Goal: Task Accomplishment & Management: Use online tool/utility

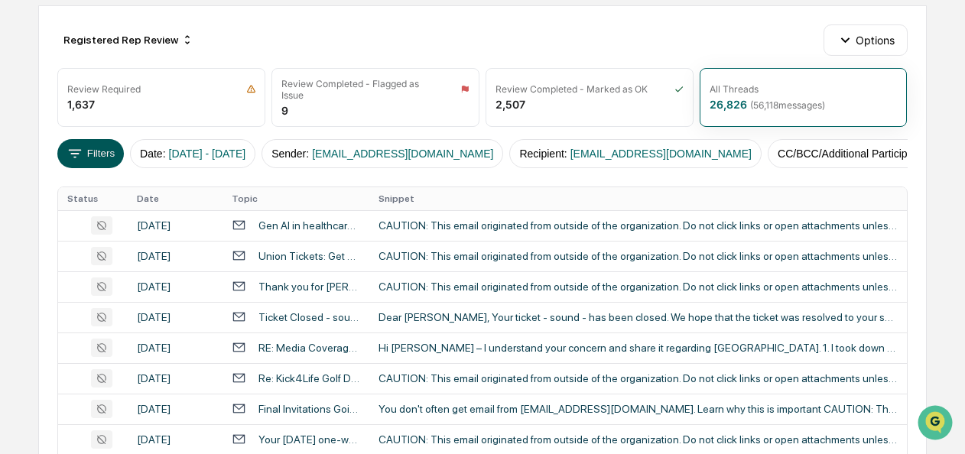
click at [84, 143] on button "Filters" at bounding box center [90, 153] width 67 height 29
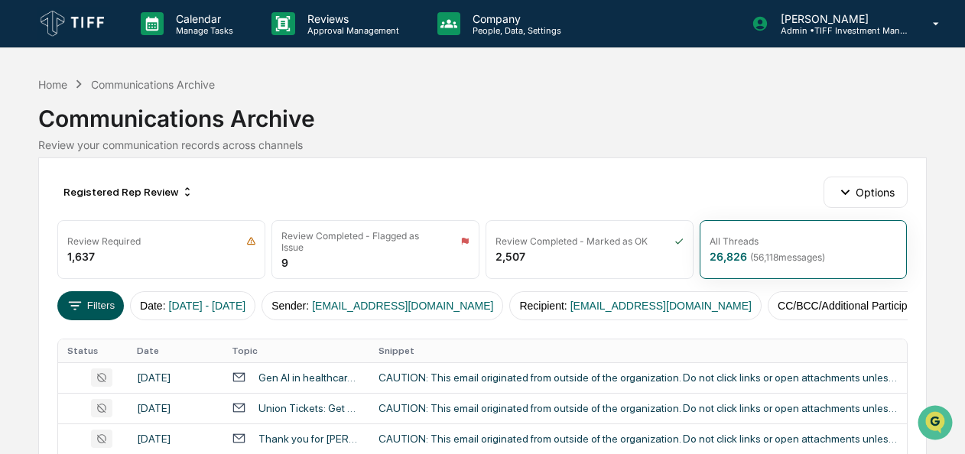
click at [92, 303] on button "Filters" at bounding box center [90, 305] width 67 height 29
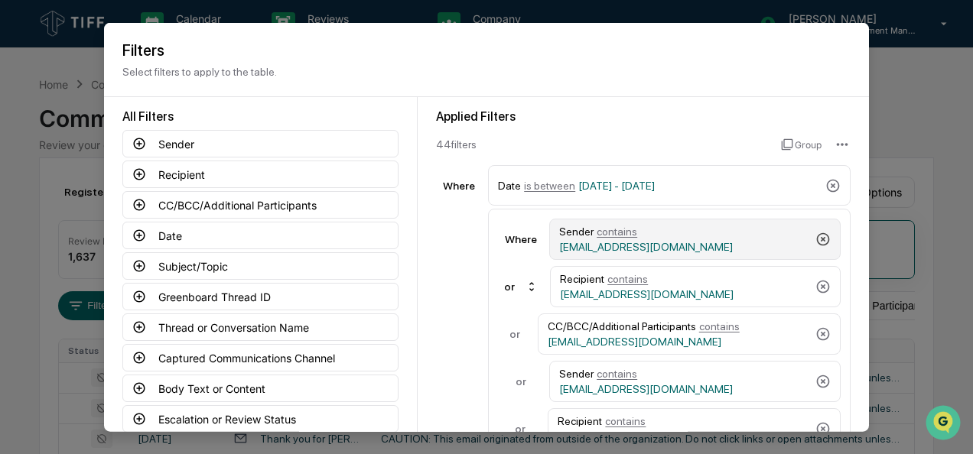
click at [815, 238] on icon at bounding box center [822, 239] width 15 height 15
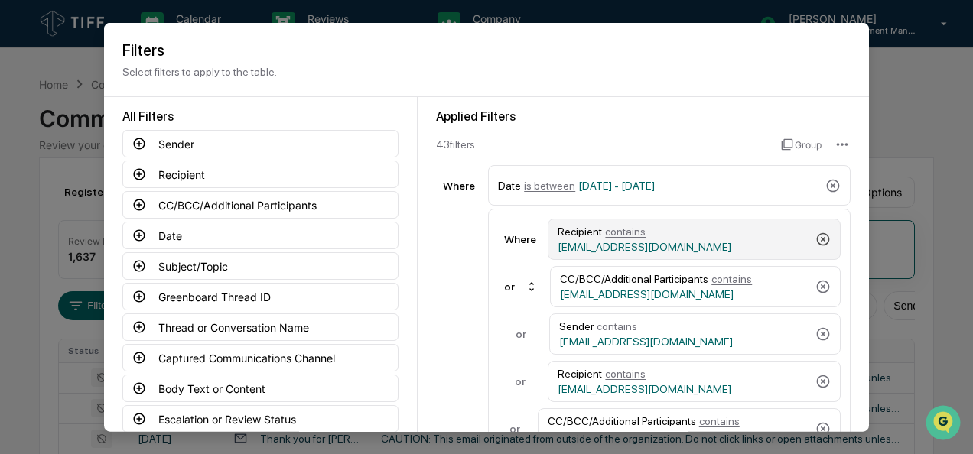
click at [815, 238] on icon at bounding box center [822, 239] width 15 height 15
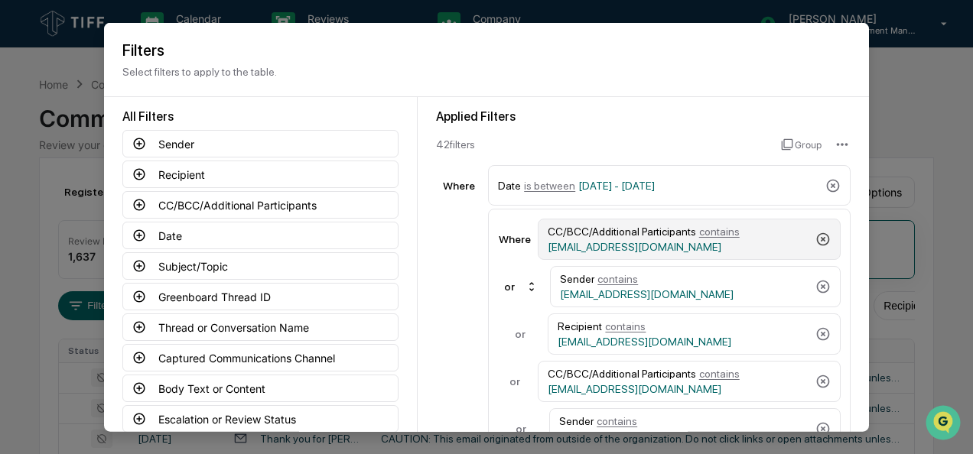
click at [817, 238] on icon at bounding box center [823, 239] width 13 height 13
click at [815, 238] on icon at bounding box center [822, 239] width 15 height 15
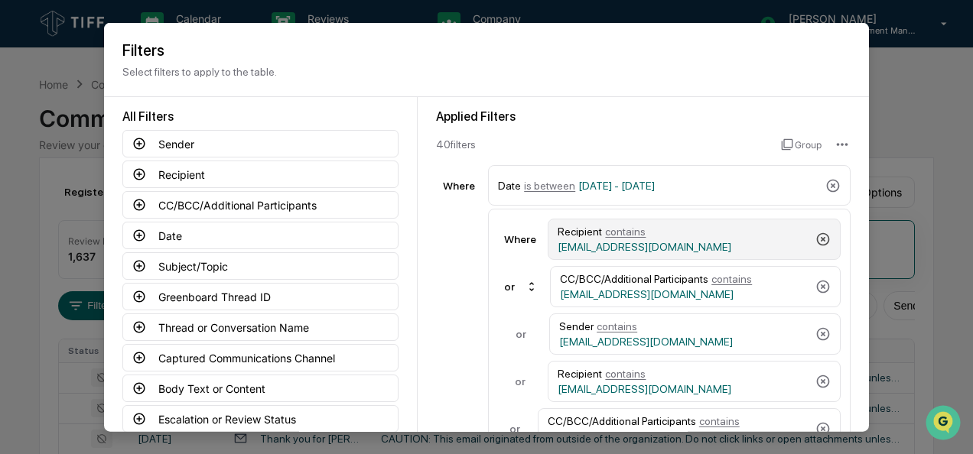
click at [815, 238] on icon at bounding box center [822, 239] width 15 height 15
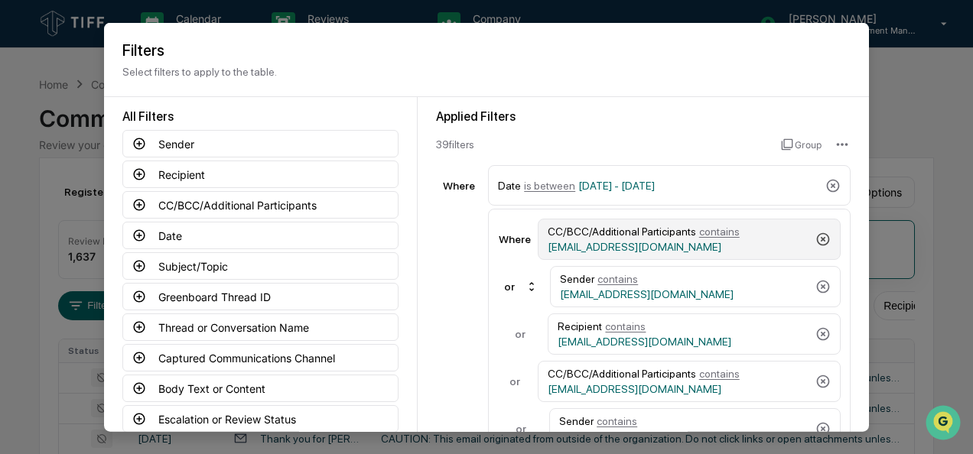
click at [817, 238] on icon at bounding box center [823, 239] width 13 height 13
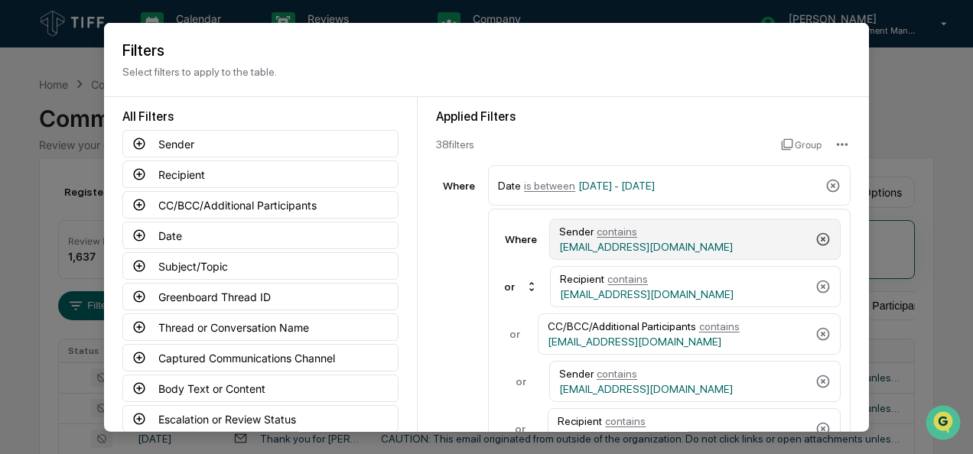
click at [815, 238] on icon at bounding box center [822, 239] width 15 height 15
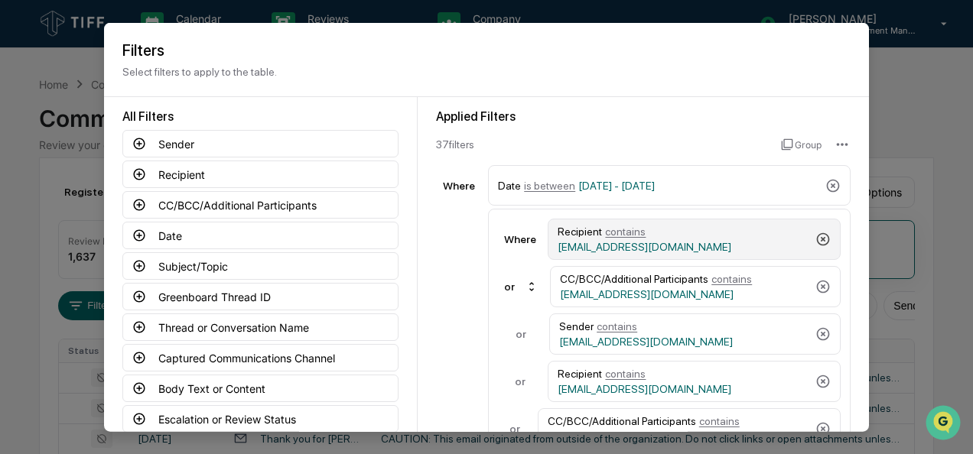
click at [815, 238] on icon at bounding box center [822, 239] width 15 height 15
click at [817, 238] on icon at bounding box center [823, 239] width 13 height 13
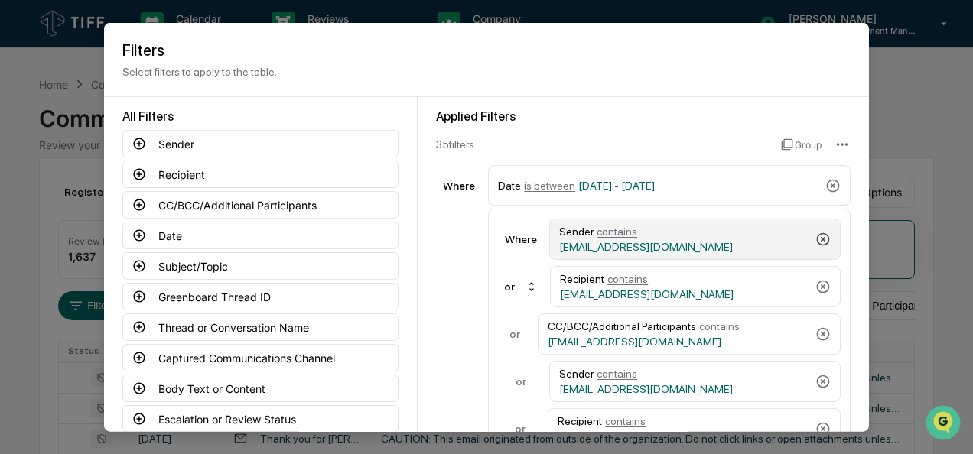
click at [815, 238] on icon at bounding box center [822, 239] width 15 height 15
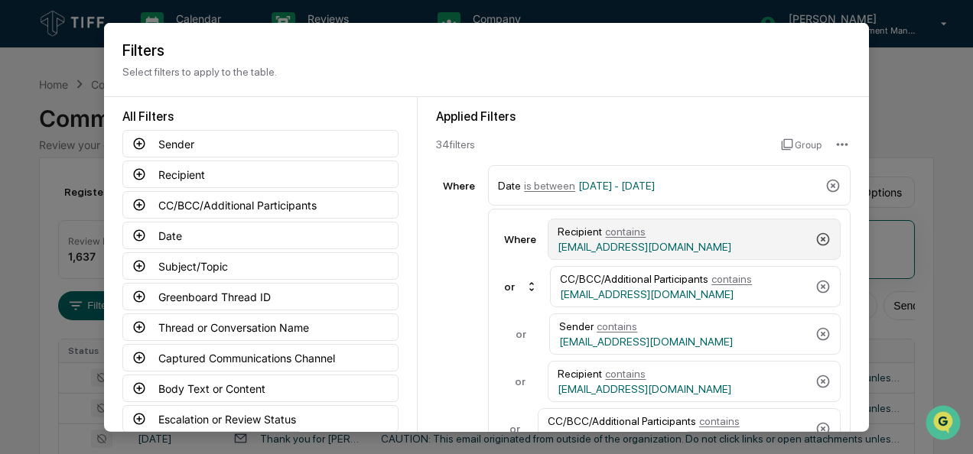
click at [815, 238] on icon at bounding box center [822, 239] width 15 height 15
click at [817, 238] on icon at bounding box center [823, 239] width 13 height 13
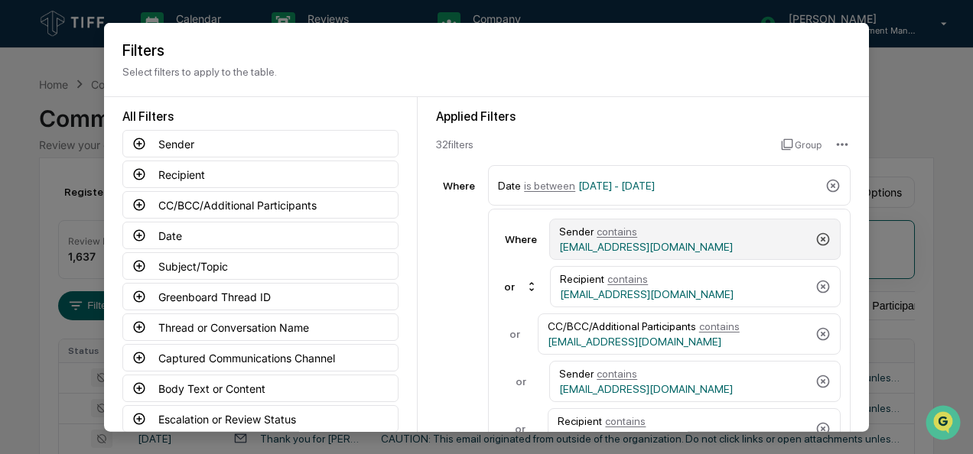
click at [815, 238] on icon at bounding box center [822, 239] width 15 height 15
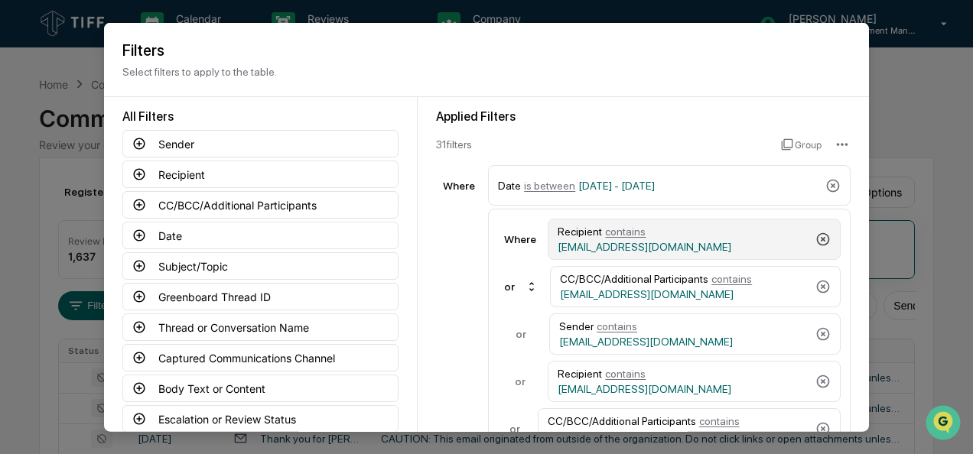
click at [815, 238] on icon at bounding box center [822, 239] width 15 height 15
click at [817, 238] on icon at bounding box center [823, 239] width 13 height 13
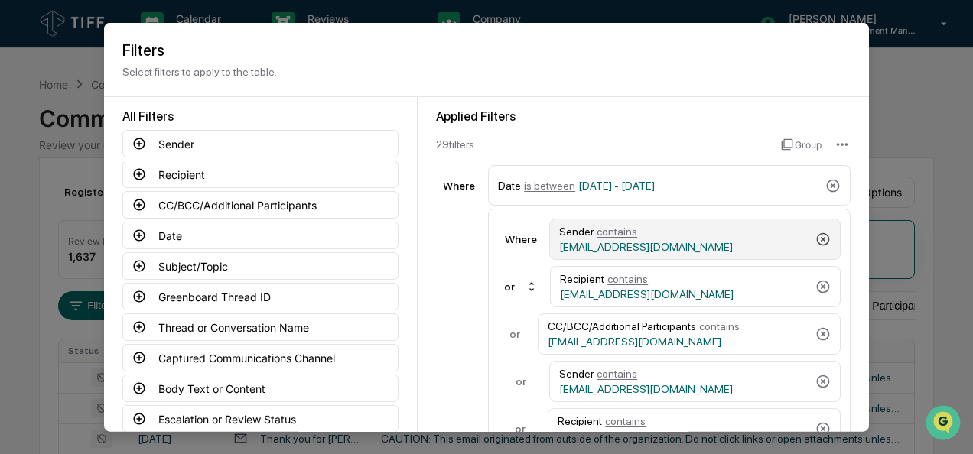
click at [815, 238] on icon at bounding box center [822, 239] width 15 height 15
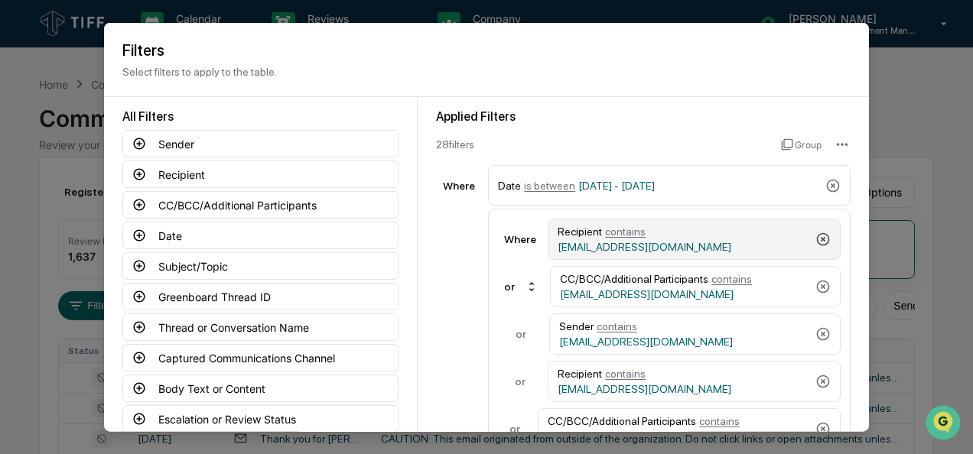
click at [815, 238] on icon at bounding box center [822, 239] width 15 height 15
click at [817, 238] on icon at bounding box center [823, 239] width 13 height 13
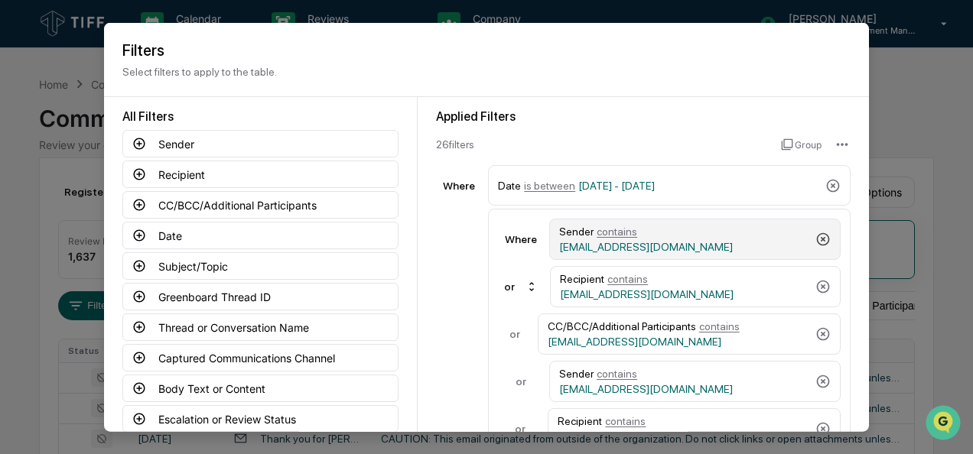
click at [815, 238] on icon at bounding box center [822, 239] width 15 height 15
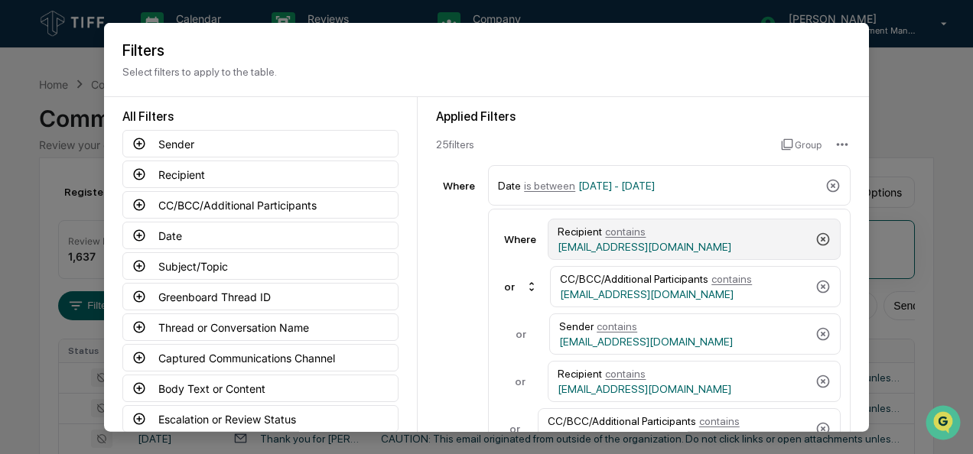
click at [815, 238] on icon at bounding box center [822, 239] width 15 height 15
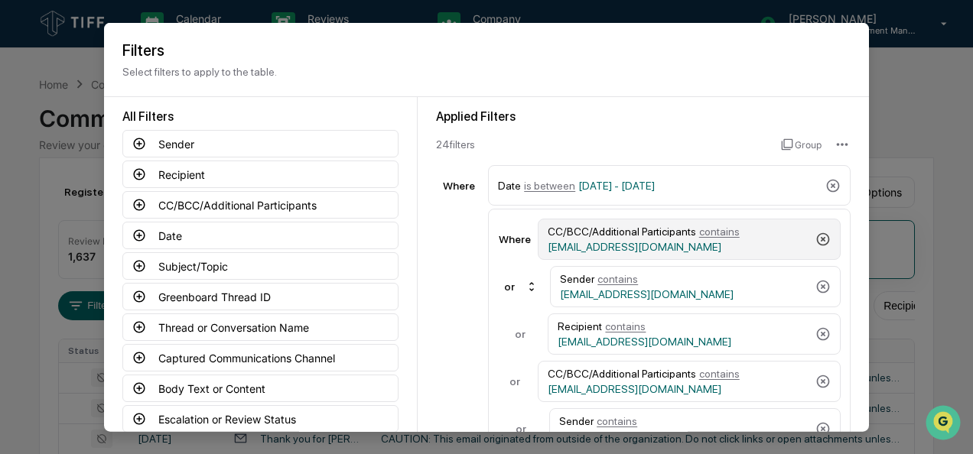
click at [817, 238] on icon at bounding box center [823, 239] width 13 height 13
click at [815, 238] on icon at bounding box center [822, 239] width 15 height 15
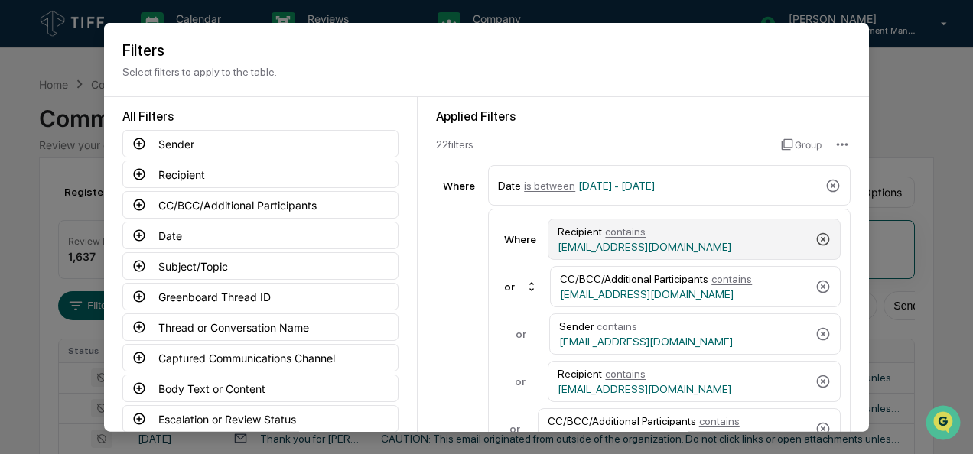
click at [815, 238] on icon at bounding box center [822, 239] width 15 height 15
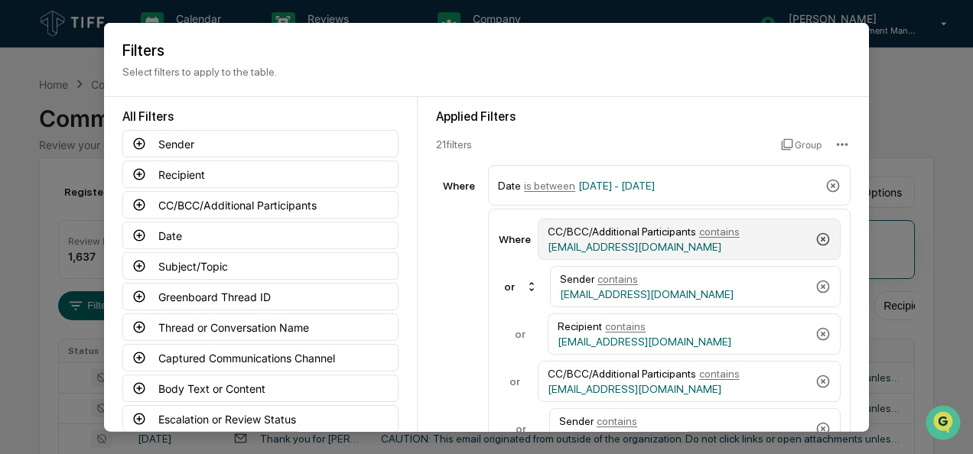
click at [817, 238] on icon at bounding box center [823, 239] width 13 height 13
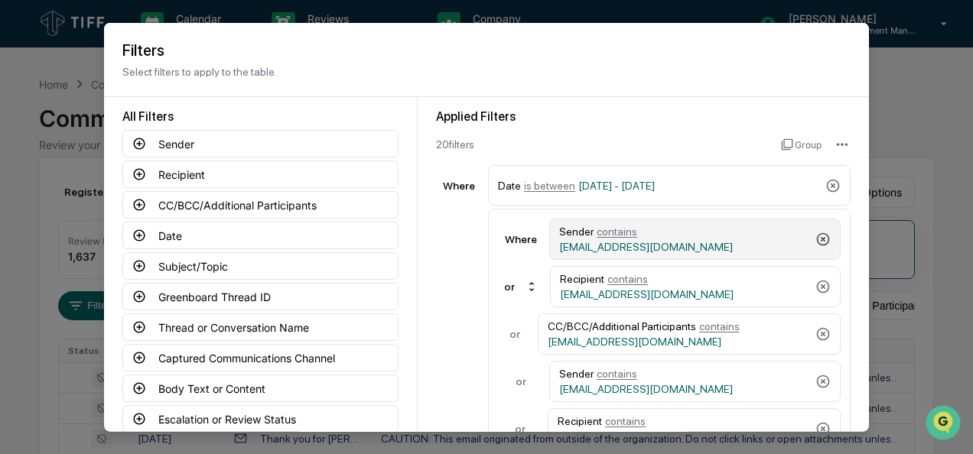
click at [815, 238] on icon at bounding box center [822, 239] width 15 height 15
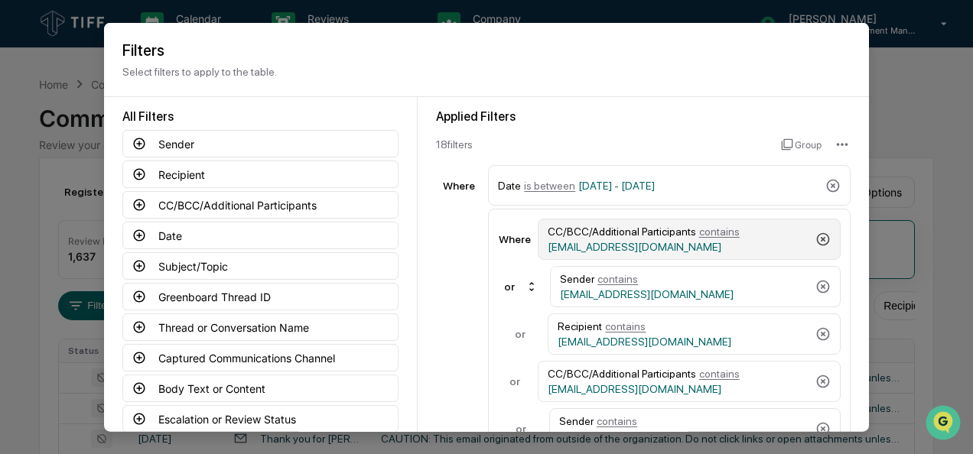
click at [817, 238] on icon at bounding box center [823, 239] width 13 height 13
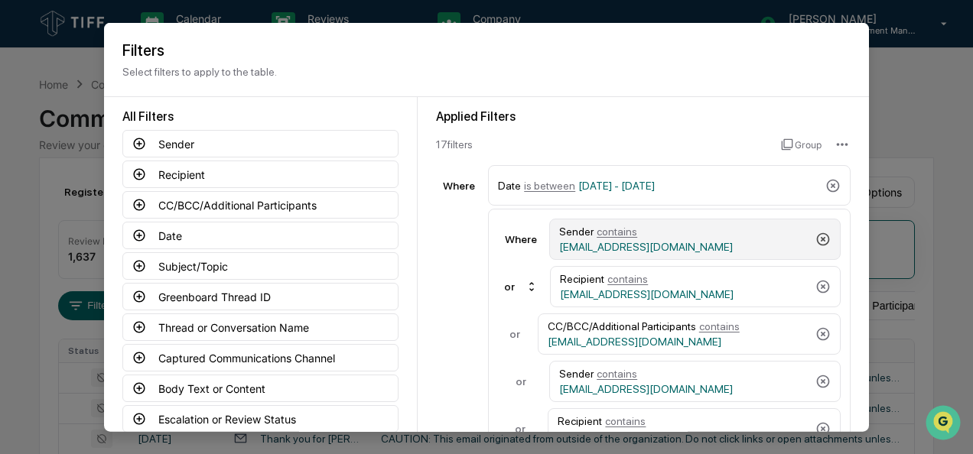
click at [815, 238] on icon at bounding box center [822, 239] width 15 height 15
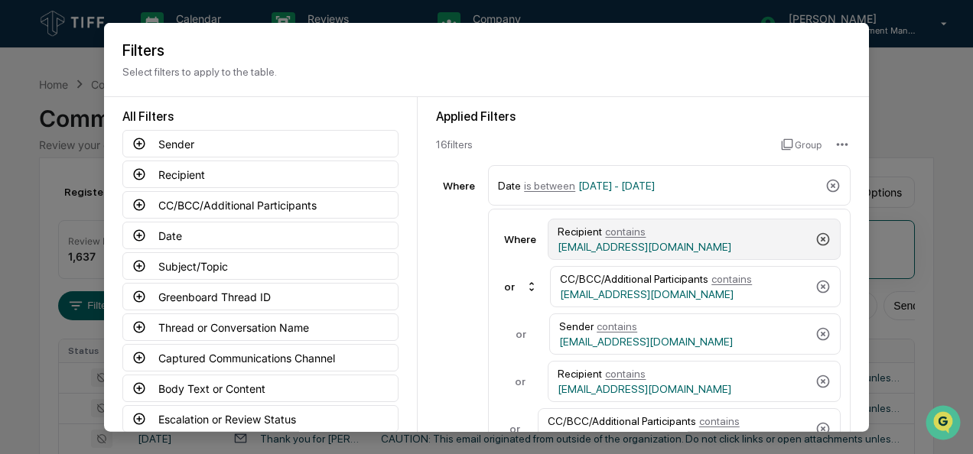
click at [815, 238] on icon at bounding box center [822, 239] width 15 height 15
click at [817, 238] on icon at bounding box center [823, 239] width 13 height 13
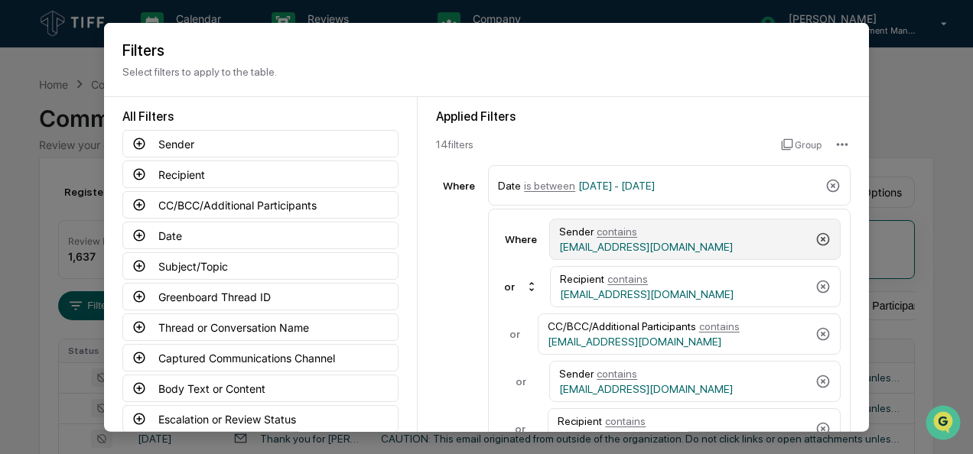
click at [815, 238] on icon at bounding box center [822, 239] width 15 height 15
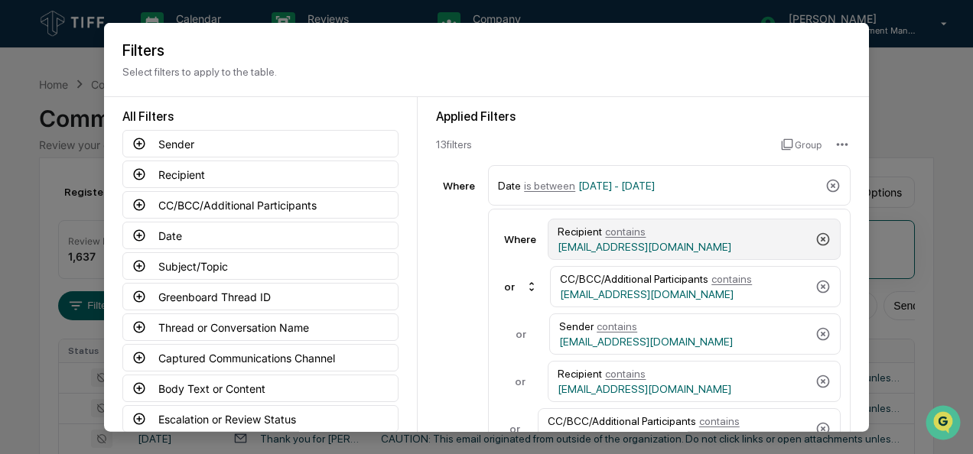
click at [815, 238] on icon at bounding box center [822, 239] width 15 height 15
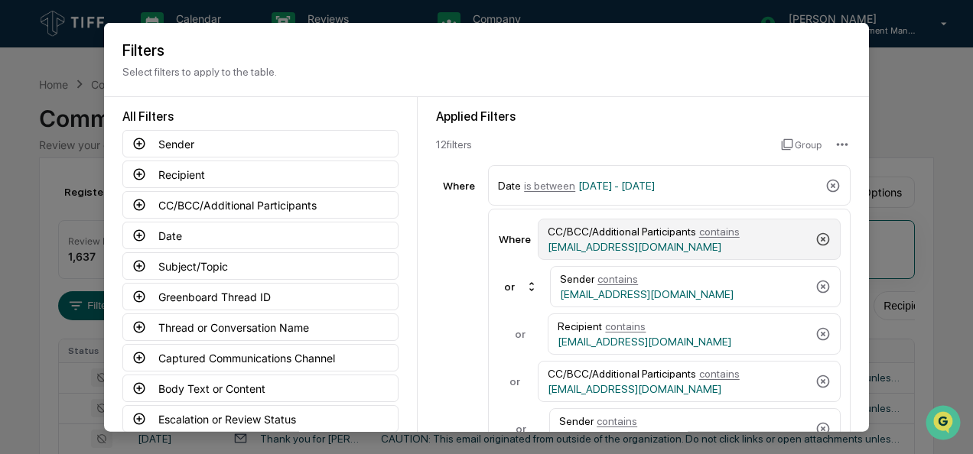
click at [817, 238] on icon at bounding box center [823, 239] width 13 height 13
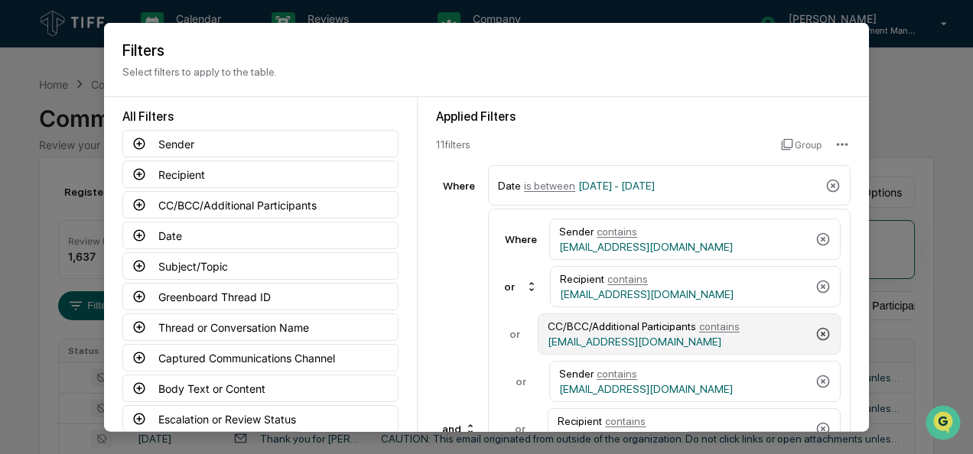
click at [818, 327] on icon at bounding box center [822, 334] width 15 height 15
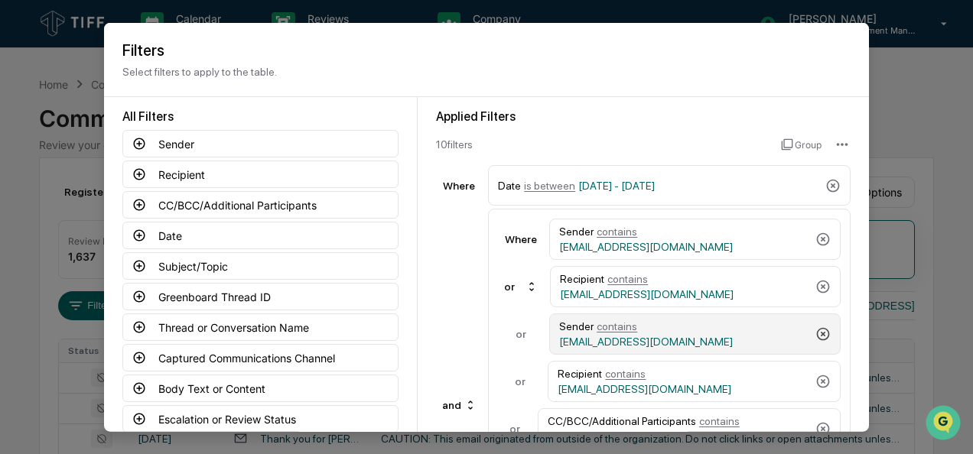
click at [818, 327] on icon at bounding box center [822, 334] width 15 height 15
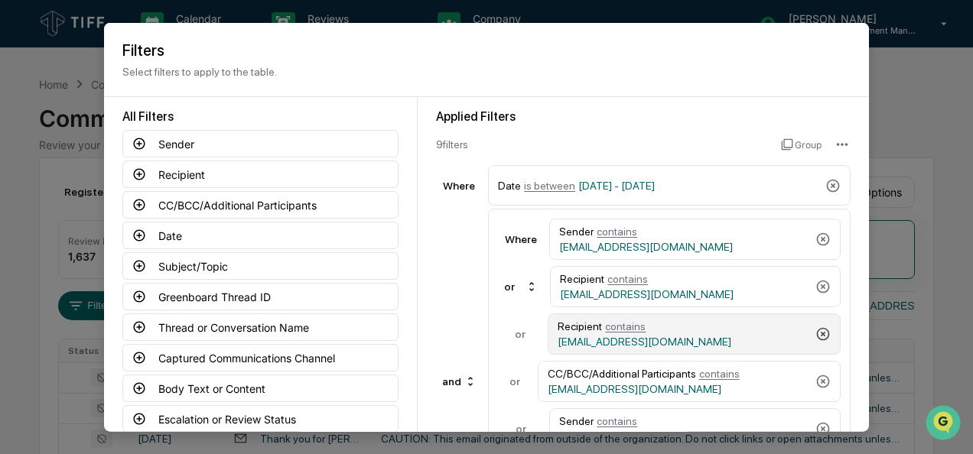
click at [818, 327] on icon at bounding box center [822, 334] width 15 height 15
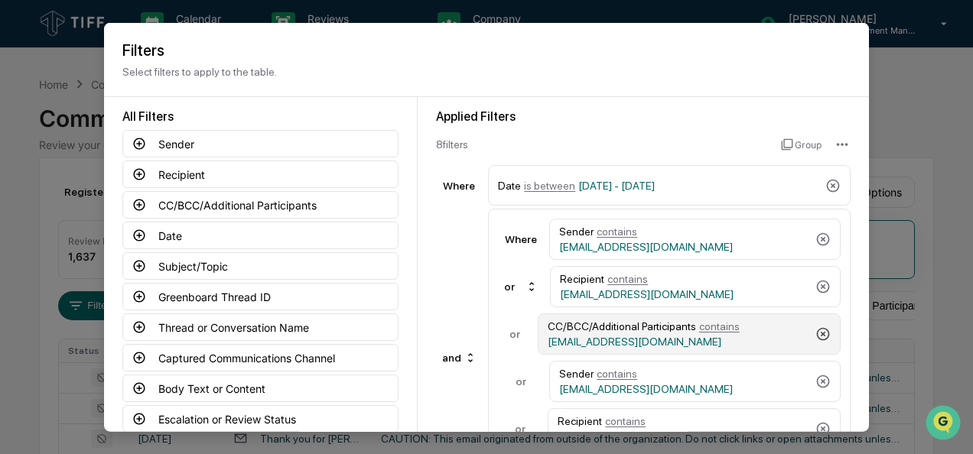
click at [818, 327] on icon at bounding box center [822, 334] width 15 height 15
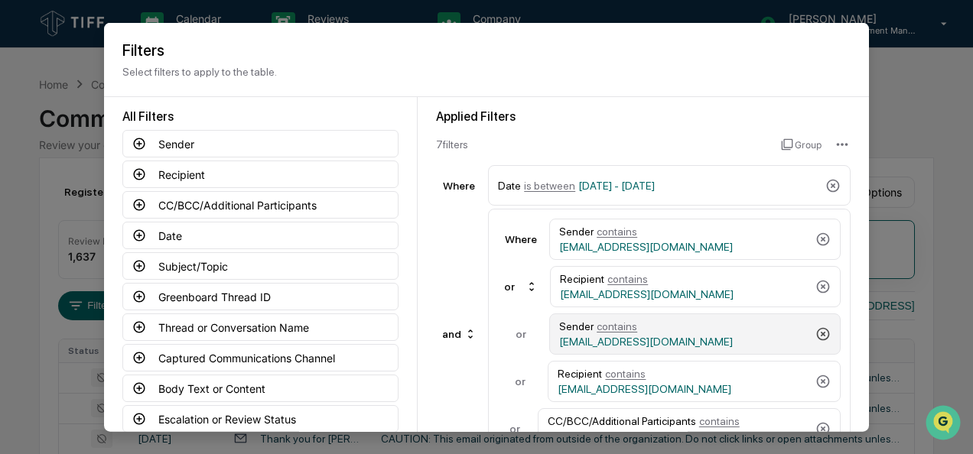
click at [818, 327] on icon at bounding box center [822, 334] width 15 height 15
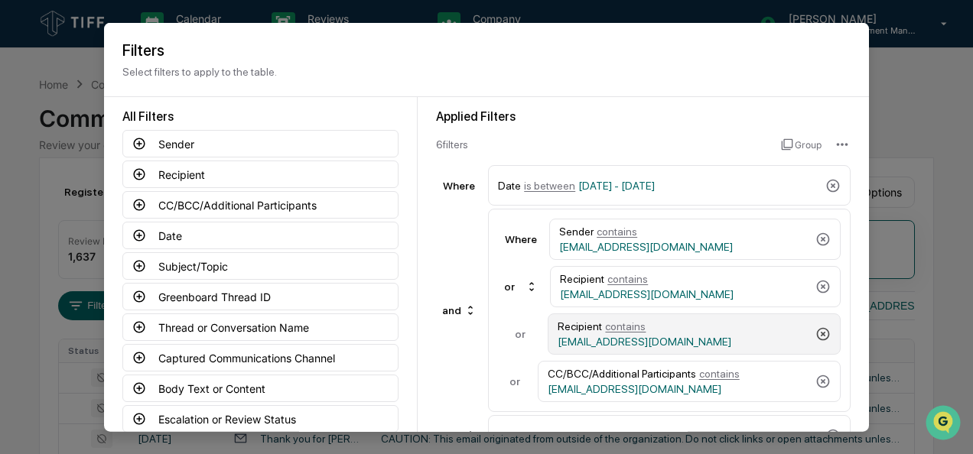
click at [818, 327] on icon at bounding box center [823, 333] width 13 height 13
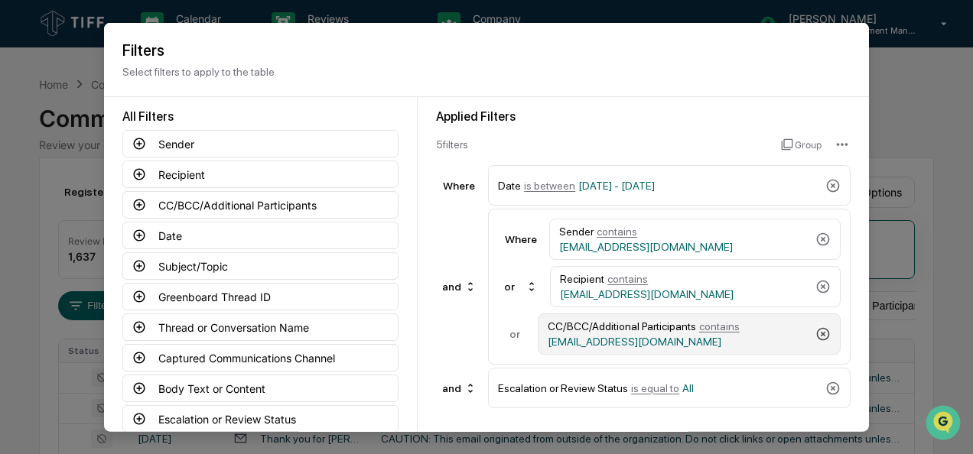
click at [818, 327] on icon at bounding box center [822, 334] width 15 height 15
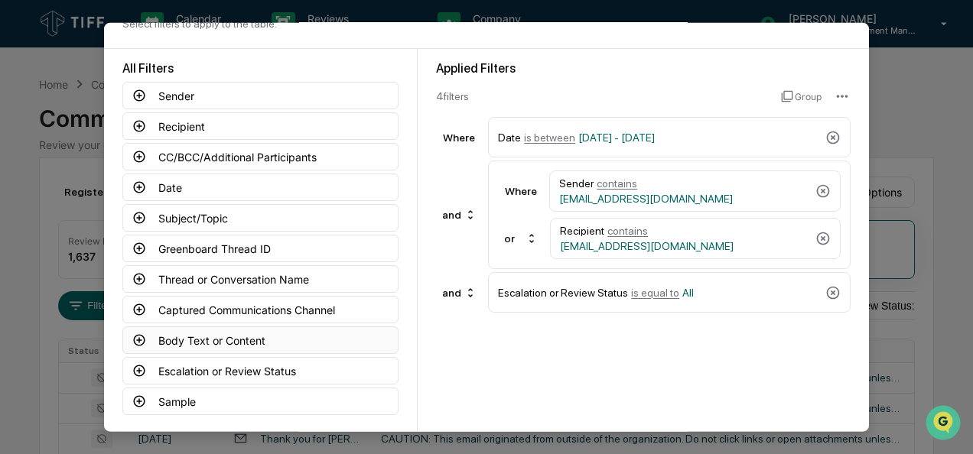
scroll to position [49, 0]
click at [133, 297] on button "Captured Communications Channel" at bounding box center [260, 309] width 276 height 28
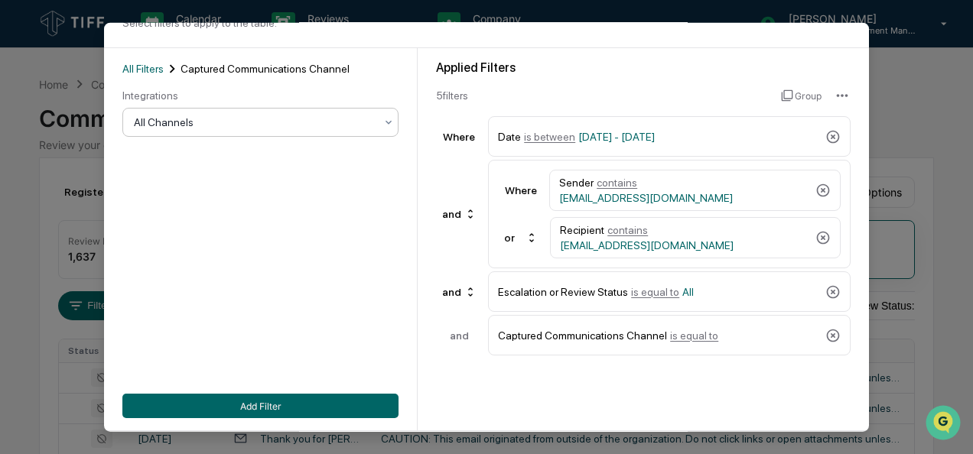
click at [320, 136] on div "All Channels" at bounding box center [260, 122] width 276 height 29
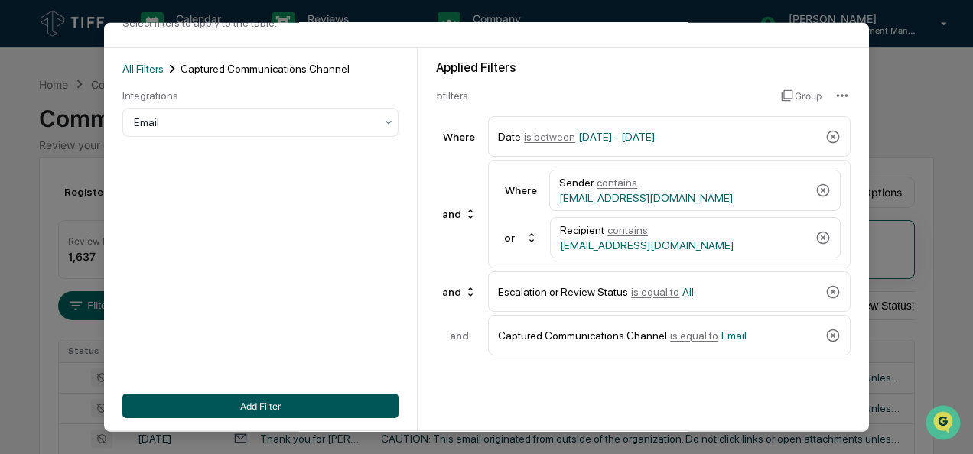
click at [251, 405] on button "Add Filter" at bounding box center [260, 406] width 276 height 24
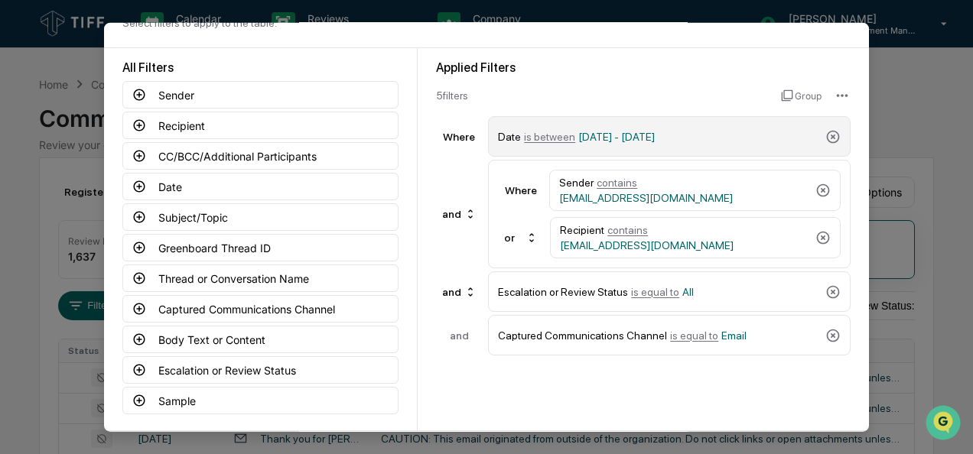
click at [531, 138] on span "is between" at bounding box center [549, 136] width 51 height 12
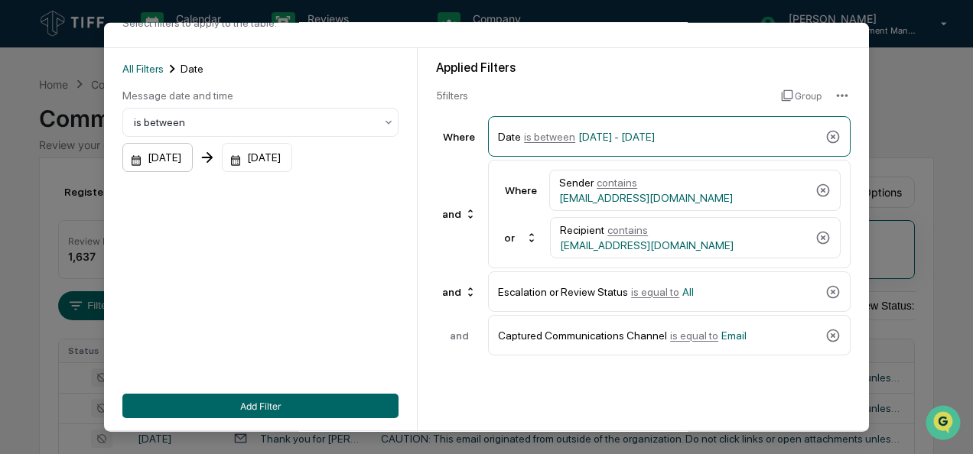
click at [193, 151] on div "[DATE]" at bounding box center [157, 157] width 70 height 29
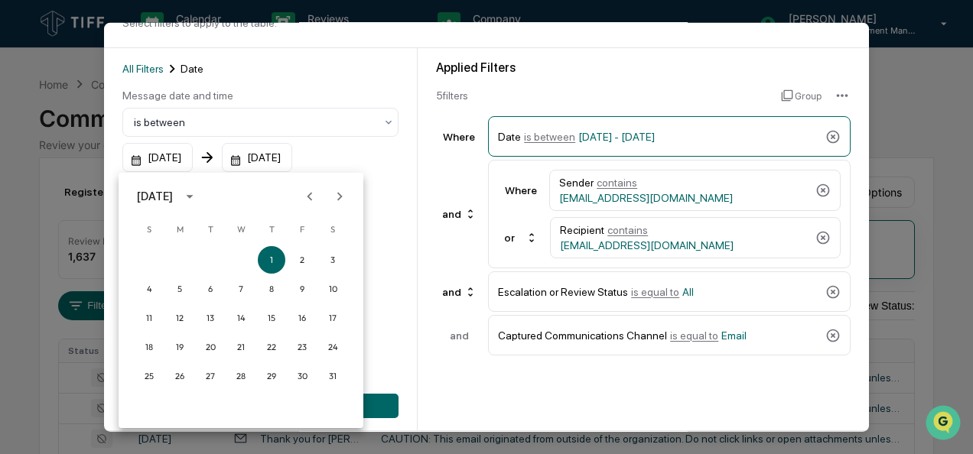
click at [337, 195] on icon "Next month" at bounding box center [339, 196] width 17 height 17
click at [211, 253] on button "1" at bounding box center [211, 260] width 28 height 28
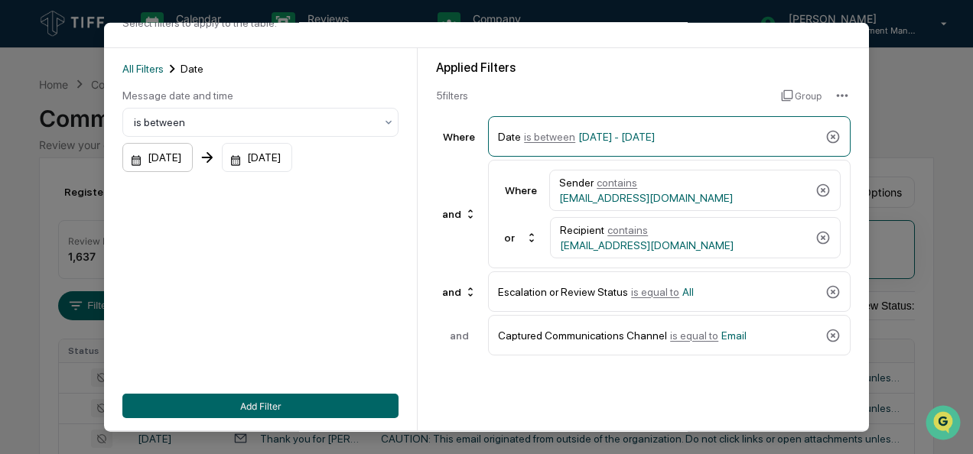
drag, startPoint x: 211, startPoint y: 253, endPoint x: 185, endPoint y: 165, distance: 91.7
click at [185, 165] on div "[DATE]" at bounding box center [157, 157] width 70 height 29
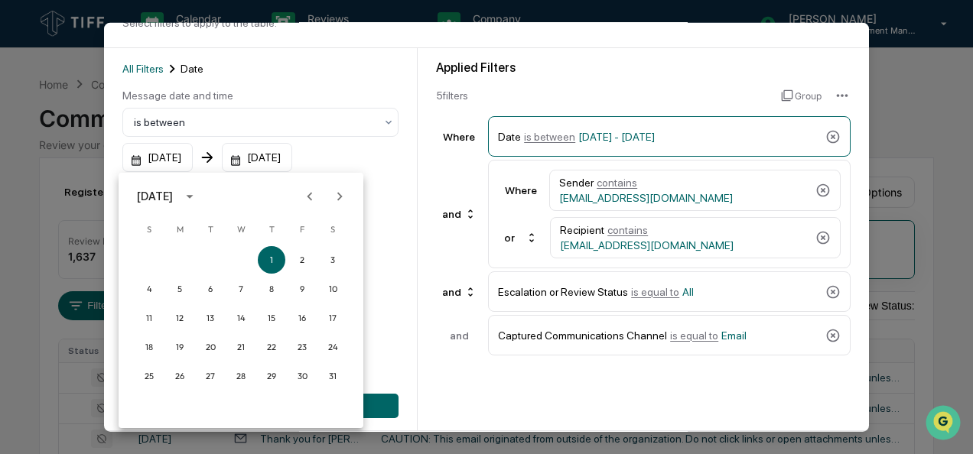
click at [338, 203] on icon "Next month" at bounding box center [339, 196] width 17 height 17
click at [208, 259] on button "1" at bounding box center [211, 260] width 28 height 28
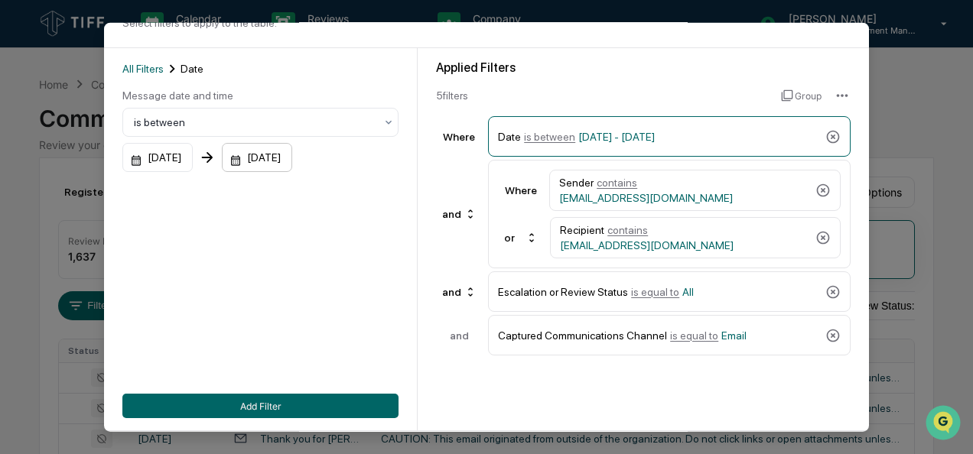
click at [193, 164] on div "[DATE]" at bounding box center [157, 157] width 70 height 29
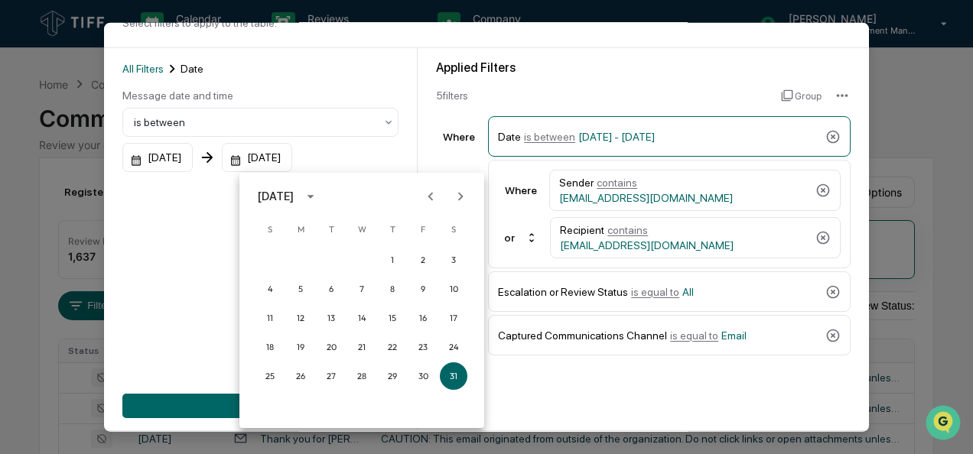
click at [459, 197] on icon "Next month" at bounding box center [460, 196] width 17 height 17
click at [396, 376] on button "31" at bounding box center [393, 377] width 28 height 28
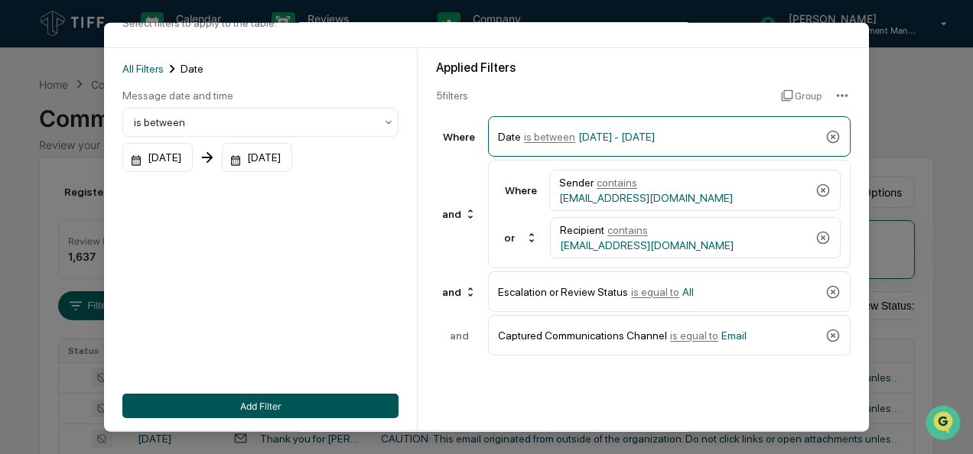
click at [303, 408] on button "Add Filter" at bounding box center [260, 406] width 276 height 24
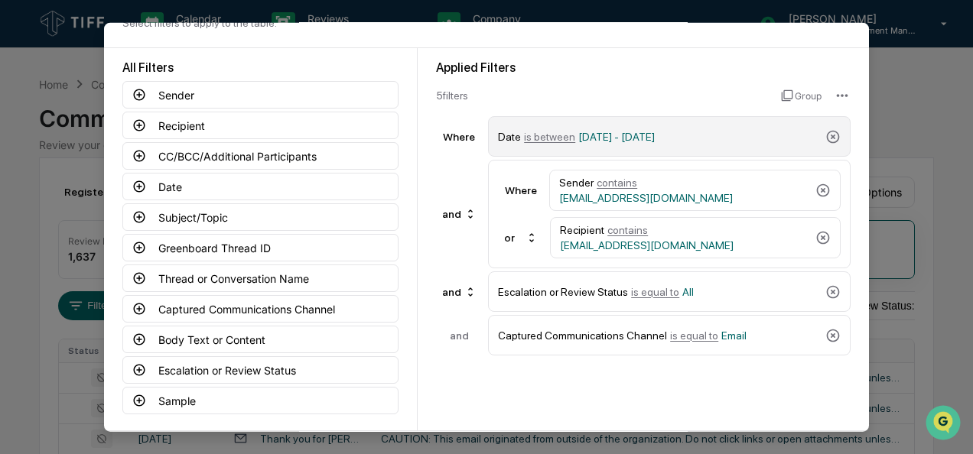
click at [548, 136] on span "is between" at bounding box center [549, 136] width 51 height 12
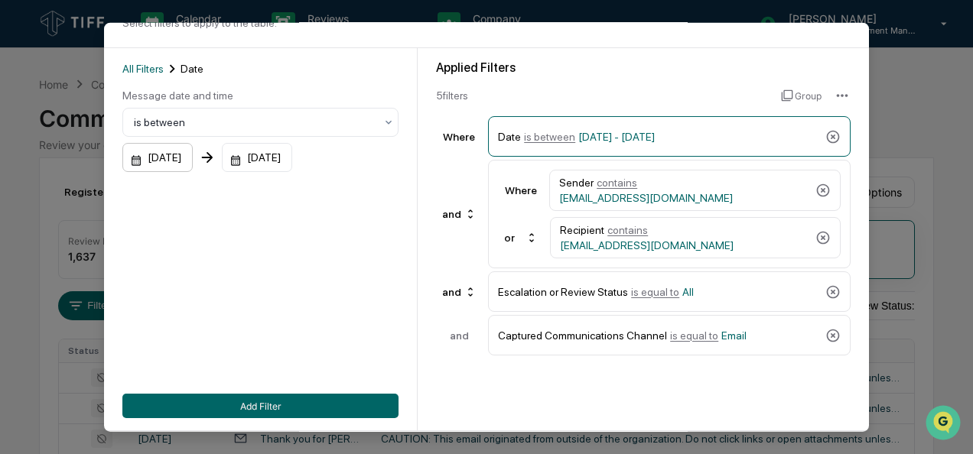
click at [189, 158] on div "[DATE]" at bounding box center [157, 157] width 70 height 29
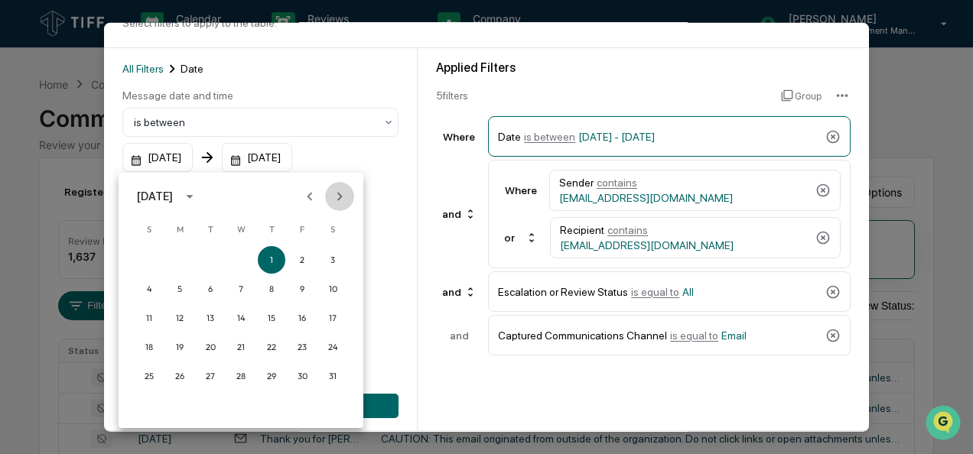
click at [345, 195] on icon "Next month" at bounding box center [339, 196] width 17 height 17
click at [206, 254] on button "1" at bounding box center [211, 260] width 28 height 28
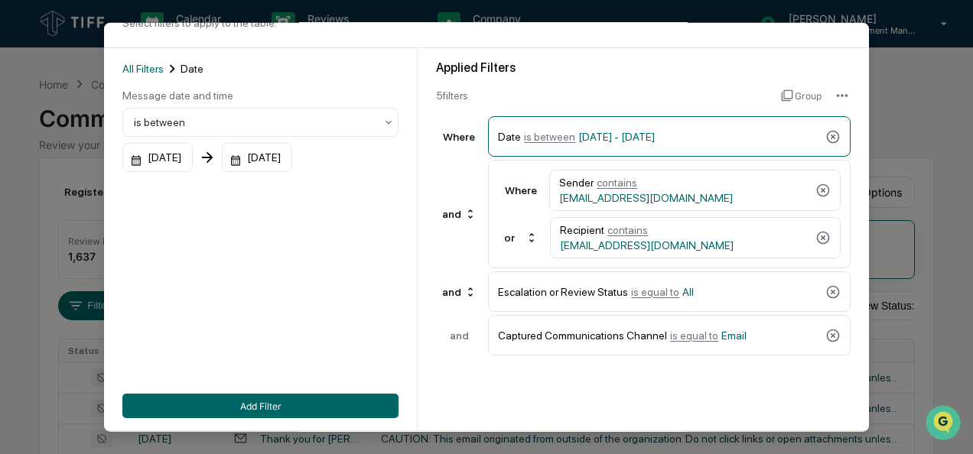
click at [257, 253] on div "All Filters Date Message date and time is between 07/01/2025 07/31/2025 Add Fil…" at bounding box center [260, 239] width 276 height 358
click at [245, 405] on button "Add Filter" at bounding box center [260, 406] width 276 height 24
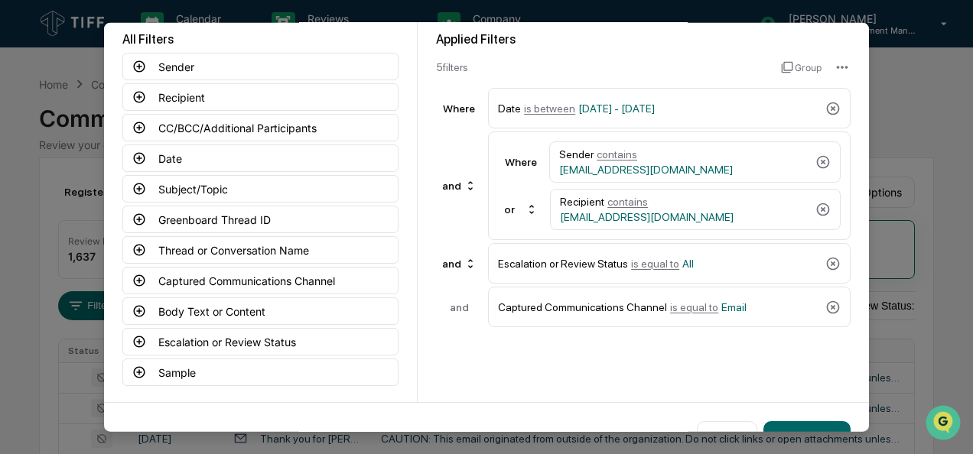
scroll to position [115, 0]
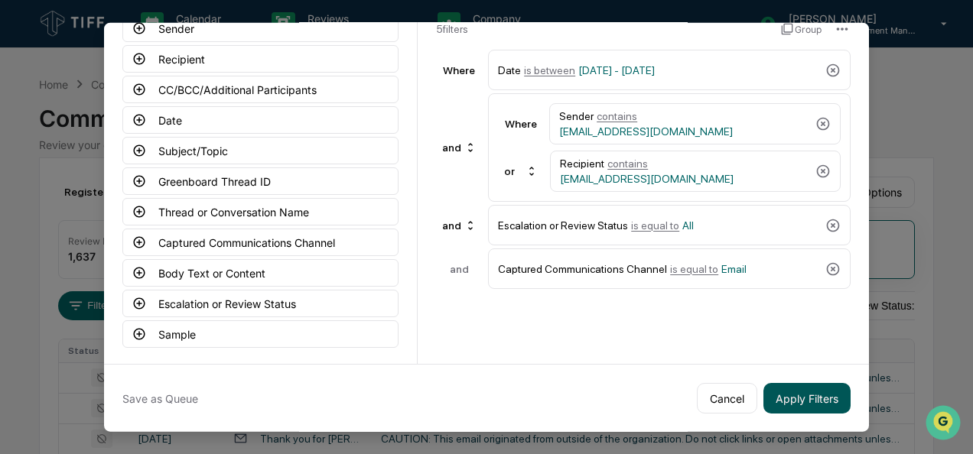
click at [820, 398] on button "Apply Filters" at bounding box center [806, 398] width 87 height 31
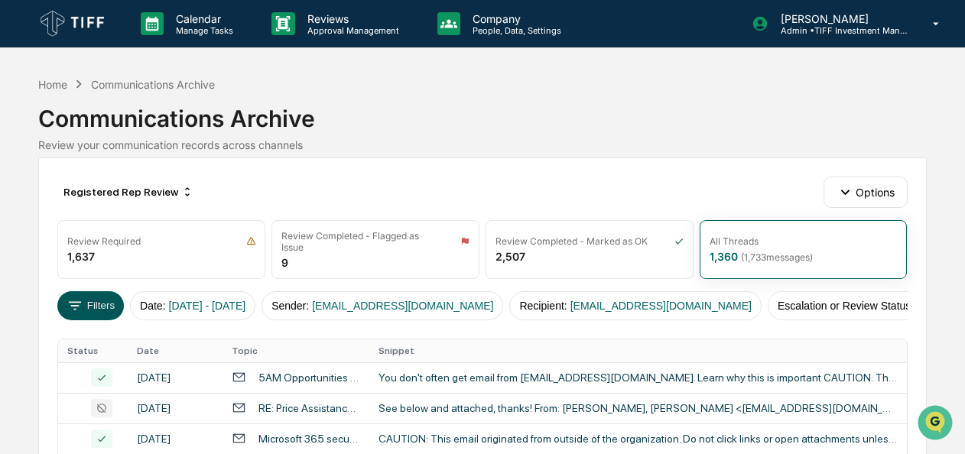
click at [93, 300] on button "Filters" at bounding box center [90, 305] width 67 height 29
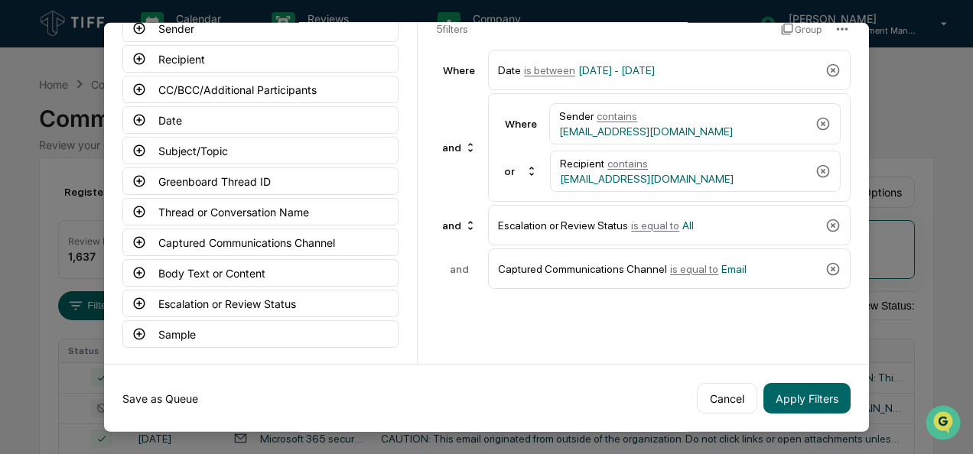
click at [141, 409] on button "Save as Queue" at bounding box center [160, 398] width 76 height 31
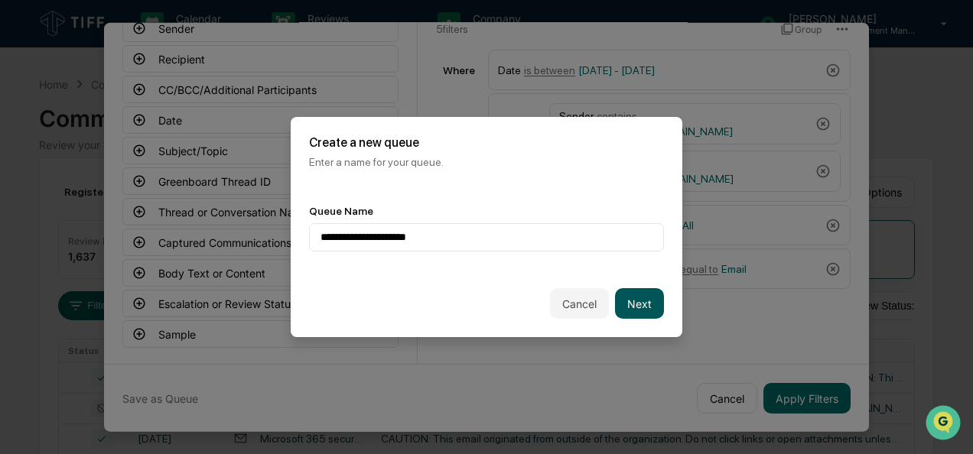
type input "**********"
click at [639, 306] on button "Next" at bounding box center [639, 303] width 49 height 31
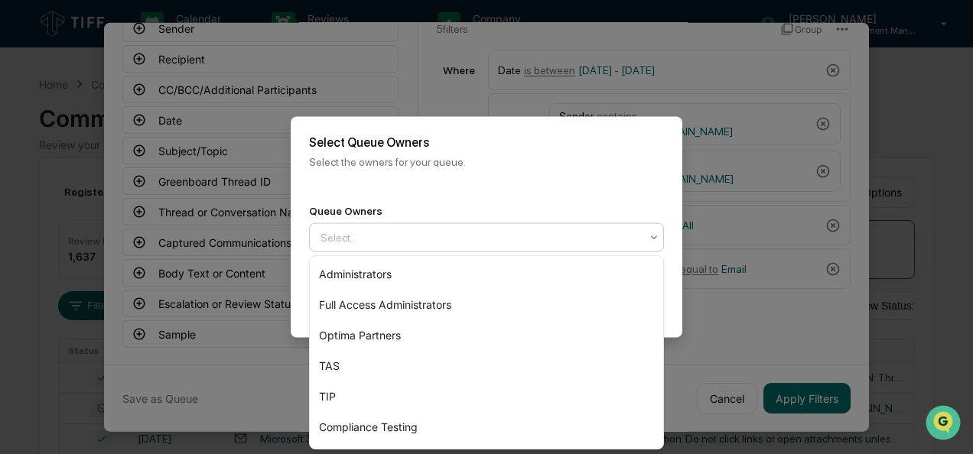
click at [464, 239] on div at bounding box center [480, 237] width 320 height 15
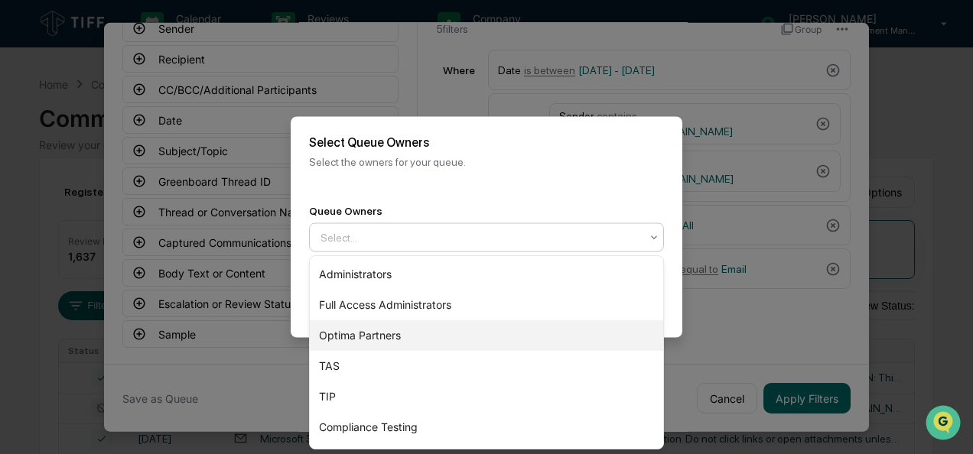
click at [448, 336] on div "Optima Partners" at bounding box center [486, 335] width 353 height 31
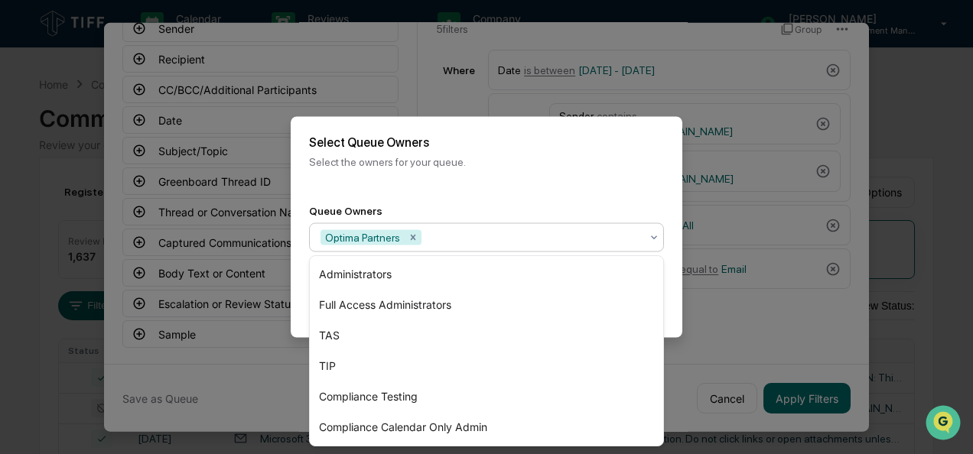
click at [668, 294] on div "Back Create" at bounding box center [487, 304] width 392 height 67
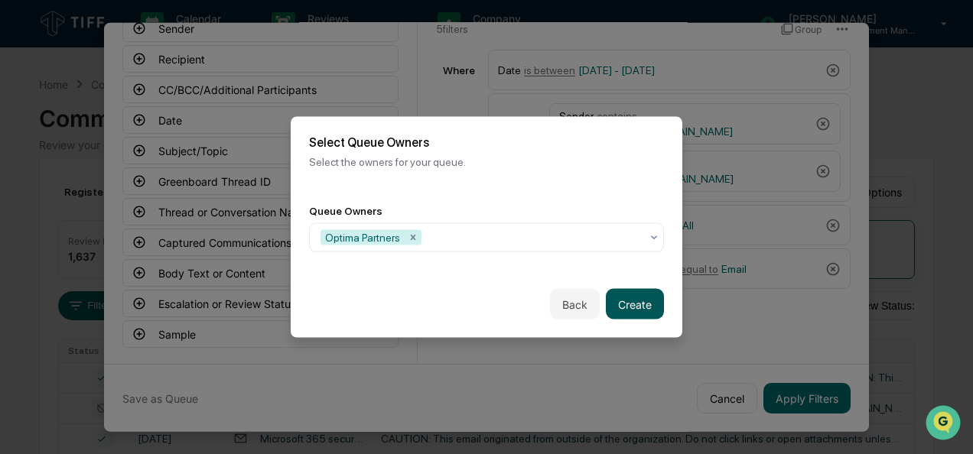
click at [643, 307] on button "Create" at bounding box center [635, 304] width 58 height 31
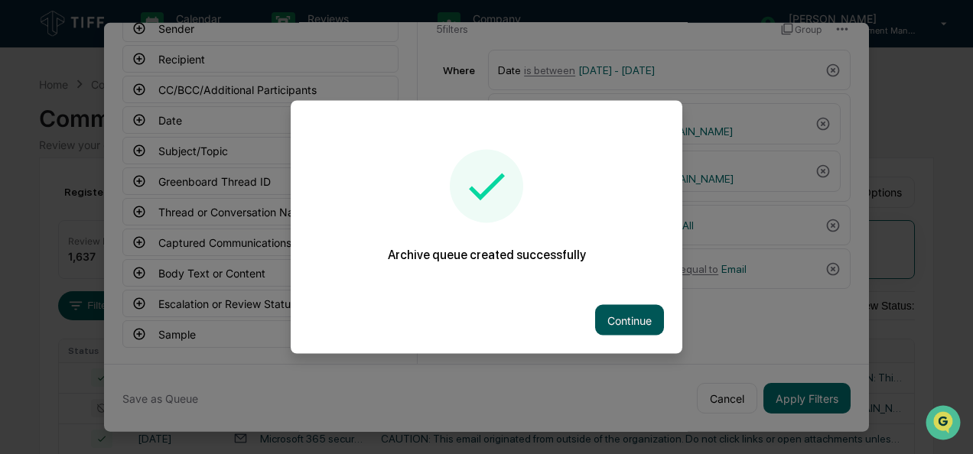
click at [633, 326] on button "Continue" at bounding box center [629, 320] width 69 height 31
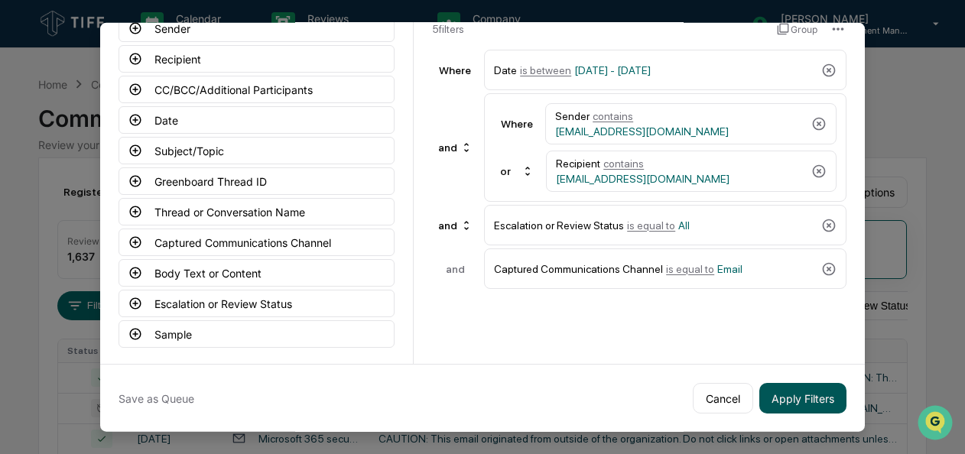
click at [793, 392] on button "Apply Filters" at bounding box center [803, 398] width 87 height 31
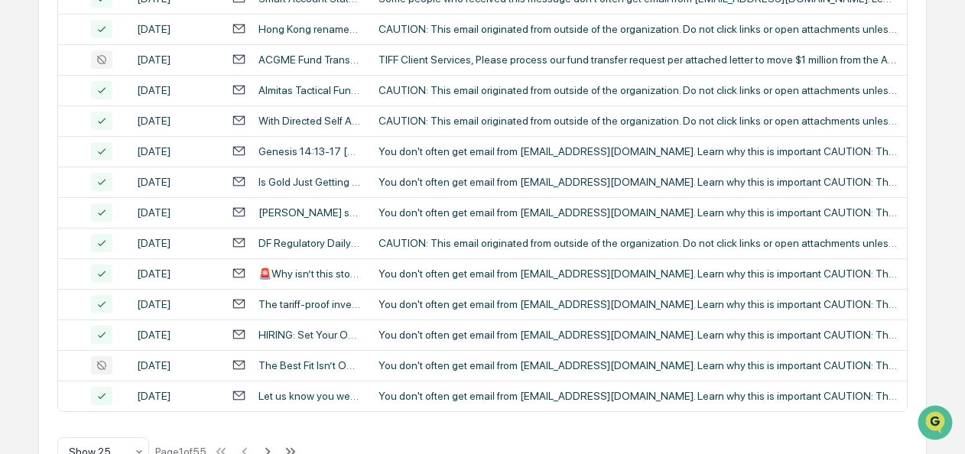
scroll to position [764, 0]
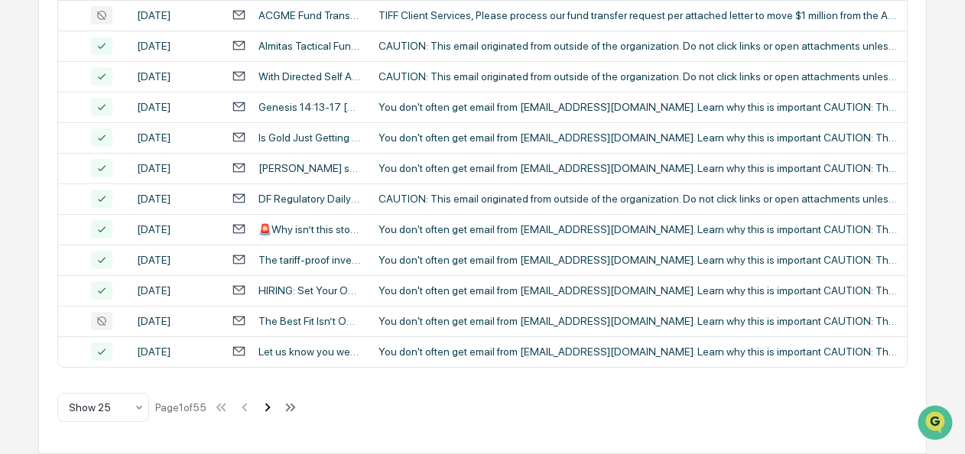
click at [269, 407] on icon at bounding box center [267, 407] width 17 height 17
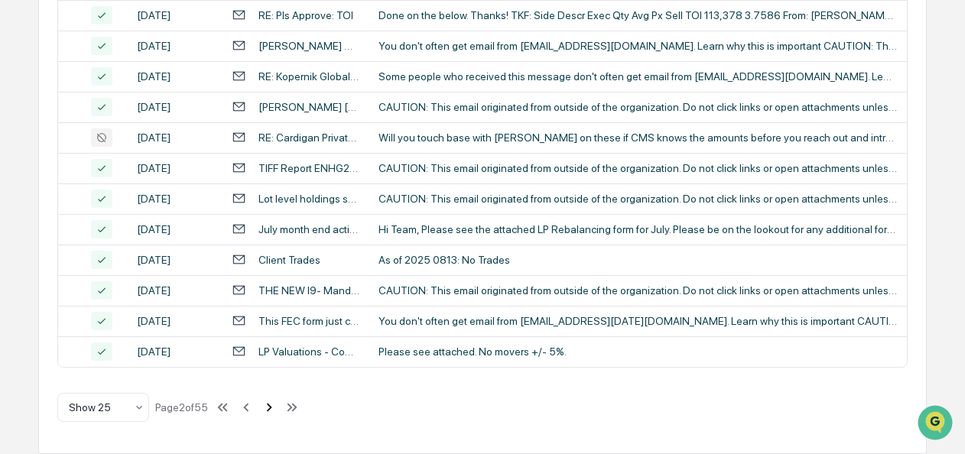
click at [269, 407] on icon at bounding box center [269, 407] width 17 height 17
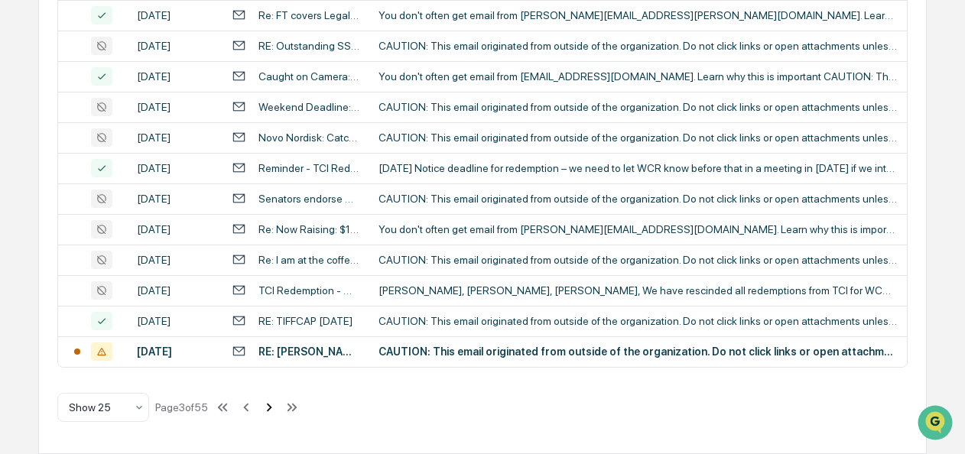
click at [269, 408] on icon at bounding box center [269, 407] width 17 height 17
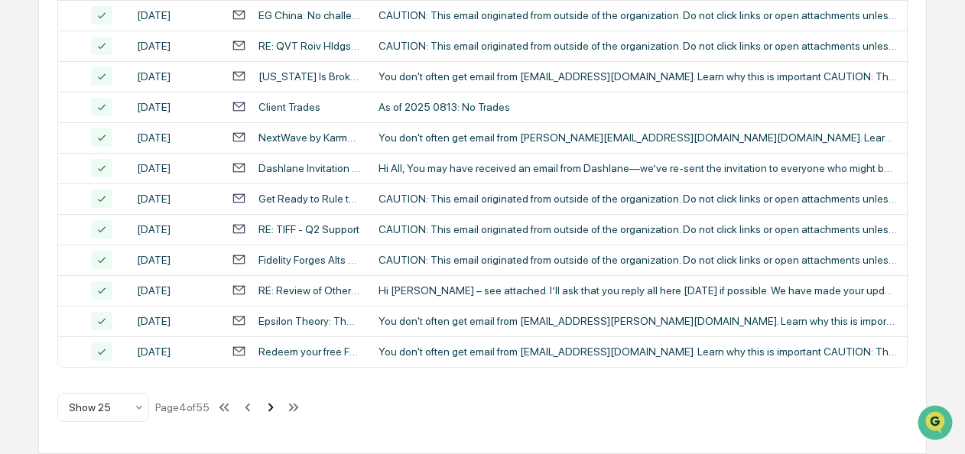
click at [269, 408] on icon at bounding box center [270, 407] width 17 height 17
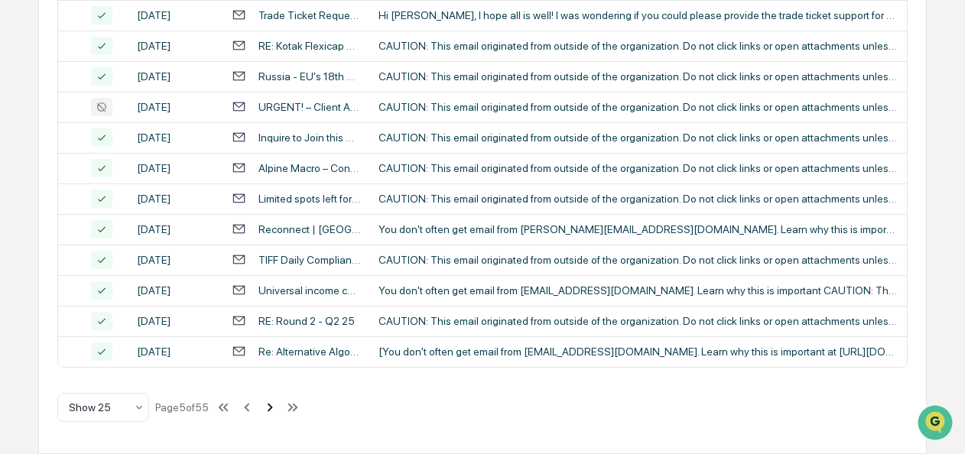
click at [269, 408] on icon at bounding box center [270, 407] width 17 height 17
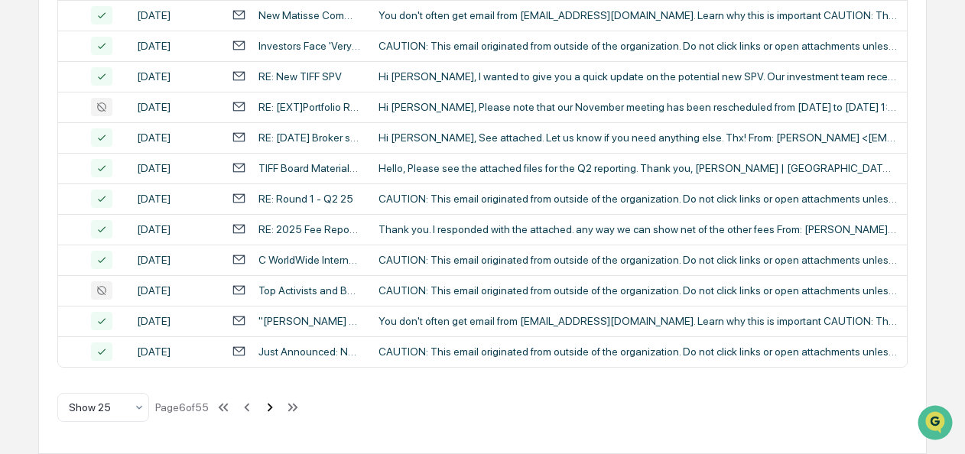
click at [269, 408] on icon at bounding box center [270, 407] width 17 height 17
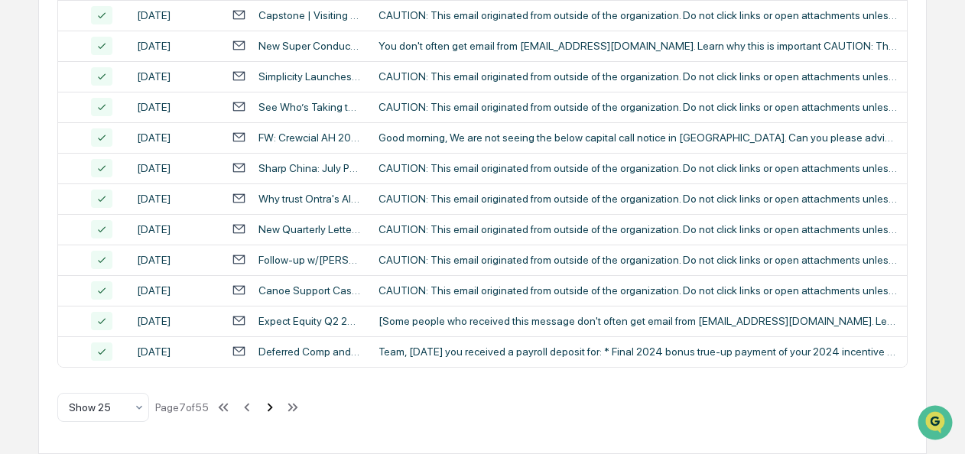
click at [269, 408] on icon at bounding box center [270, 407] width 17 height 17
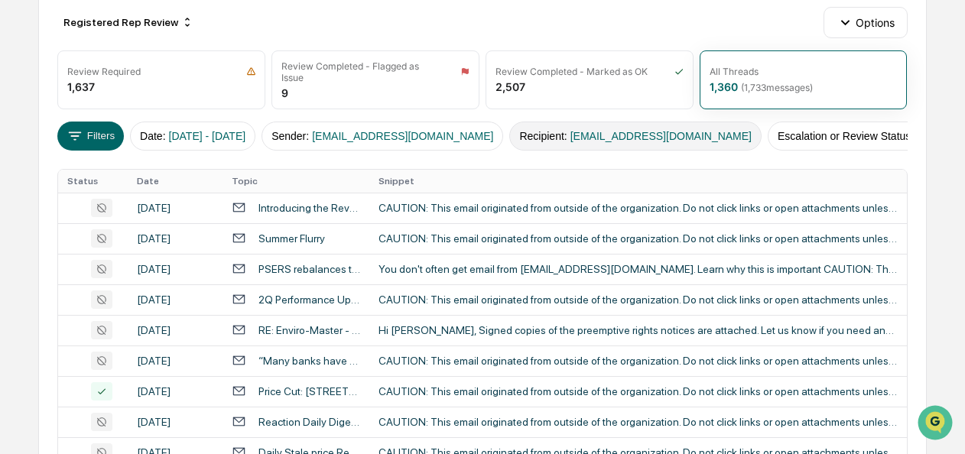
scroll to position [171, 0]
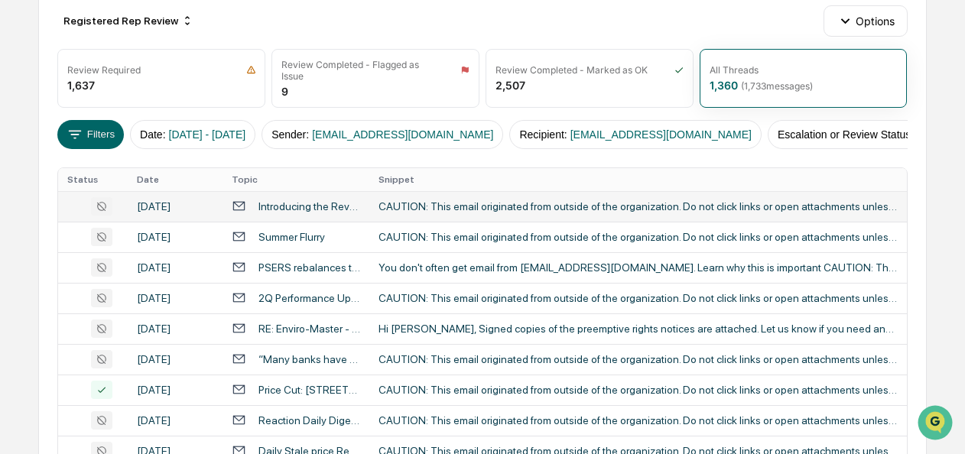
click at [439, 210] on div "CAUTION: This email originated from outside of the organization. Do not click l…" at bounding box center [638, 206] width 519 height 12
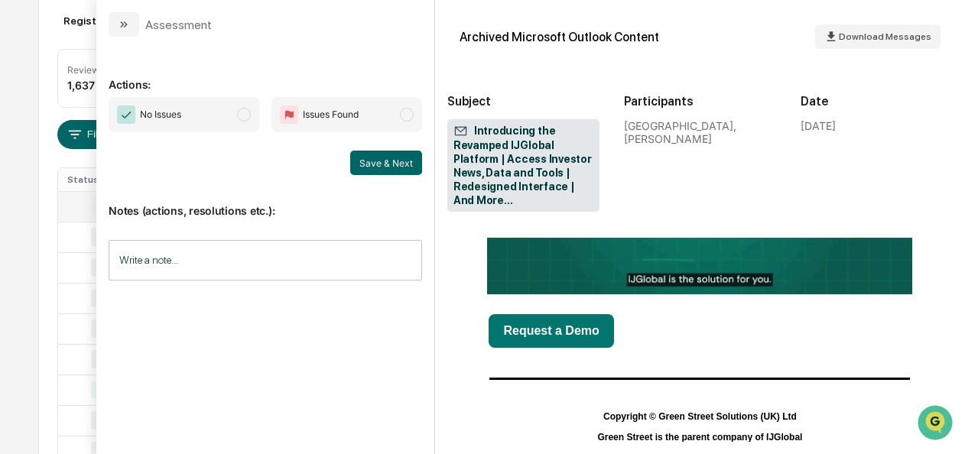
scroll to position [2478, 0]
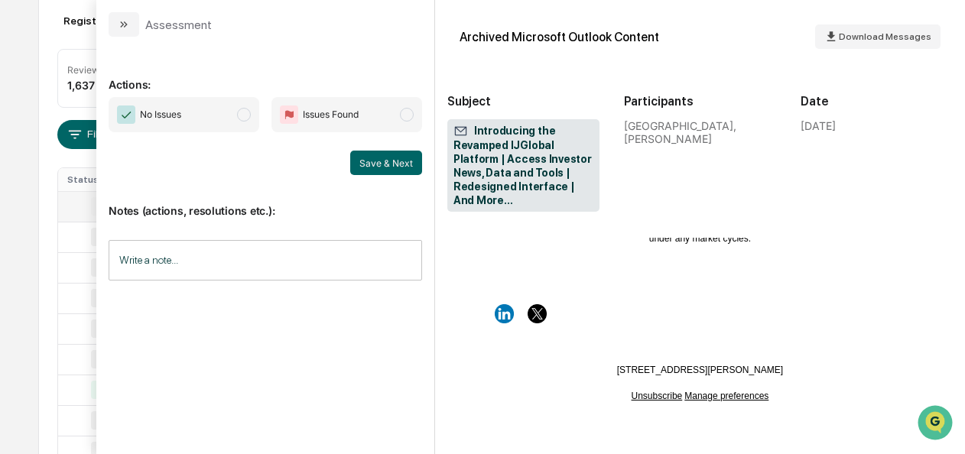
click at [251, 110] on span "modal" at bounding box center [244, 115] width 14 height 14
click at [364, 159] on button "Save & Next" at bounding box center [386, 163] width 72 height 24
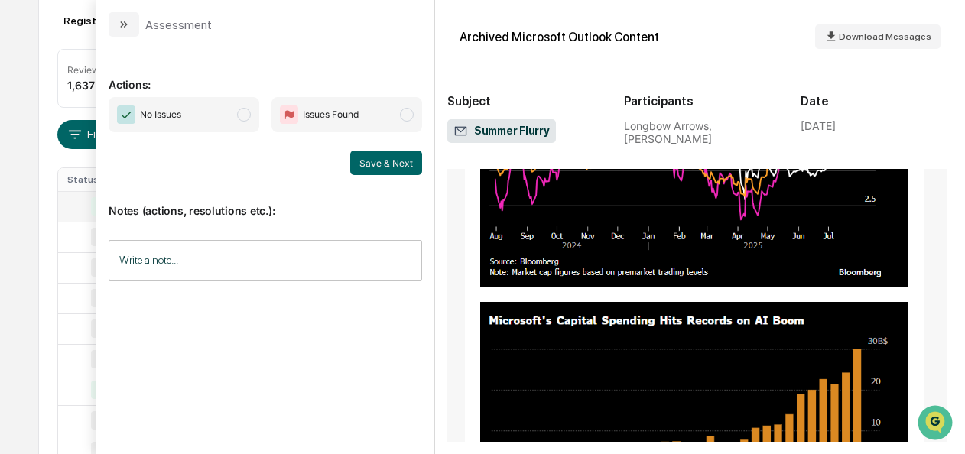
scroll to position [4505, 6]
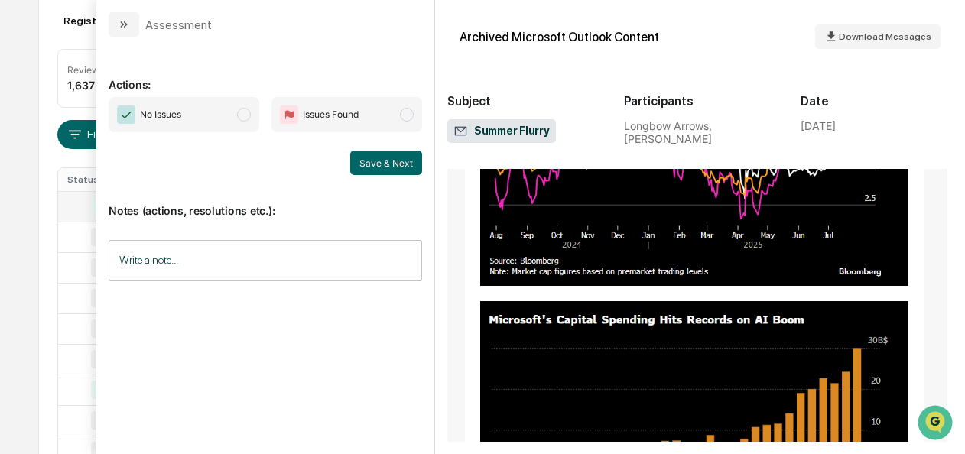
click at [248, 115] on span "modal" at bounding box center [244, 115] width 14 height 14
click at [390, 167] on button "Save & Next" at bounding box center [386, 163] width 72 height 24
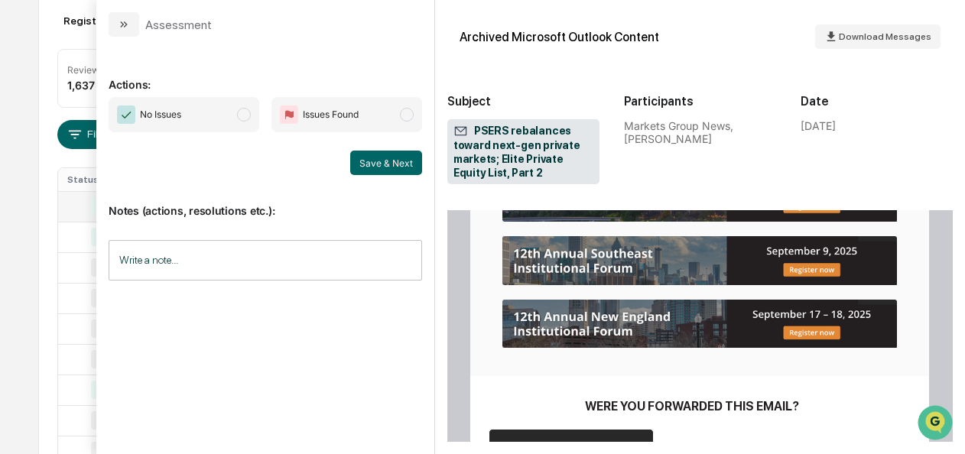
scroll to position [1542, 0]
click at [240, 112] on span "modal" at bounding box center [244, 115] width 14 height 14
click at [379, 165] on button "Save & Next" at bounding box center [386, 163] width 72 height 24
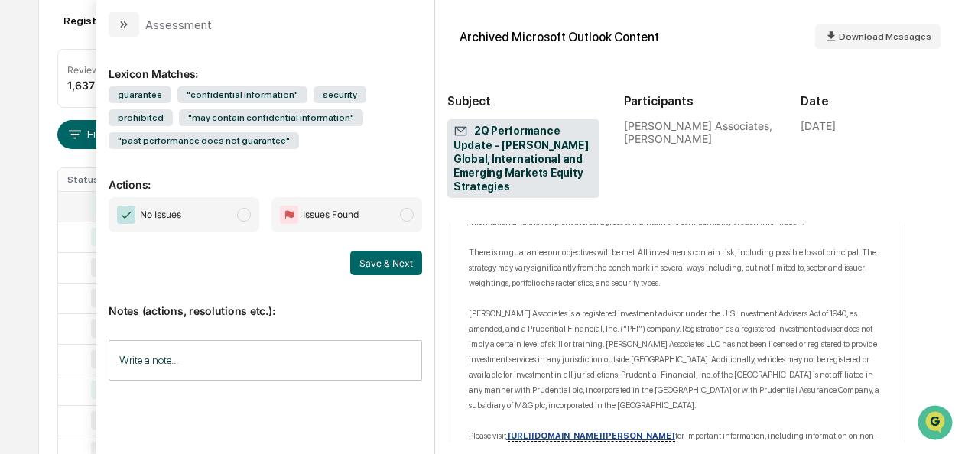
scroll to position [1104, 0]
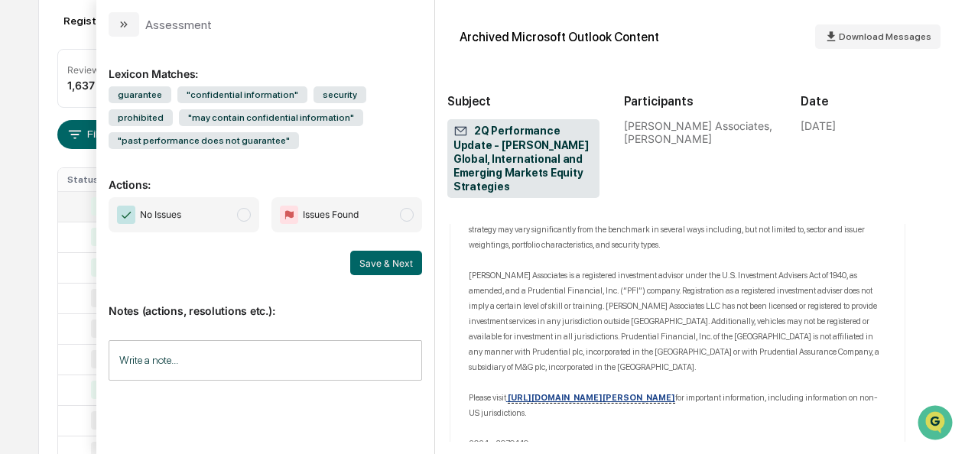
click at [246, 211] on span "modal" at bounding box center [244, 215] width 14 height 14
click at [379, 265] on button "Save & Next" at bounding box center [386, 263] width 72 height 24
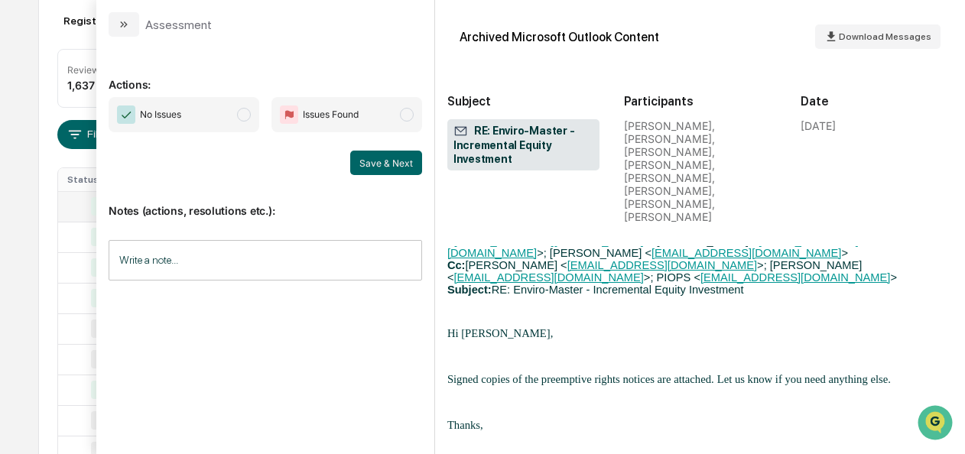
scroll to position [4341, 0]
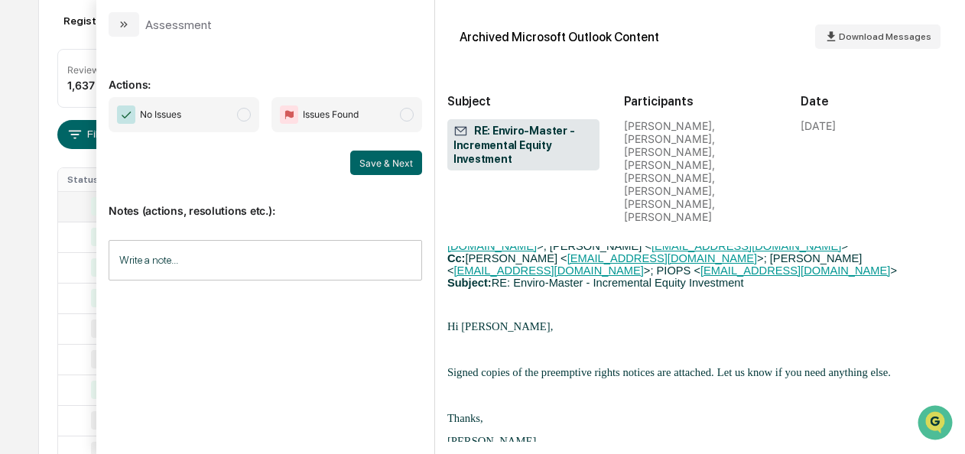
click at [245, 113] on span "modal" at bounding box center [244, 115] width 14 height 14
click at [399, 167] on button "Save & Next" at bounding box center [386, 163] width 72 height 24
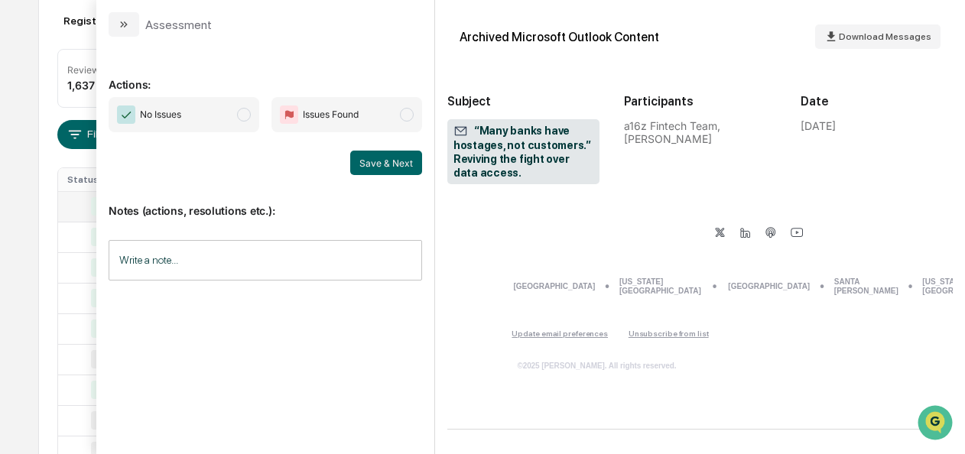
scroll to position [2714, 6]
click at [244, 115] on span "modal" at bounding box center [244, 115] width 14 height 14
click at [390, 160] on button "Save & Next" at bounding box center [386, 163] width 72 height 24
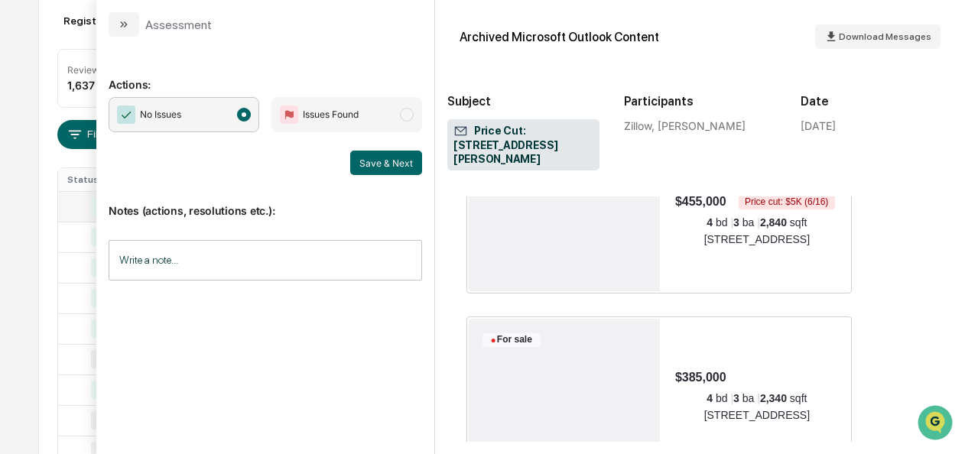
scroll to position [1870, 0]
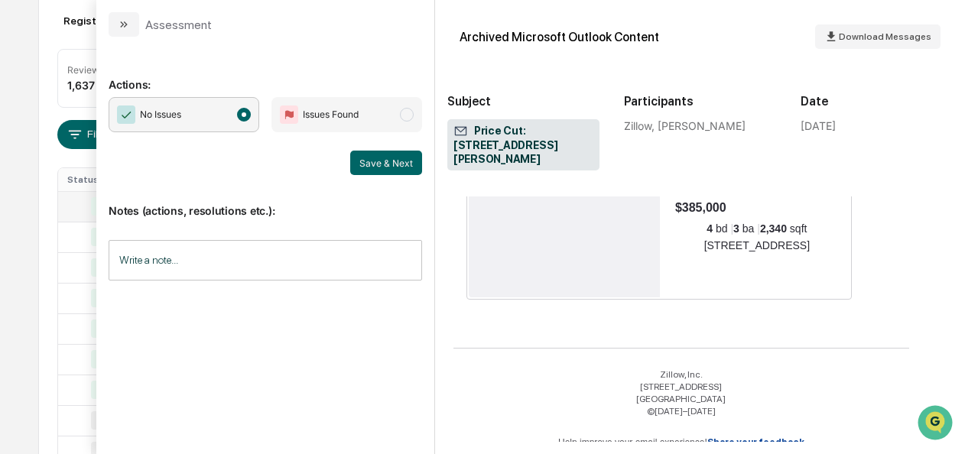
click at [352, 157] on div "Save & Next" at bounding box center [266, 163] width 314 height 24
click at [384, 168] on button "Save & Next" at bounding box center [386, 163] width 72 height 24
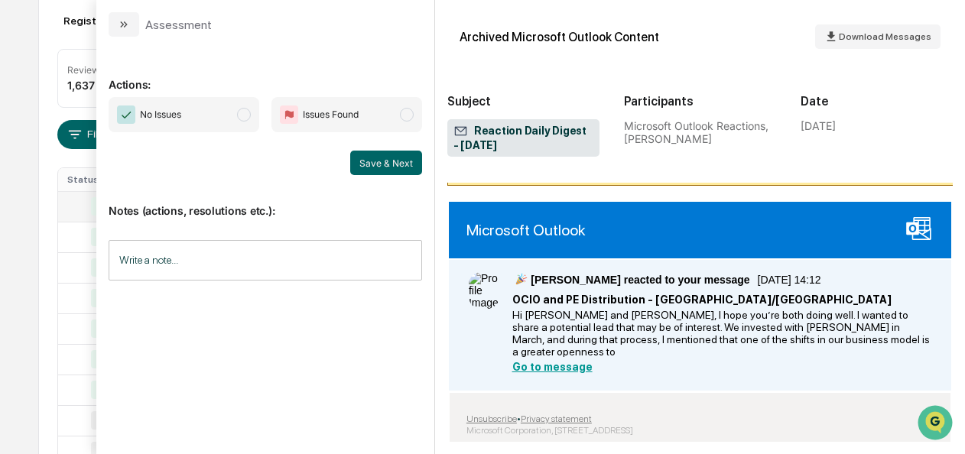
scroll to position [120, 0]
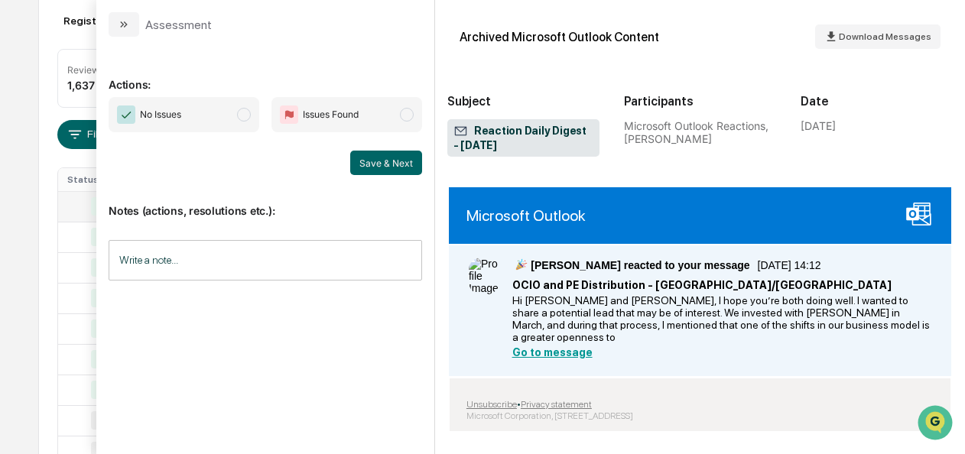
click at [236, 116] on span "No Issues" at bounding box center [184, 114] width 151 height 35
click at [421, 162] on button "Save & Next" at bounding box center [386, 163] width 72 height 24
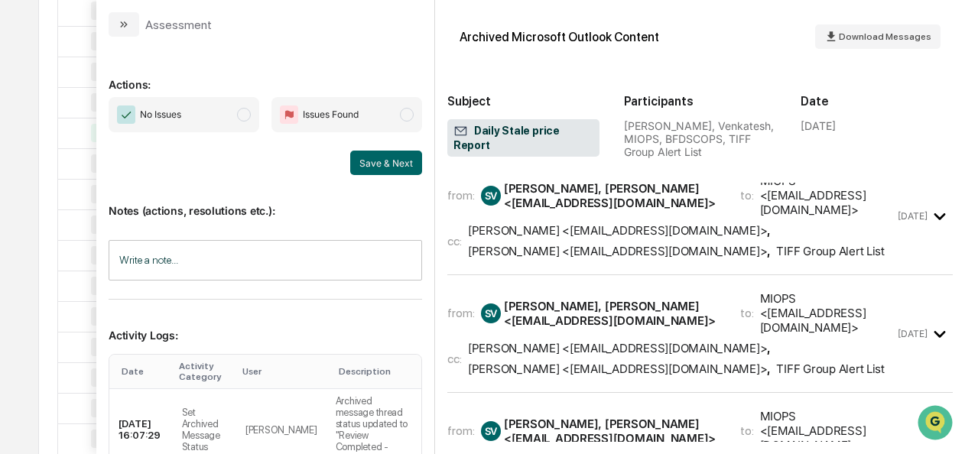
scroll to position [1736, 0]
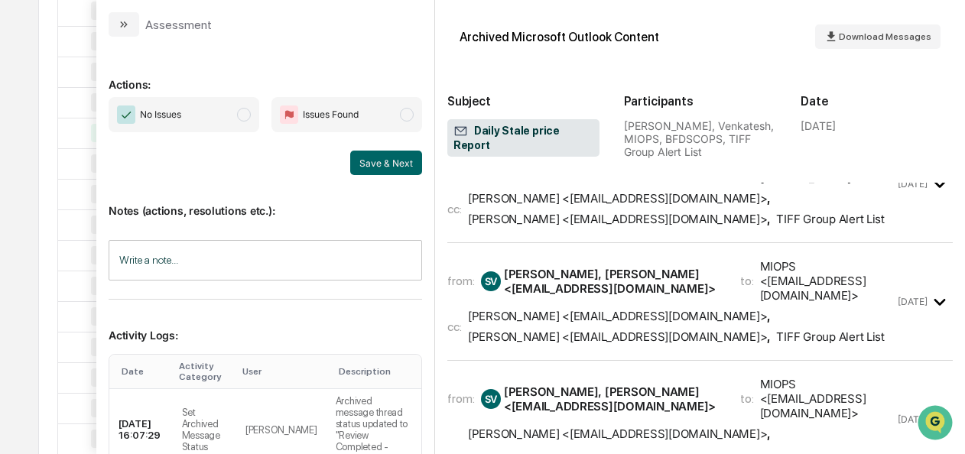
click at [250, 117] on span "No Issues" at bounding box center [184, 114] width 151 height 35
click at [364, 156] on button "Save & Next" at bounding box center [386, 163] width 72 height 24
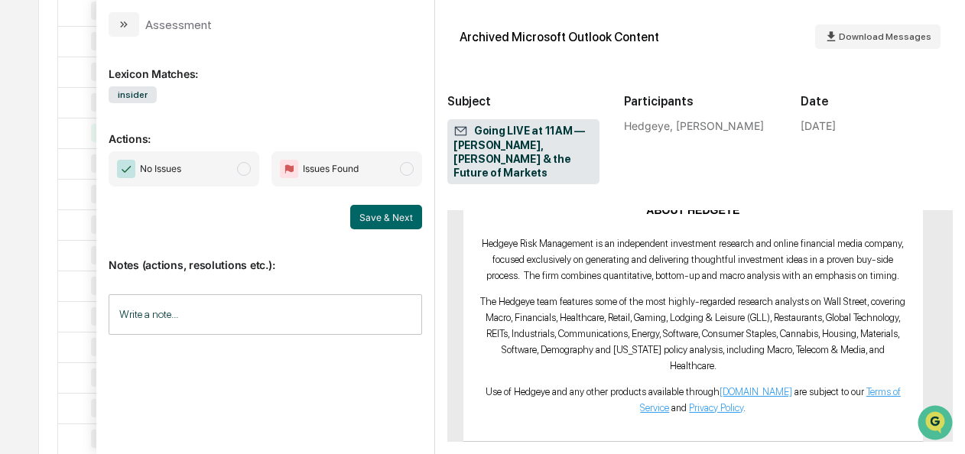
scroll to position [1505, 0]
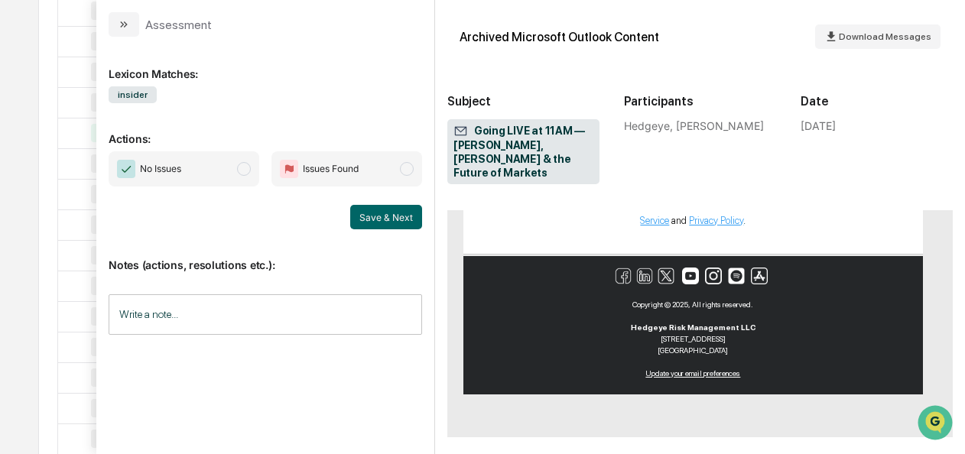
click at [248, 171] on span "modal" at bounding box center [244, 169] width 14 height 14
click at [378, 211] on button "Save & Next" at bounding box center [386, 217] width 72 height 24
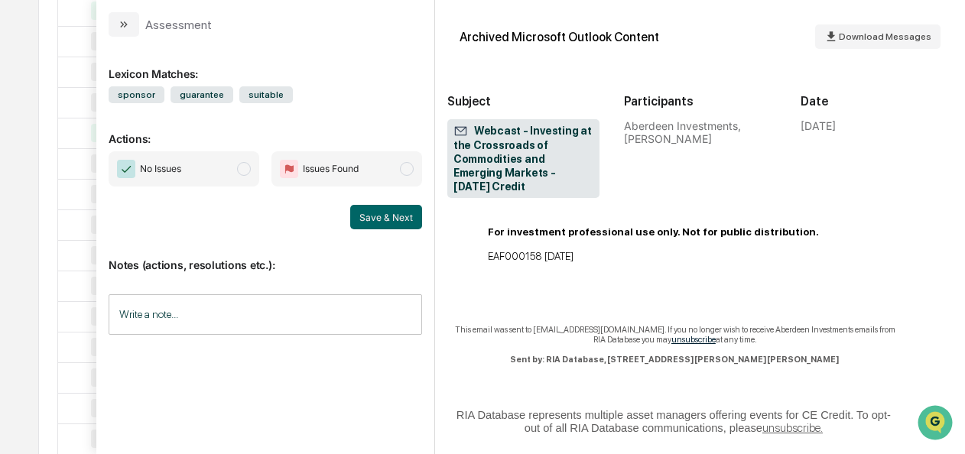
scroll to position [1689, 0]
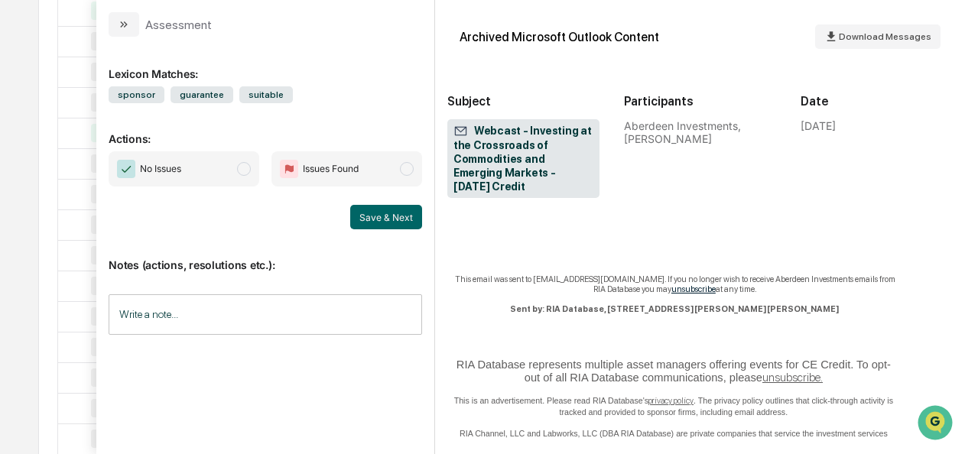
click at [251, 168] on span "modal" at bounding box center [244, 169] width 14 height 14
click at [408, 225] on button "Save & Next" at bounding box center [386, 217] width 72 height 24
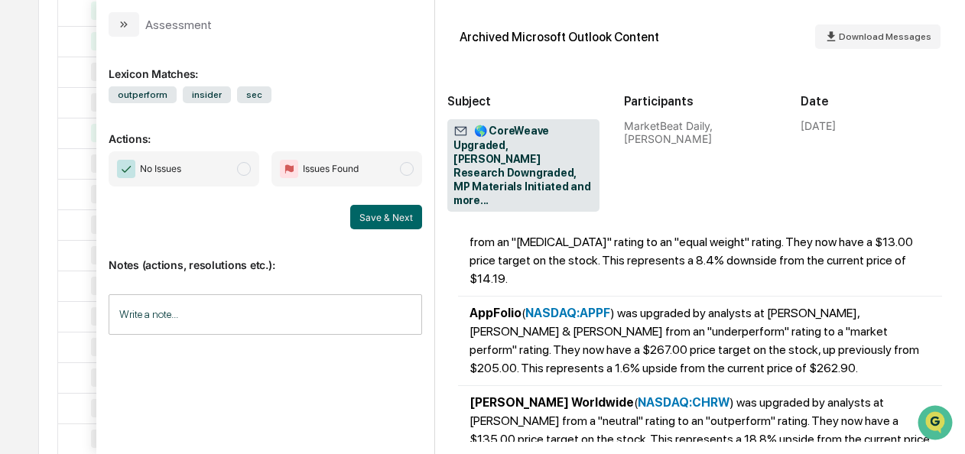
scroll to position [1658, 0]
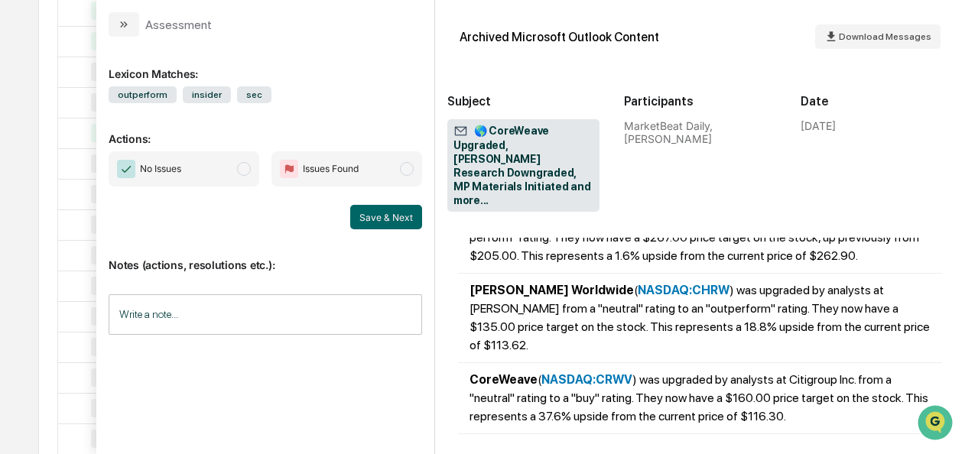
click at [242, 169] on span "modal" at bounding box center [244, 169] width 14 height 14
click at [393, 220] on button "Save & Next" at bounding box center [386, 217] width 72 height 24
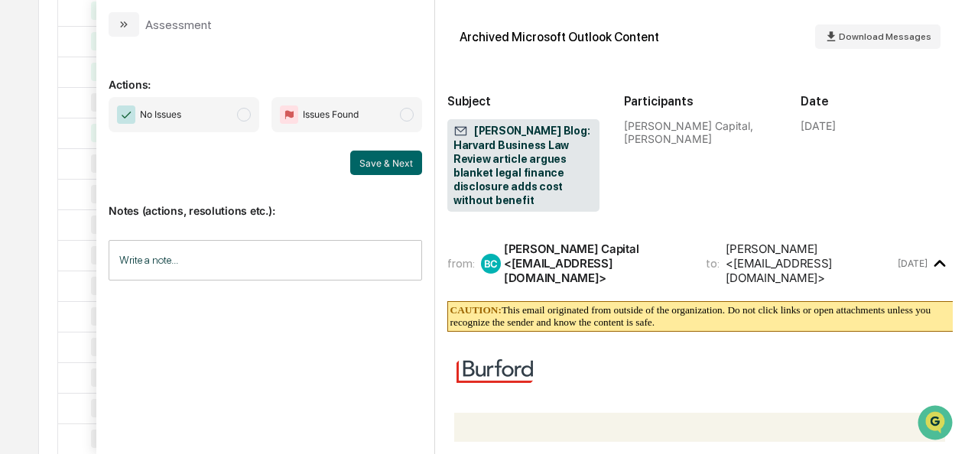
scroll to position [419, 0]
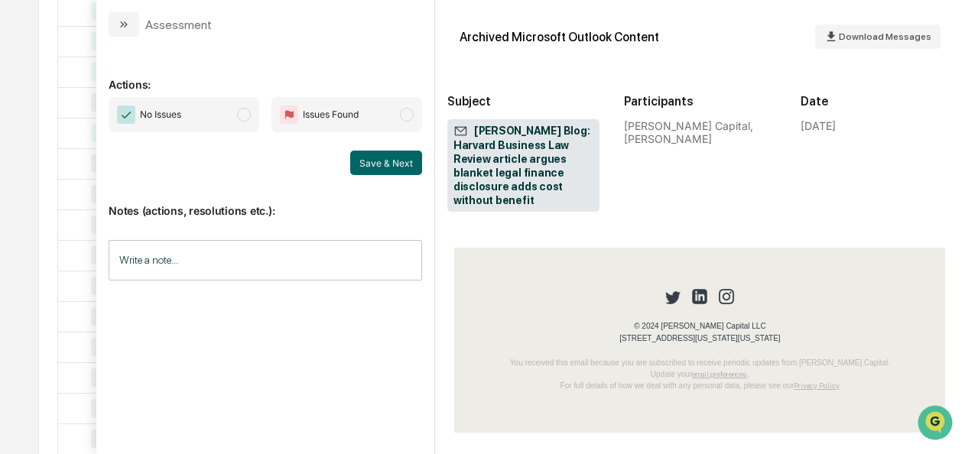
click at [240, 118] on span "modal" at bounding box center [244, 115] width 14 height 14
click at [379, 162] on button "Save & Next" at bounding box center [386, 163] width 72 height 24
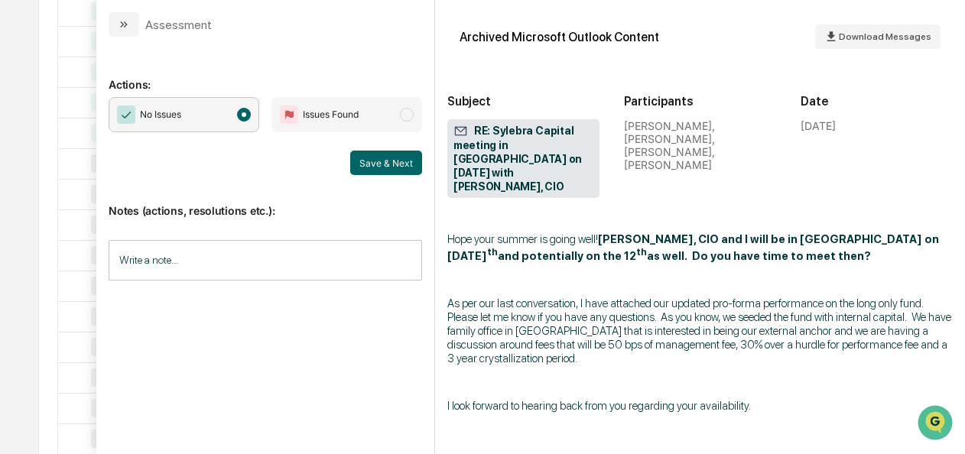
scroll to position [248, 0]
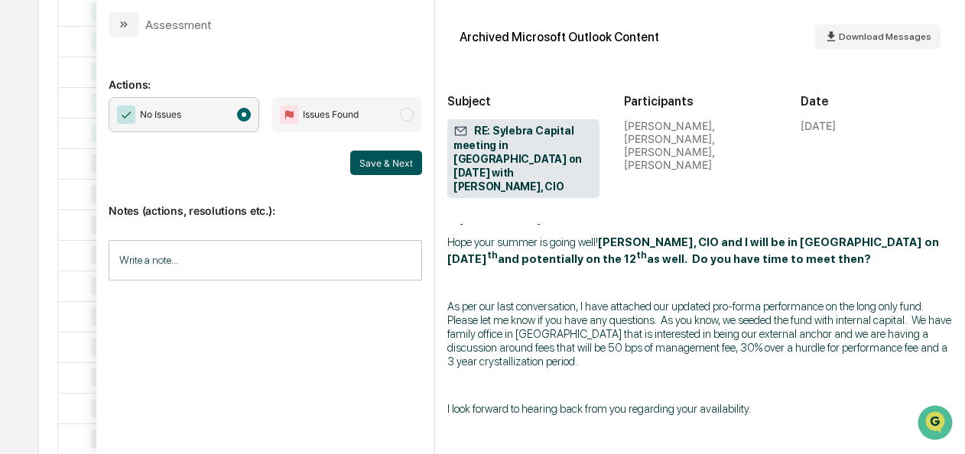
click at [379, 156] on button "Save & Next" at bounding box center [386, 163] width 72 height 24
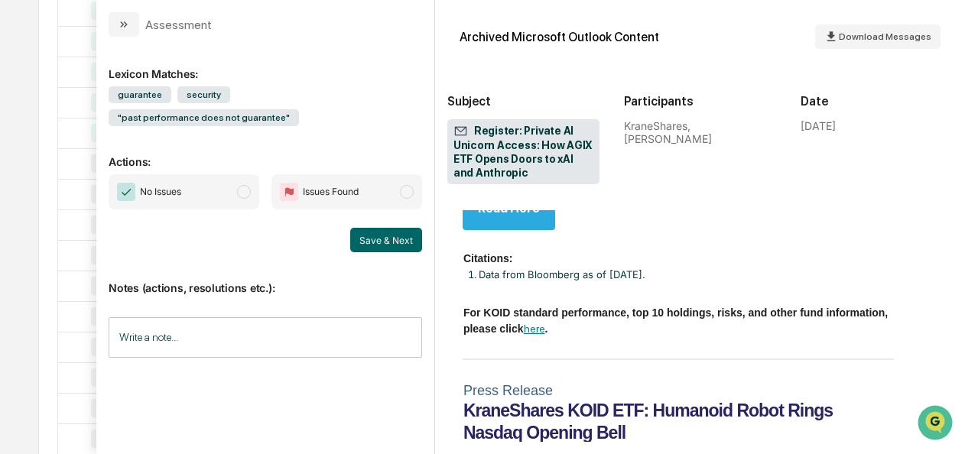
scroll to position [2442, 0]
click at [255, 174] on span "No Issues" at bounding box center [184, 191] width 151 height 35
click at [370, 228] on button "Save & Next" at bounding box center [386, 240] width 72 height 24
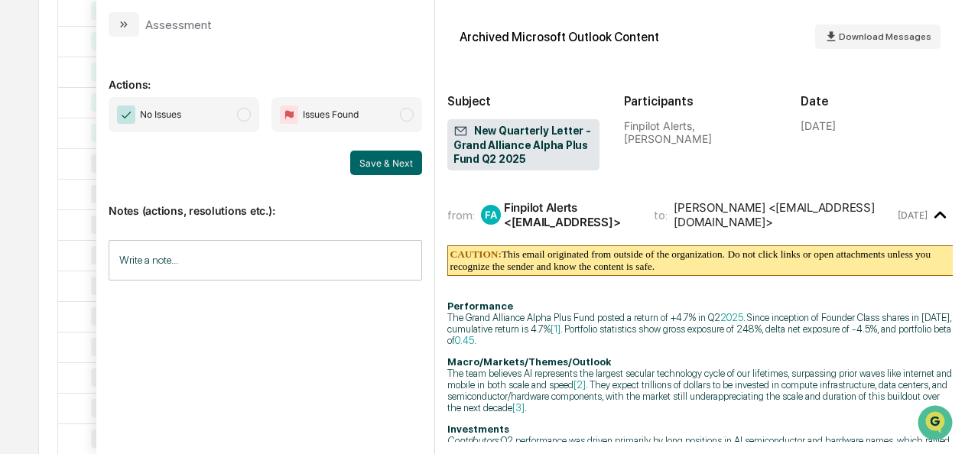
scroll to position [300, 0]
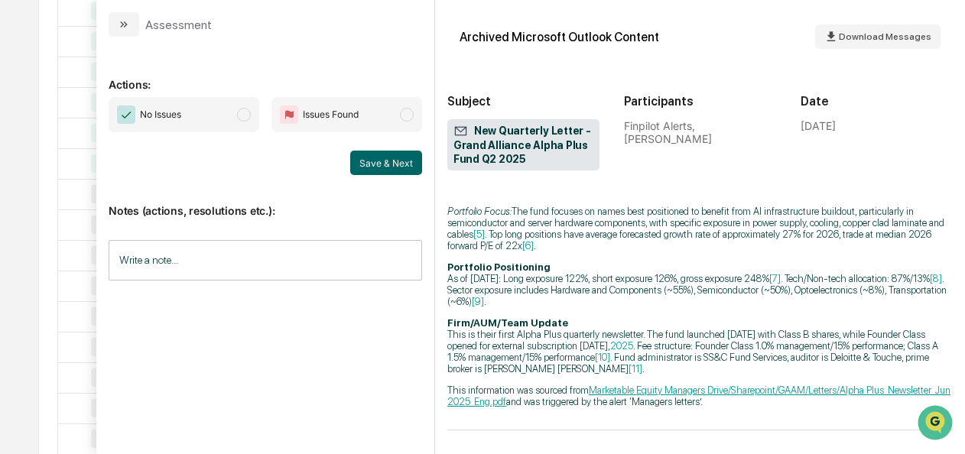
click at [242, 113] on span "modal" at bounding box center [244, 115] width 14 height 14
click at [376, 163] on button "Save & Next" at bounding box center [386, 163] width 72 height 24
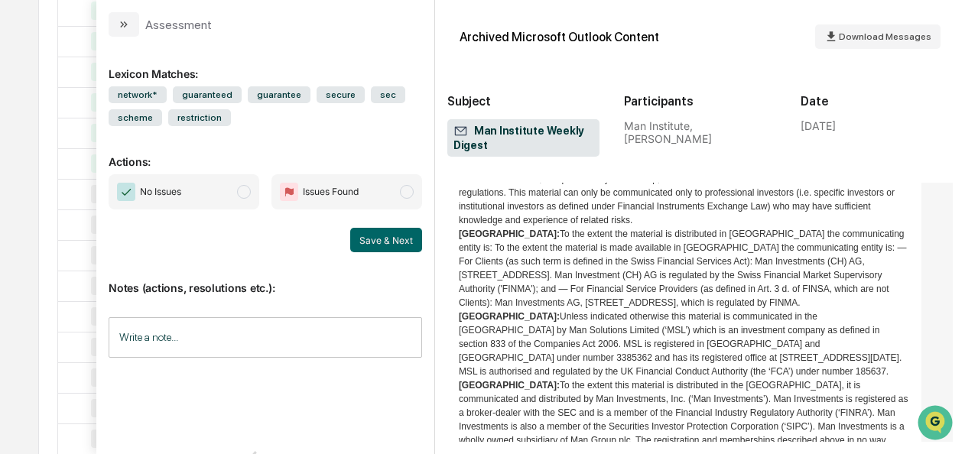
scroll to position [1431, 0]
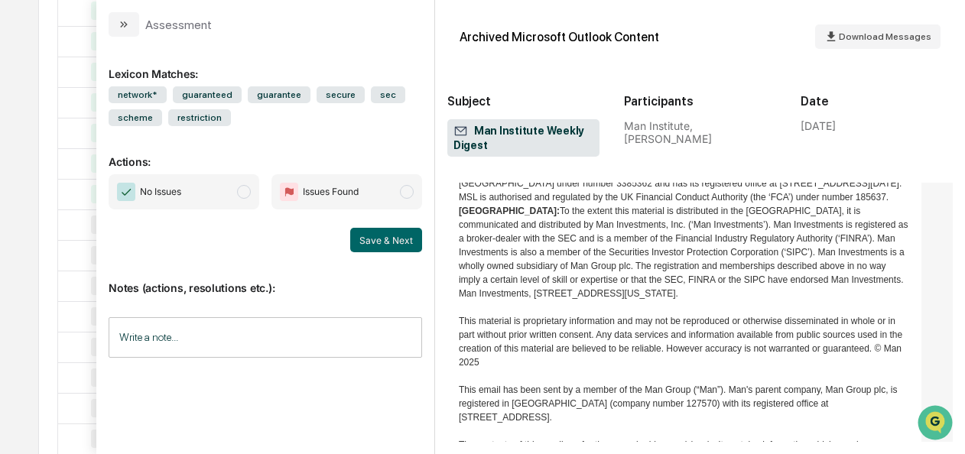
click at [247, 192] on span "modal" at bounding box center [244, 192] width 14 height 14
click at [381, 243] on button "Save & Next" at bounding box center [386, 240] width 72 height 24
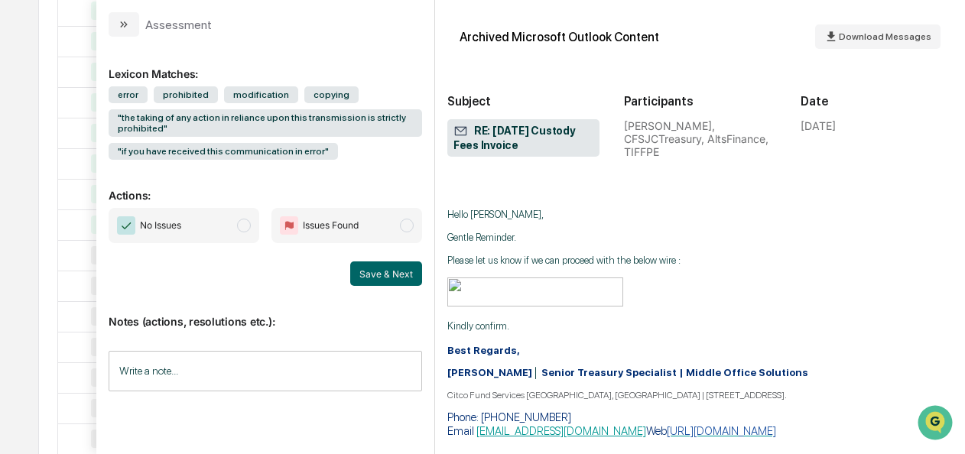
scroll to position [3089, 0]
click at [241, 231] on span "No Issues" at bounding box center [184, 225] width 151 height 35
click at [384, 276] on button "Save & Next" at bounding box center [386, 274] width 72 height 24
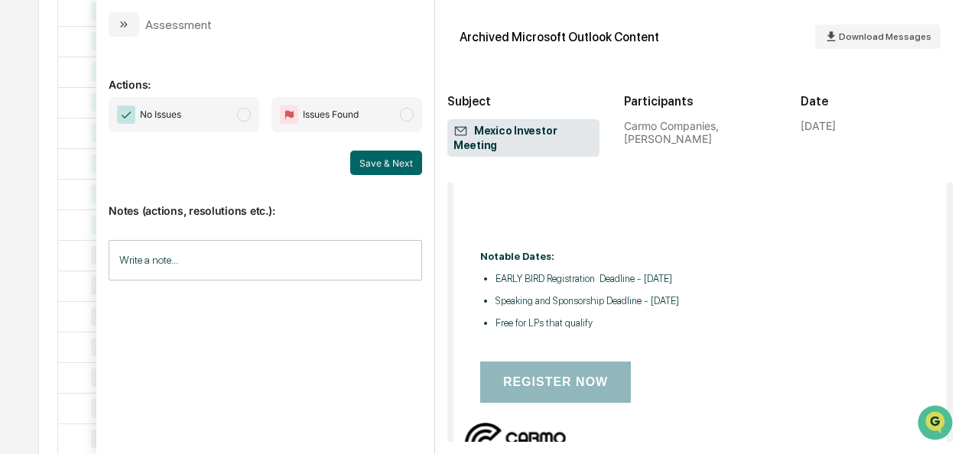
scroll to position [778, 0]
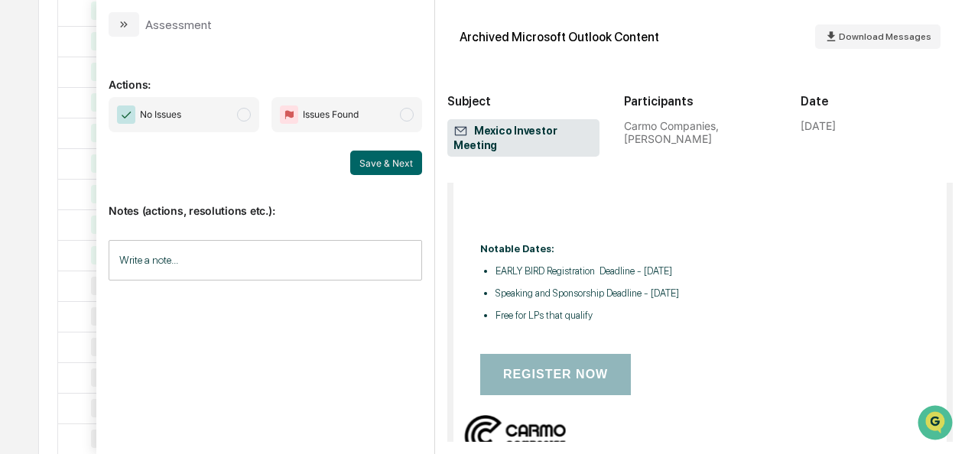
click at [238, 113] on span "No Issues" at bounding box center [184, 114] width 151 height 35
click at [369, 151] on button "Save & Next" at bounding box center [386, 163] width 72 height 24
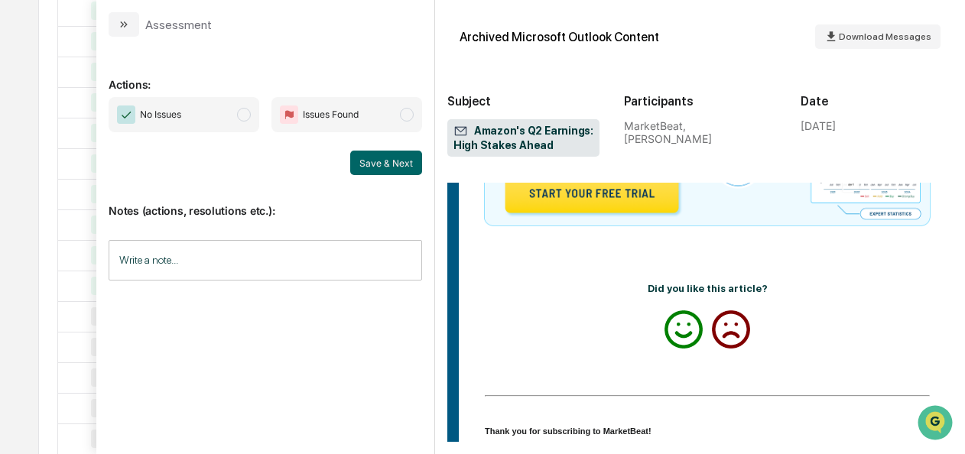
scroll to position [3299, 0]
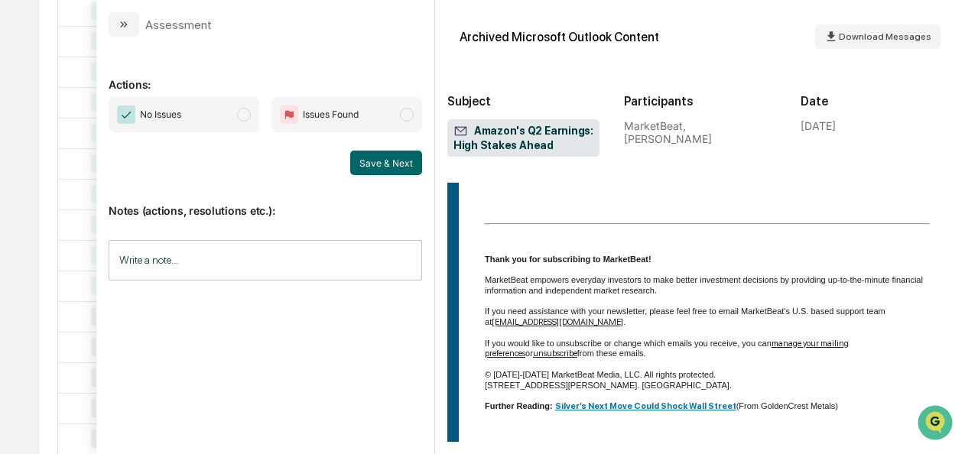
click at [244, 108] on span "modal" at bounding box center [244, 115] width 14 height 14
click at [397, 161] on button "Save & Next" at bounding box center [386, 163] width 72 height 24
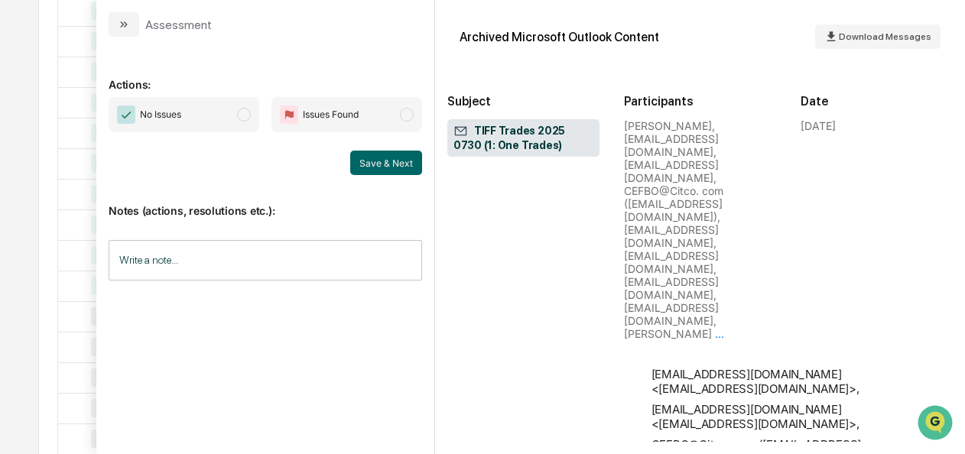
scroll to position [764, 0]
click at [242, 110] on span "modal" at bounding box center [244, 115] width 14 height 14
click at [375, 155] on button "Save & Next" at bounding box center [386, 163] width 72 height 24
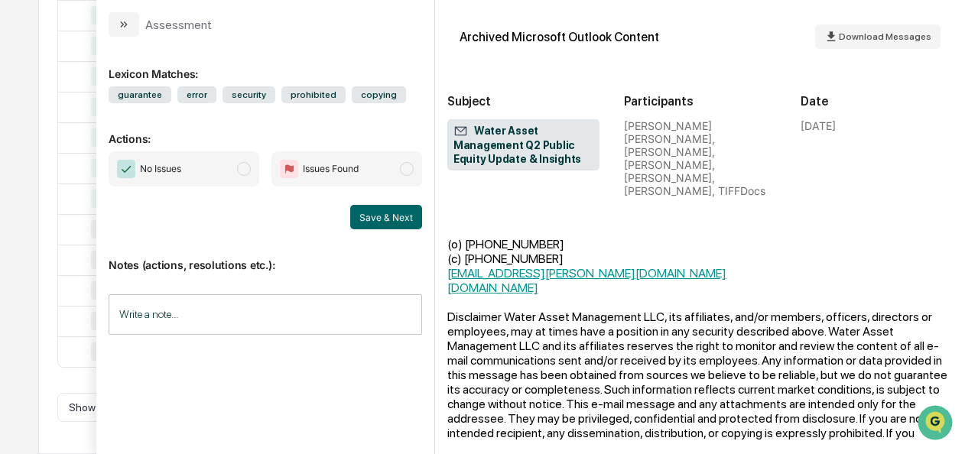
scroll to position [596, 0]
click at [246, 174] on span "modal" at bounding box center [244, 169] width 14 height 14
click at [381, 216] on button "Save & Next" at bounding box center [386, 217] width 72 height 24
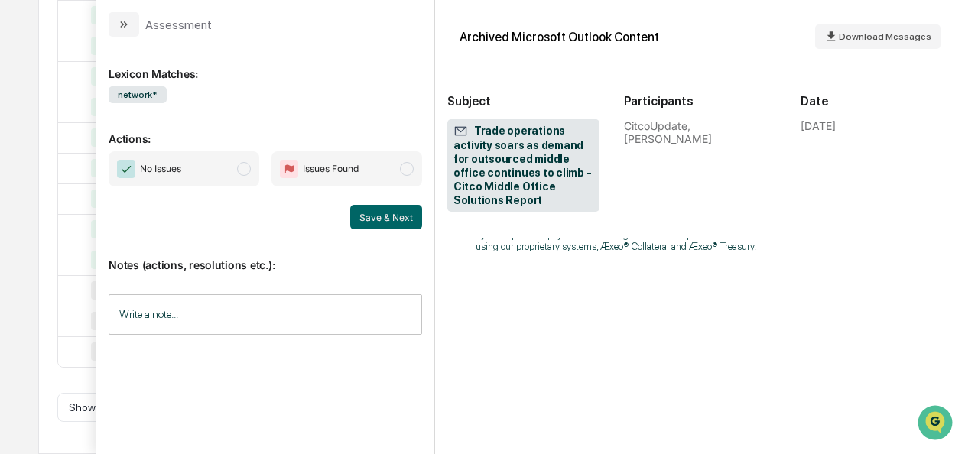
scroll to position [997, 0]
click at [246, 170] on span "modal" at bounding box center [244, 169] width 14 height 14
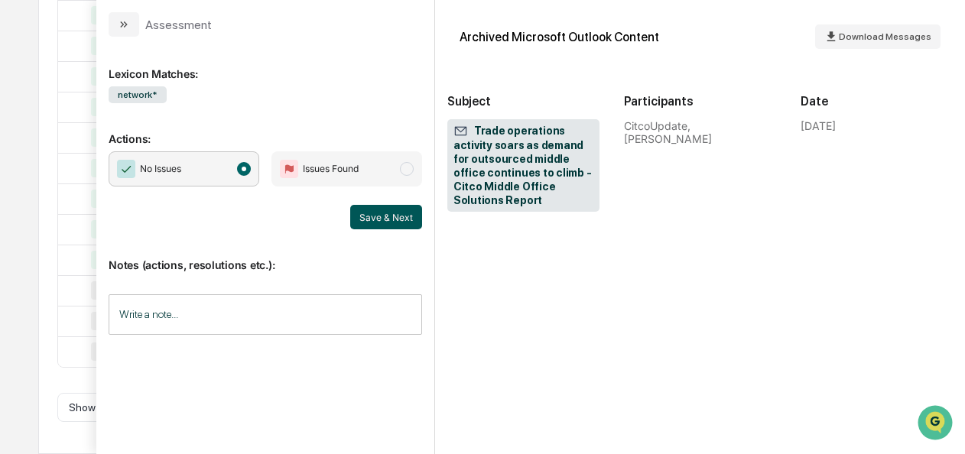
click at [379, 215] on button "Save & Next" at bounding box center [386, 217] width 72 height 24
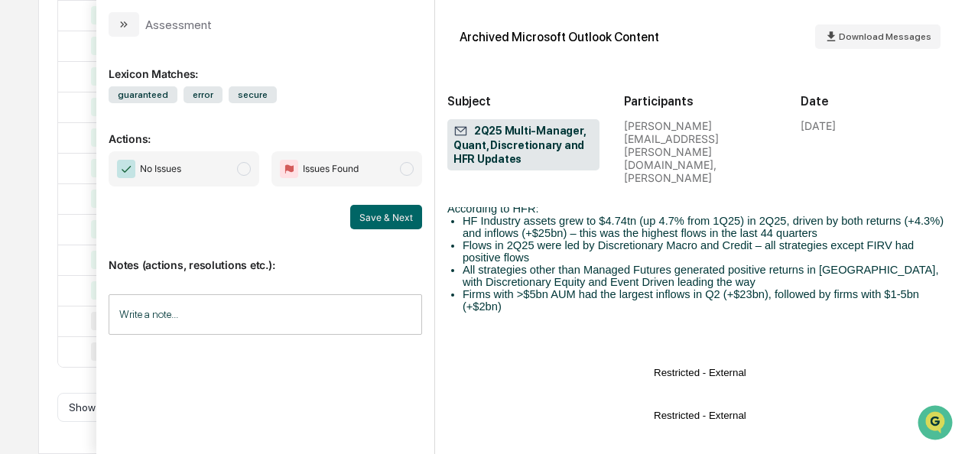
scroll to position [1749, 0]
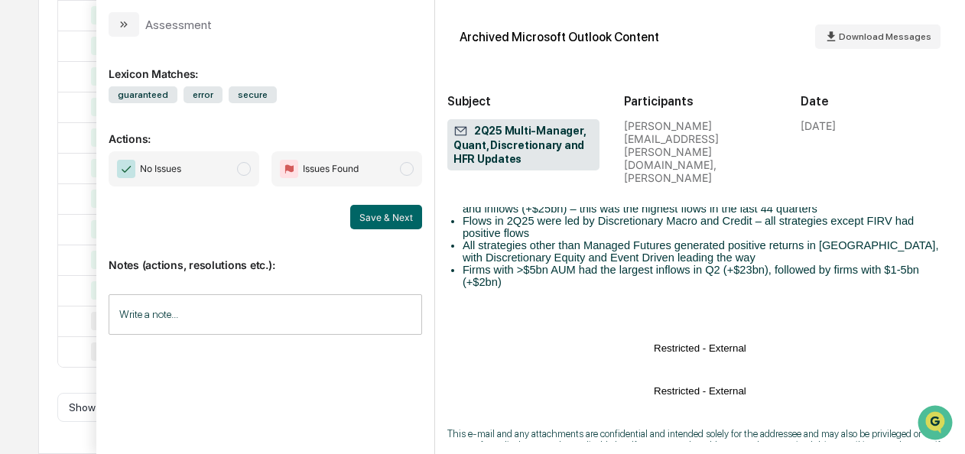
click at [249, 171] on span "modal" at bounding box center [244, 169] width 14 height 14
click at [362, 220] on button "Save & Next" at bounding box center [386, 217] width 72 height 24
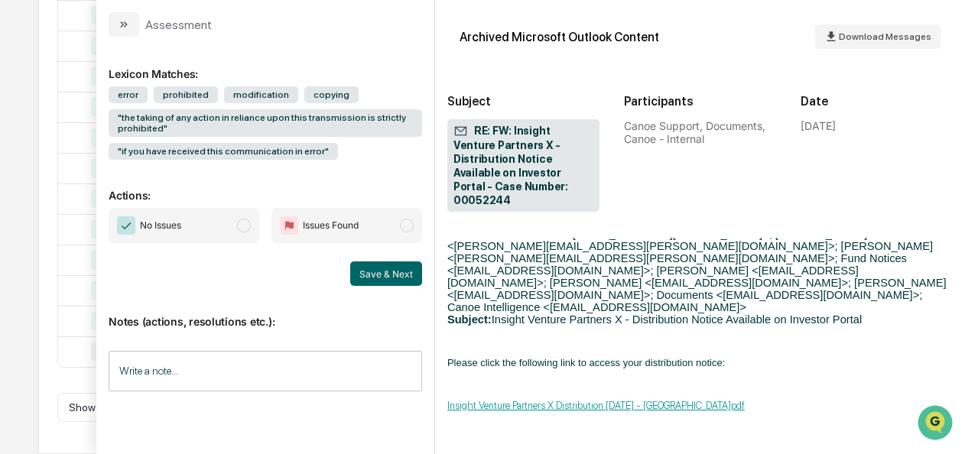
scroll to position [1273, 0]
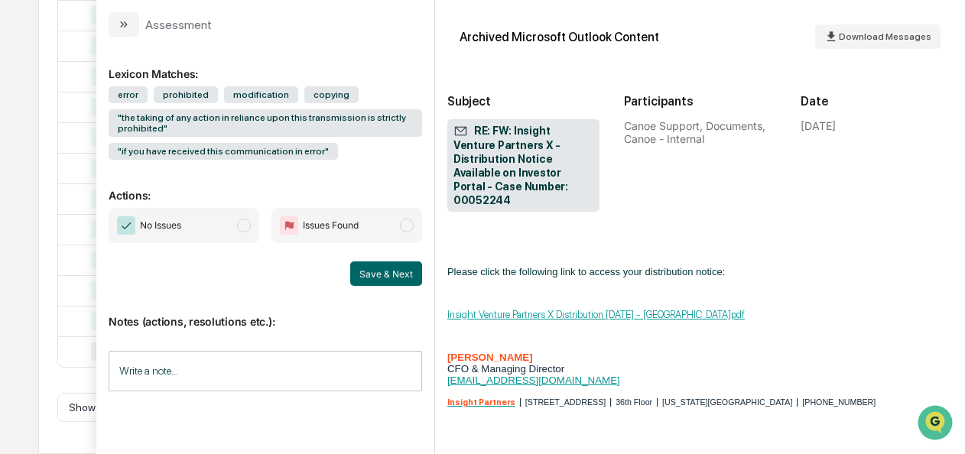
click at [248, 230] on span "modal" at bounding box center [244, 226] width 14 height 14
click at [399, 273] on button "Save & Next" at bounding box center [386, 274] width 72 height 24
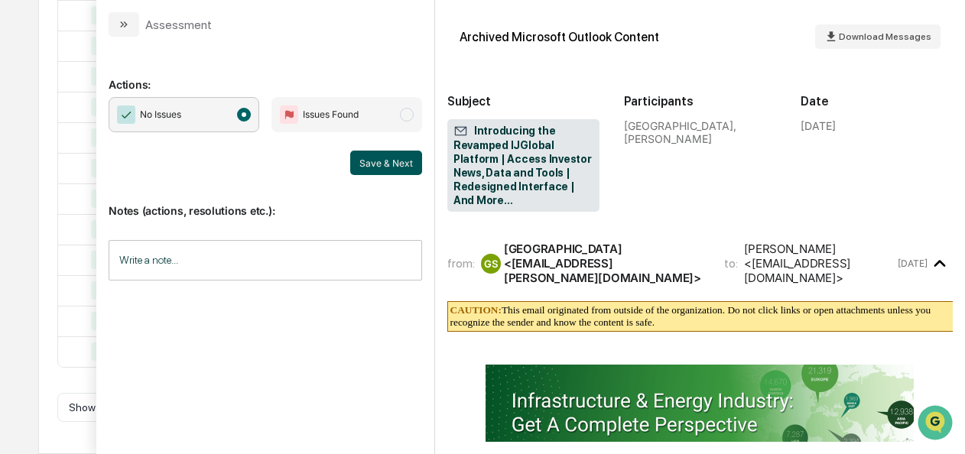
click at [395, 170] on button "Save & Next" at bounding box center [386, 163] width 72 height 24
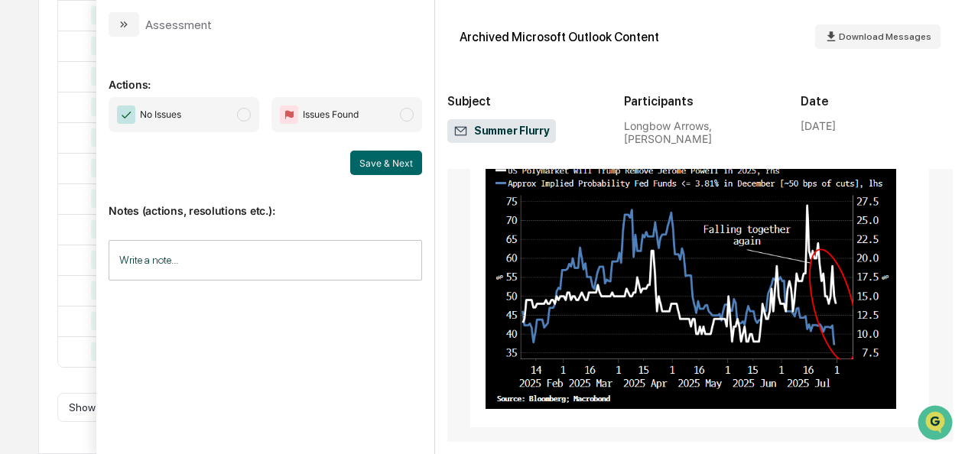
scroll to position [2631, 0]
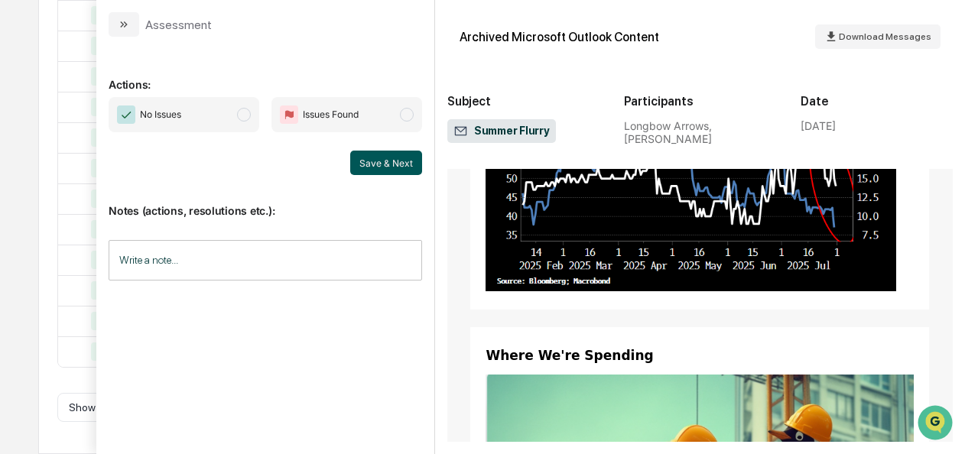
click at [370, 158] on button "Save & Next" at bounding box center [386, 163] width 72 height 24
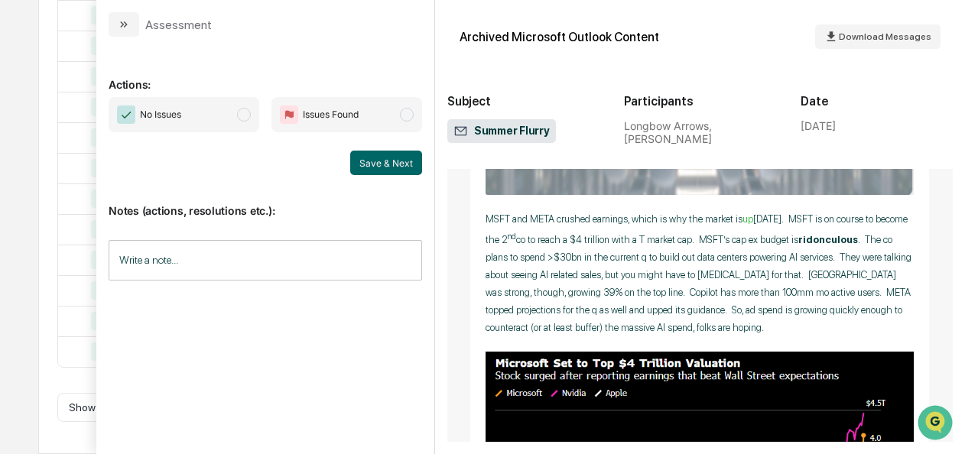
scroll to position [4162, 0]
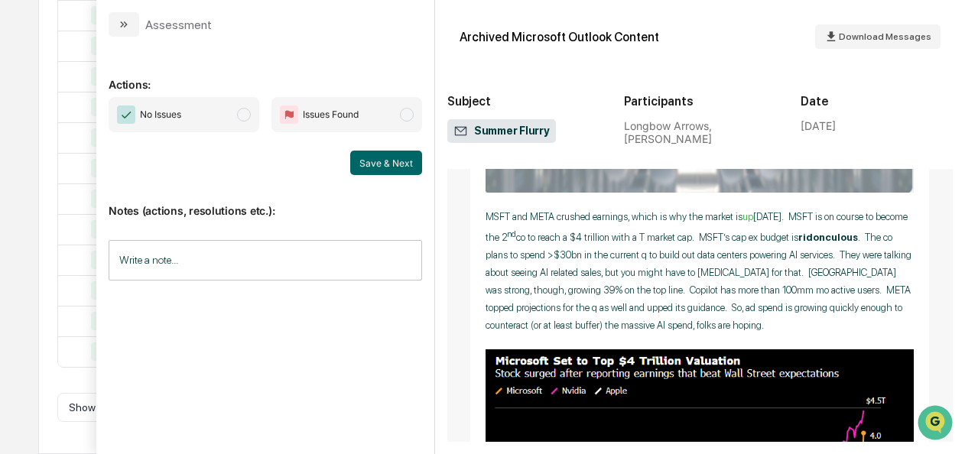
click at [262, 119] on div "No Issues Issues Found" at bounding box center [266, 114] width 314 height 35
click at [247, 119] on span "modal" at bounding box center [244, 115] width 14 height 14
click at [387, 170] on button "Save & Next" at bounding box center [386, 163] width 72 height 24
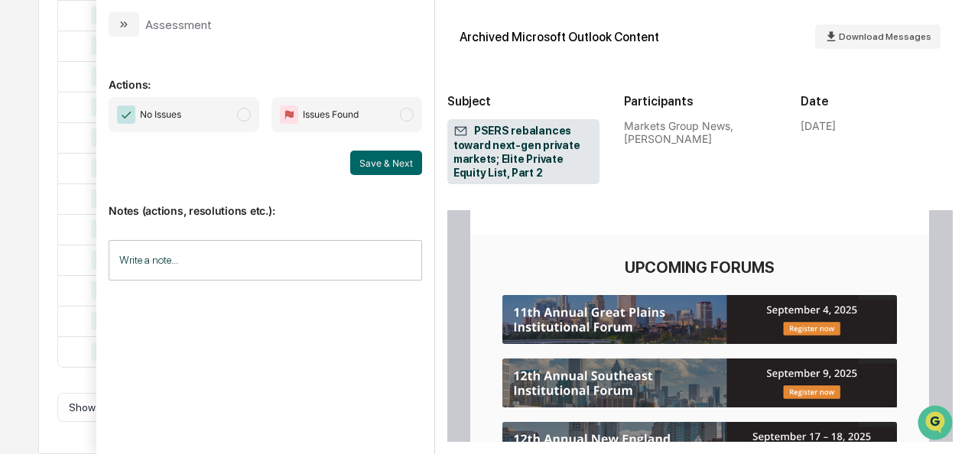
scroll to position [1460, 0]
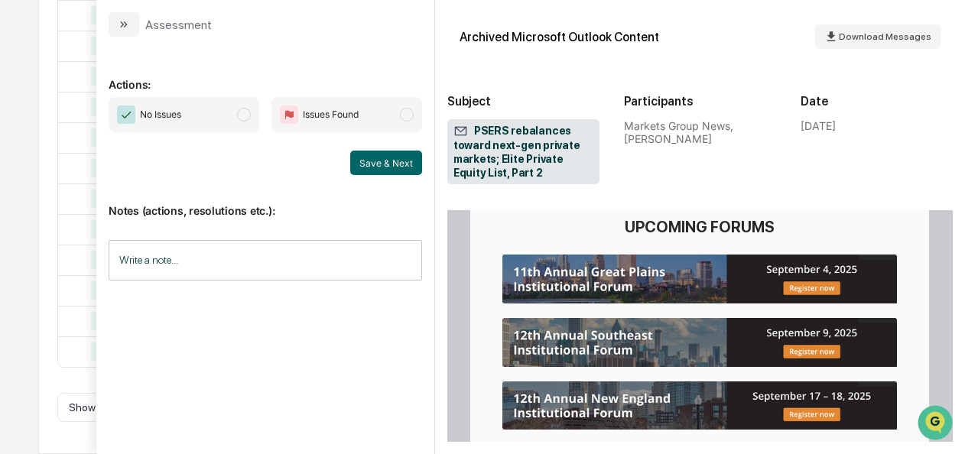
click at [242, 112] on span "modal" at bounding box center [244, 115] width 14 height 14
click at [372, 147] on div "No Issues Issues Found Save & Next" at bounding box center [266, 136] width 314 height 78
click at [372, 155] on button "Save & Next" at bounding box center [386, 163] width 72 height 24
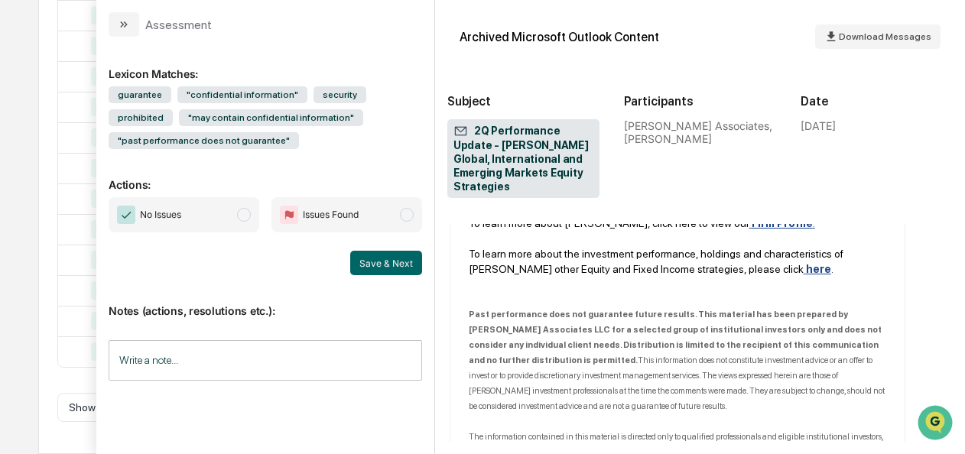
scroll to position [974, 0]
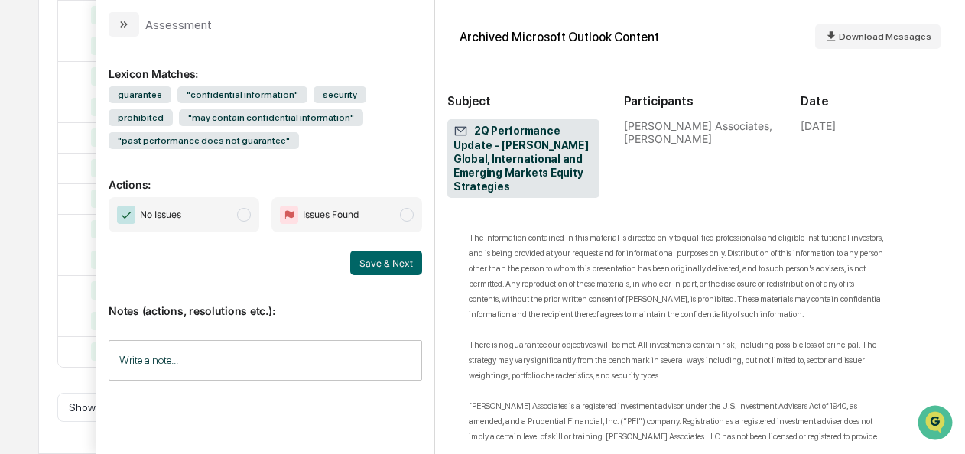
click at [242, 214] on span "modal" at bounding box center [244, 215] width 14 height 14
click at [379, 268] on button "Save & Next" at bounding box center [386, 263] width 72 height 24
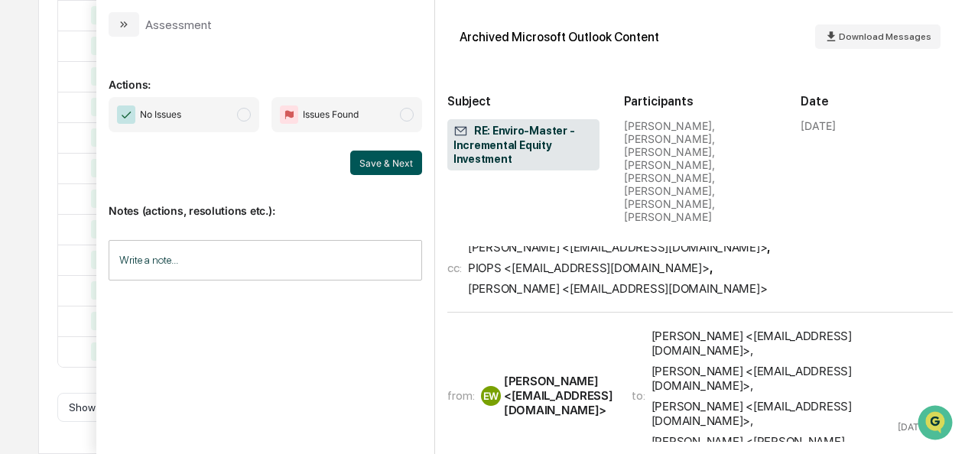
scroll to position [2559, 0]
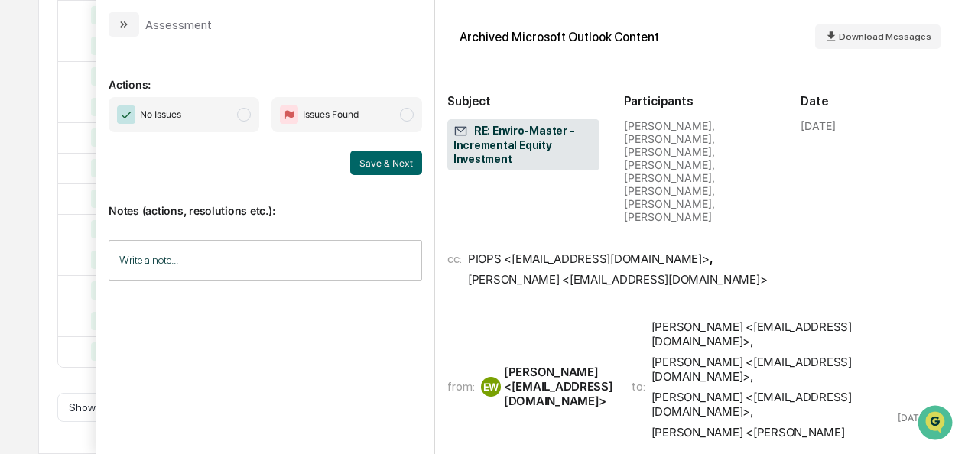
click at [245, 118] on span "modal" at bounding box center [244, 115] width 14 height 14
click at [364, 165] on button "Save & Next" at bounding box center [386, 163] width 72 height 24
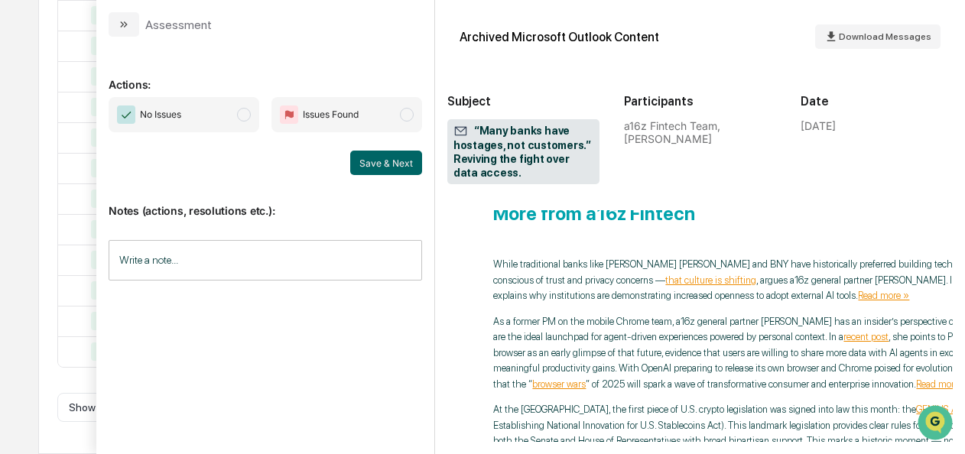
scroll to position [1312, 6]
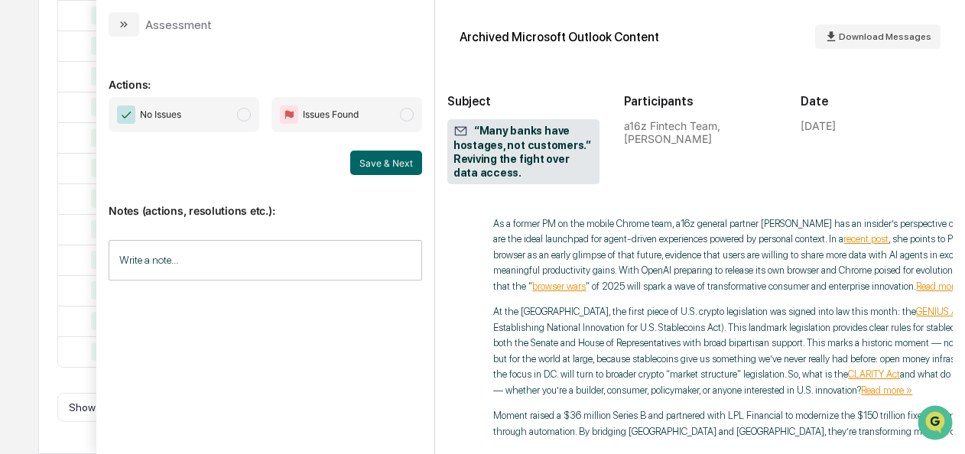
click at [245, 112] on span "modal" at bounding box center [244, 115] width 14 height 14
click at [405, 156] on button "Save & Next" at bounding box center [386, 163] width 72 height 24
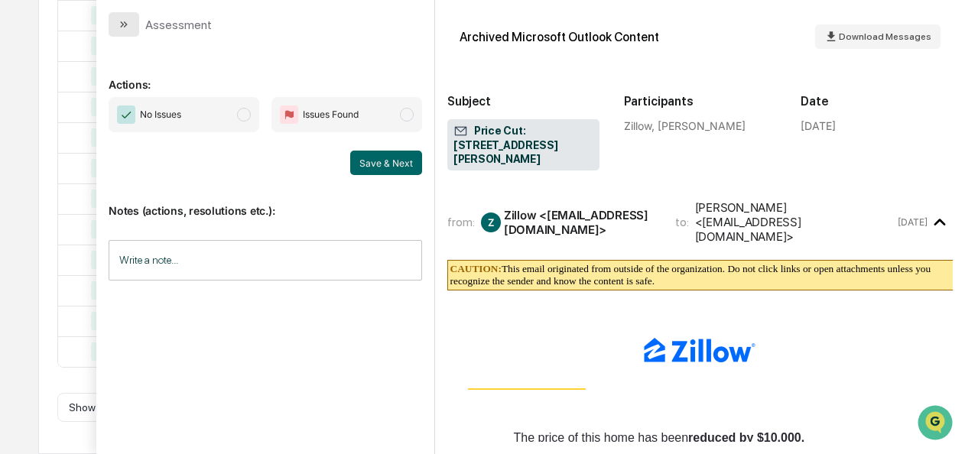
click at [122, 29] on icon "modal" at bounding box center [124, 24] width 12 height 12
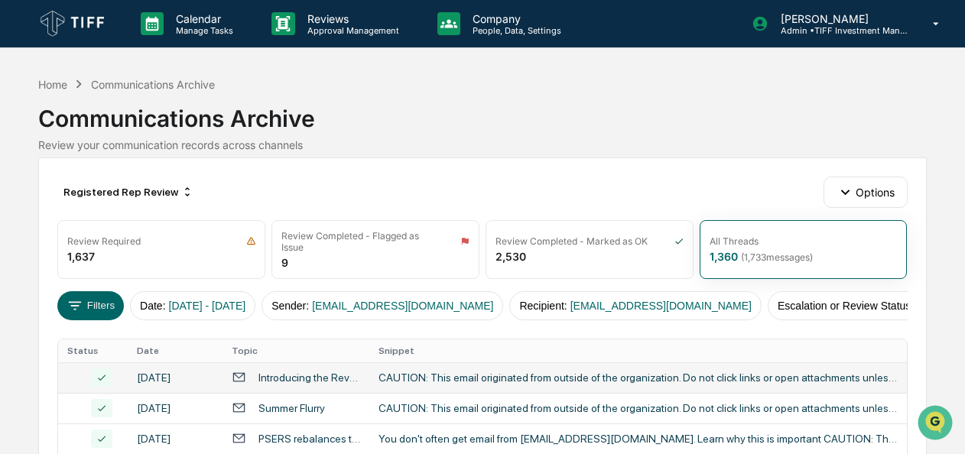
click at [439, 195] on div "Registered Rep Review Options" at bounding box center [482, 192] width 850 height 31
click at [83, 302] on icon at bounding box center [75, 306] width 17 height 17
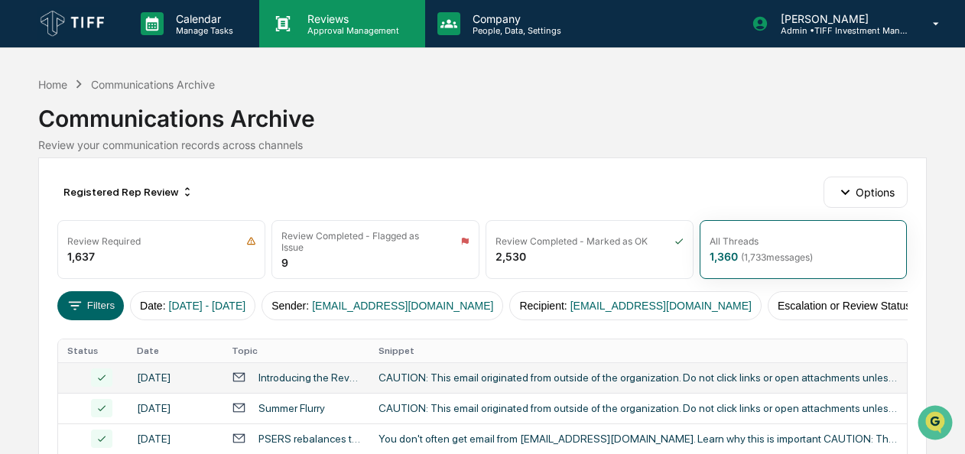
click at [303, 41] on div "Reviews Approval Management" at bounding box center [341, 23] width 165 height 47
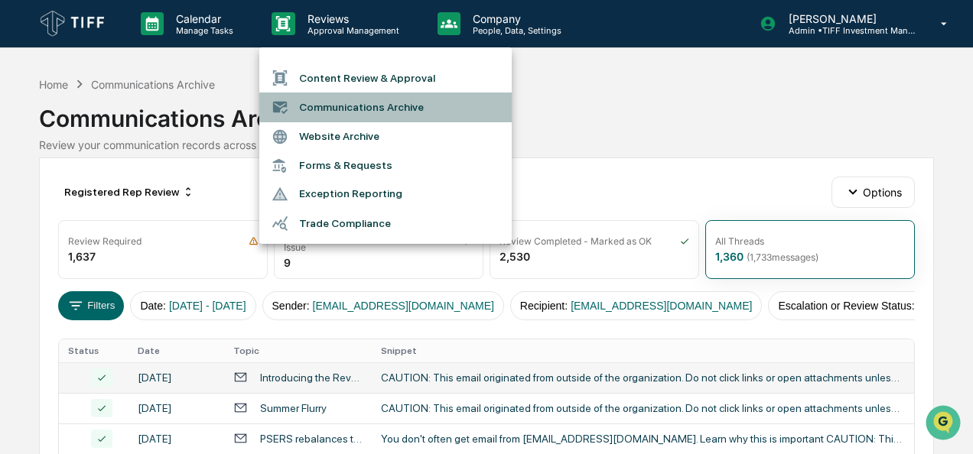
click at [315, 107] on li "Communications Archive" at bounding box center [385, 107] width 252 height 29
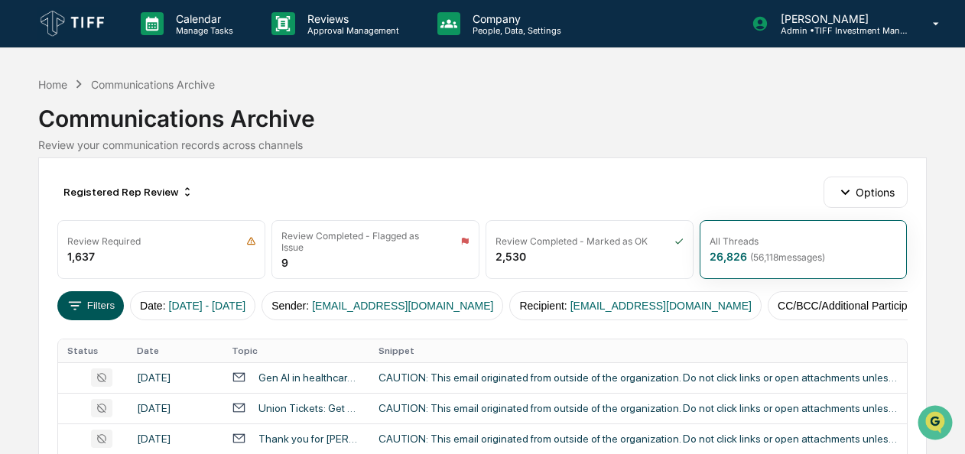
click at [100, 302] on button "Filters" at bounding box center [90, 305] width 67 height 29
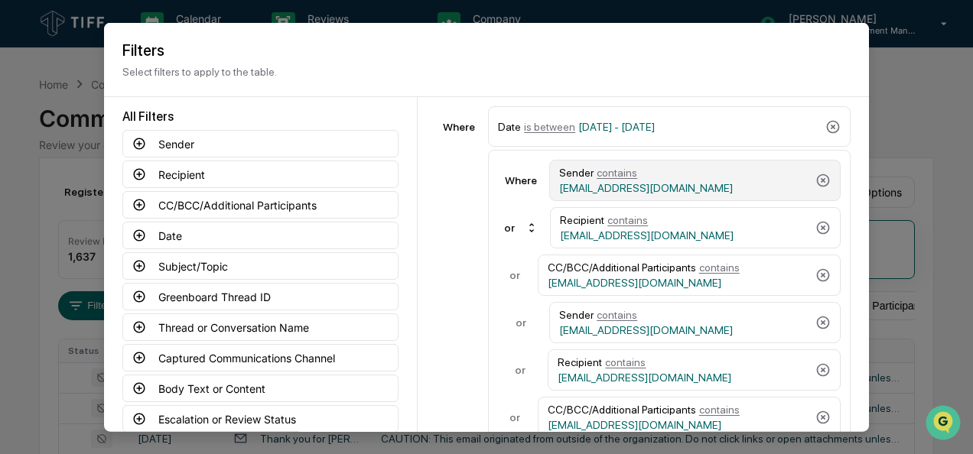
scroll to position [55, 0]
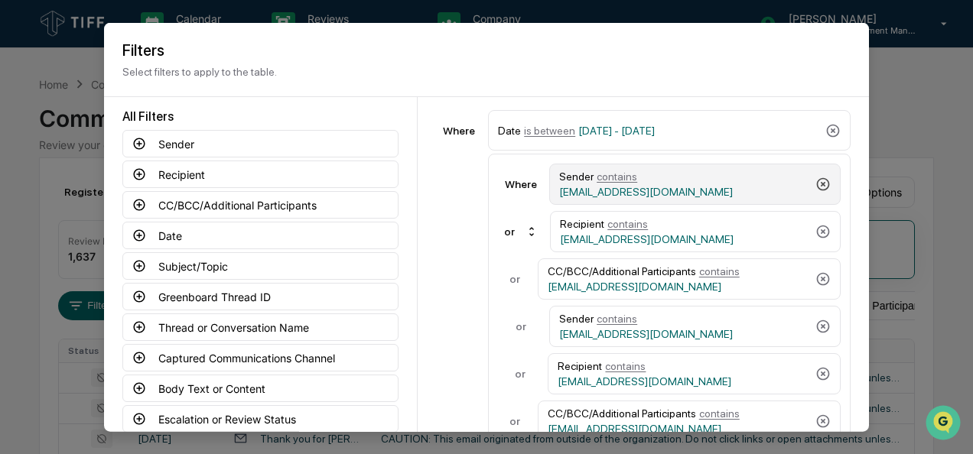
click at [817, 177] on icon at bounding box center [823, 183] width 13 height 13
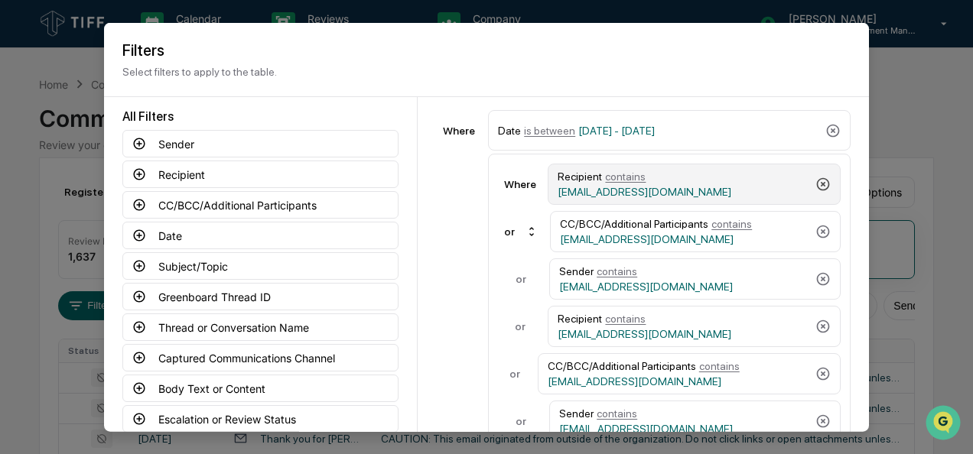
click at [817, 177] on icon at bounding box center [823, 183] width 13 height 13
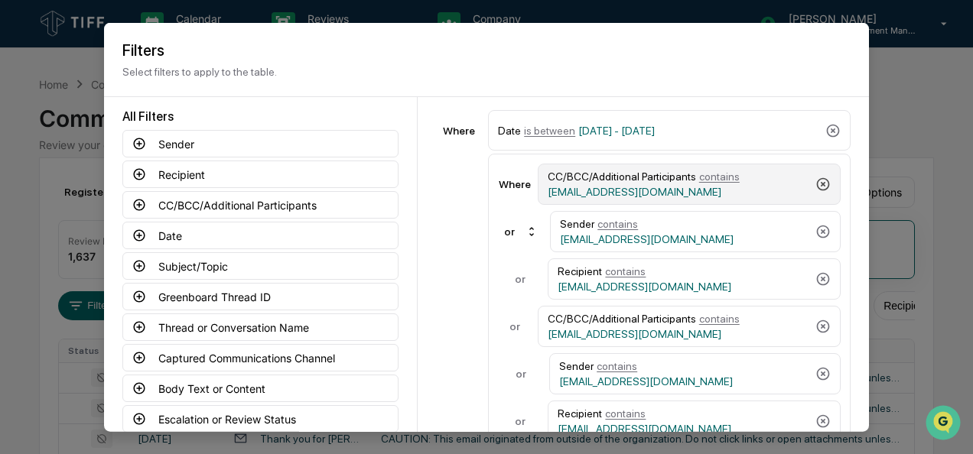
click at [817, 177] on icon at bounding box center [823, 183] width 13 height 13
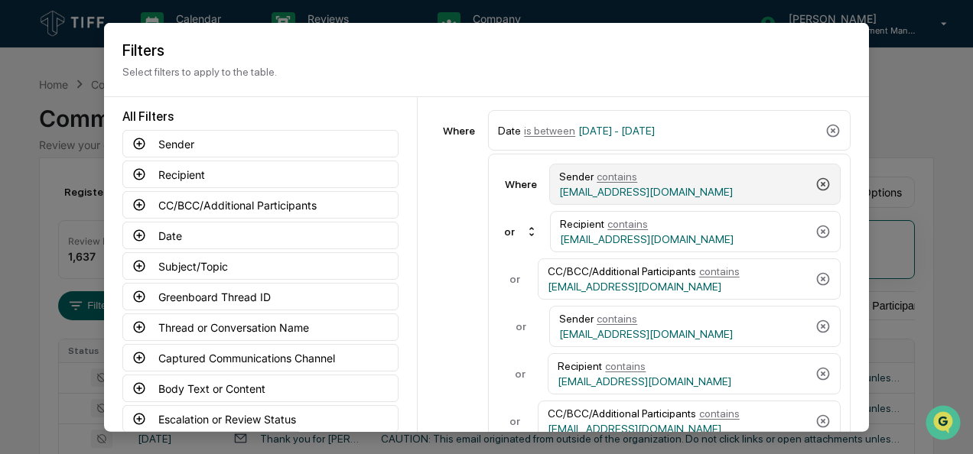
click at [817, 177] on icon at bounding box center [823, 183] width 13 height 13
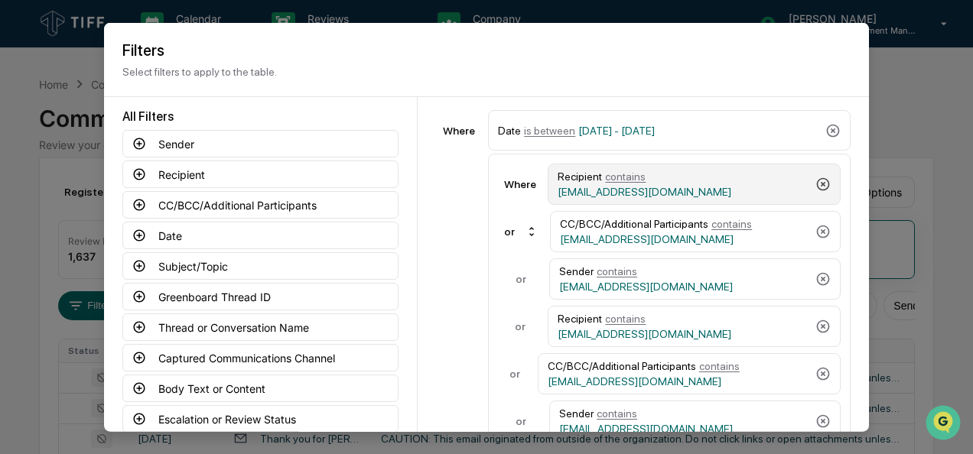
click at [817, 177] on icon at bounding box center [823, 183] width 13 height 13
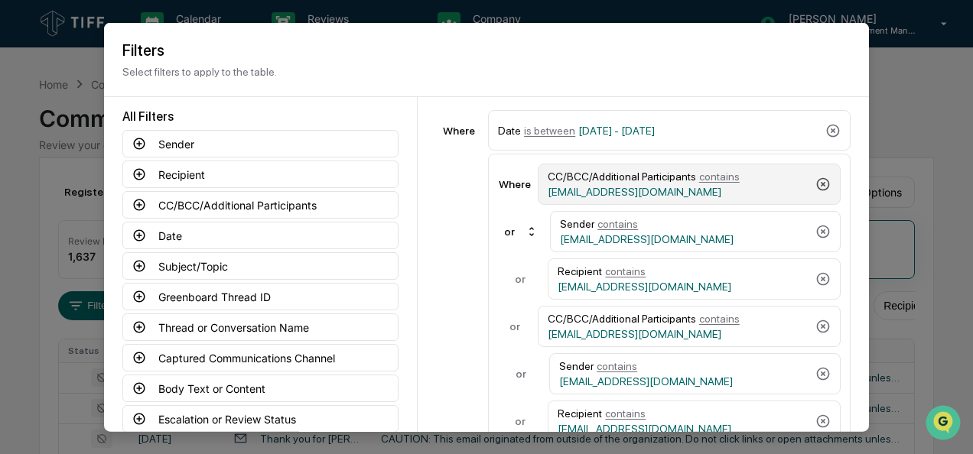
click at [817, 177] on icon at bounding box center [823, 183] width 13 height 13
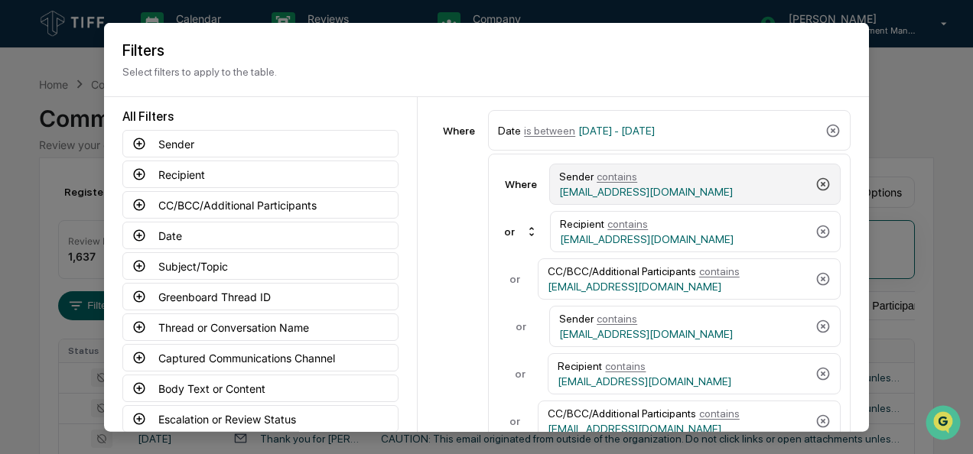
click at [817, 177] on icon at bounding box center [823, 183] width 13 height 13
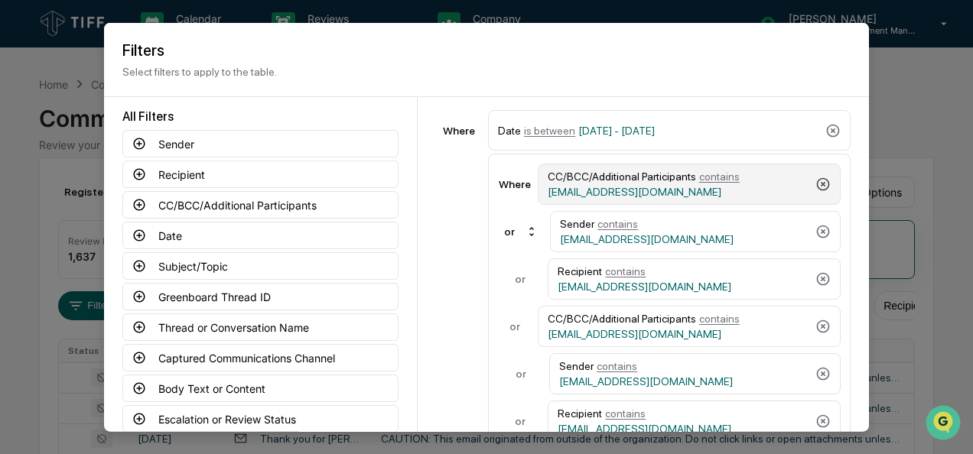
click at [817, 177] on icon at bounding box center [823, 183] width 13 height 13
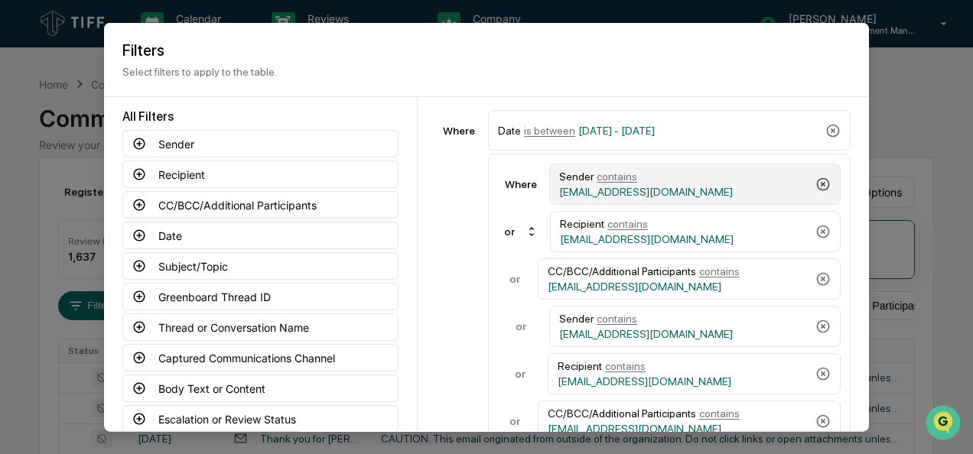
click at [817, 177] on icon at bounding box center [823, 183] width 13 height 13
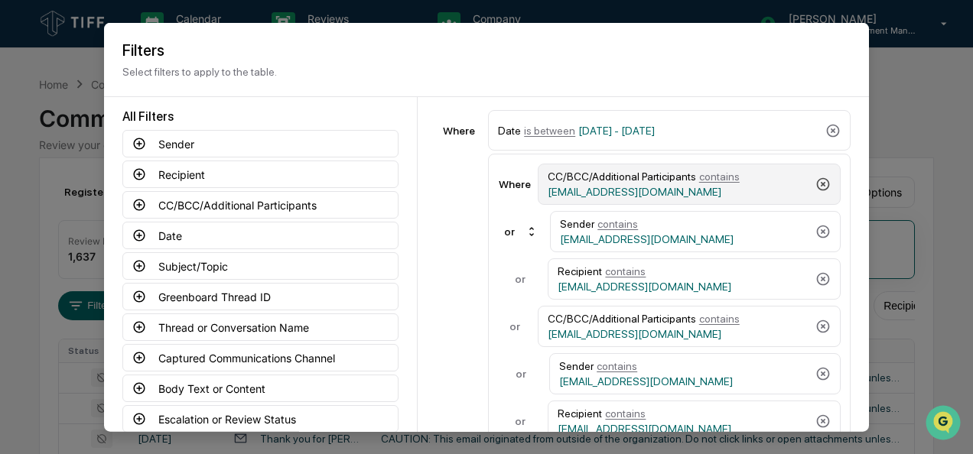
click at [817, 177] on icon at bounding box center [823, 183] width 13 height 13
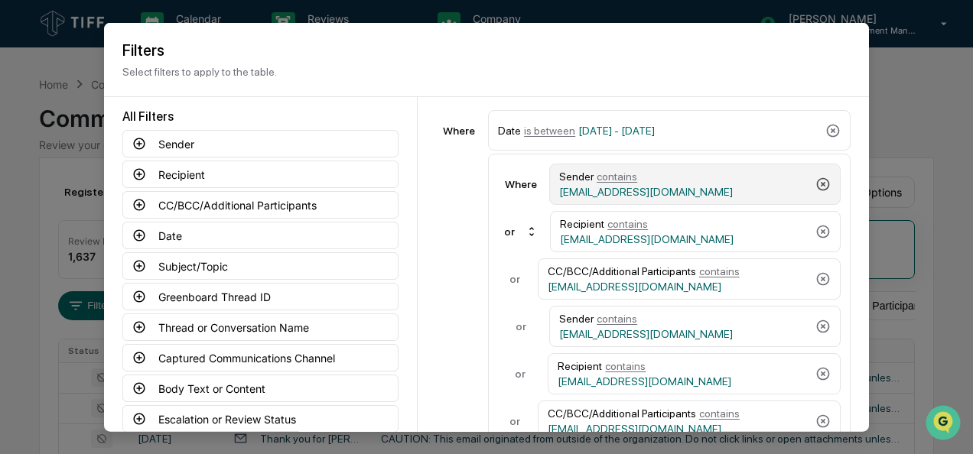
click at [817, 177] on icon at bounding box center [823, 183] width 13 height 13
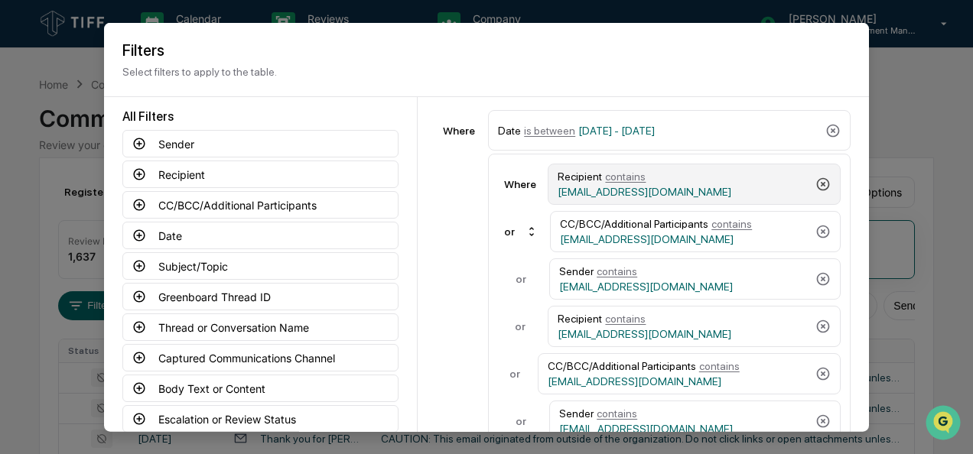
click at [817, 177] on icon at bounding box center [823, 183] width 13 height 13
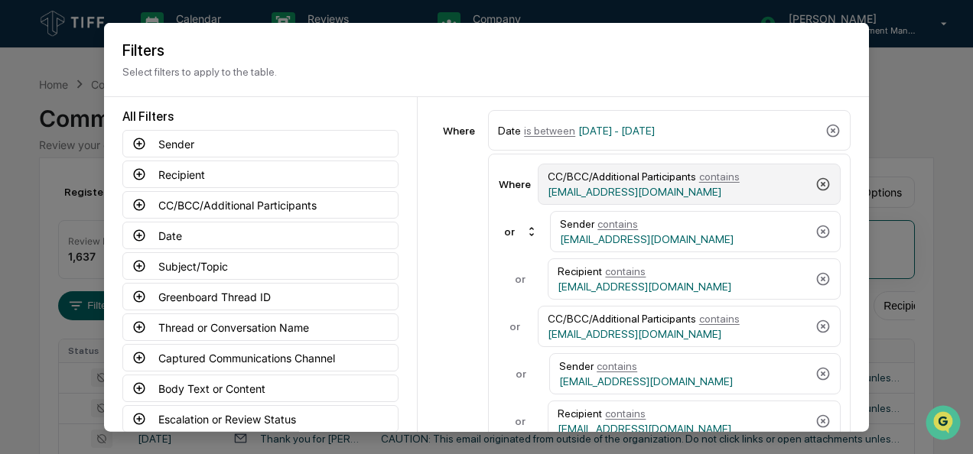
click at [817, 177] on icon at bounding box center [823, 183] width 13 height 13
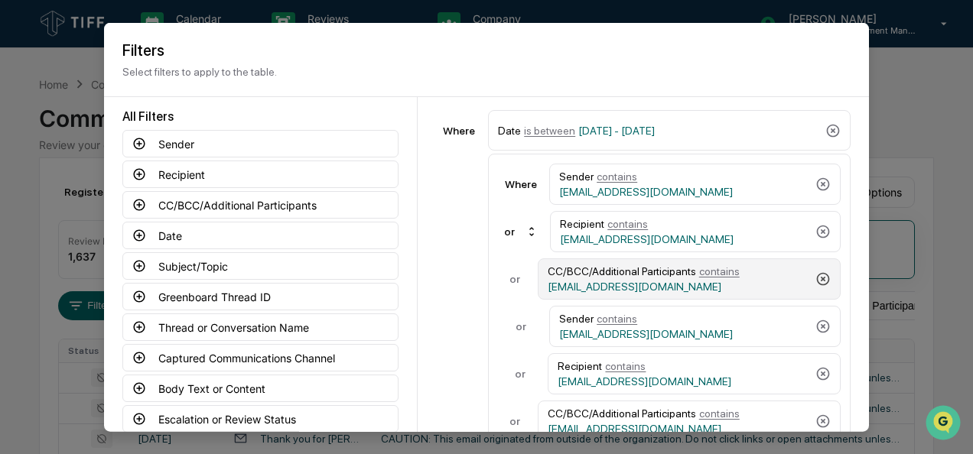
click at [815, 274] on icon at bounding box center [822, 279] width 15 height 15
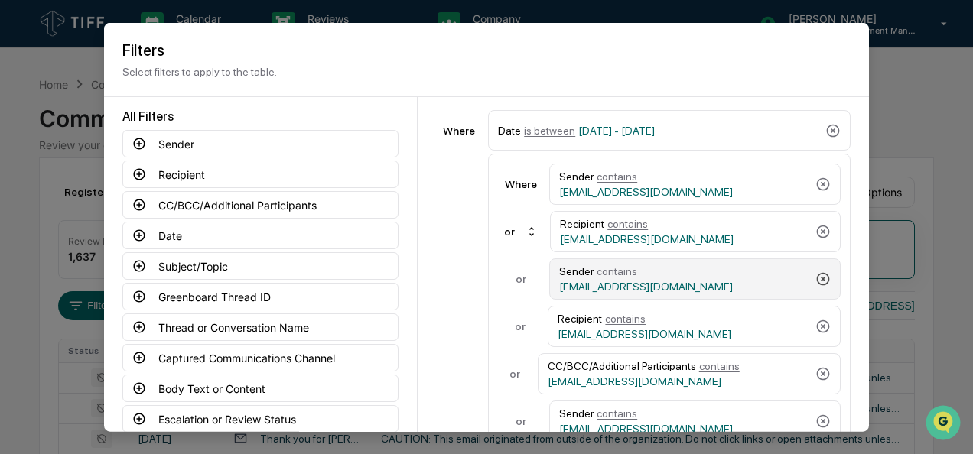
click at [815, 274] on icon at bounding box center [822, 279] width 15 height 15
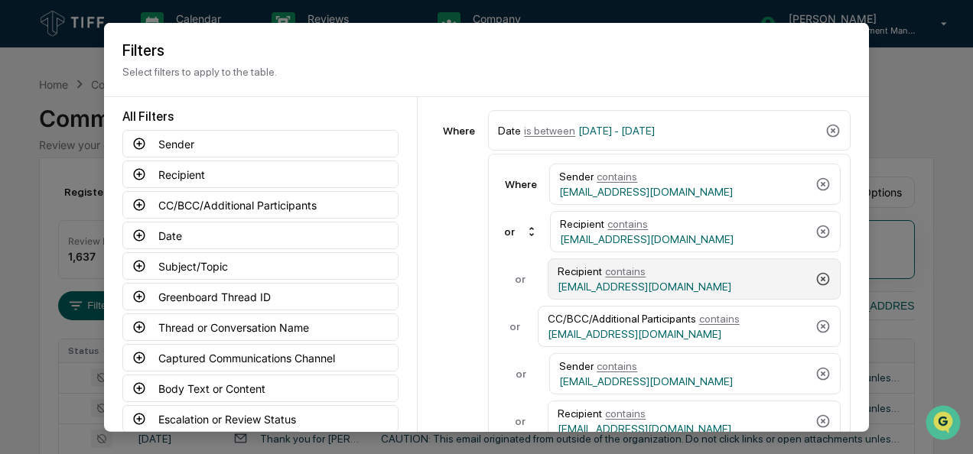
click at [815, 274] on icon at bounding box center [822, 279] width 15 height 15
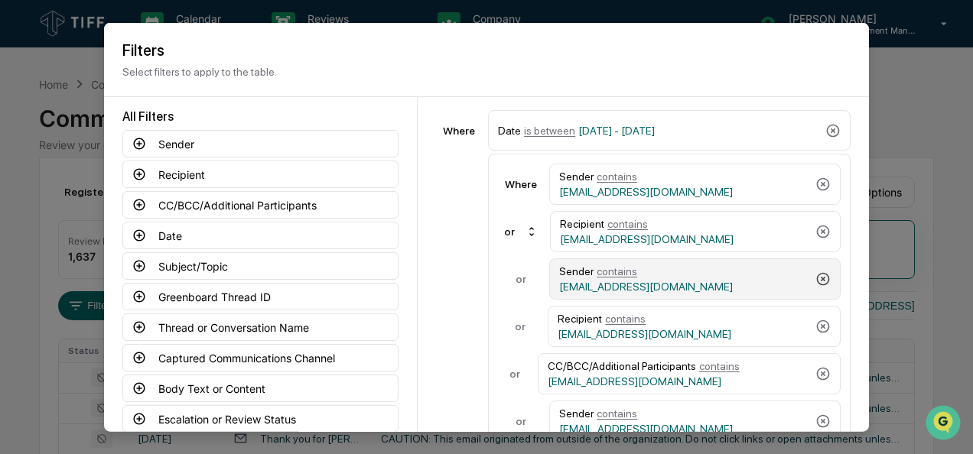
click at [815, 274] on icon at bounding box center [822, 279] width 15 height 15
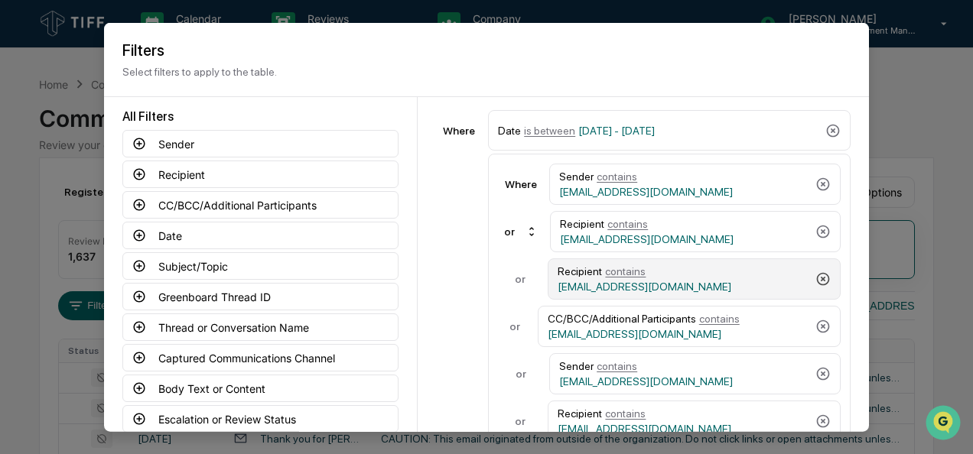
click at [815, 274] on icon at bounding box center [822, 279] width 15 height 15
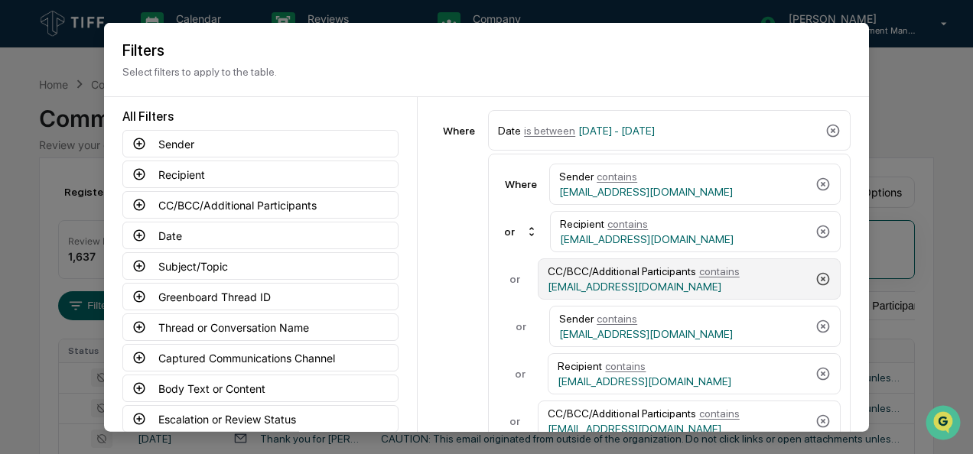
click at [815, 274] on icon at bounding box center [822, 279] width 15 height 15
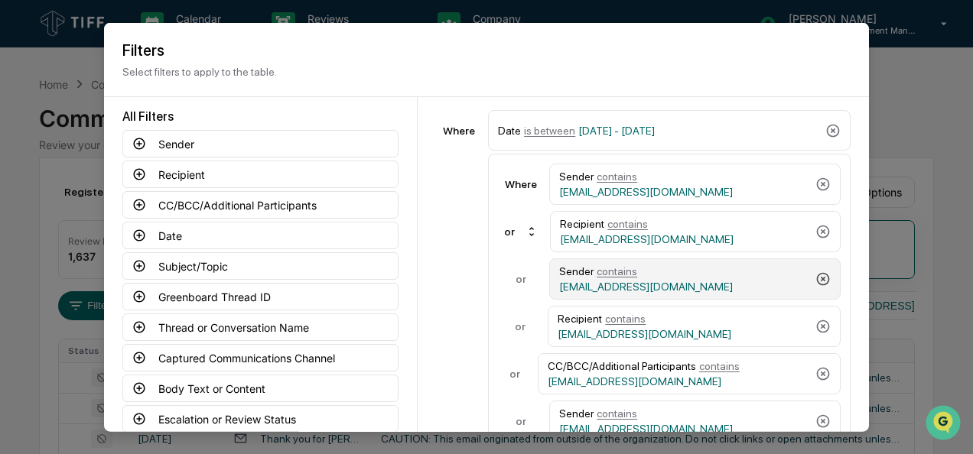
click at [815, 274] on icon at bounding box center [822, 279] width 15 height 15
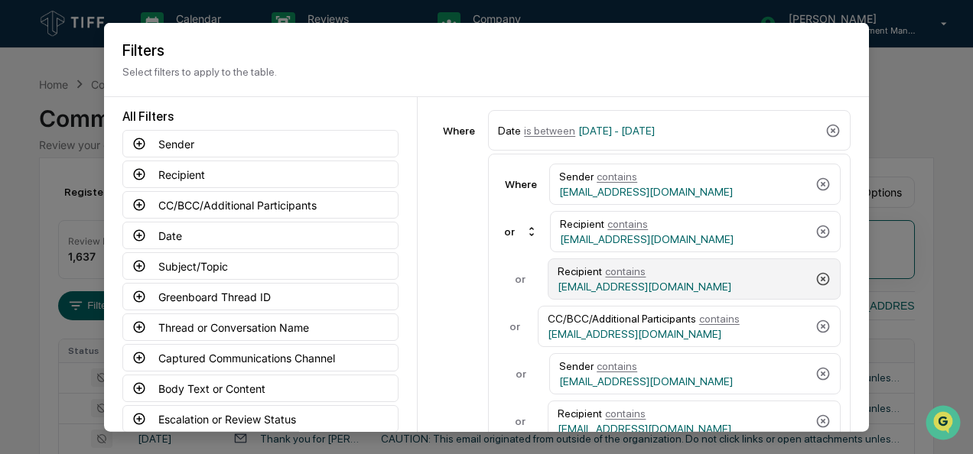
click at [815, 274] on icon at bounding box center [822, 279] width 15 height 15
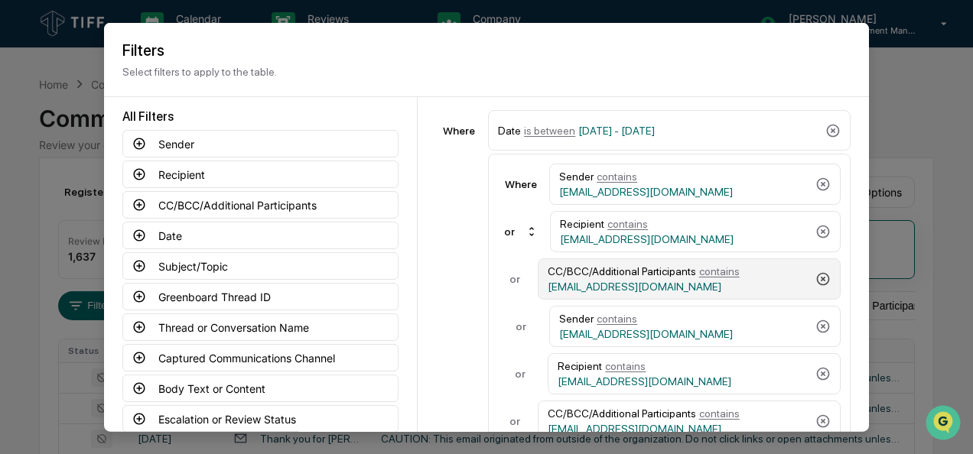
click at [815, 274] on icon at bounding box center [822, 279] width 15 height 15
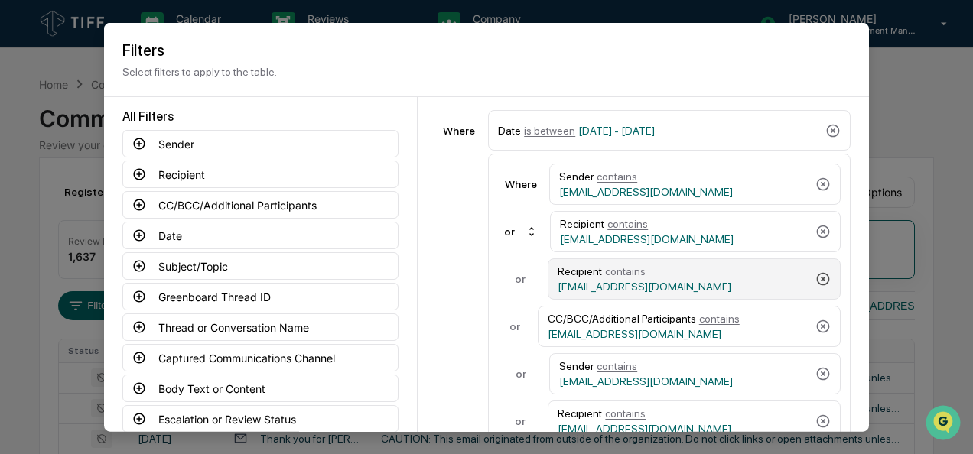
click at [815, 274] on icon at bounding box center [822, 279] width 15 height 15
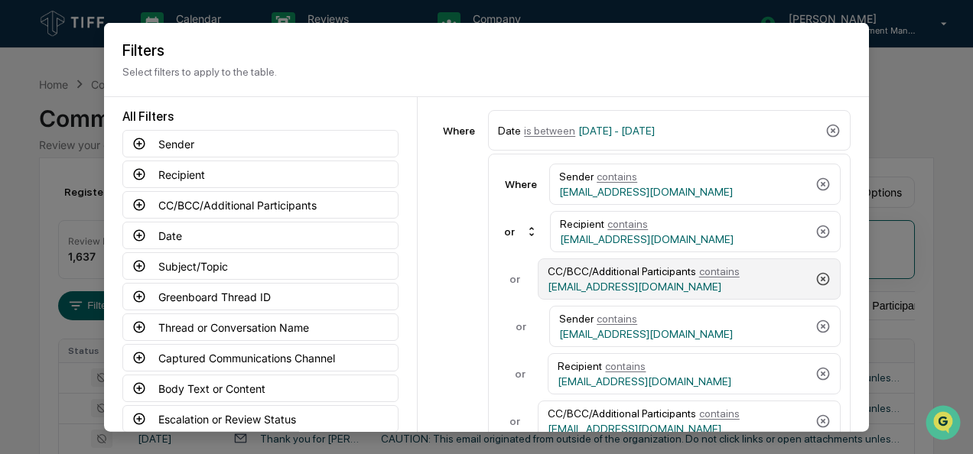
click at [815, 274] on icon at bounding box center [822, 279] width 15 height 15
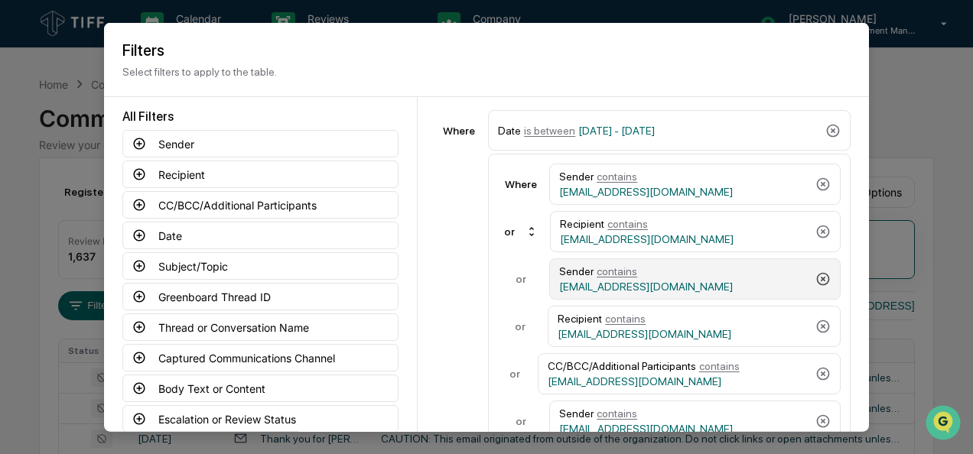
click at [815, 274] on icon at bounding box center [822, 279] width 15 height 15
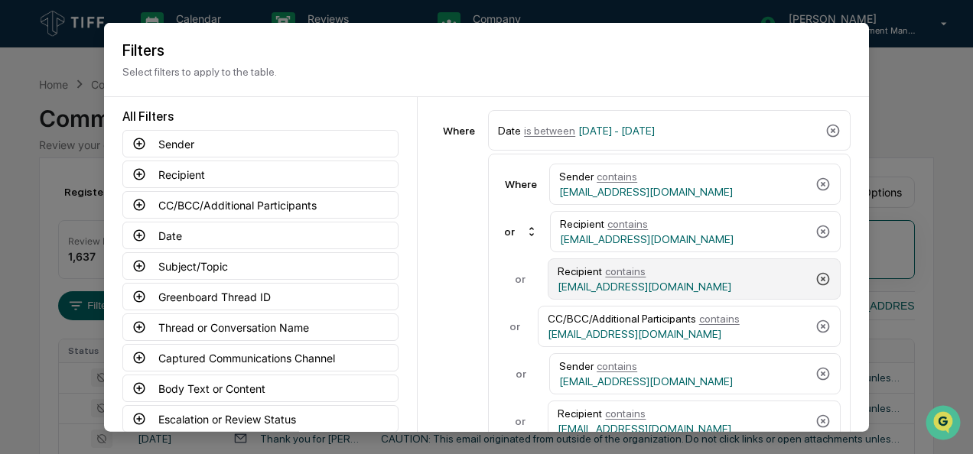
click at [815, 274] on icon at bounding box center [822, 279] width 15 height 15
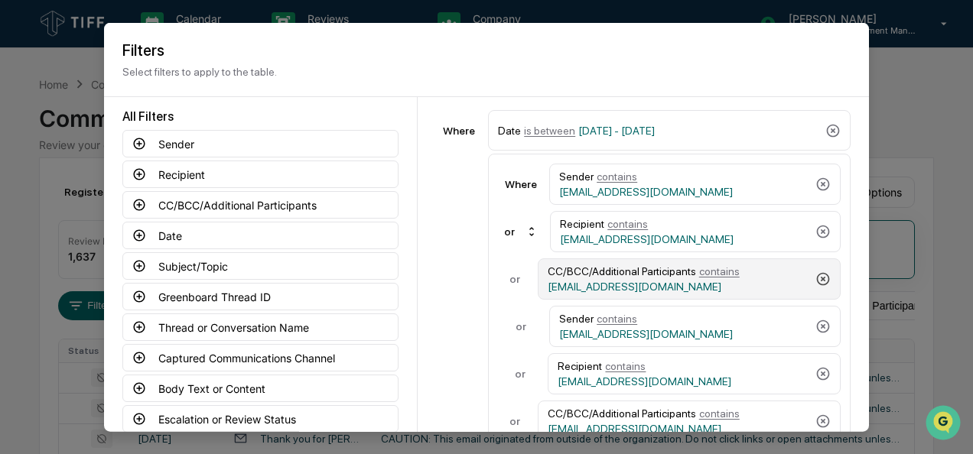
click at [815, 274] on icon at bounding box center [822, 279] width 15 height 15
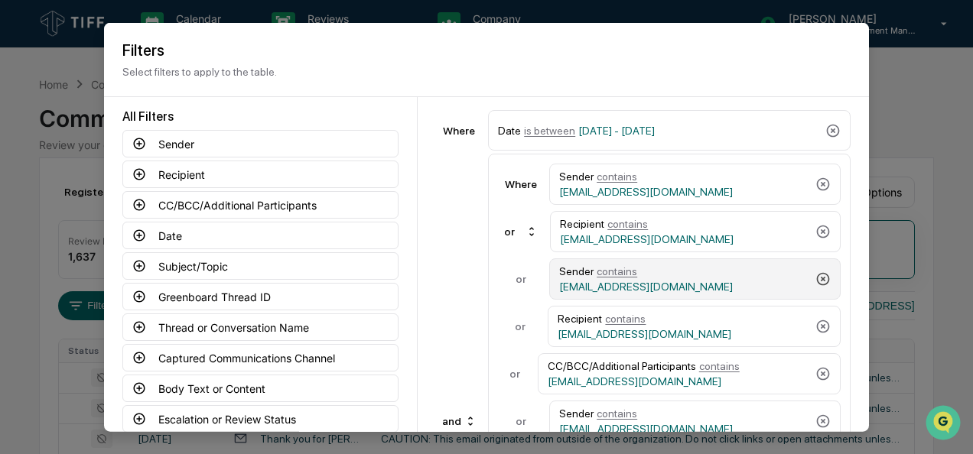
click at [815, 274] on icon at bounding box center [822, 279] width 15 height 15
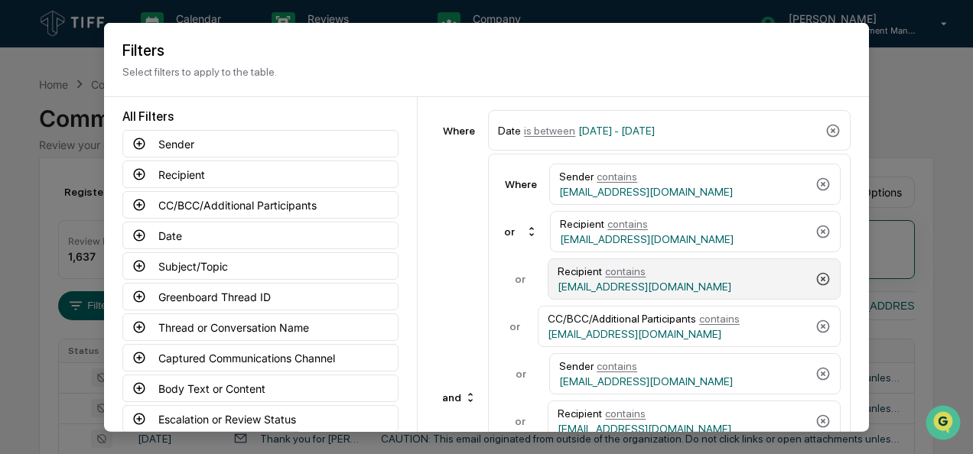
click at [815, 274] on icon at bounding box center [822, 279] width 15 height 15
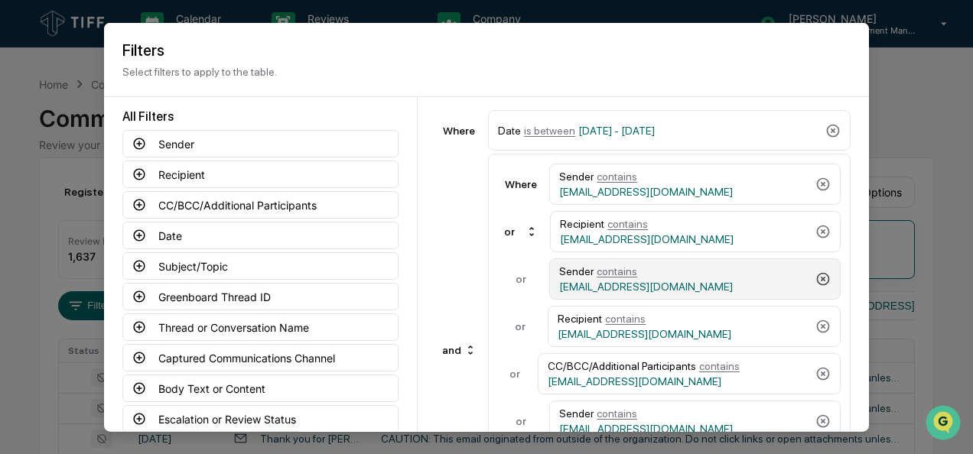
click at [815, 274] on icon at bounding box center [822, 279] width 15 height 15
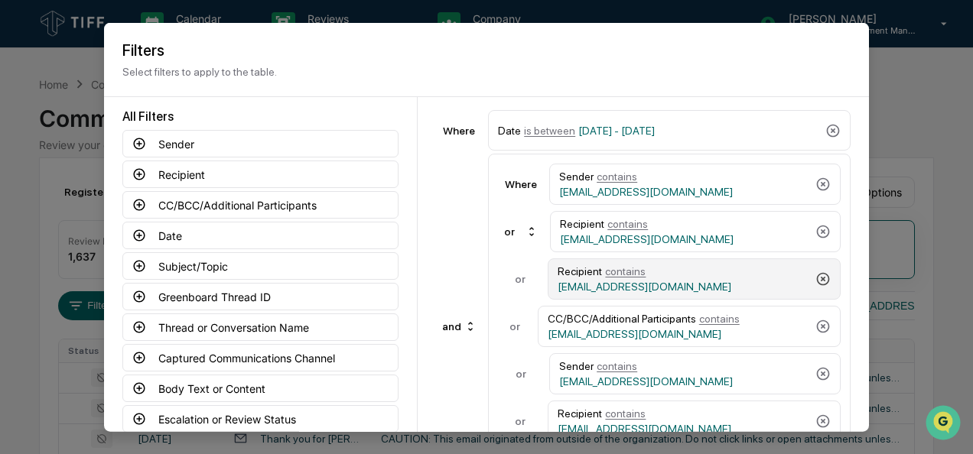
click at [815, 274] on icon at bounding box center [822, 279] width 15 height 15
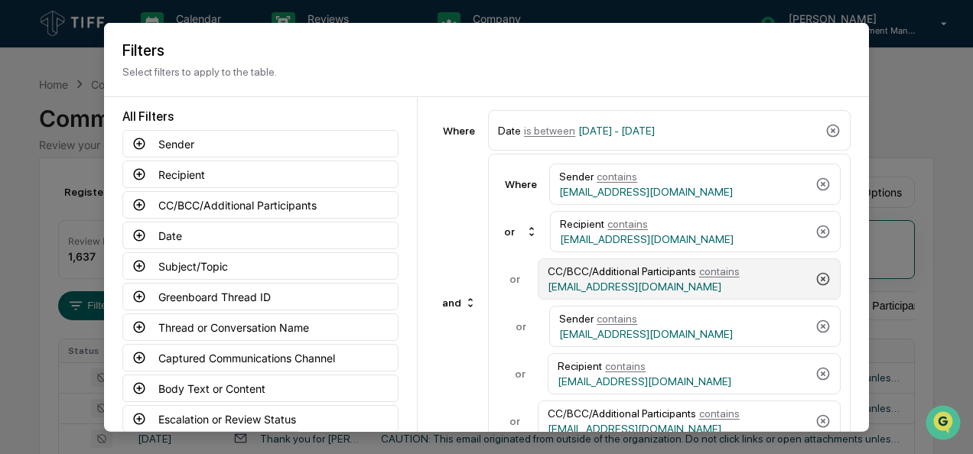
click at [815, 274] on icon at bounding box center [822, 279] width 15 height 15
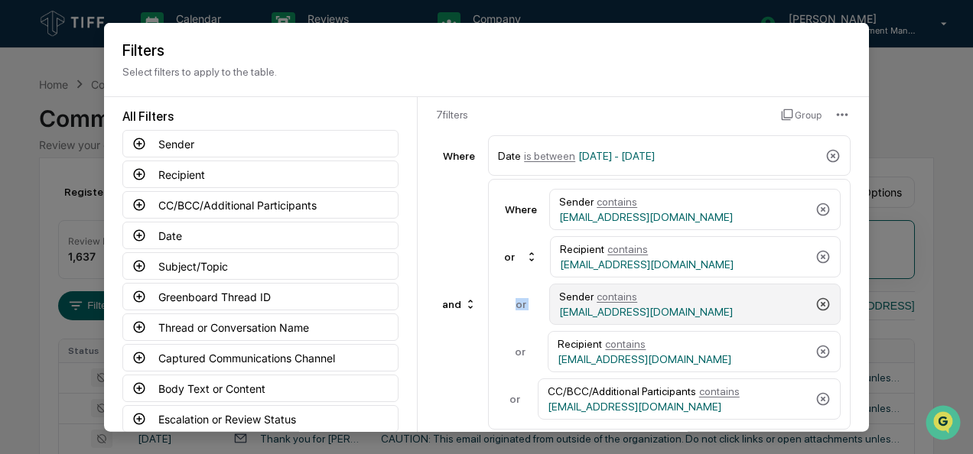
click at [814, 274] on div "Recipient contains cbunzel@tiff.org" at bounding box center [695, 256] width 291 height 41
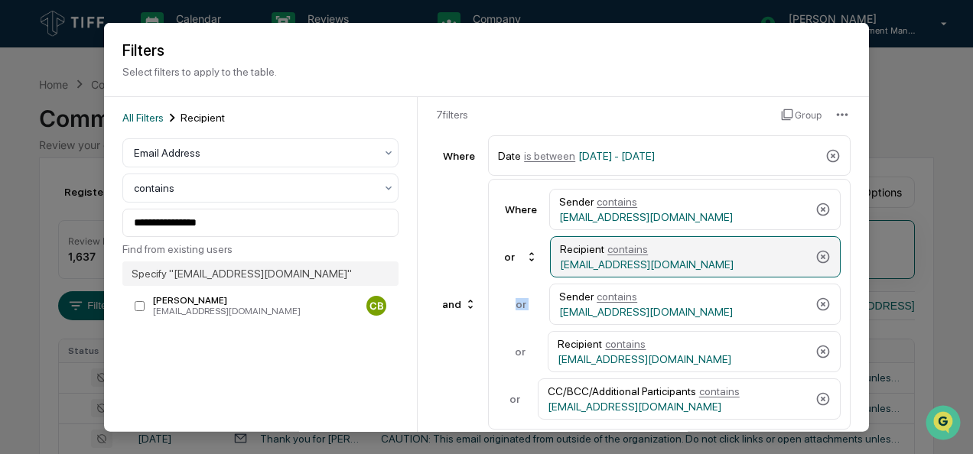
click at [814, 274] on div "Recipient contains cbunzel@tiff.org" at bounding box center [695, 256] width 291 height 41
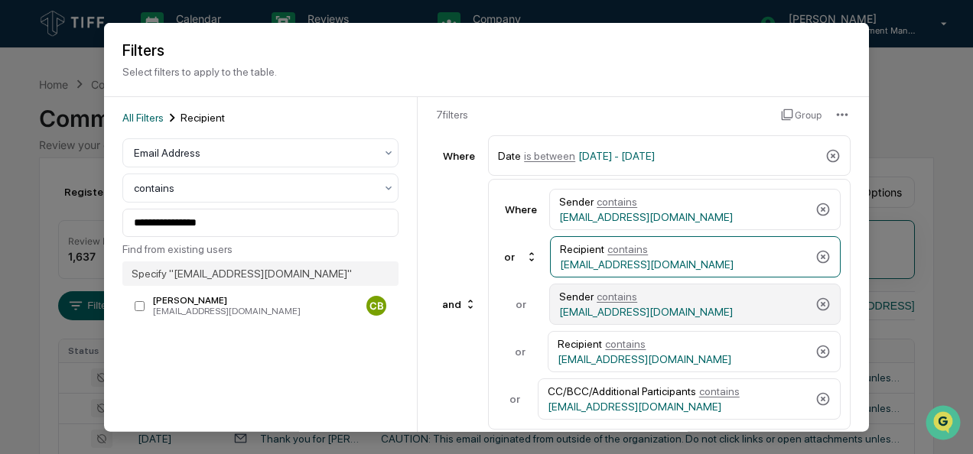
drag, startPoint x: 814, startPoint y: 274, endPoint x: 811, endPoint y: 292, distance: 18.6
click at [811, 292] on div "Sender contains sgross@tiff.org" at bounding box center [694, 304] width 291 height 41
type input "**********"
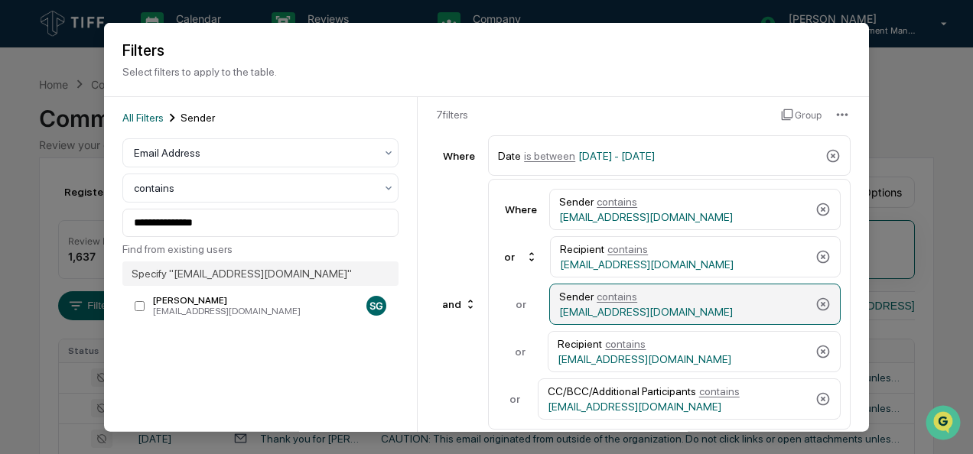
click at [811, 292] on div "Sender contains sgross@tiff.org" at bounding box center [694, 304] width 291 height 41
click at [817, 297] on icon at bounding box center [822, 304] width 15 height 15
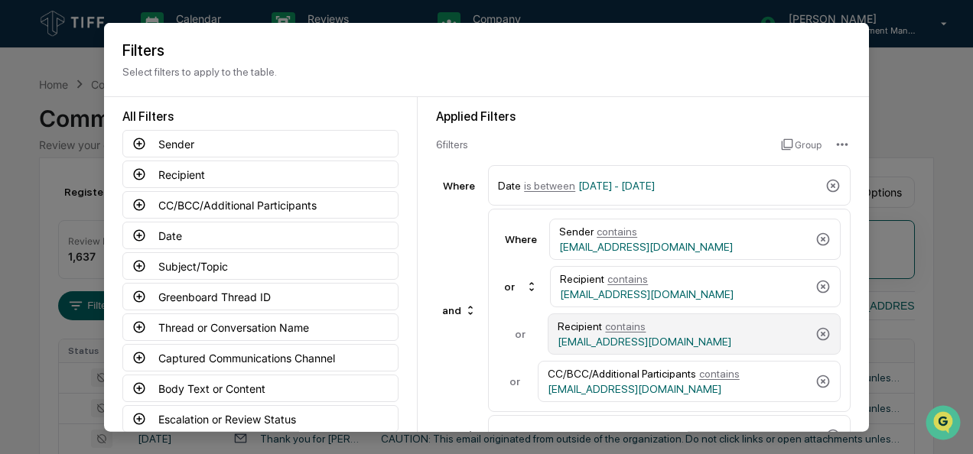
scroll to position [87, 0]
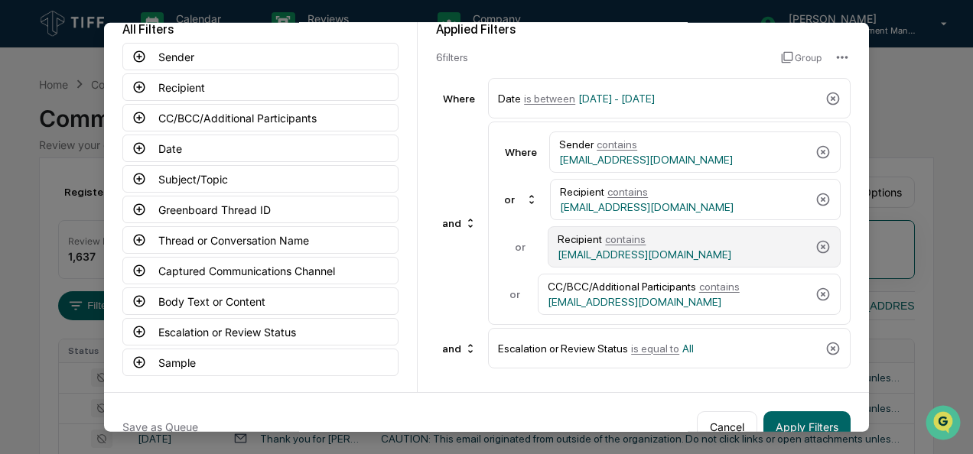
click at [819, 251] on icon at bounding box center [822, 246] width 15 height 15
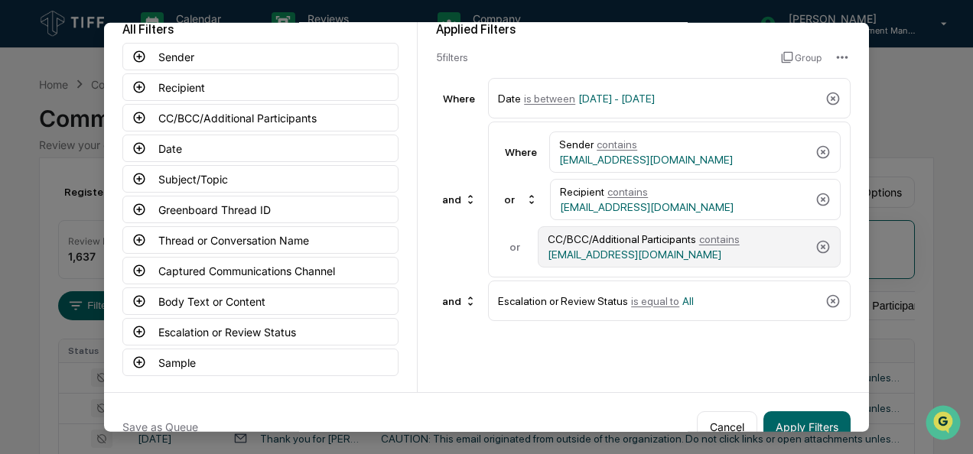
click at [819, 251] on icon at bounding box center [822, 246] width 15 height 15
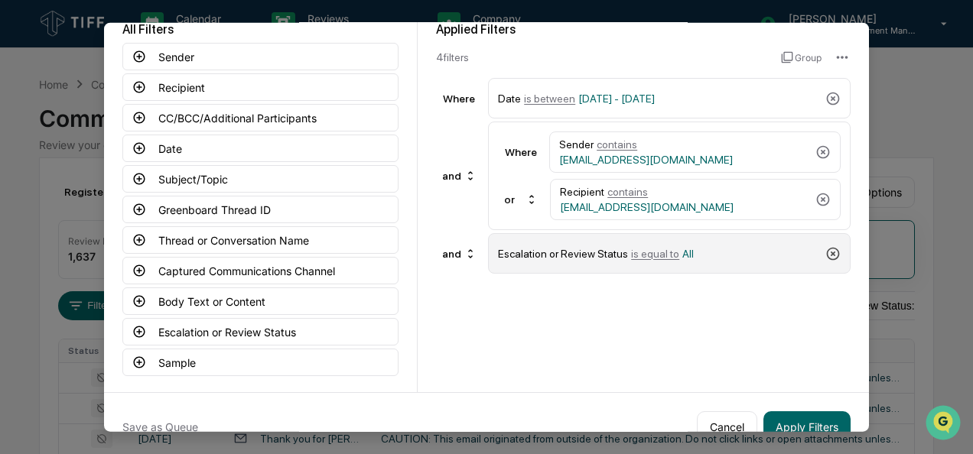
click at [825, 251] on icon at bounding box center [832, 253] width 15 height 15
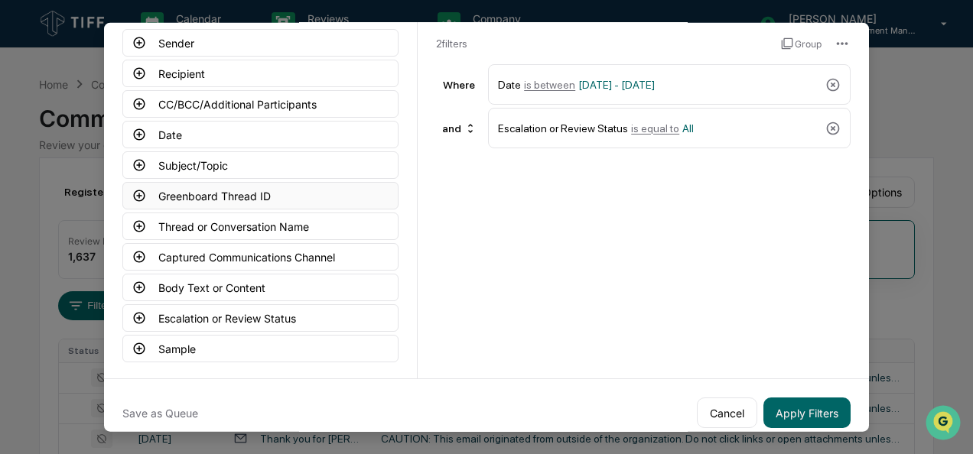
scroll to position [102, 0]
click at [144, 254] on button "Captured Communications Channel" at bounding box center [260, 256] width 276 height 28
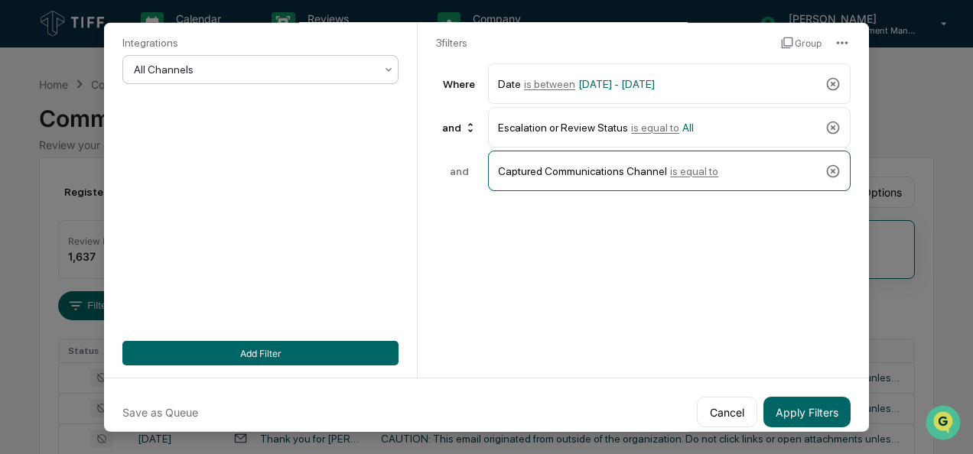
click at [211, 84] on div "All Channels" at bounding box center [260, 69] width 276 height 29
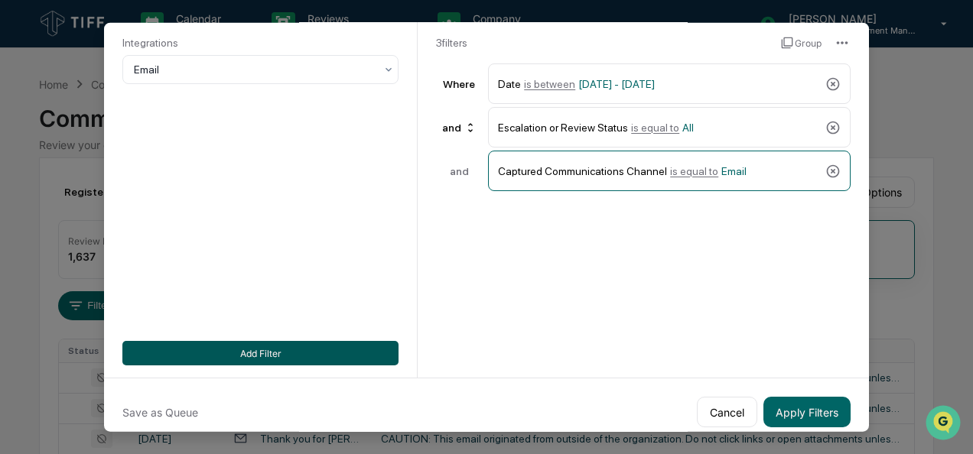
click at [253, 353] on button "Add Filter" at bounding box center [260, 353] width 276 height 24
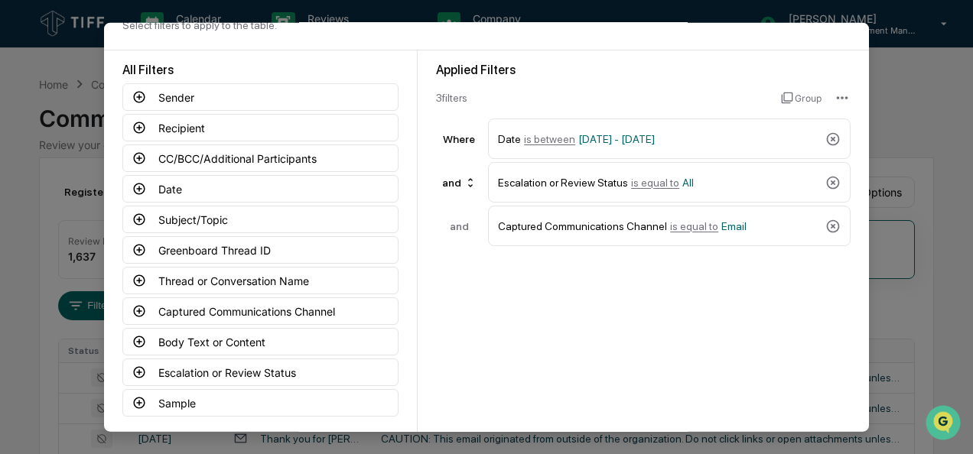
scroll to position [0, 0]
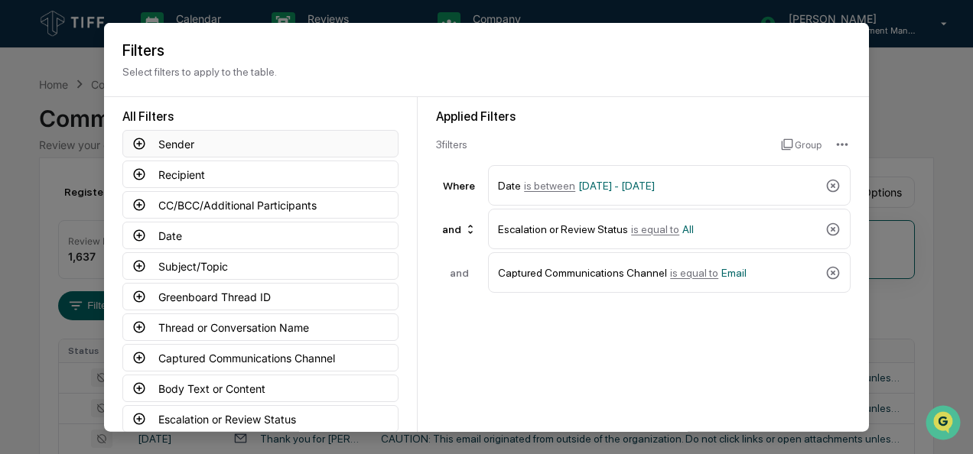
click at [158, 149] on button "Sender" at bounding box center [260, 144] width 276 height 28
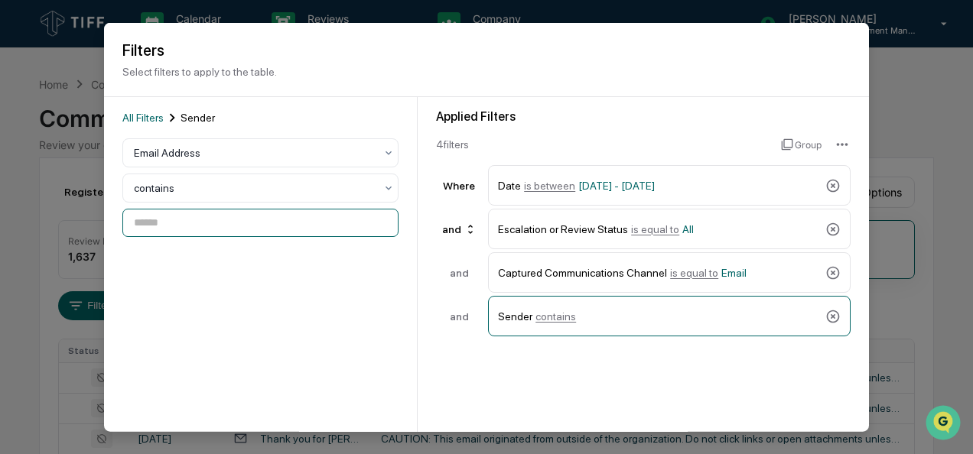
click at [163, 216] on input at bounding box center [260, 223] width 276 height 28
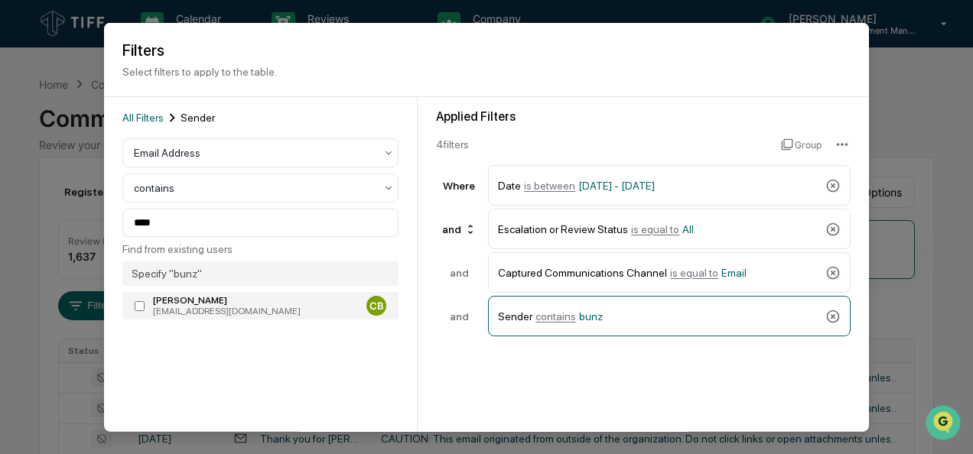
type input "**********"
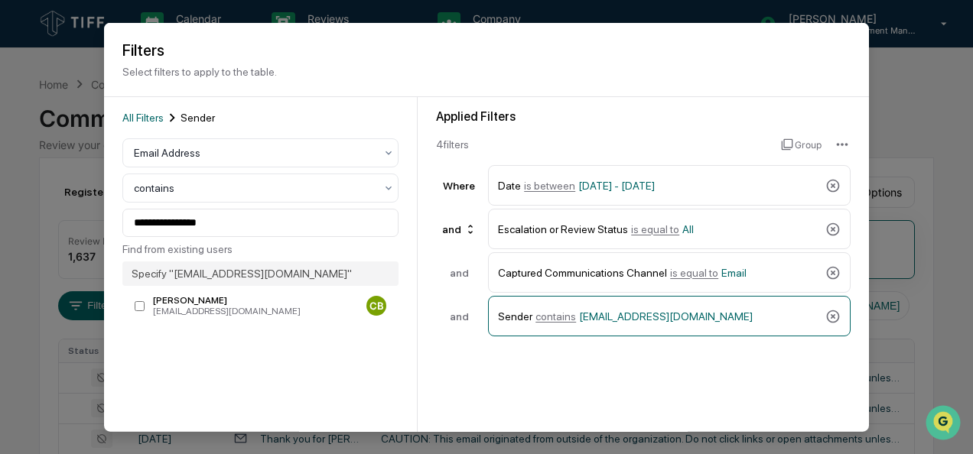
click at [144, 124] on div "All Filters Sender" at bounding box center [260, 117] width 276 height 17
click at [142, 122] on span "All Filters" at bounding box center [142, 118] width 41 height 12
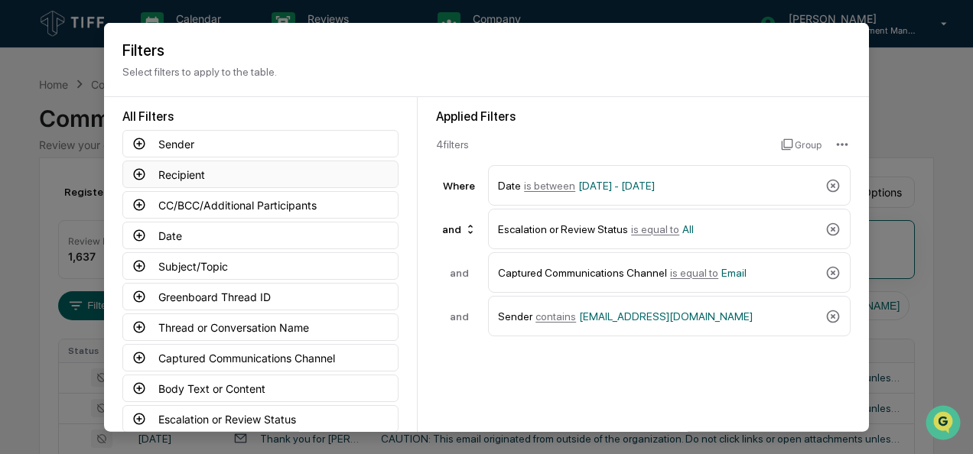
click at [162, 173] on button "Recipient" at bounding box center [260, 175] width 276 height 28
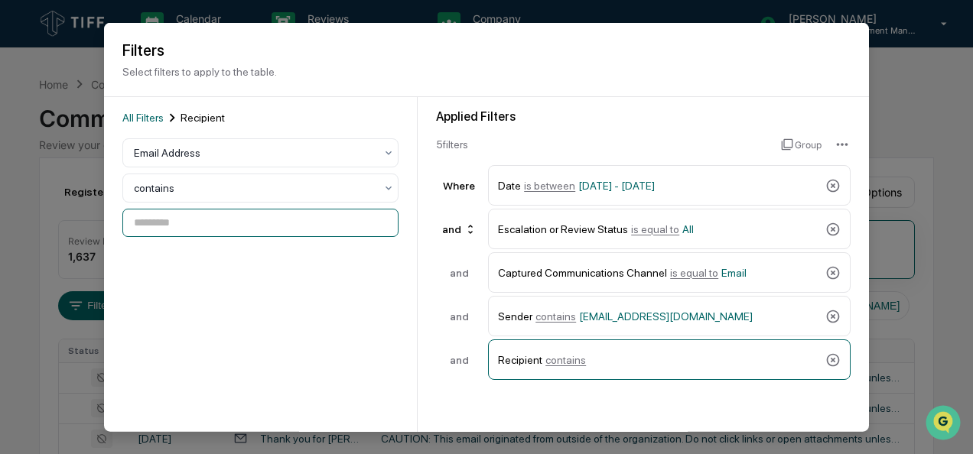
click at [159, 220] on input at bounding box center [260, 223] width 276 height 28
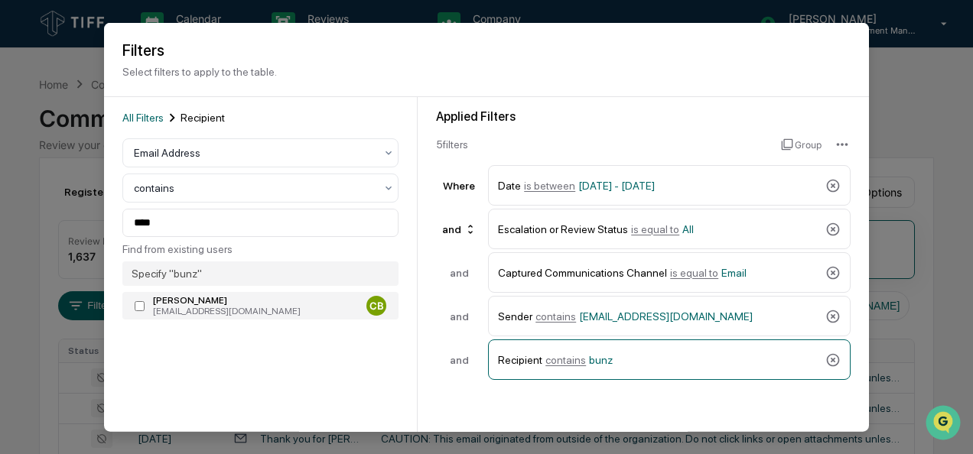
type input "**********"
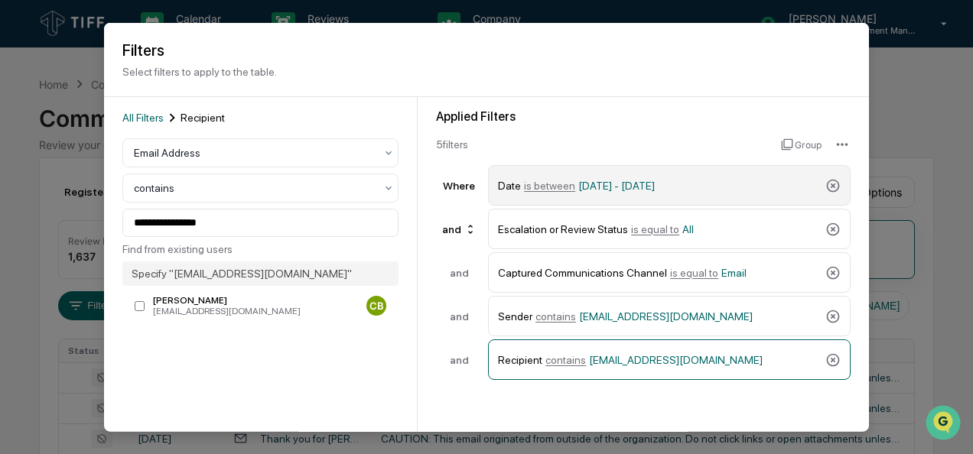
click at [535, 186] on span "is between" at bounding box center [549, 185] width 51 height 12
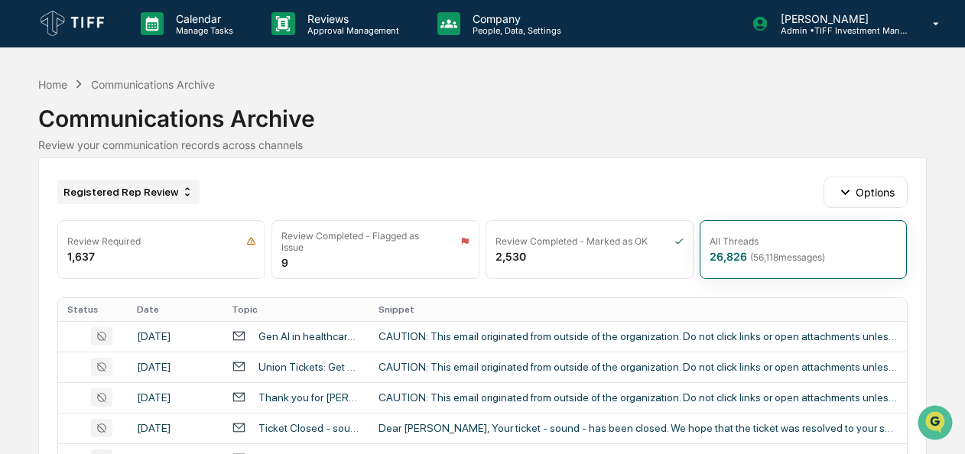
click at [133, 190] on div "Registered Rep Review" at bounding box center [128, 192] width 142 height 24
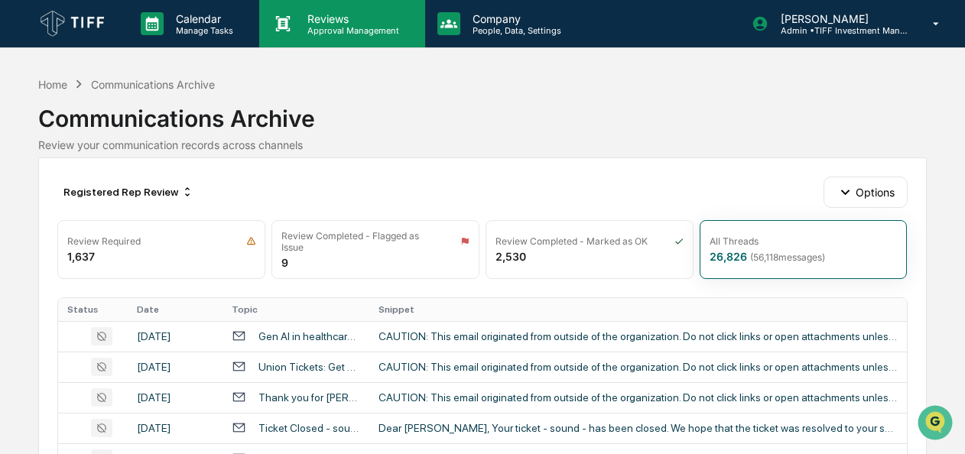
click at [317, 35] on div "Reviews Approval Management" at bounding box center [341, 23] width 165 height 47
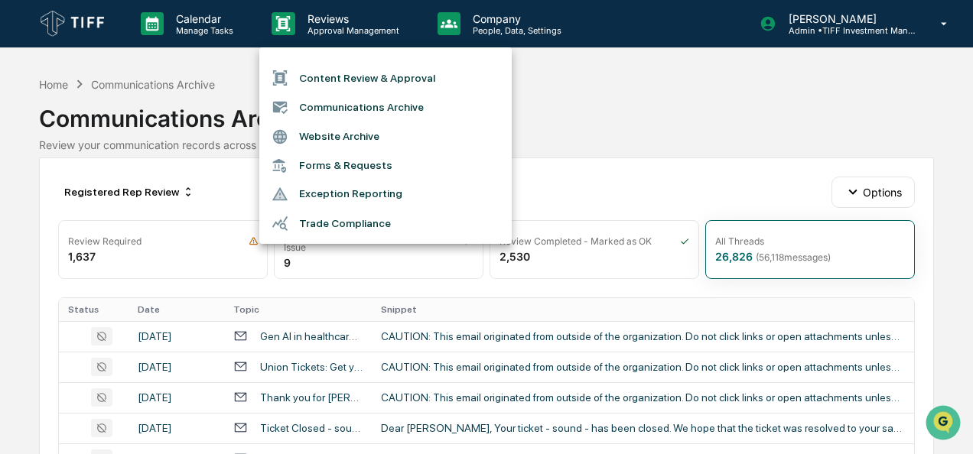
click at [340, 102] on li "Communications Archive" at bounding box center [385, 107] width 252 height 29
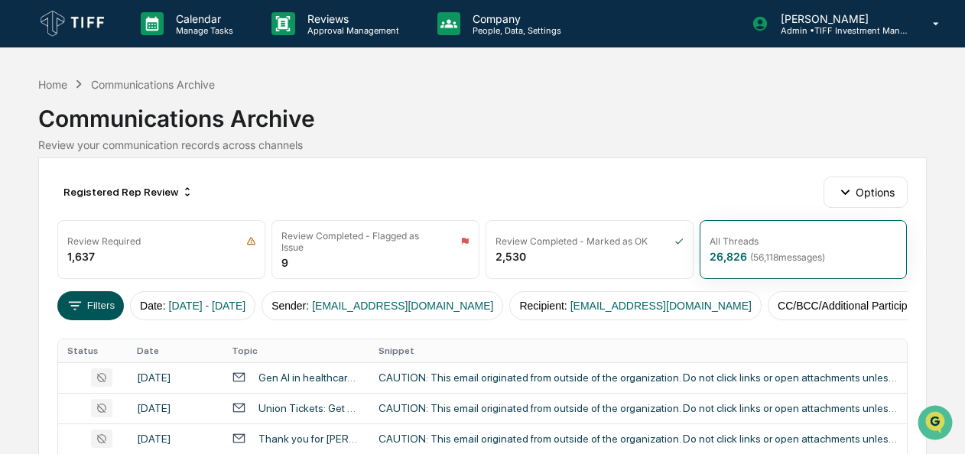
click at [100, 303] on button "Filters" at bounding box center [90, 305] width 67 height 29
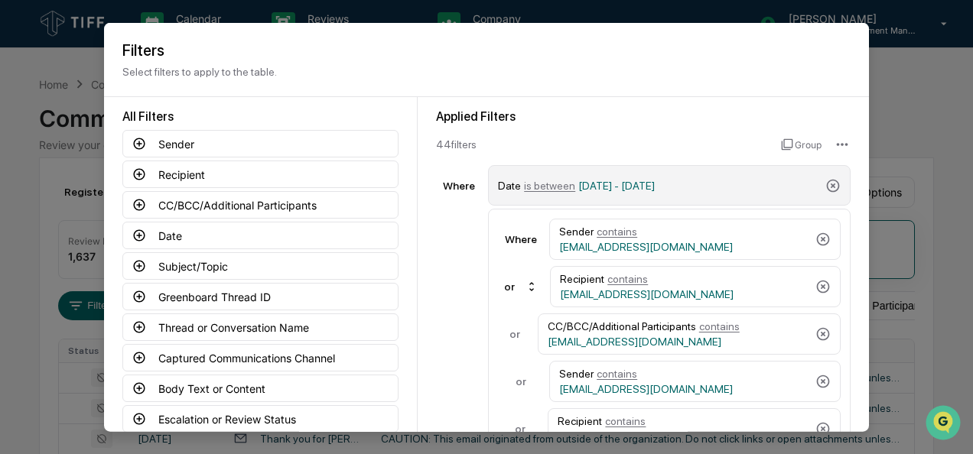
click at [539, 187] on span "is between" at bounding box center [549, 185] width 51 height 12
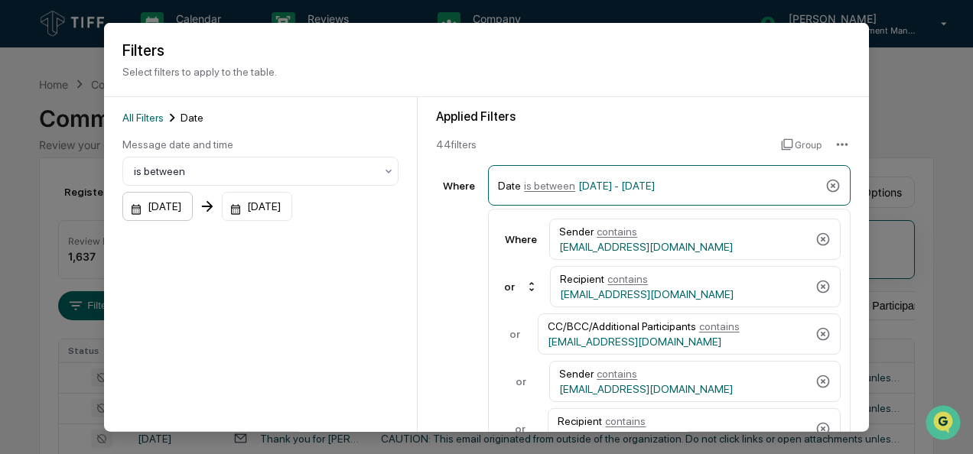
click at [188, 212] on div "[DATE]" at bounding box center [157, 206] width 70 height 29
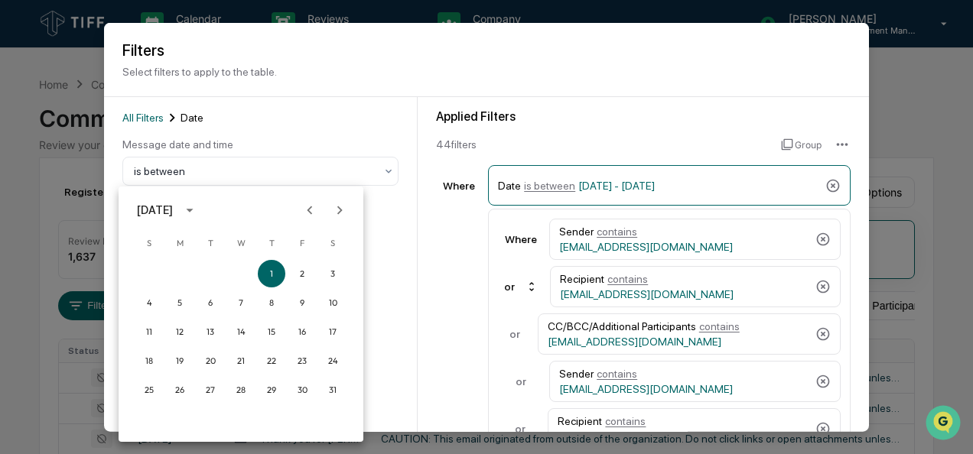
click at [335, 208] on icon "Next month" at bounding box center [339, 210] width 17 height 17
click at [208, 276] on button "1" at bounding box center [211, 274] width 28 height 28
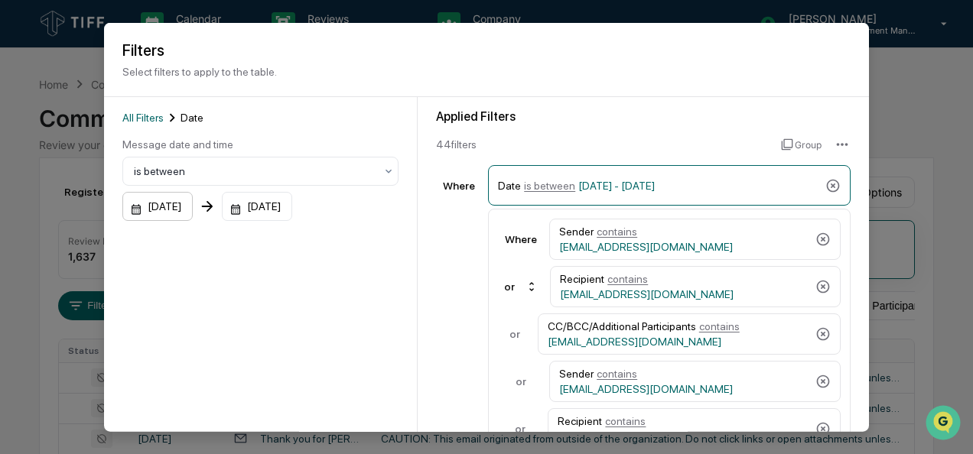
click at [184, 210] on div "[DATE]" at bounding box center [157, 206] width 70 height 29
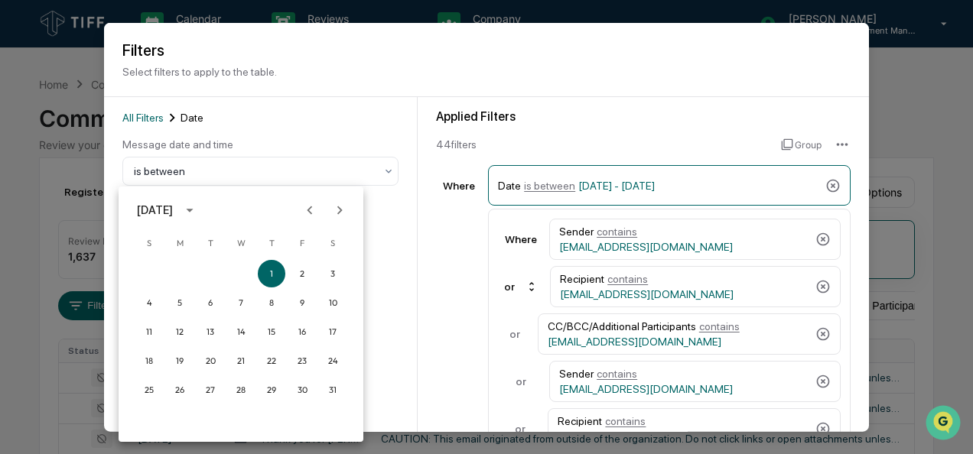
click at [337, 212] on icon "Next month" at bounding box center [339, 210] width 17 height 17
click at [203, 276] on button "1" at bounding box center [211, 274] width 28 height 28
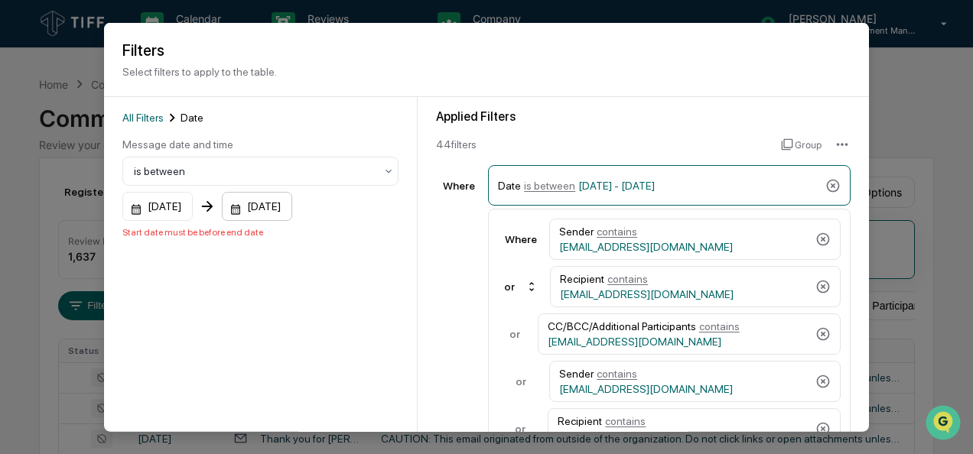
click at [193, 208] on div "[DATE]" at bounding box center [157, 206] width 70 height 29
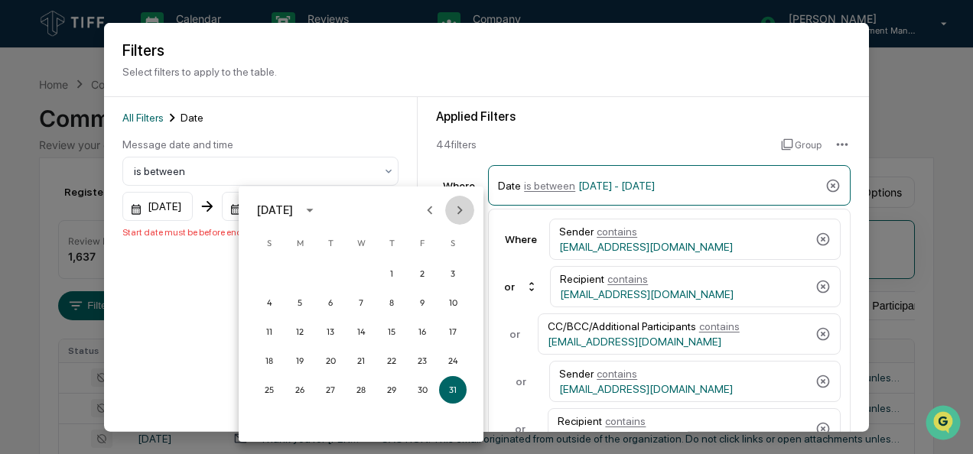
click at [465, 209] on icon "Next month" at bounding box center [459, 210] width 17 height 17
click at [386, 385] on button "31" at bounding box center [392, 390] width 28 height 28
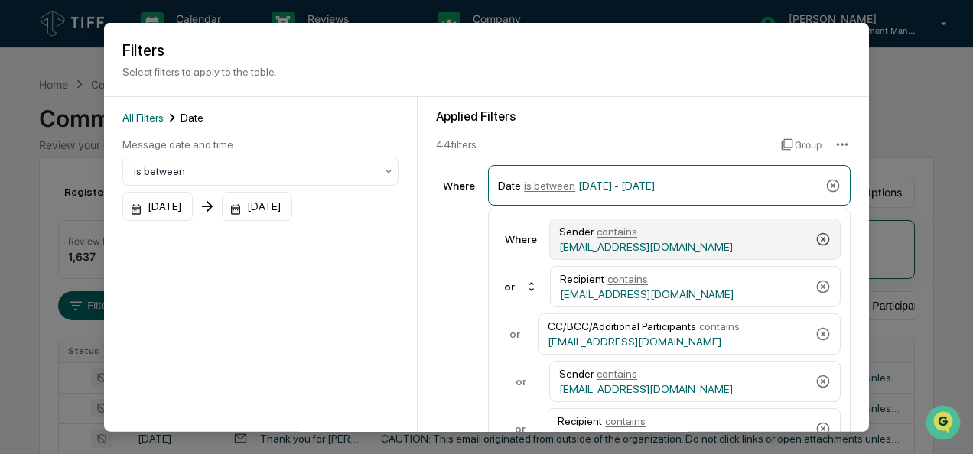
click at [815, 234] on icon at bounding box center [822, 239] width 15 height 15
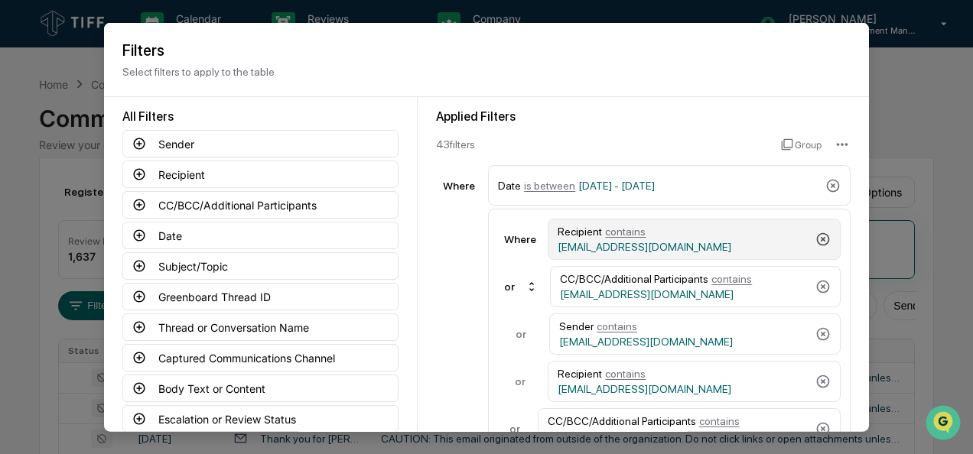
click at [815, 234] on icon at bounding box center [822, 239] width 15 height 15
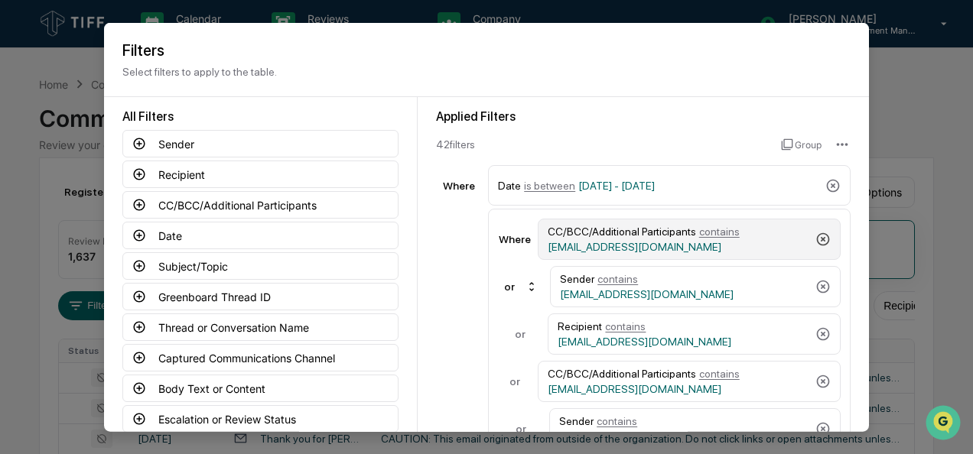
click at [817, 234] on icon at bounding box center [823, 239] width 13 height 13
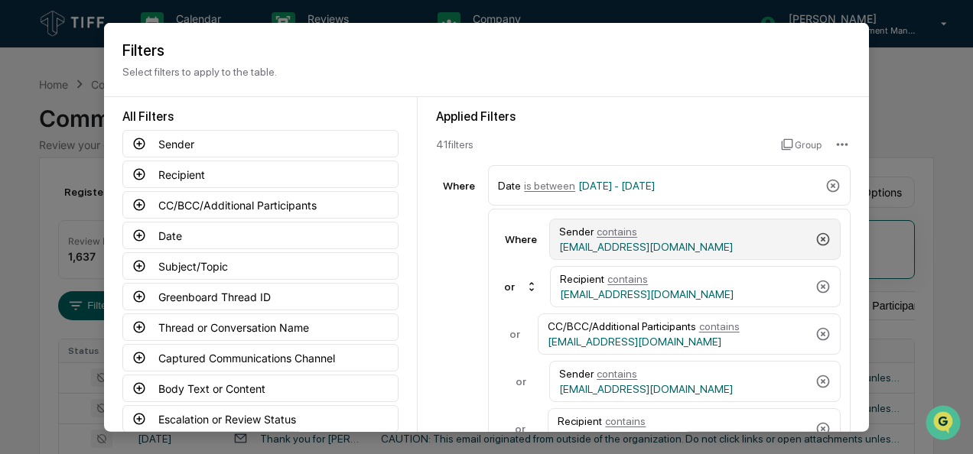
click at [815, 234] on icon at bounding box center [822, 239] width 15 height 15
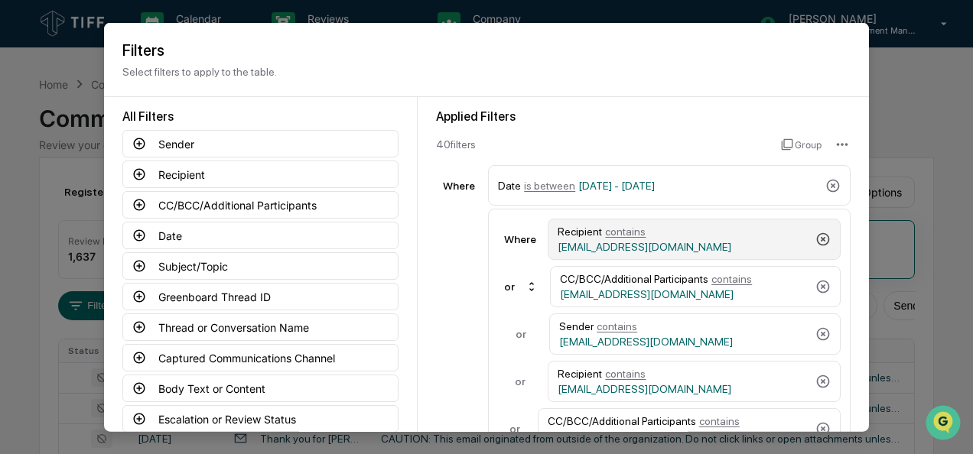
click at [815, 234] on icon at bounding box center [822, 239] width 15 height 15
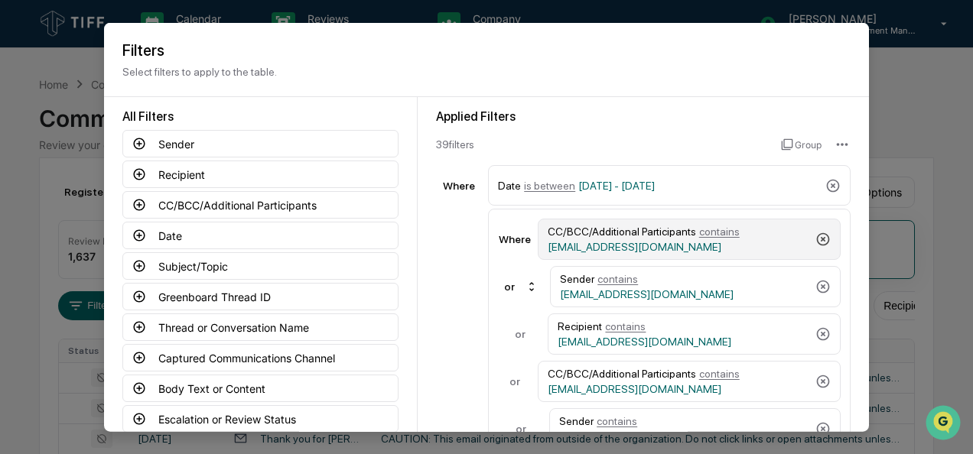
click at [817, 234] on icon at bounding box center [823, 239] width 13 height 13
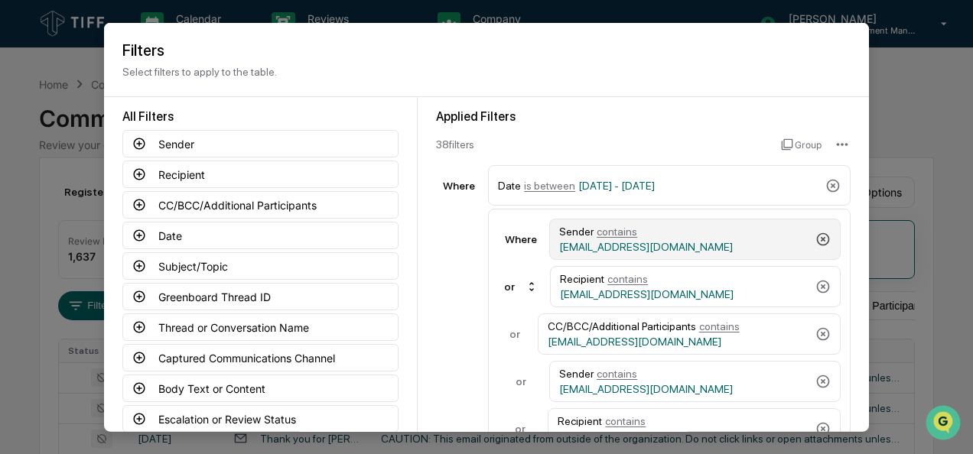
click at [815, 234] on icon at bounding box center [822, 239] width 15 height 15
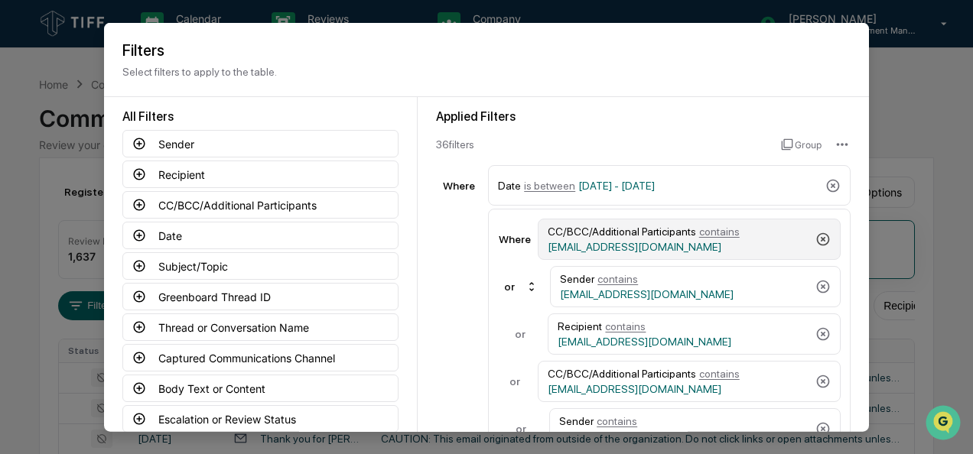
click at [817, 234] on icon at bounding box center [823, 239] width 13 height 13
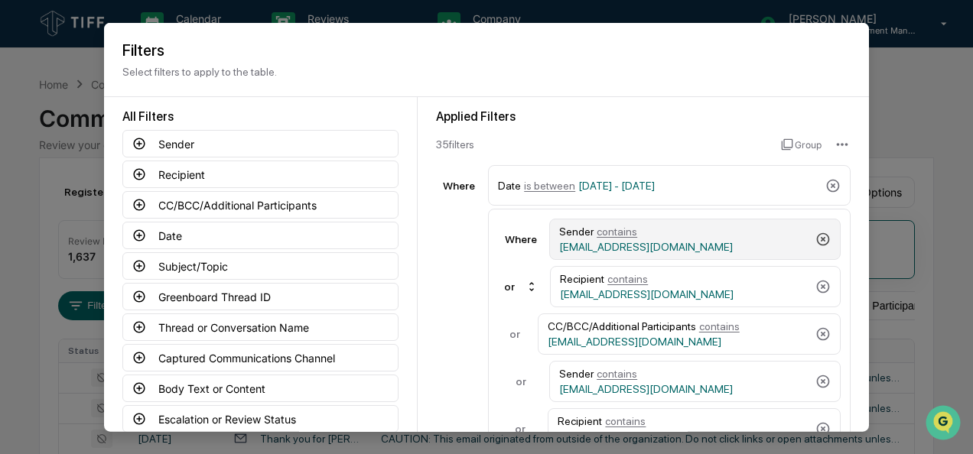
click at [815, 234] on icon at bounding box center [822, 239] width 15 height 15
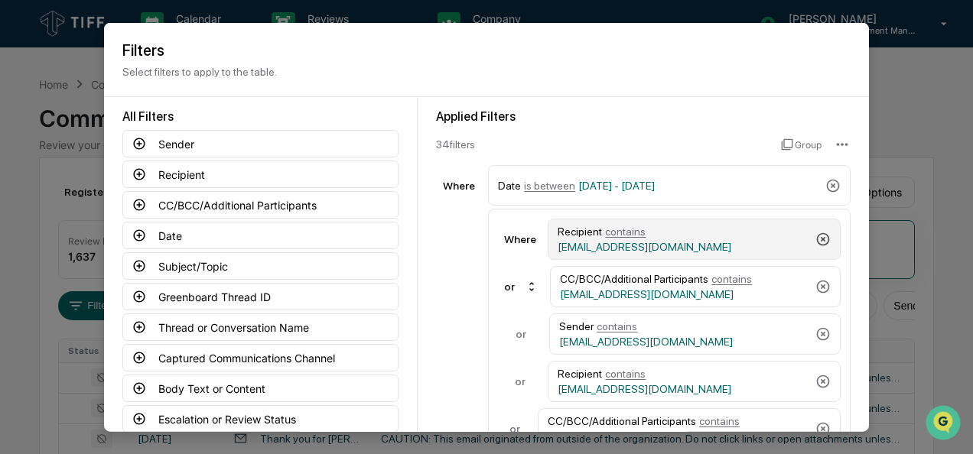
click at [815, 234] on icon at bounding box center [822, 239] width 15 height 15
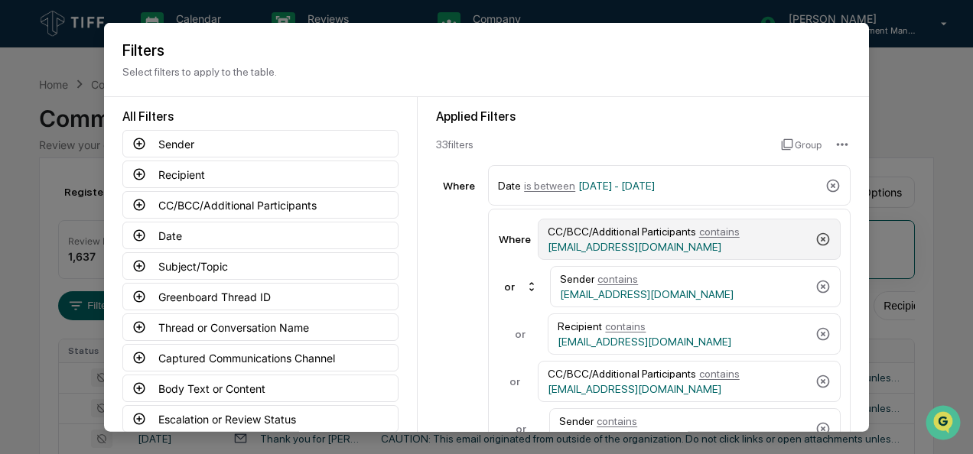
click at [817, 234] on icon at bounding box center [823, 239] width 13 height 13
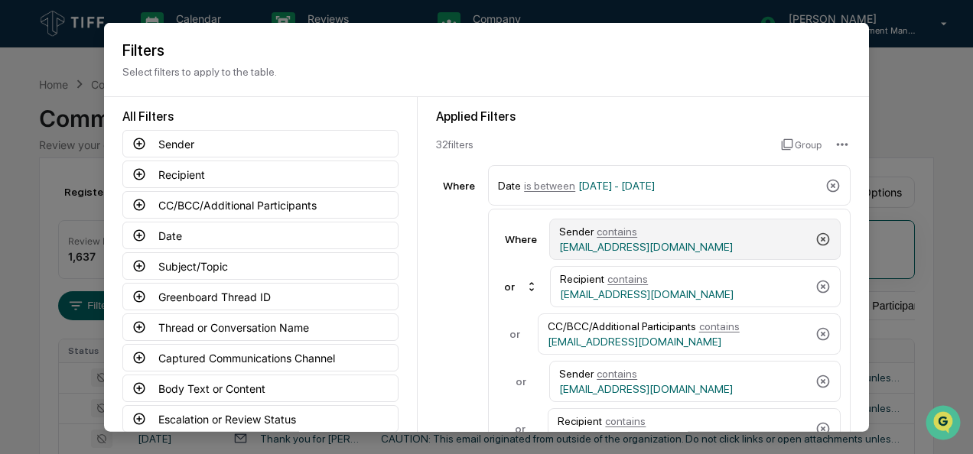
click at [815, 234] on icon at bounding box center [822, 239] width 15 height 15
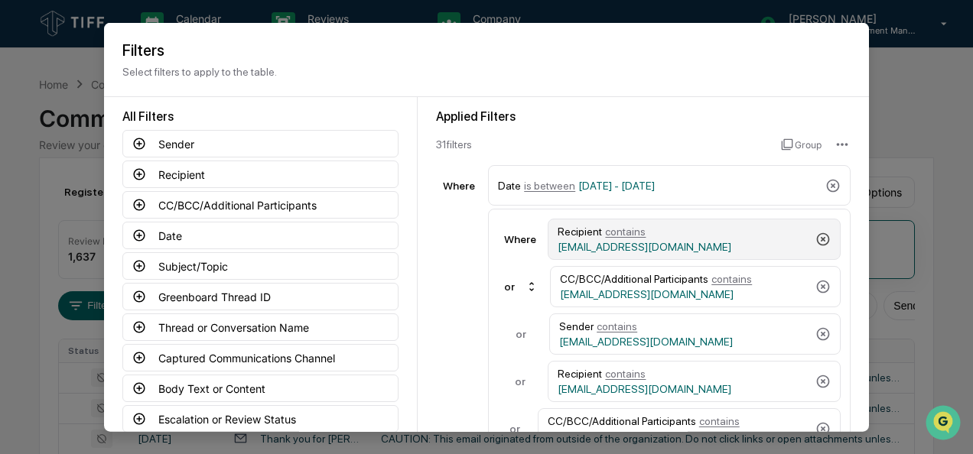
click at [815, 234] on icon at bounding box center [822, 239] width 15 height 15
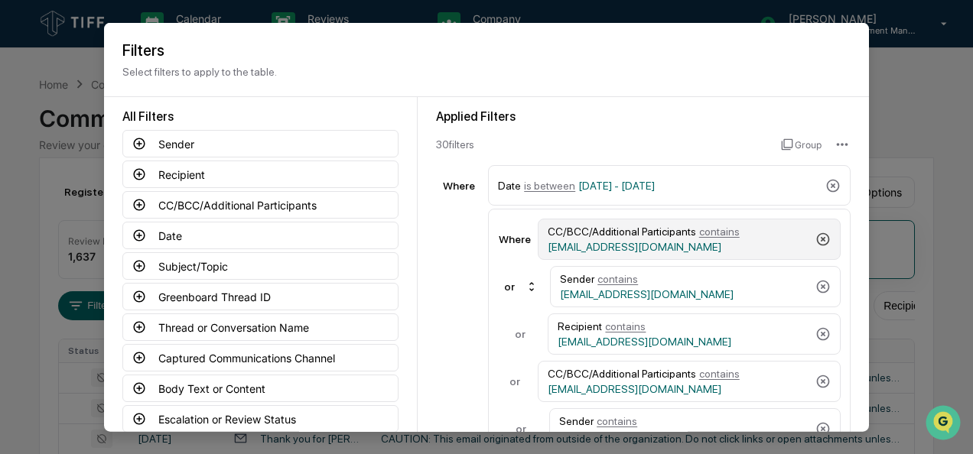
click at [817, 234] on icon at bounding box center [823, 239] width 13 height 13
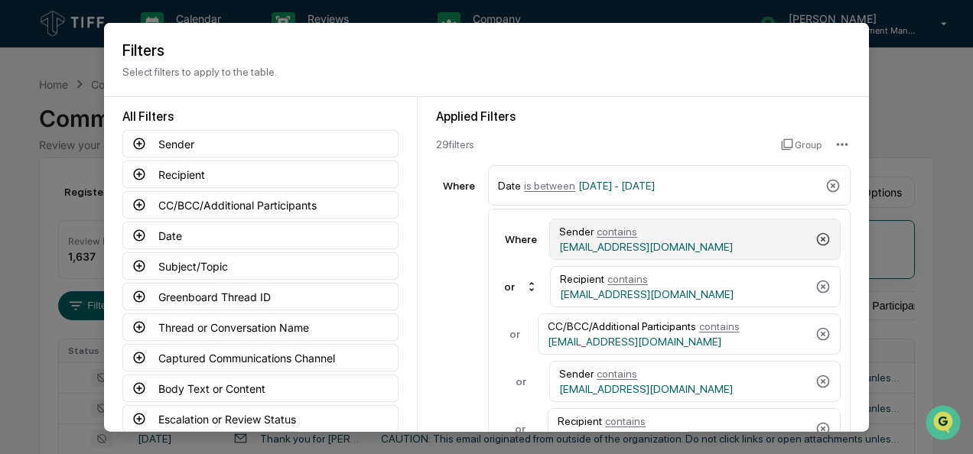
click at [815, 234] on icon at bounding box center [822, 239] width 15 height 15
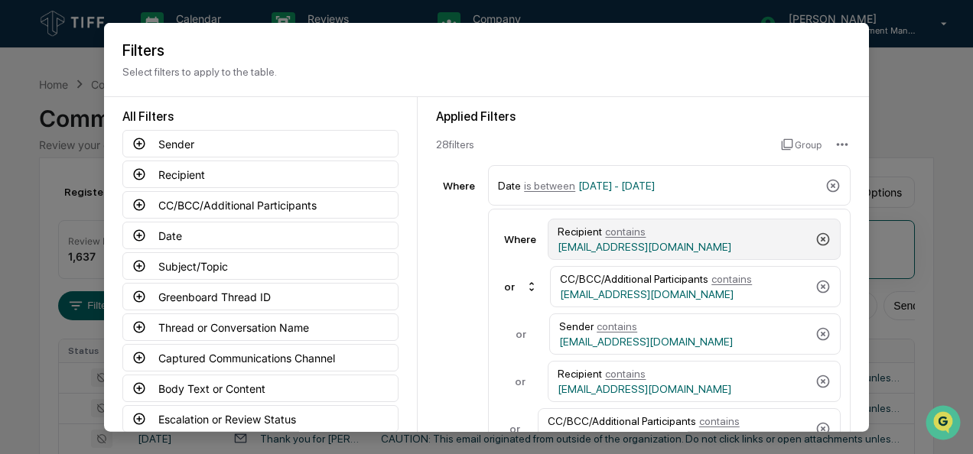
click at [817, 243] on icon at bounding box center [823, 239] width 13 height 13
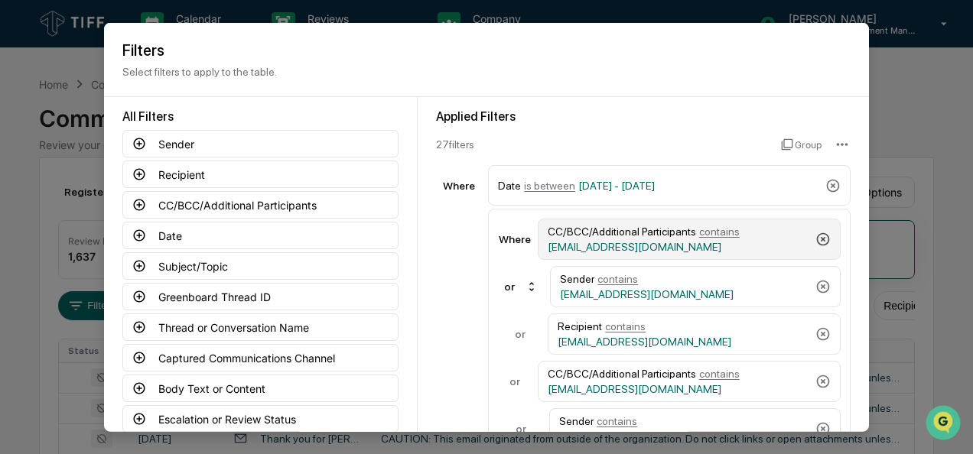
click at [817, 243] on icon at bounding box center [823, 239] width 13 height 13
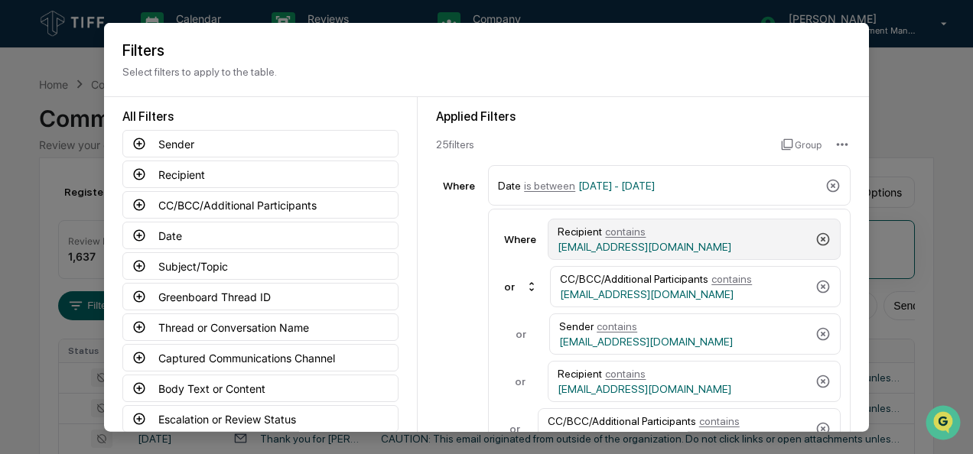
click at [817, 243] on icon at bounding box center [823, 239] width 13 height 13
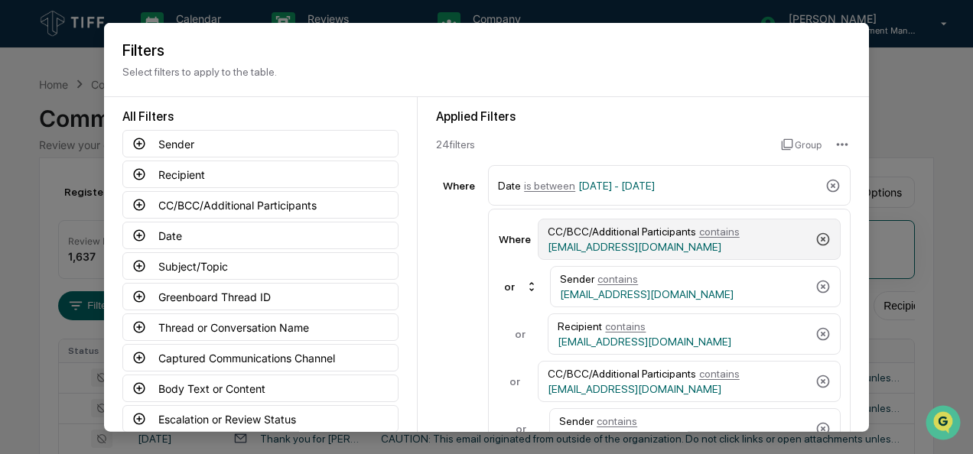
click at [817, 243] on icon at bounding box center [823, 239] width 13 height 13
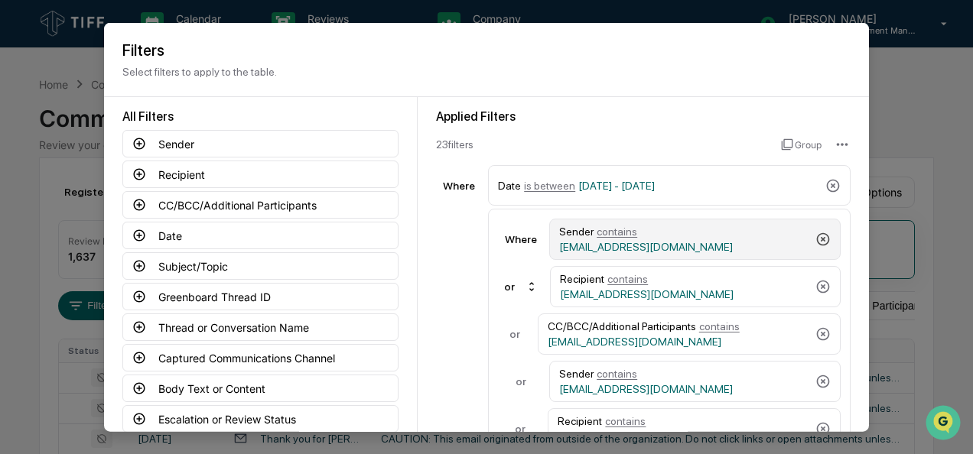
click at [817, 243] on icon at bounding box center [823, 239] width 13 height 13
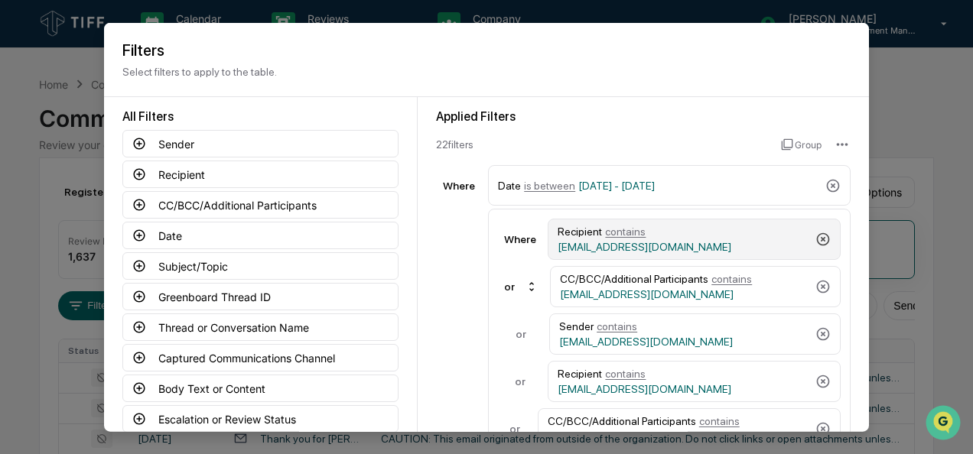
click at [817, 243] on icon at bounding box center [823, 239] width 13 height 13
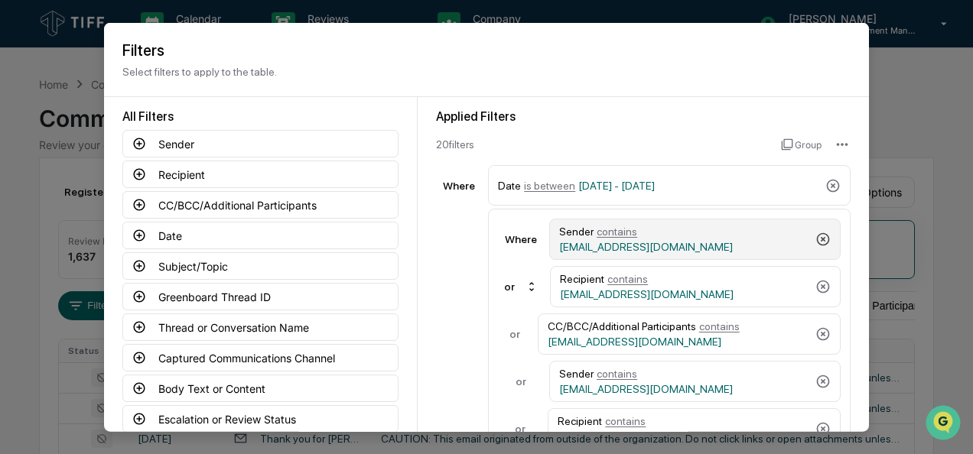
click at [817, 243] on icon at bounding box center [823, 239] width 13 height 13
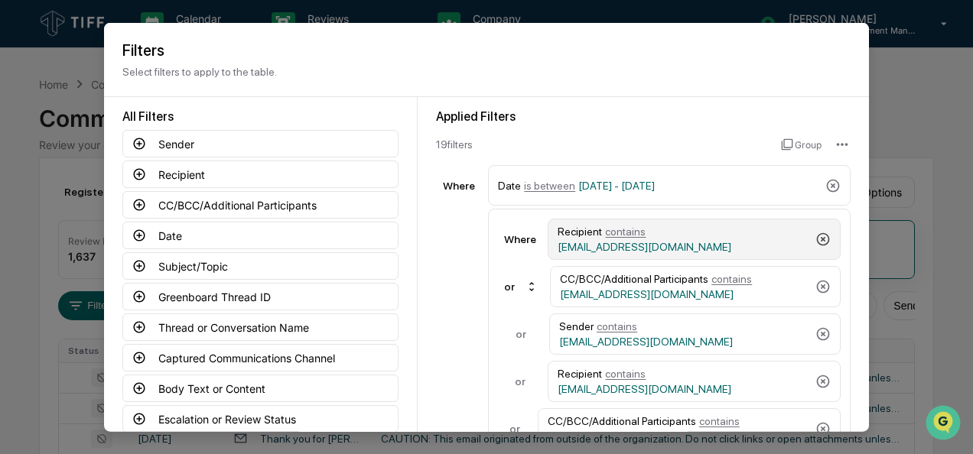
click at [817, 243] on icon at bounding box center [823, 239] width 13 height 13
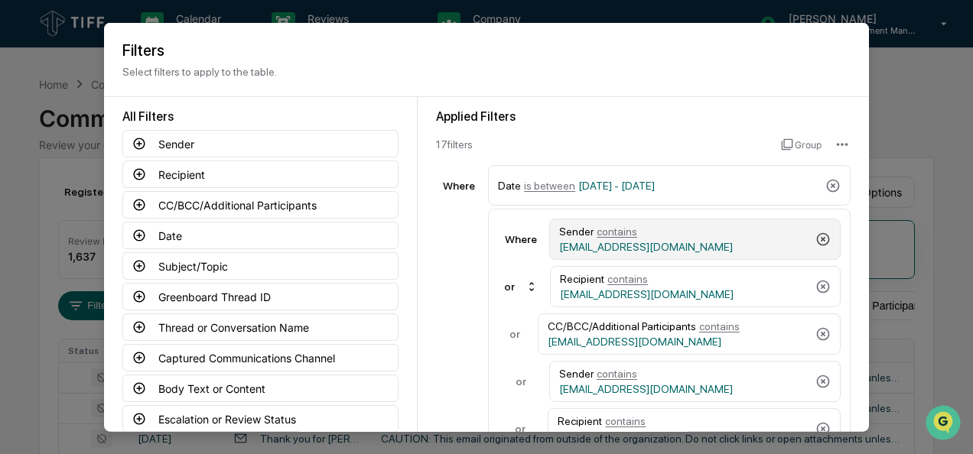
click at [817, 243] on icon at bounding box center [823, 239] width 13 height 13
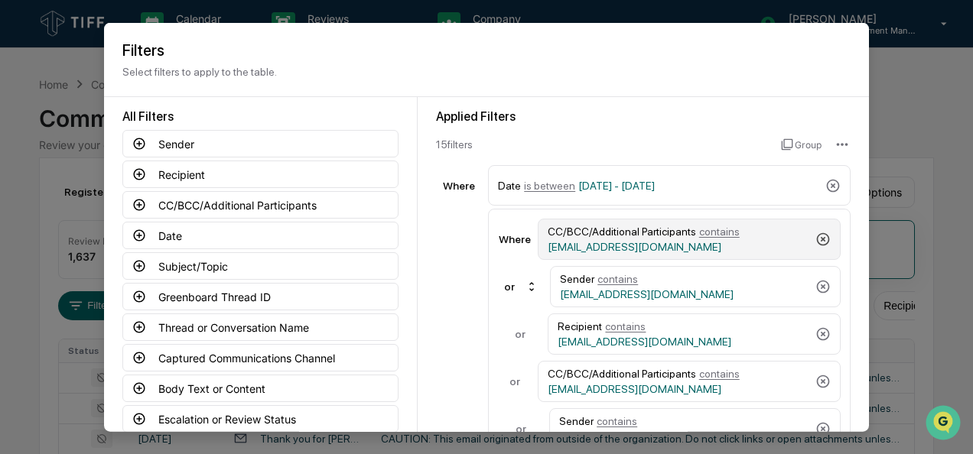
click at [817, 243] on icon at bounding box center [823, 239] width 13 height 13
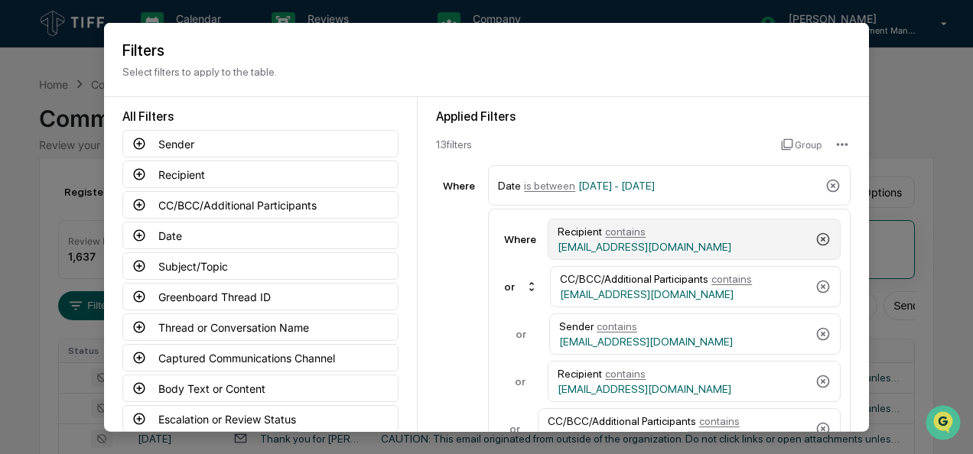
click at [817, 243] on icon at bounding box center [823, 239] width 13 height 13
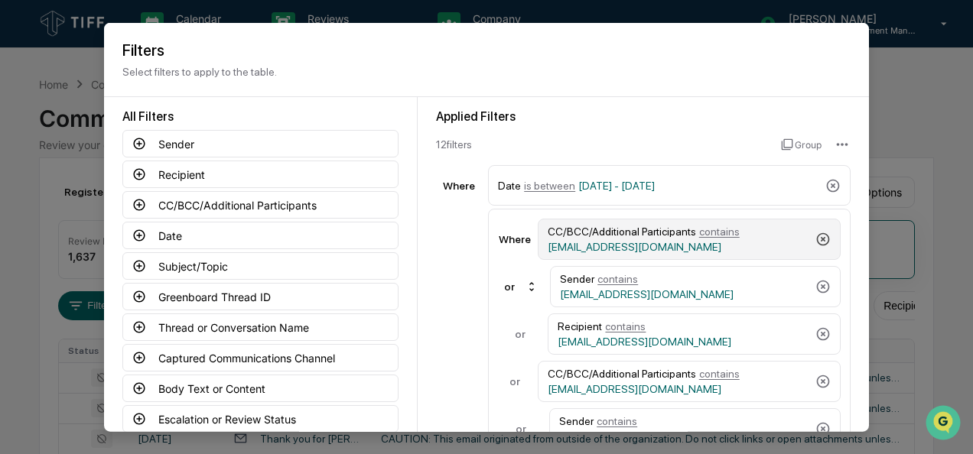
click at [817, 243] on icon at bounding box center [823, 239] width 13 height 13
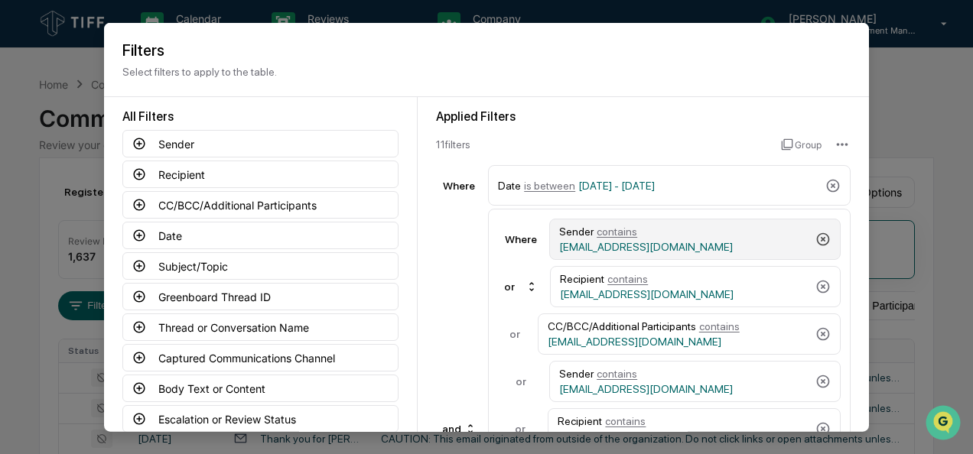
click at [817, 243] on icon at bounding box center [823, 239] width 13 height 13
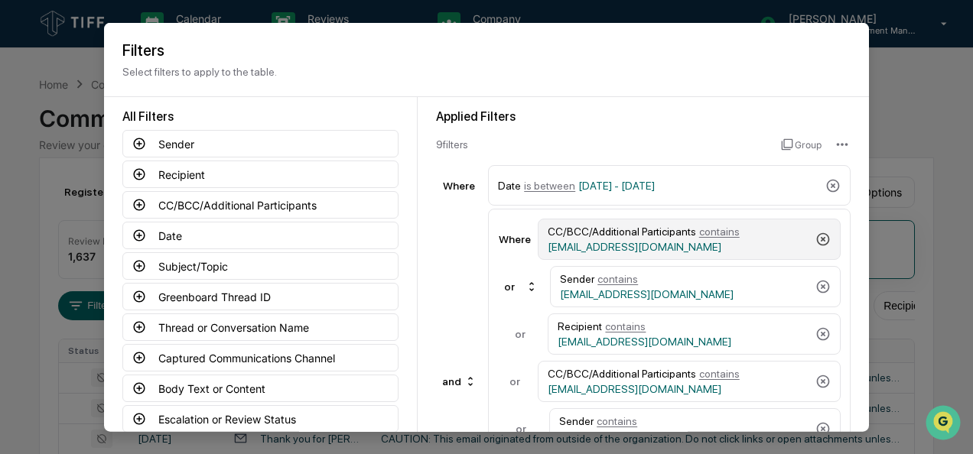
click at [817, 243] on icon at bounding box center [823, 239] width 13 height 13
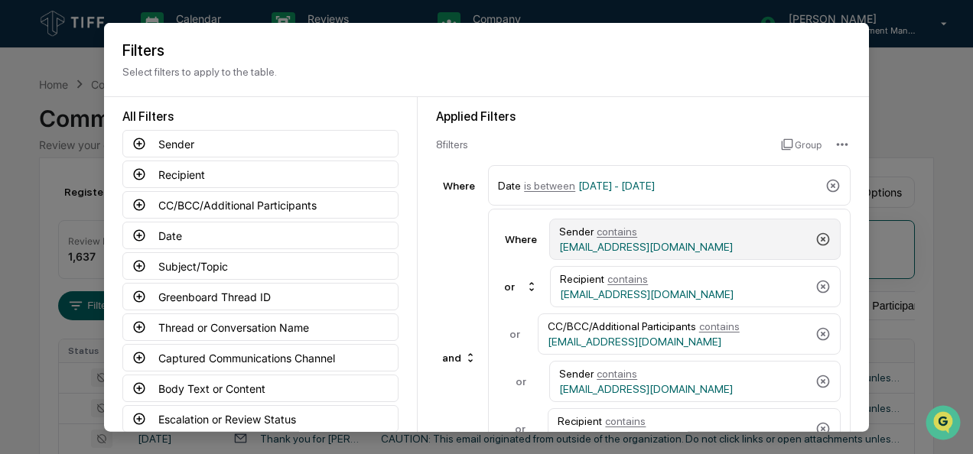
click at [817, 243] on icon at bounding box center [823, 239] width 13 height 13
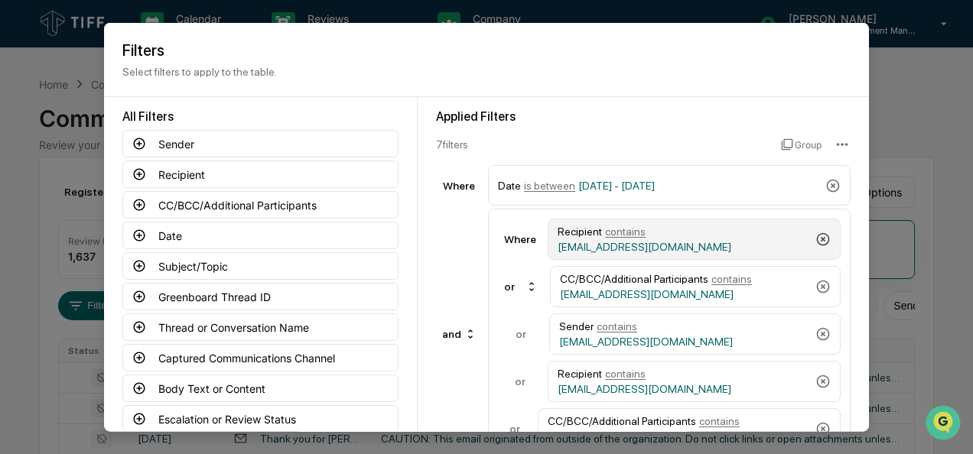
click at [817, 243] on icon at bounding box center [823, 239] width 13 height 13
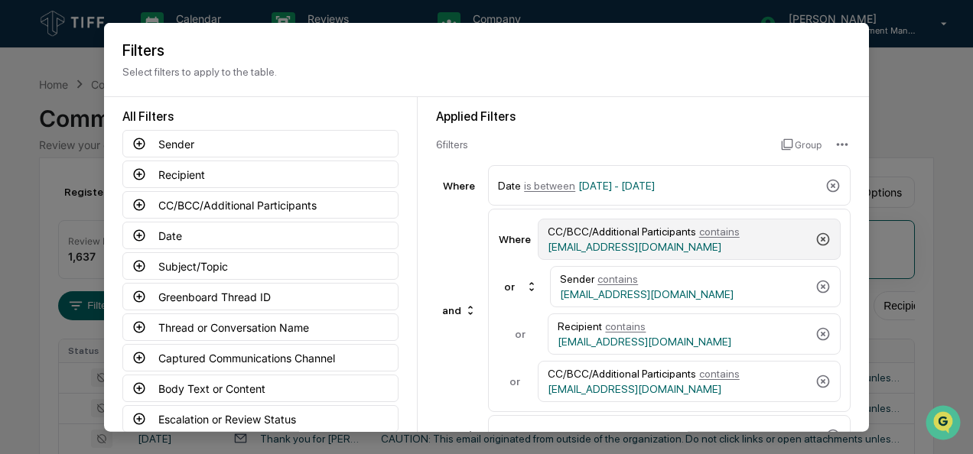
click at [817, 243] on icon at bounding box center [823, 239] width 13 height 13
click at [815, 243] on icon at bounding box center [822, 239] width 15 height 15
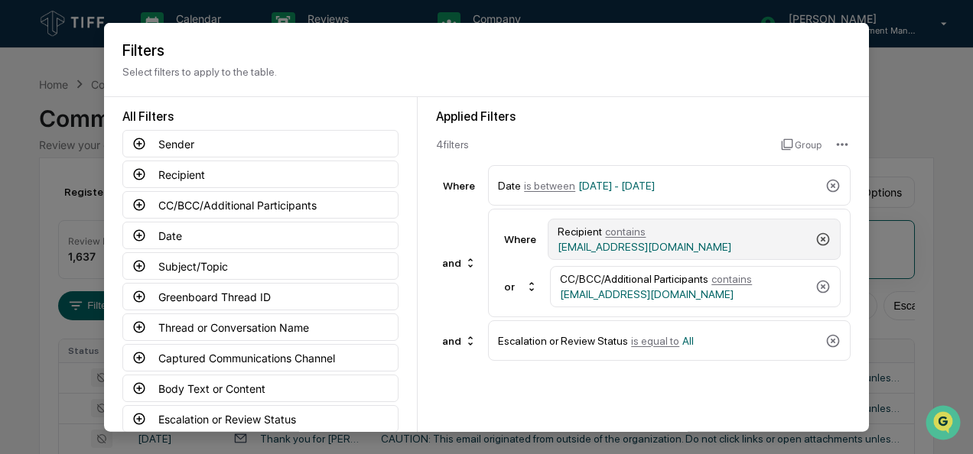
click at [815, 243] on icon at bounding box center [822, 239] width 15 height 15
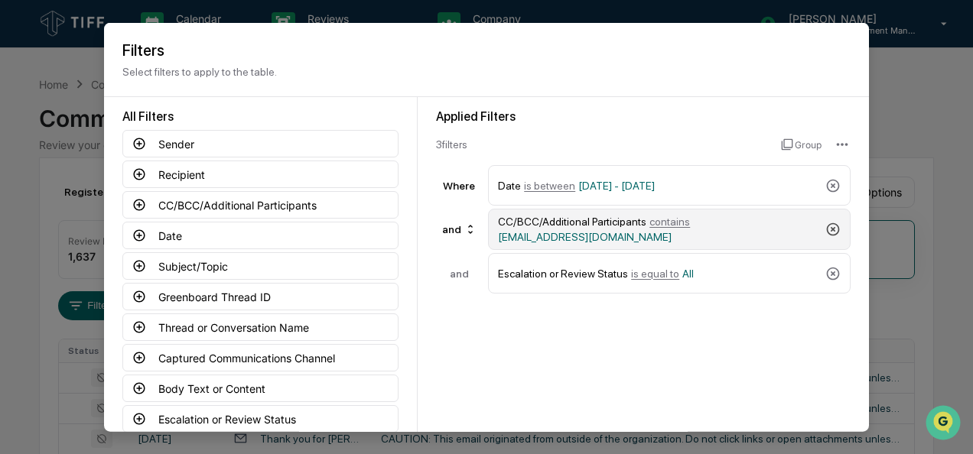
click at [831, 231] on icon at bounding box center [832, 229] width 15 height 15
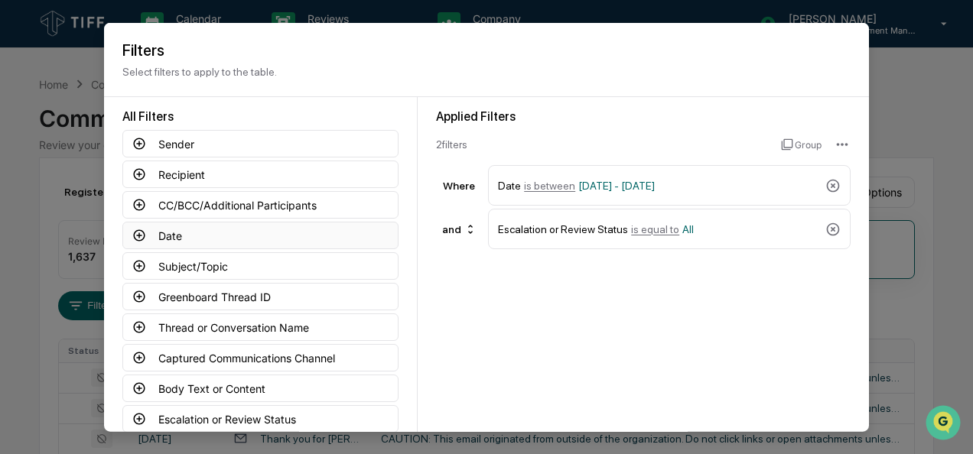
scroll to position [115, 0]
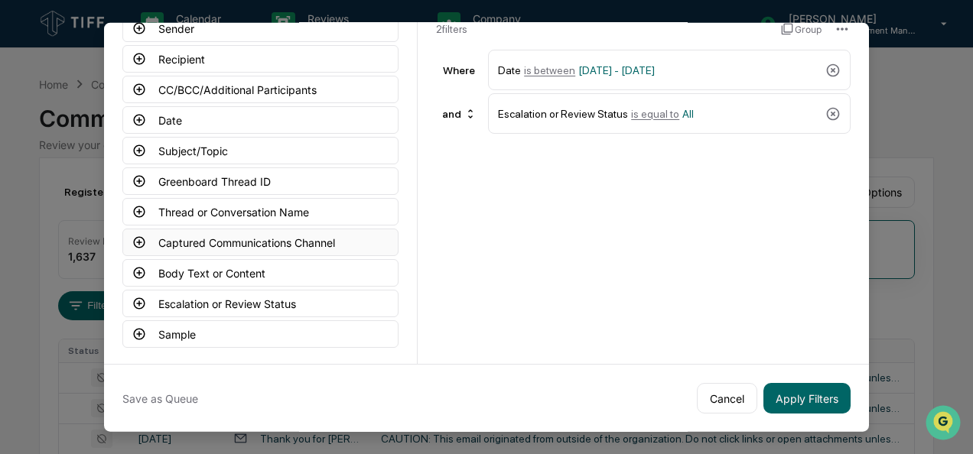
click at [135, 236] on icon at bounding box center [139, 241] width 11 height 11
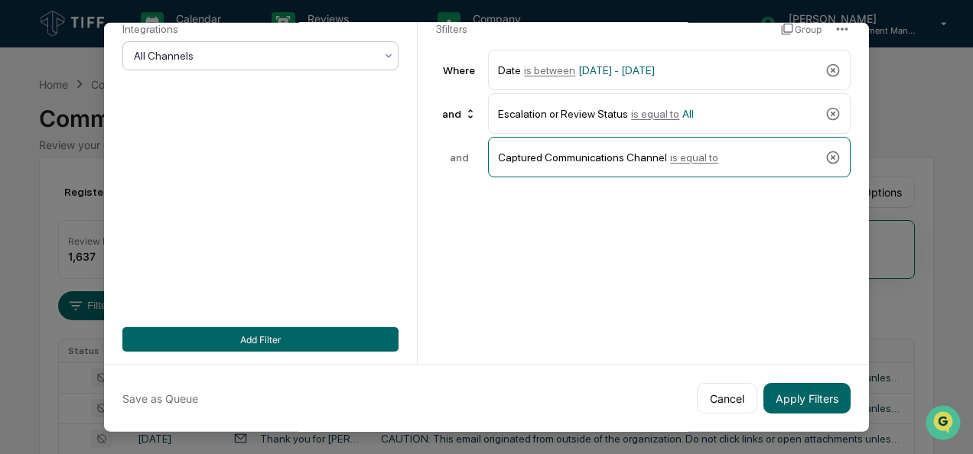
click at [228, 57] on div at bounding box center [254, 55] width 241 height 15
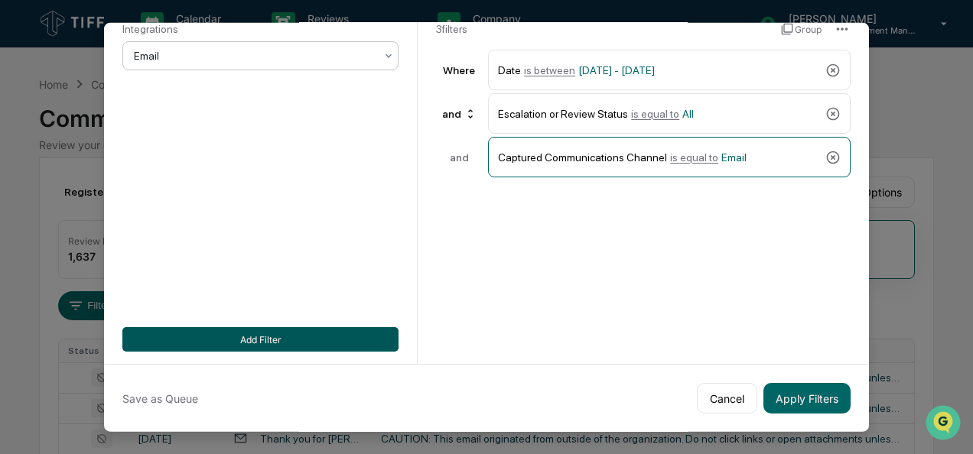
click at [236, 342] on button "Add Filter" at bounding box center [260, 339] width 276 height 24
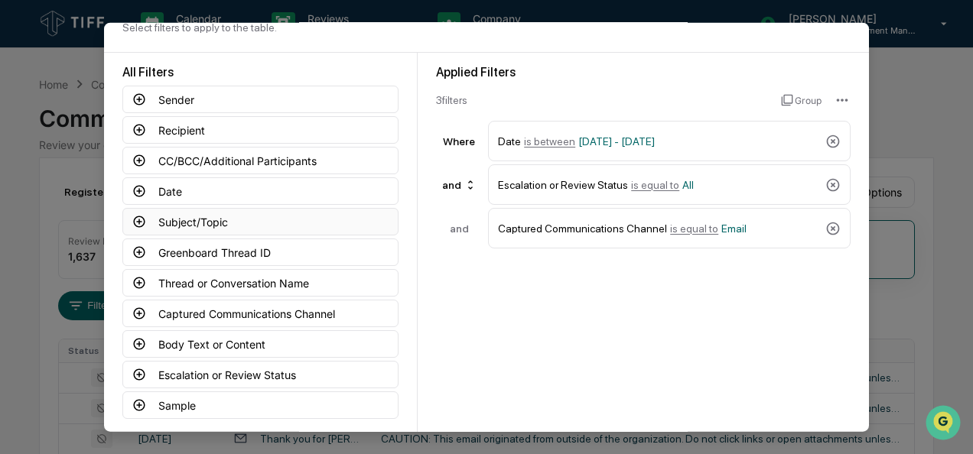
scroll to position [44, 0]
click at [134, 100] on icon at bounding box center [139, 99] width 11 height 11
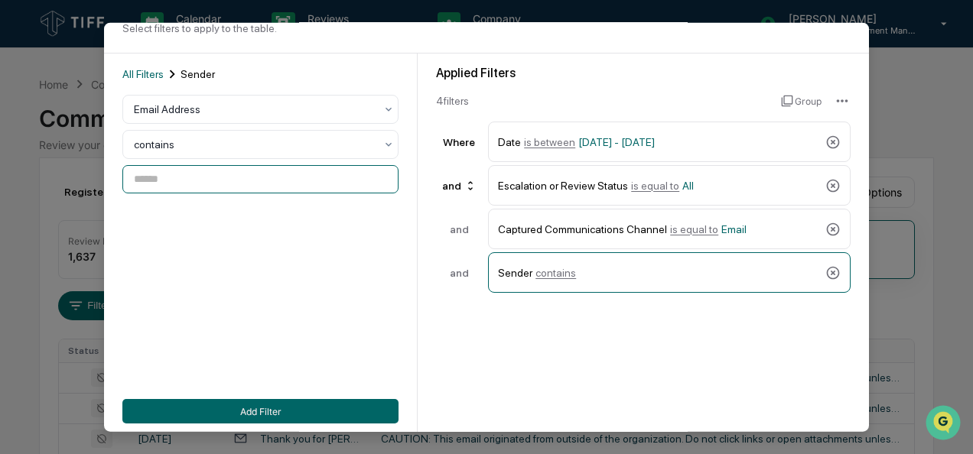
click at [191, 172] on input at bounding box center [260, 179] width 276 height 28
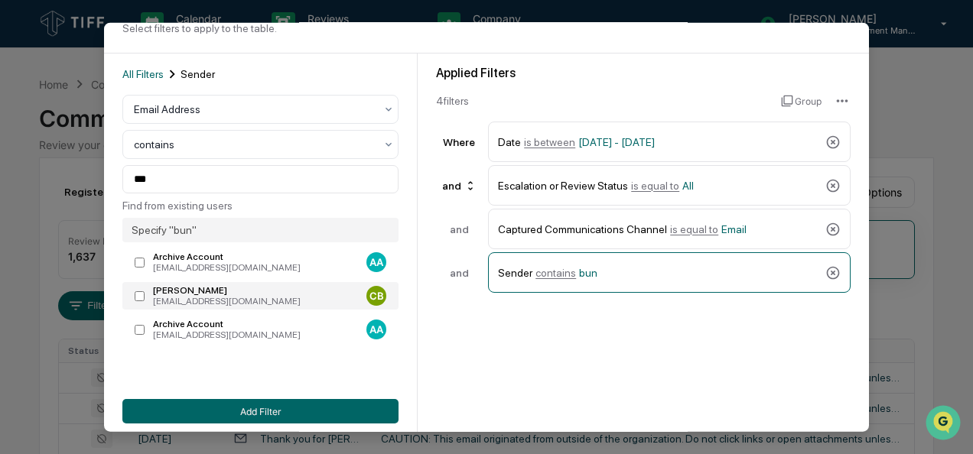
type input "**********"
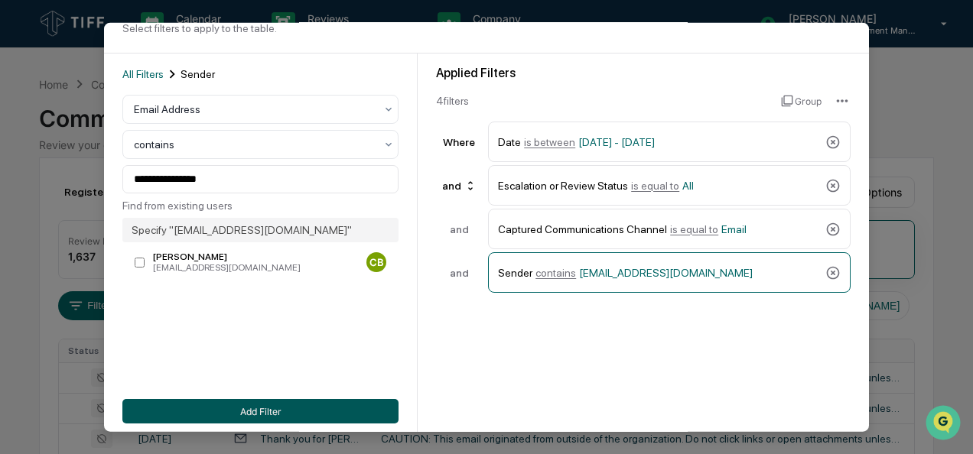
click at [184, 414] on button "Add Filter" at bounding box center [260, 411] width 276 height 24
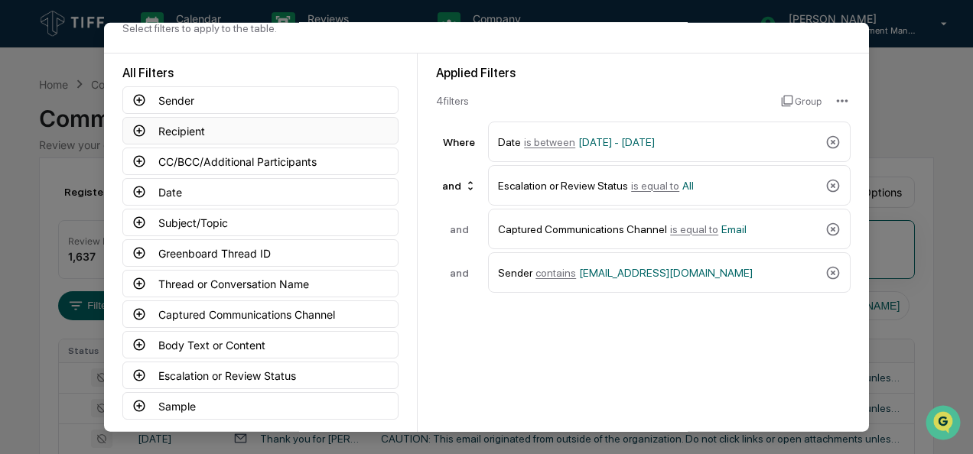
click at [132, 130] on icon at bounding box center [139, 131] width 14 height 14
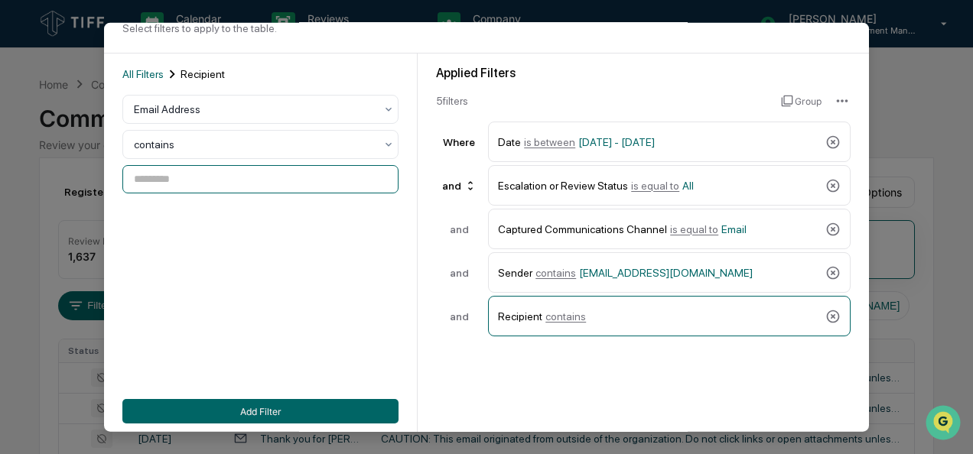
click at [215, 177] on input at bounding box center [260, 179] width 276 height 28
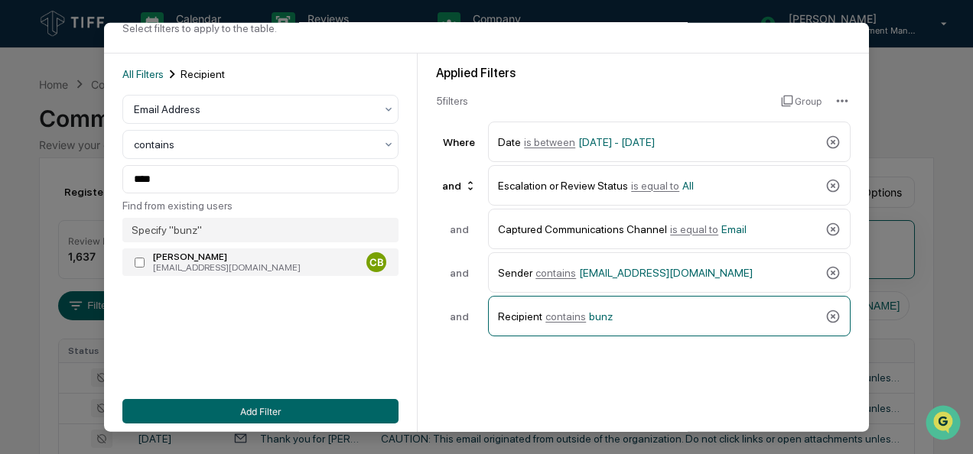
type input "**********"
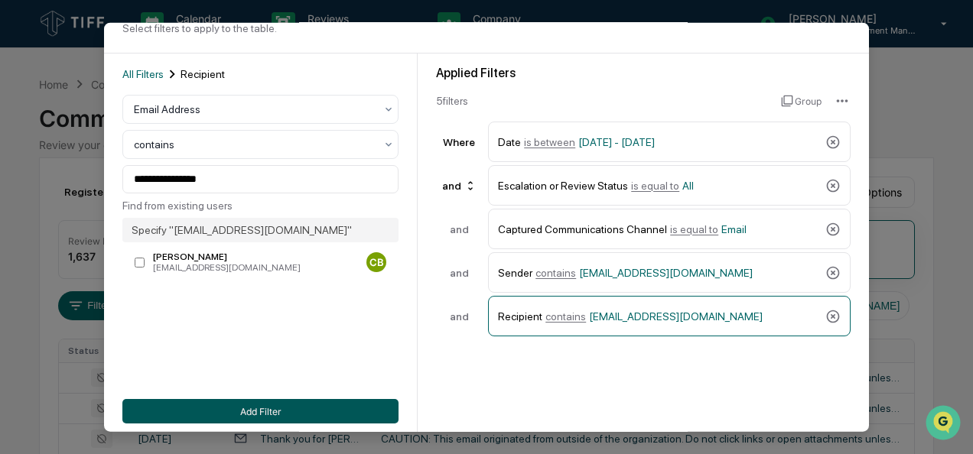
click at [217, 405] on button "Add Filter" at bounding box center [260, 411] width 276 height 24
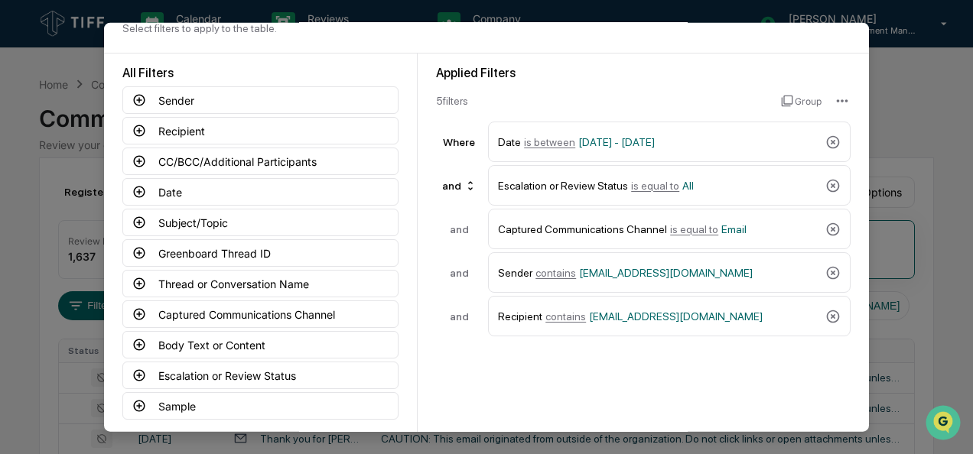
scroll to position [115, 0]
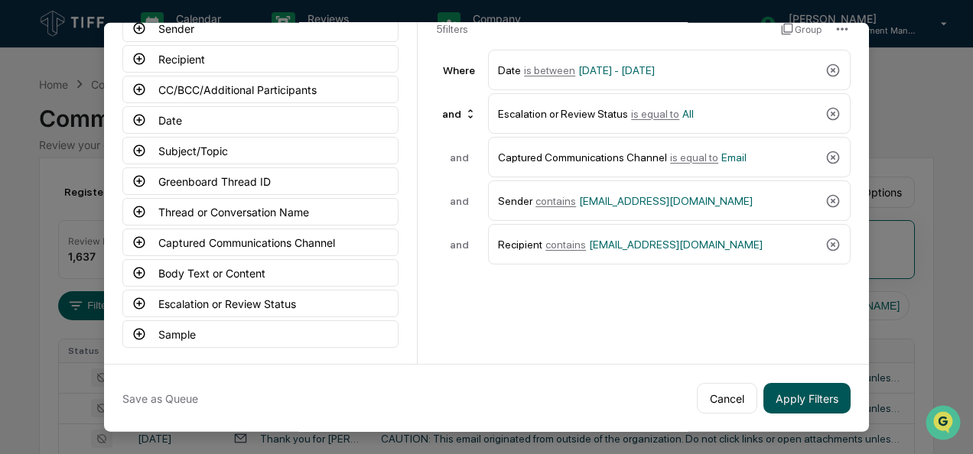
click at [796, 401] on button "Apply Filters" at bounding box center [806, 398] width 87 height 31
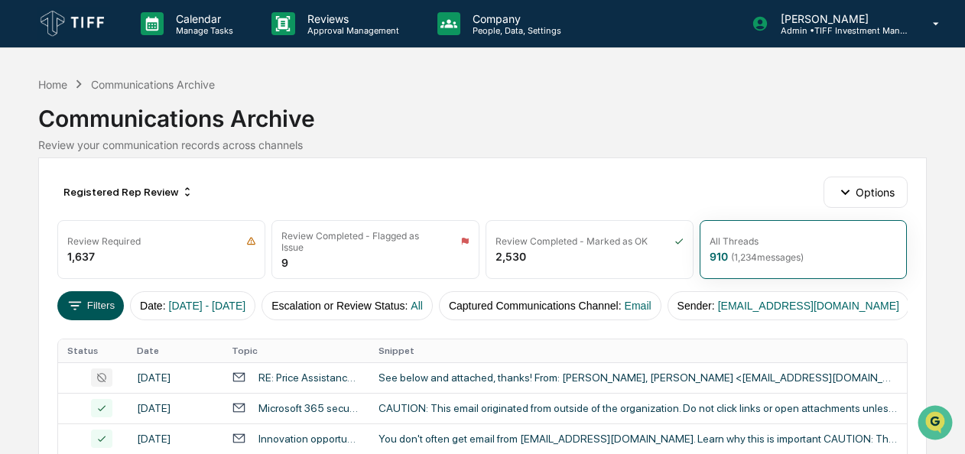
click at [92, 301] on button "Filters" at bounding box center [90, 305] width 67 height 29
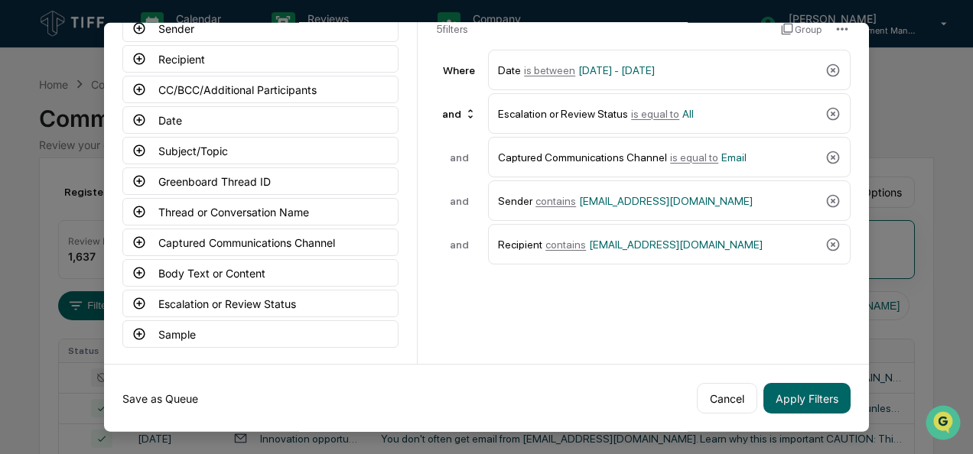
click at [162, 399] on button "Save as Queue" at bounding box center [160, 398] width 76 height 31
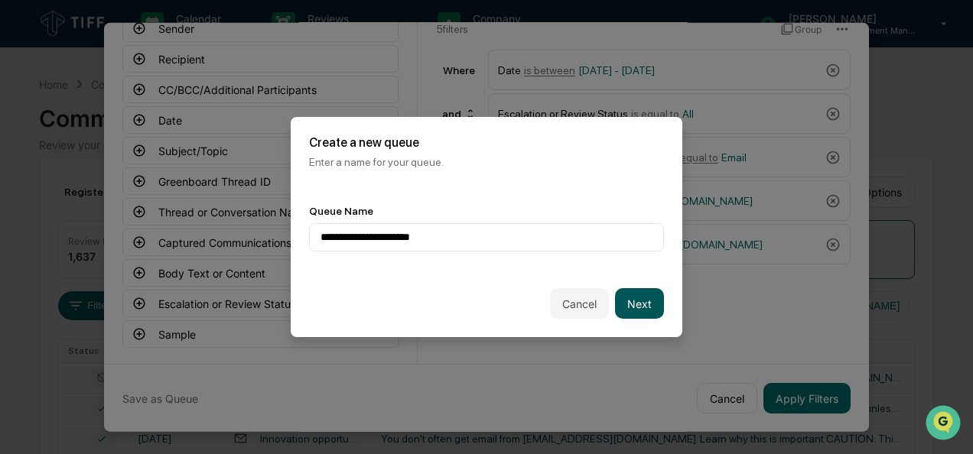
type input "**********"
click at [638, 302] on button "Next" at bounding box center [639, 303] width 49 height 31
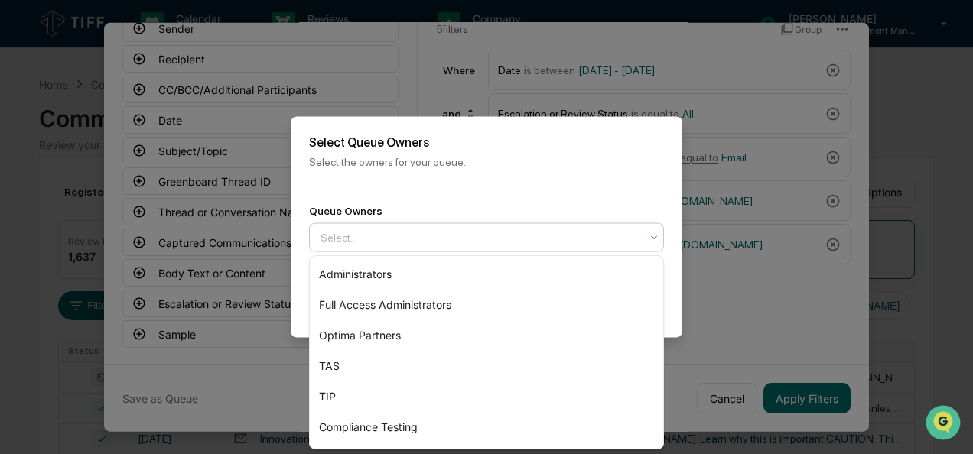
click at [448, 246] on div "Select..." at bounding box center [480, 238] width 335 height 24
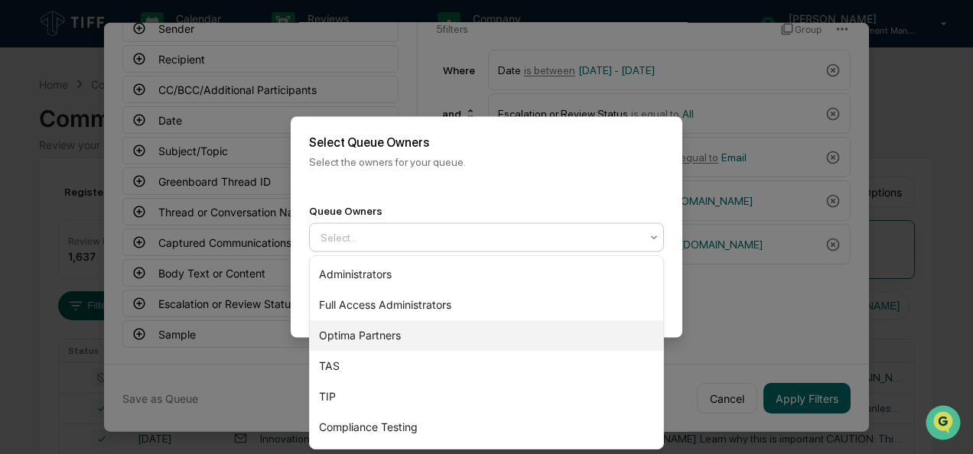
click at [408, 337] on div "Optima Partners" at bounding box center [486, 335] width 353 height 31
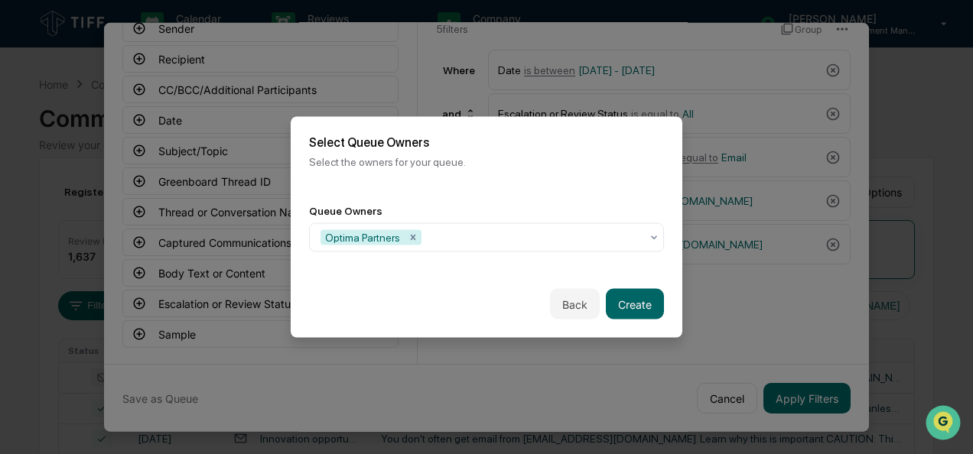
click at [671, 311] on div "Back Create" at bounding box center [487, 304] width 392 height 67
click at [634, 297] on button "Create" at bounding box center [635, 304] width 58 height 31
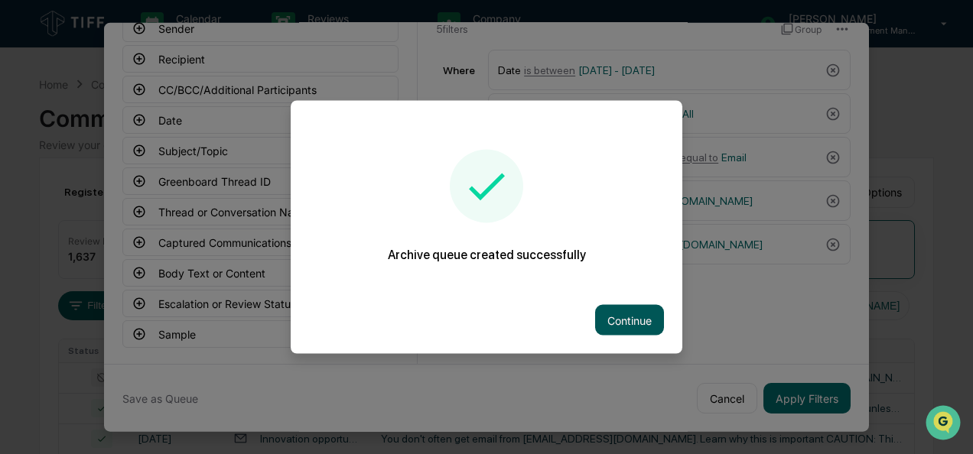
click at [636, 324] on button "Continue" at bounding box center [629, 320] width 69 height 31
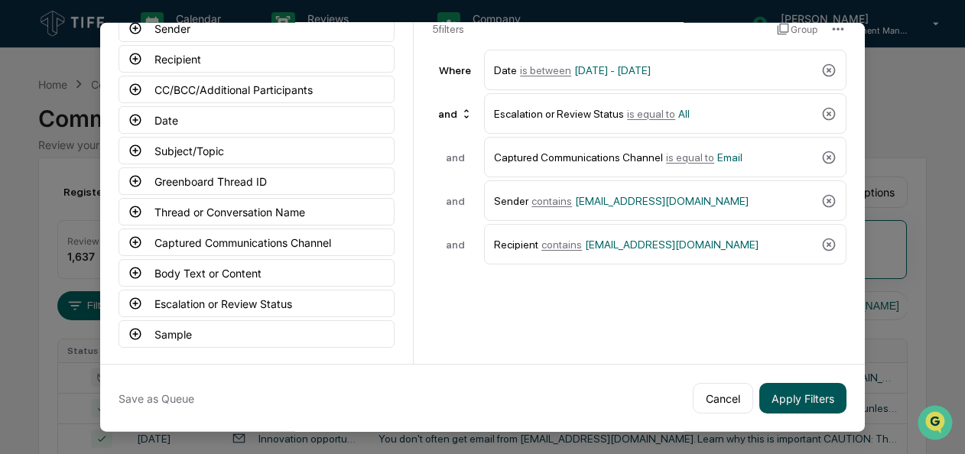
click at [785, 393] on button "Apply Filters" at bounding box center [803, 398] width 87 height 31
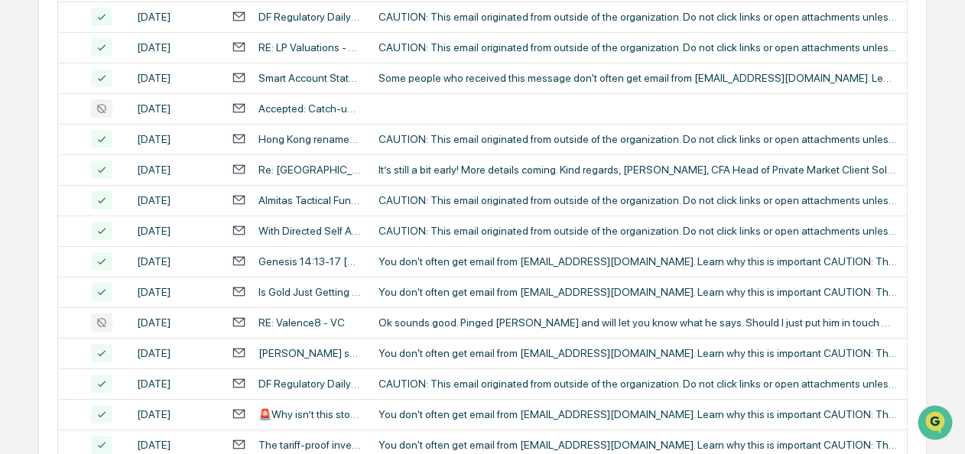
scroll to position [764, 0]
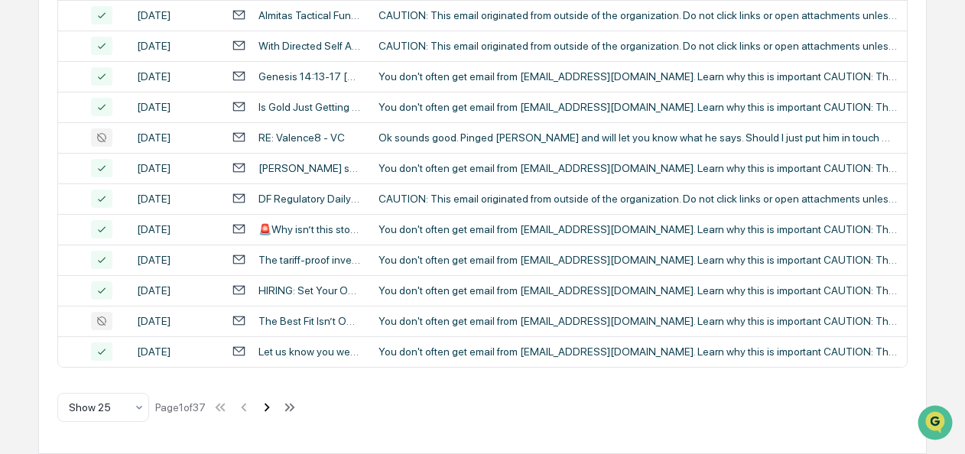
click at [269, 412] on icon at bounding box center [267, 407] width 17 height 17
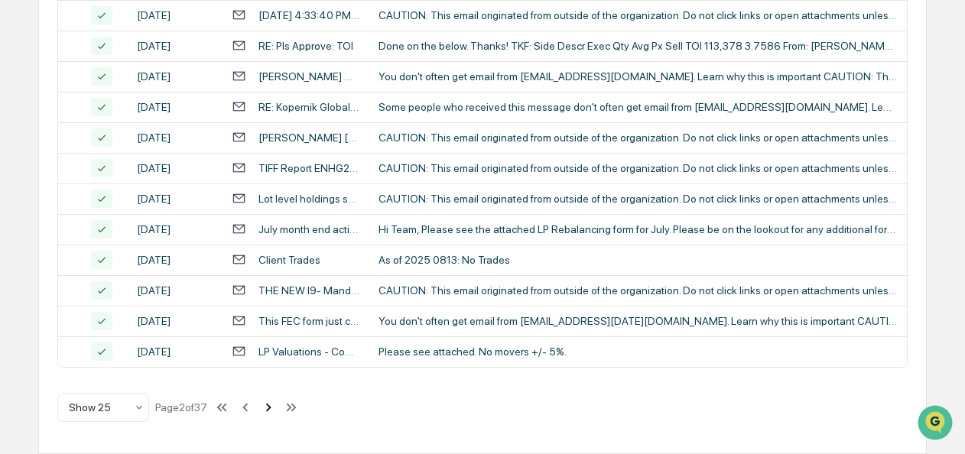
click at [274, 415] on icon at bounding box center [268, 407] width 17 height 17
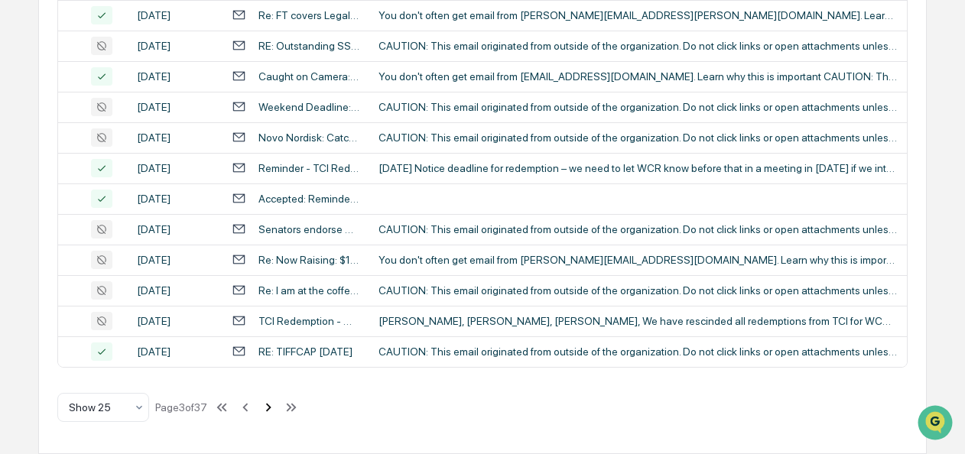
click at [269, 408] on icon at bounding box center [268, 407] width 17 height 17
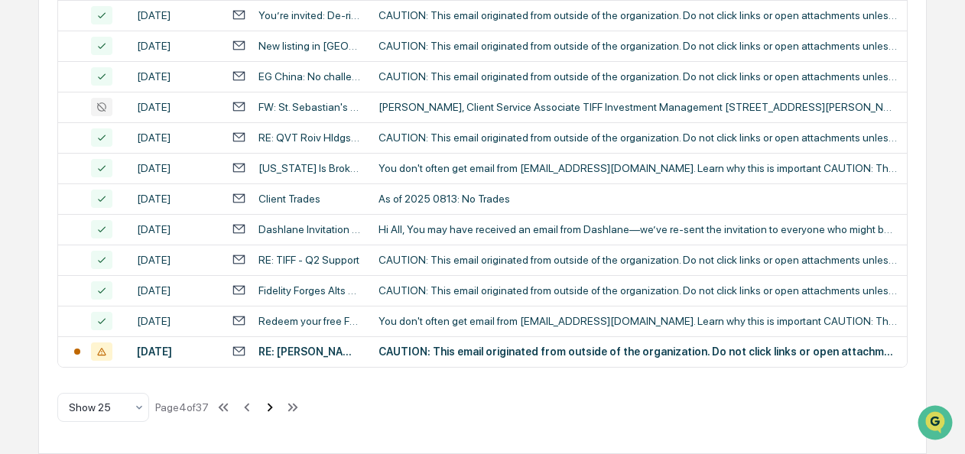
click at [269, 408] on icon at bounding box center [270, 407] width 17 height 17
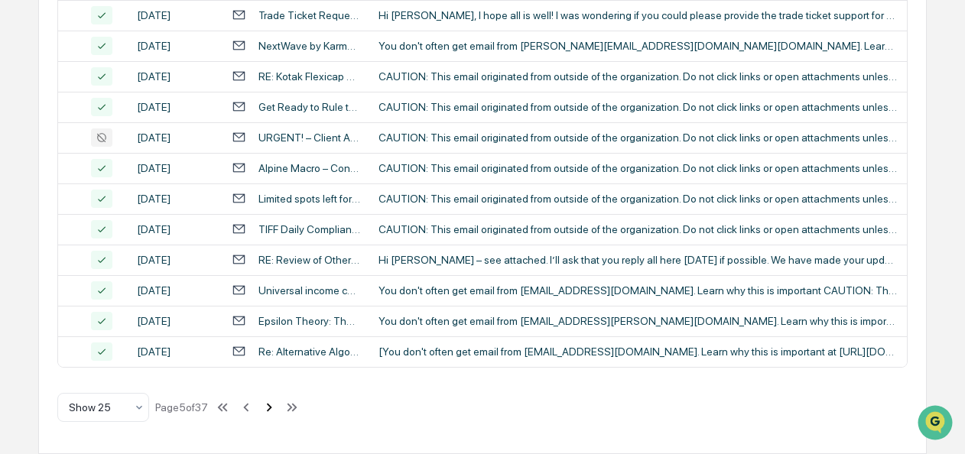
click at [271, 413] on icon at bounding box center [269, 407] width 17 height 17
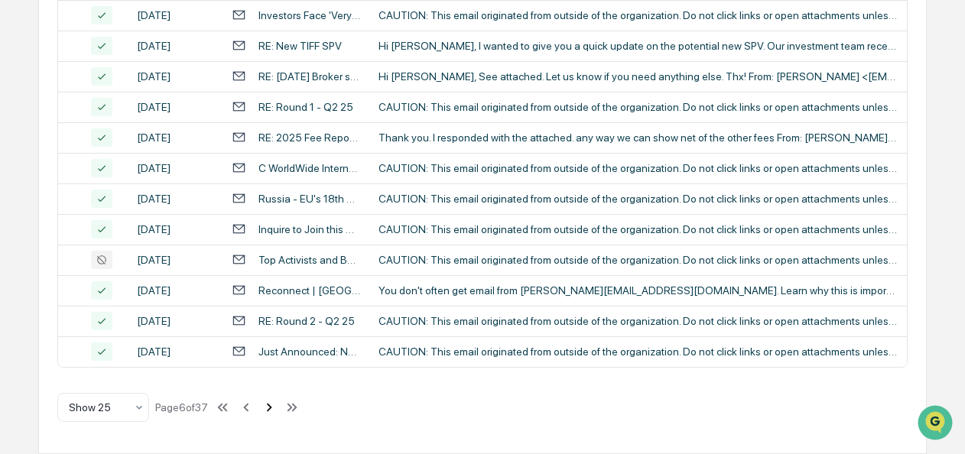
click at [271, 413] on icon at bounding box center [269, 407] width 17 height 17
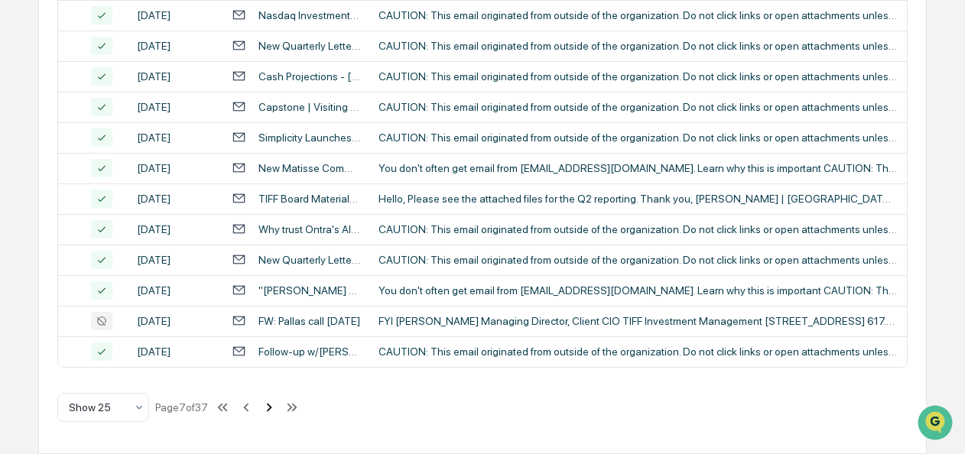
click at [271, 413] on icon at bounding box center [269, 407] width 17 height 17
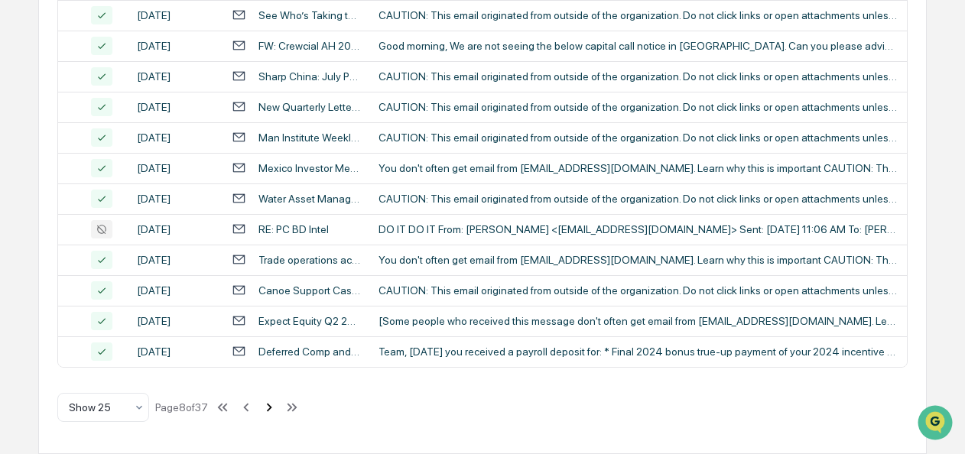
click at [271, 413] on icon at bounding box center [269, 407] width 17 height 17
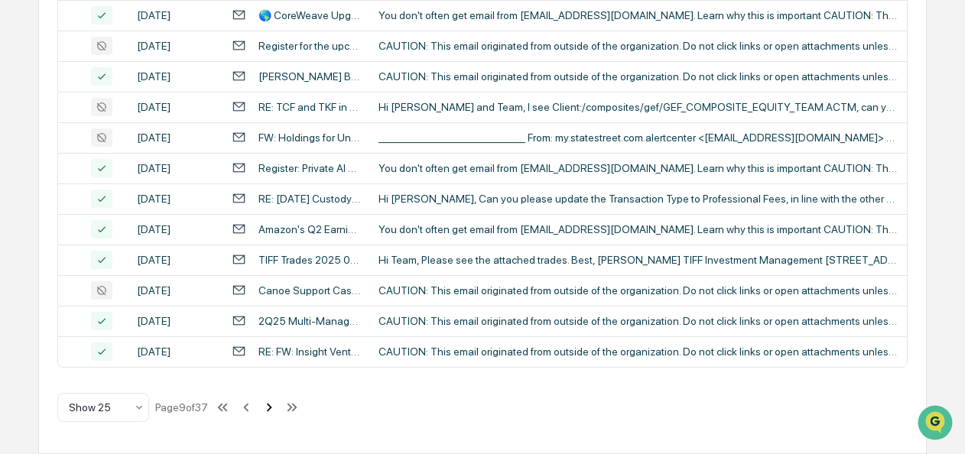
click at [271, 413] on icon at bounding box center [269, 407] width 17 height 17
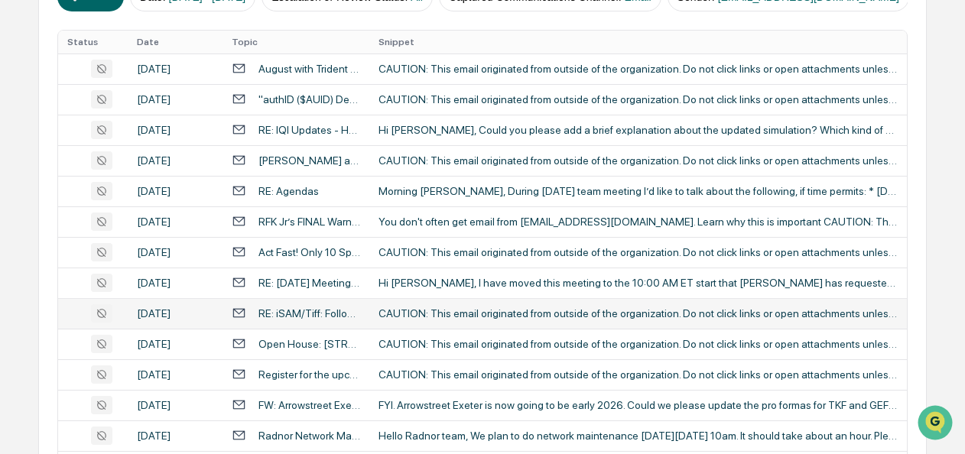
scroll to position [306, 0]
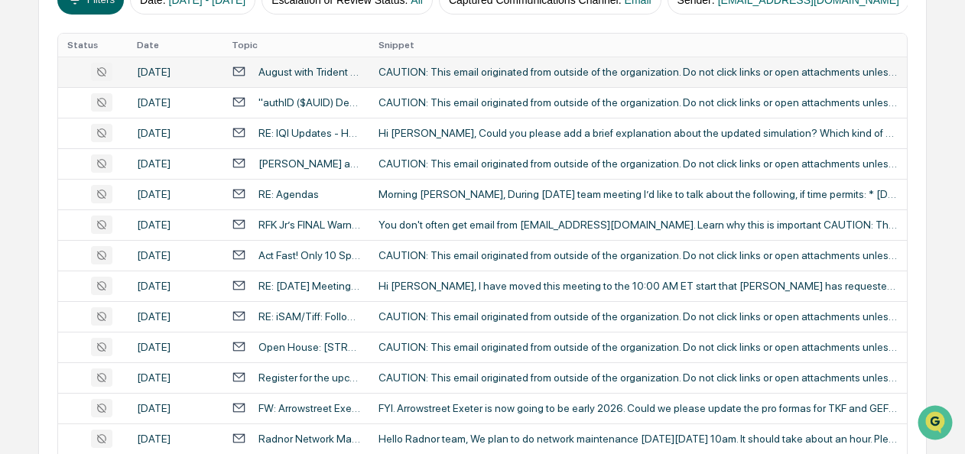
click at [439, 78] on div "CAUTION: This email originated from outside of the organization. Do not click l…" at bounding box center [638, 72] width 519 height 12
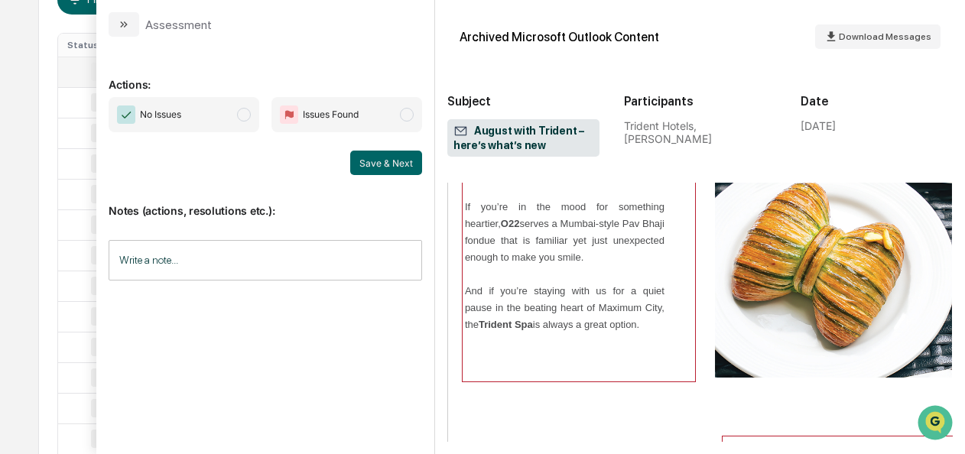
scroll to position [1472, 0]
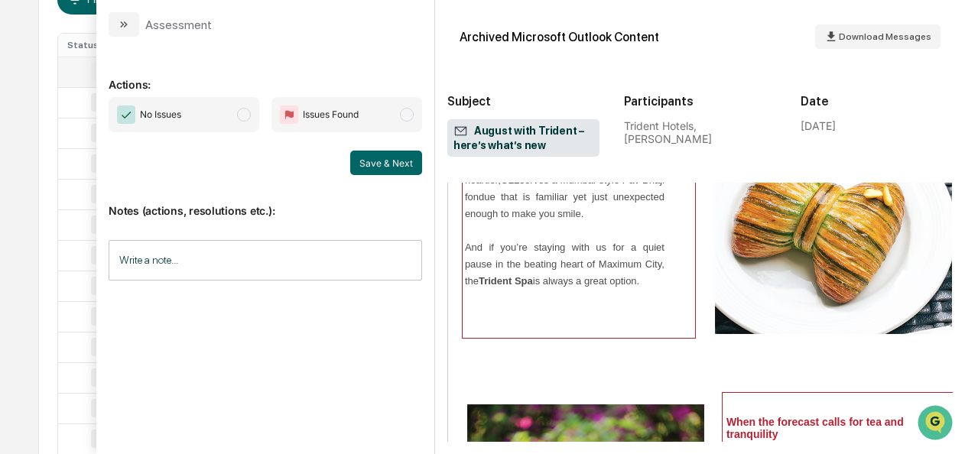
click at [253, 118] on span "No Issues" at bounding box center [184, 114] width 151 height 35
click at [371, 158] on button "Save & Next" at bounding box center [386, 163] width 72 height 24
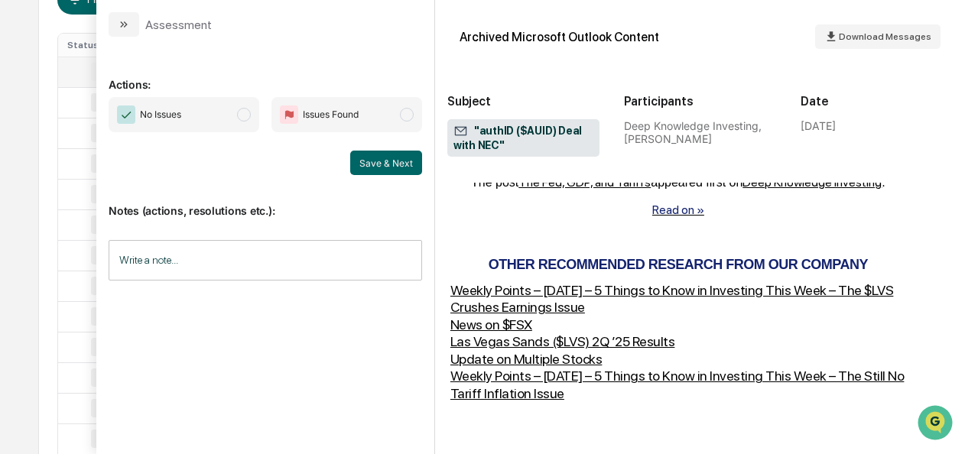
scroll to position [655, 0]
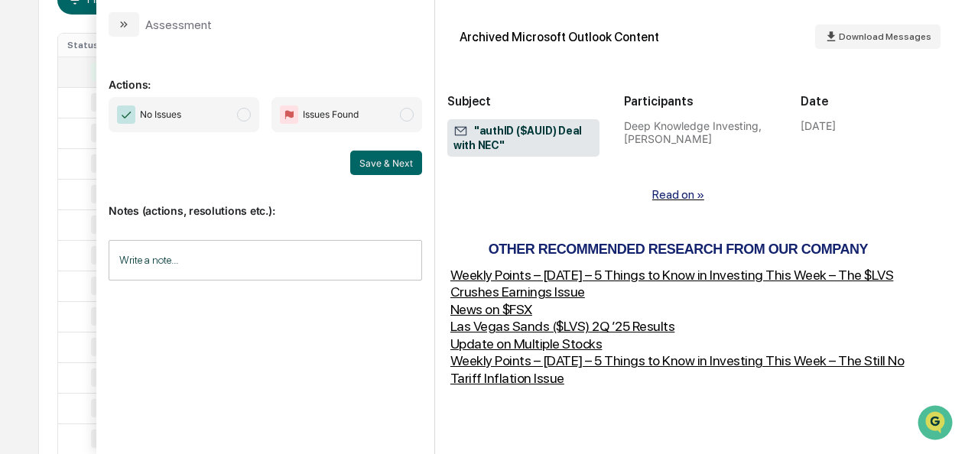
click at [248, 115] on span "modal" at bounding box center [244, 115] width 14 height 14
click at [349, 156] on div "Save & Next" at bounding box center [266, 163] width 314 height 24
click at [356, 159] on button "Save & Next" at bounding box center [386, 163] width 72 height 24
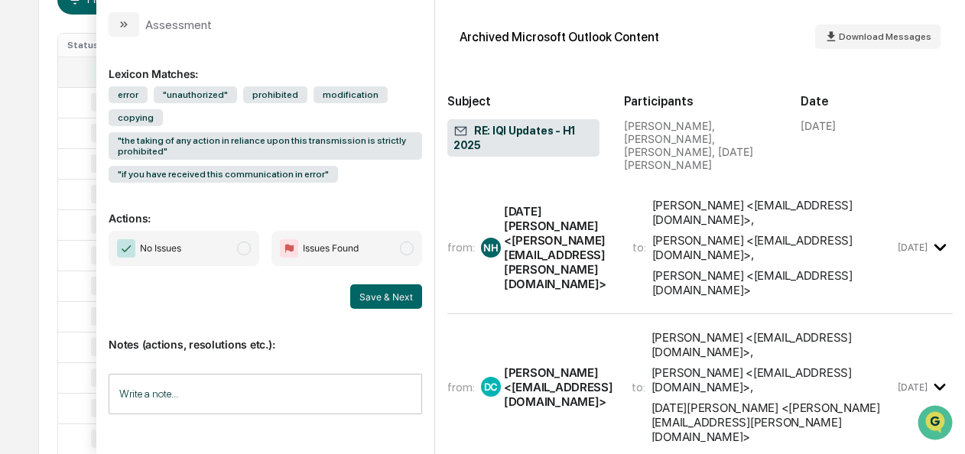
scroll to position [639, 0]
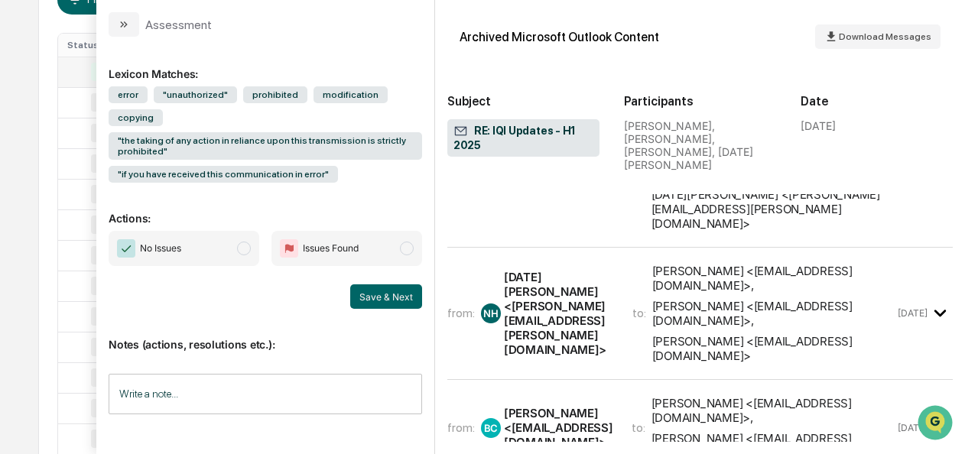
click at [249, 242] on span "modal" at bounding box center [244, 249] width 14 height 14
click at [377, 285] on button "Save & Next" at bounding box center [386, 297] width 72 height 24
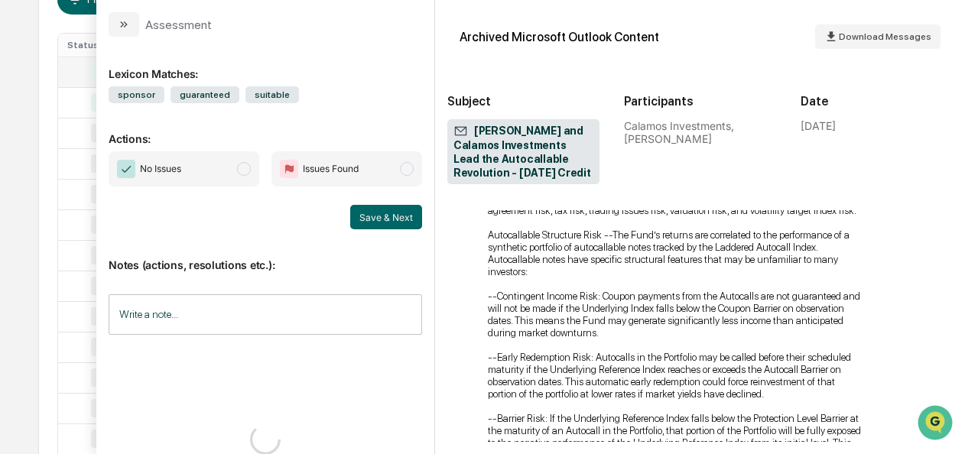
scroll to position [1775, 0]
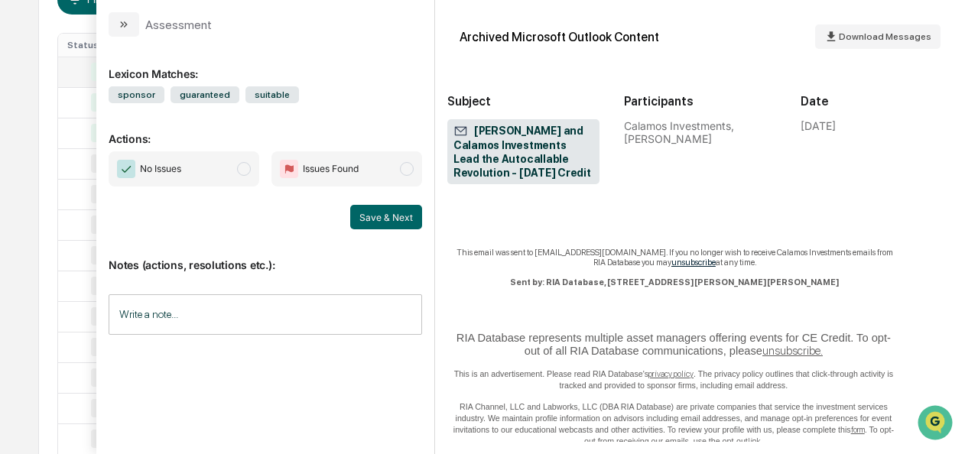
click at [235, 174] on span "No Issues" at bounding box center [184, 168] width 151 height 35
click at [384, 216] on button "Save & Next" at bounding box center [386, 217] width 72 height 24
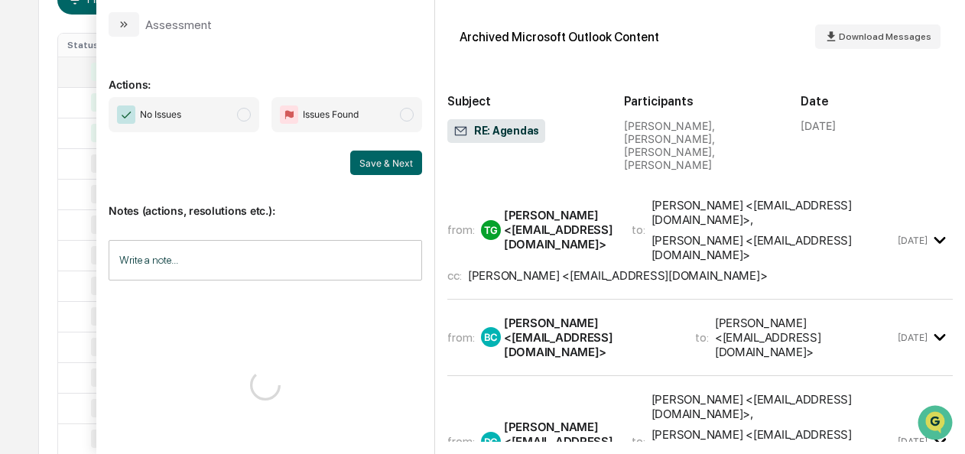
scroll to position [735, 0]
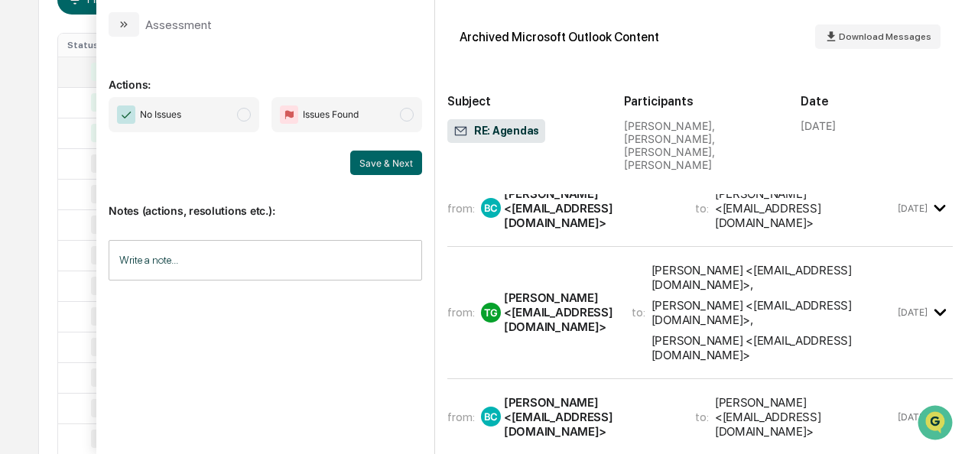
click at [246, 118] on span "modal" at bounding box center [244, 115] width 14 height 14
click at [356, 160] on button "Save & Next" at bounding box center [386, 163] width 72 height 24
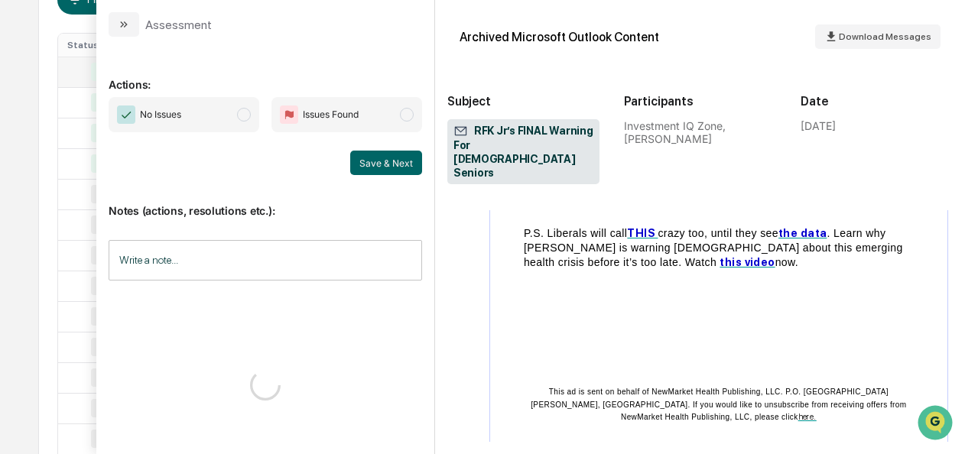
scroll to position [691, 0]
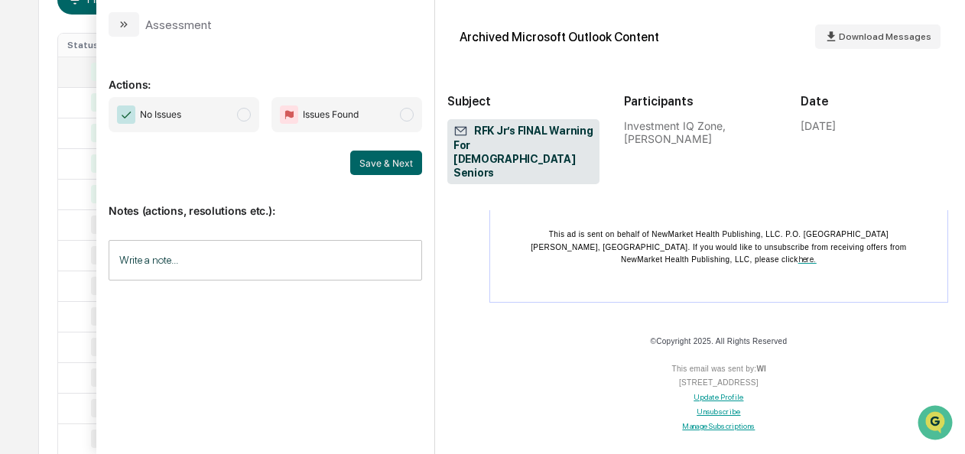
click at [255, 119] on span "No Issues" at bounding box center [184, 114] width 151 height 35
click at [372, 160] on button "Save & Next" at bounding box center [386, 163] width 72 height 24
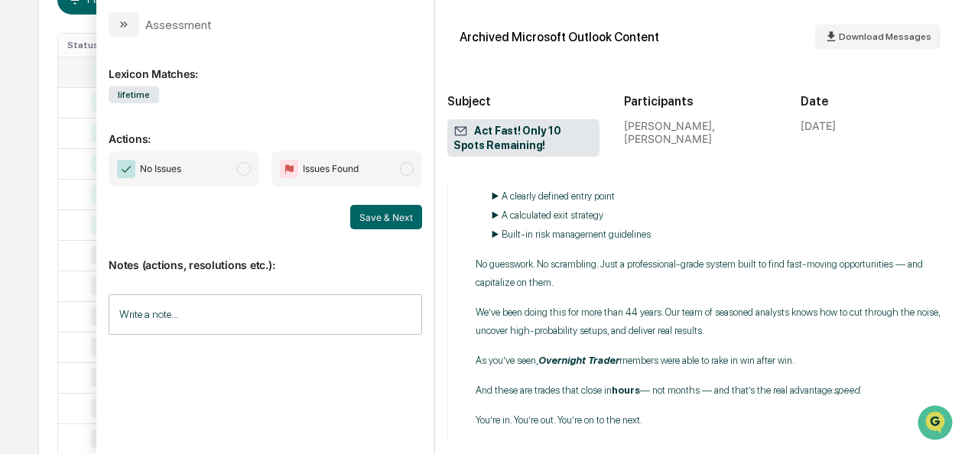
scroll to position [2515, 0]
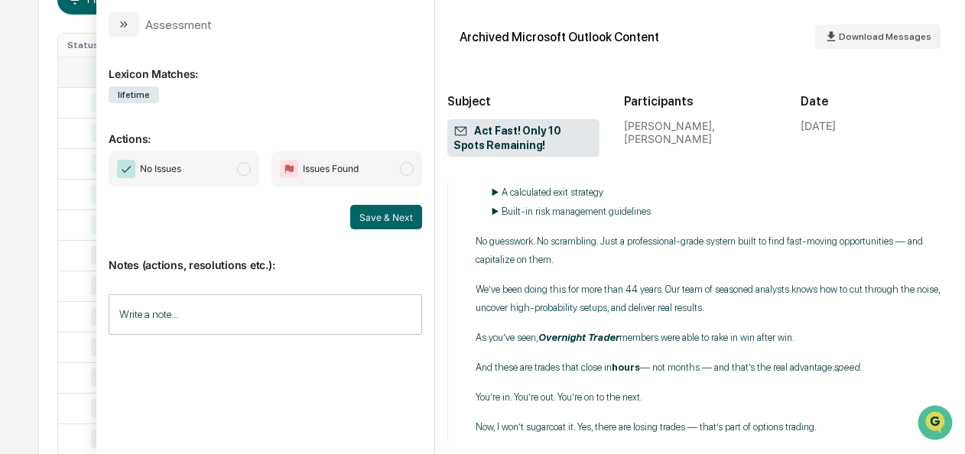
click at [253, 171] on span "No Issues" at bounding box center [184, 168] width 151 height 35
click at [404, 225] on button "Save & Next" at bounding box center [386, 217] width 72 height 24
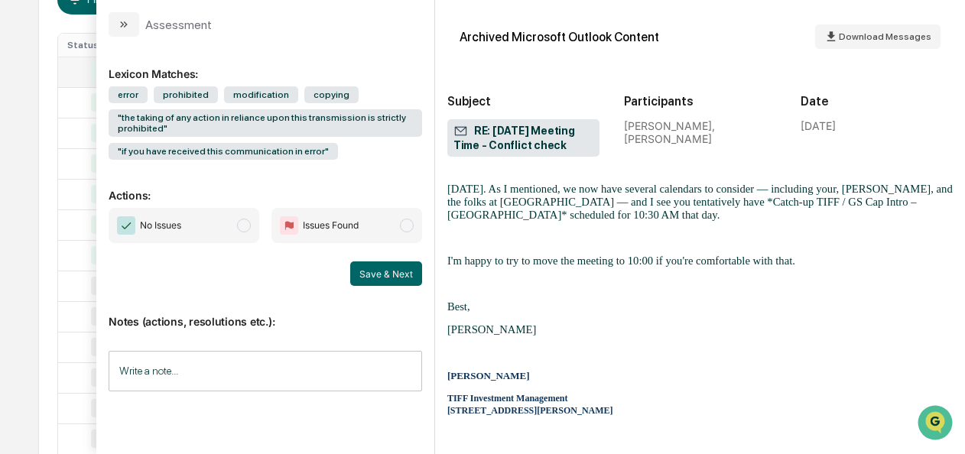
scroll to position [962, 0]
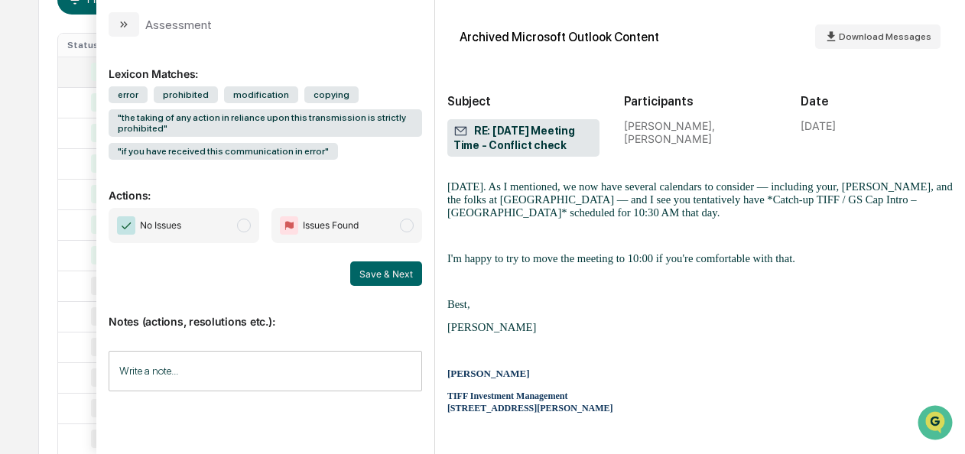
click at [242, 220] on span "modal" at bounding box center [244, 226] width 14 height 14
click at [380, 279] on button "Save & Next" at bounding box center [386, 274] width 72 height 24
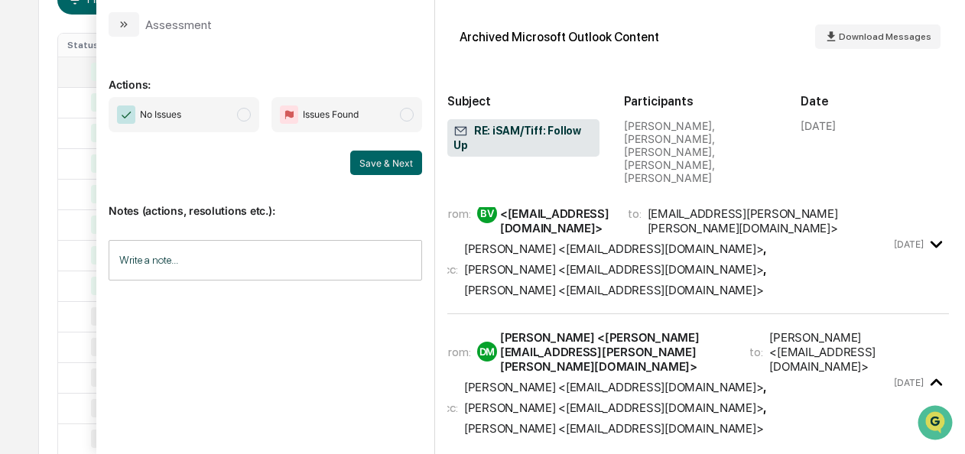
scroll to position [1585, 1]
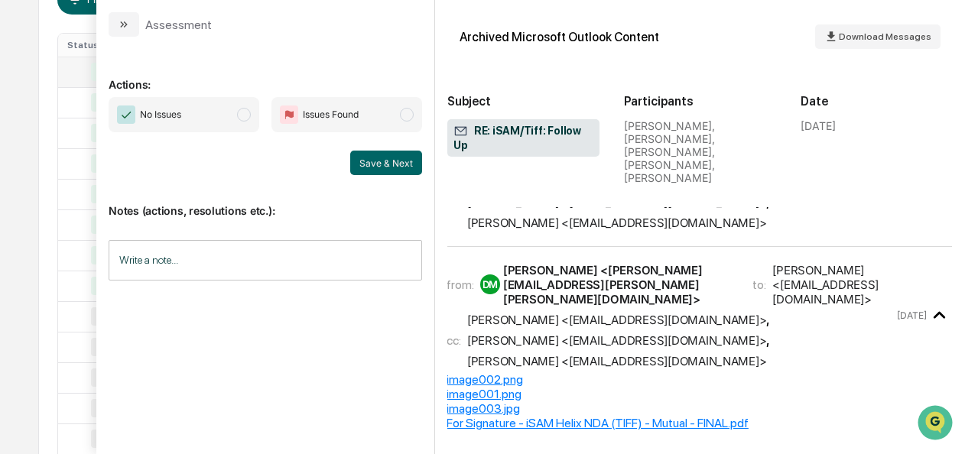
click at [254, 123] on span "No Issues" at bounding box center [184, 114] width 151 height 35
click at [375, 158] on button "Save & Next" at bounding box center [386, 163] width 72 height 24
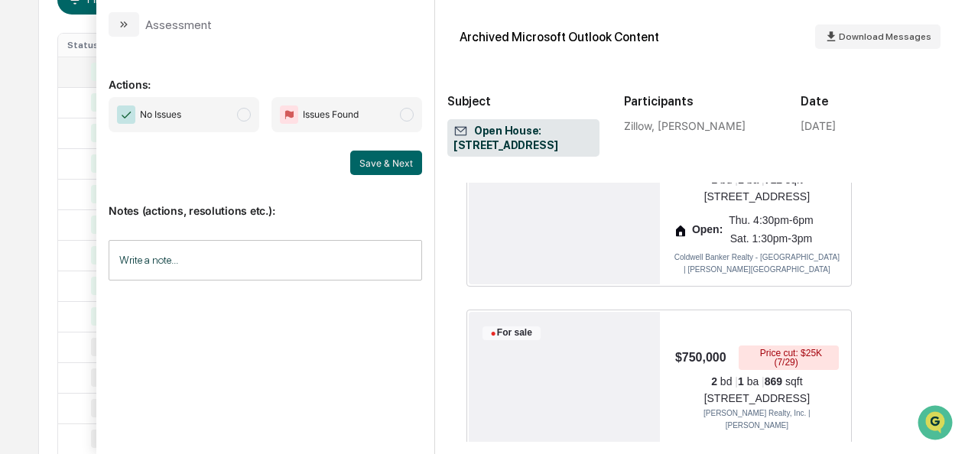
scroll to position [1889, 0]
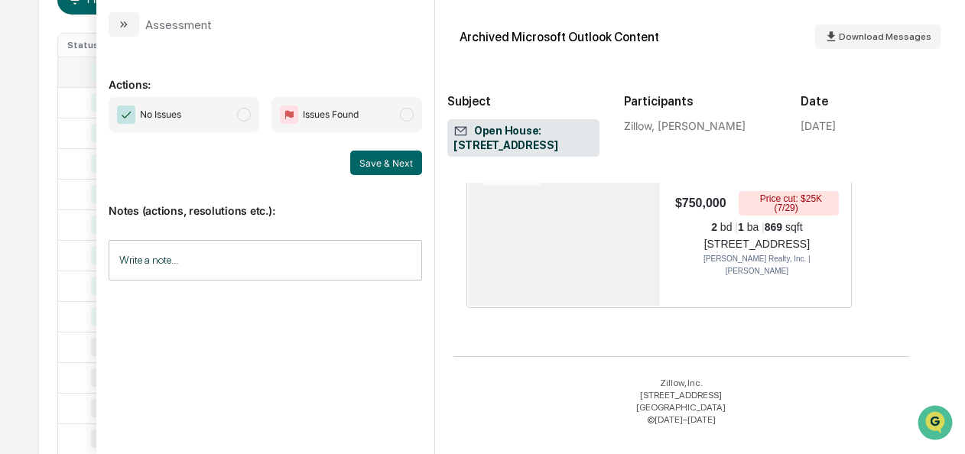
click at [236, 109] on span "No Issues" at bounding box center [184, 114] width 151 height 35
click at [386, 164] on button "Save & Next" at bounding box center [386, 163] width 72 height 24
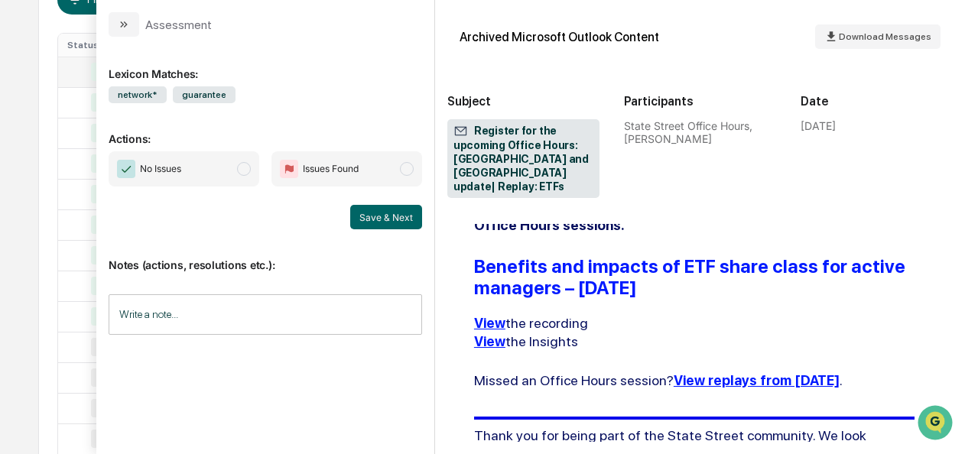
scroll to position [1427, 0]
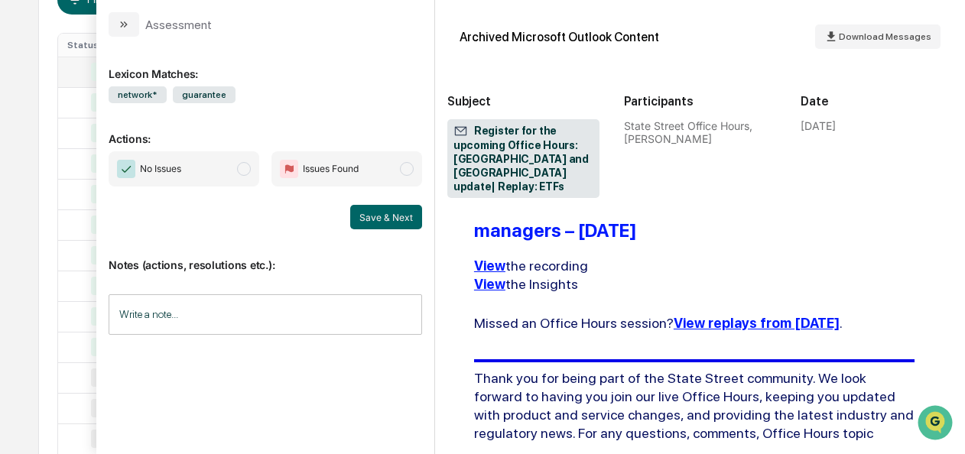
click at [239, 171] on span "No Issues" at bounding box center [184, 168] width 151 height 35
click at [372, 220] on button "Save & Next" at bounding box center [386, 217] width 72 height 24
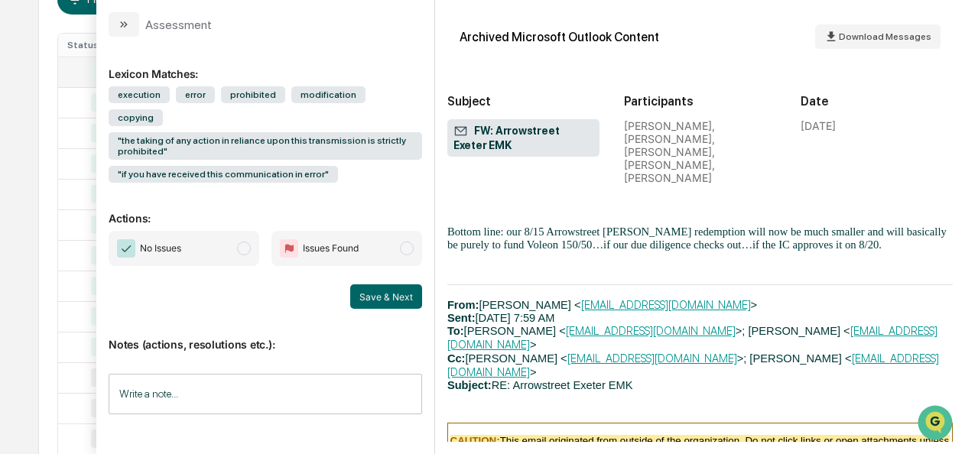
scroll to position [1534, 0]
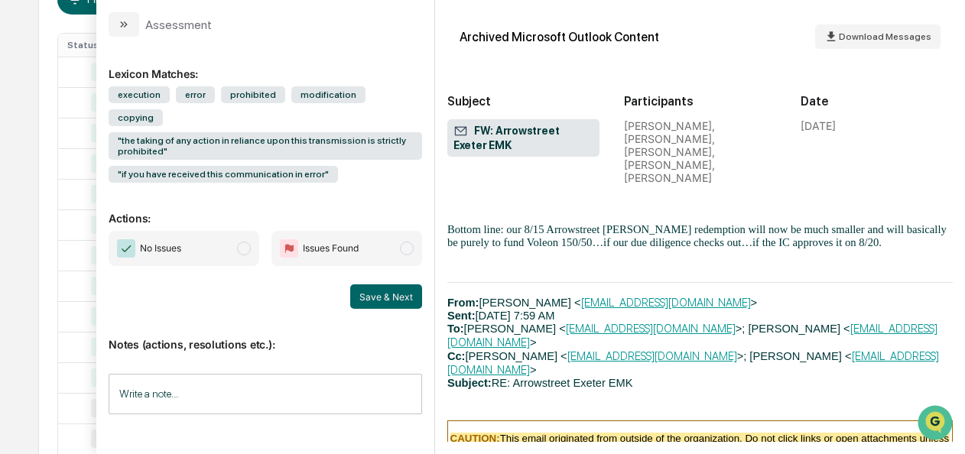
scroll to position [1536, 0]
click at [239, 242] on span "modal" at bounding box center [244, 249] width 14 height 14
click at [389, 285] on button "Save & Next" at bounding box center [386, 297] width 72 height 24
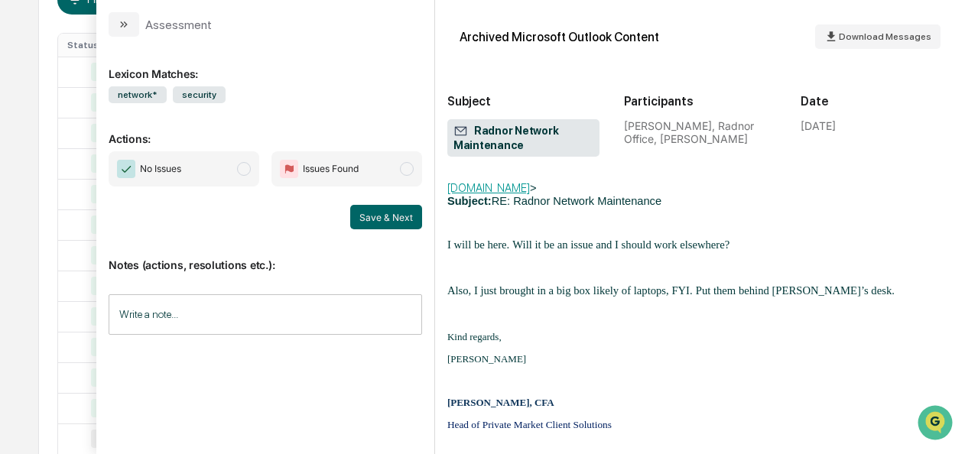
scroll to position [1933, 0]
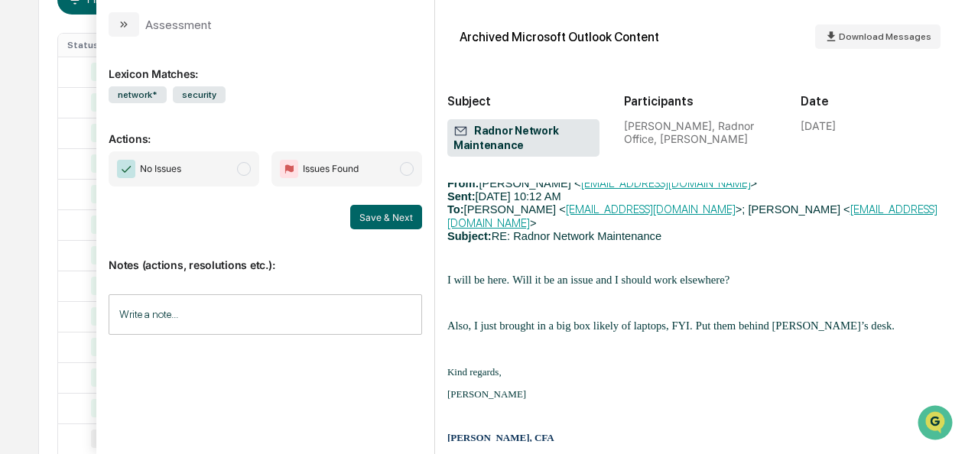
click at [234, 165] on span "No Issues" at bounding box center [184, 168] width 151 height 35
click at [379, 218] on button "Save & Next" at bounding box center [386, 217] width 72 height 24
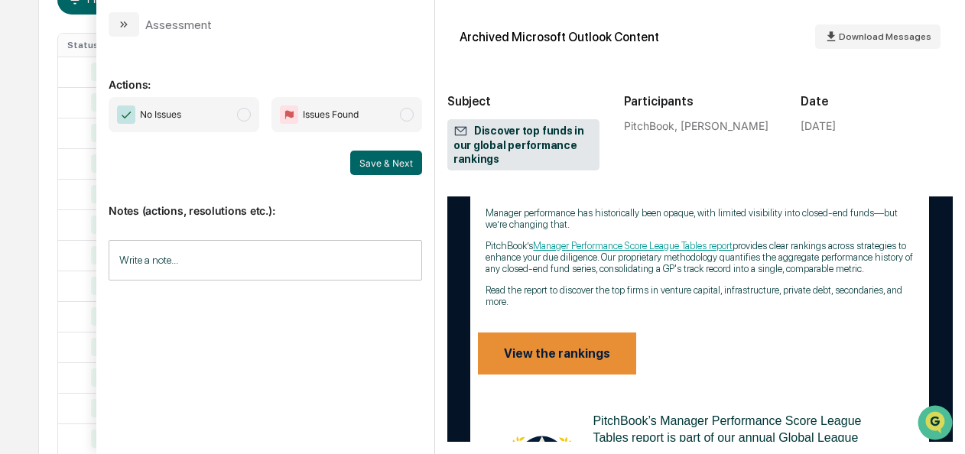
scroll to position [329, 0]
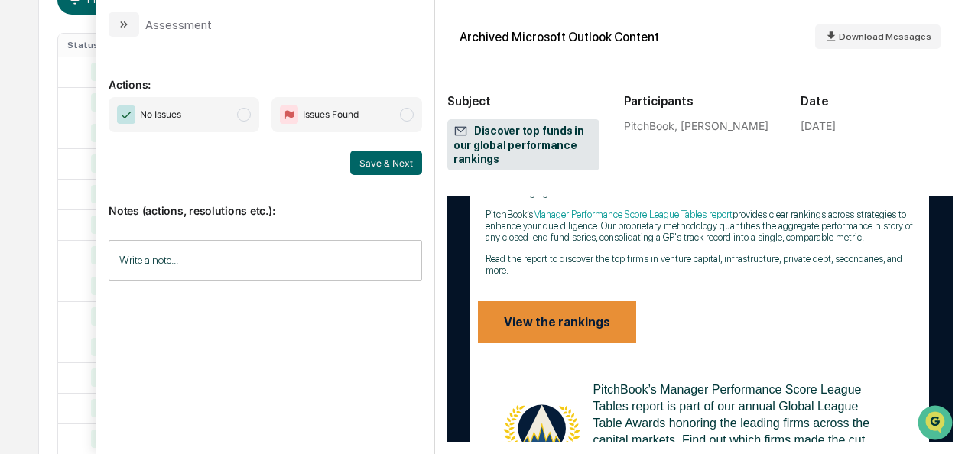
click at [246, 117] on span "modal" at bounding box center [244, 115] width 14 height 14
click at [353, 161] on div "Save & Next" at bounding box center [266, 163] width 314 height 24
click at [396, 161] on button "Save & Next" at bounding box center [386, 163] width 72 height 24
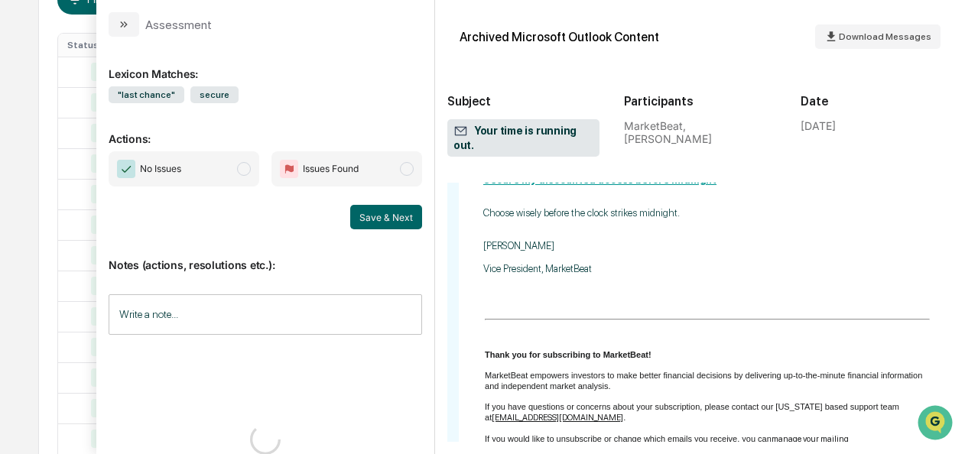
scroll to position [805, 0]
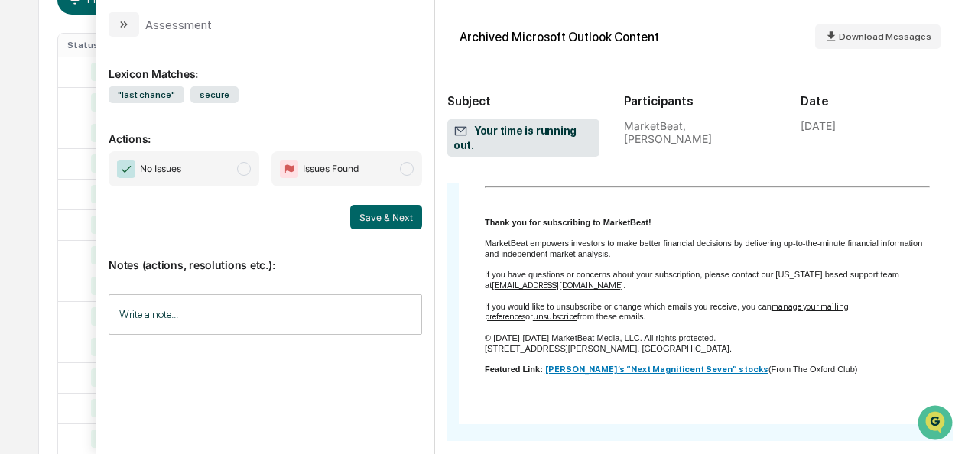
click at [248, 168] on span "modal" at bounding box center [244, 169] width 14 height 14
click at [400, 220] on button "Save & Next" at bounding box center [386, 217] width 72 height 24
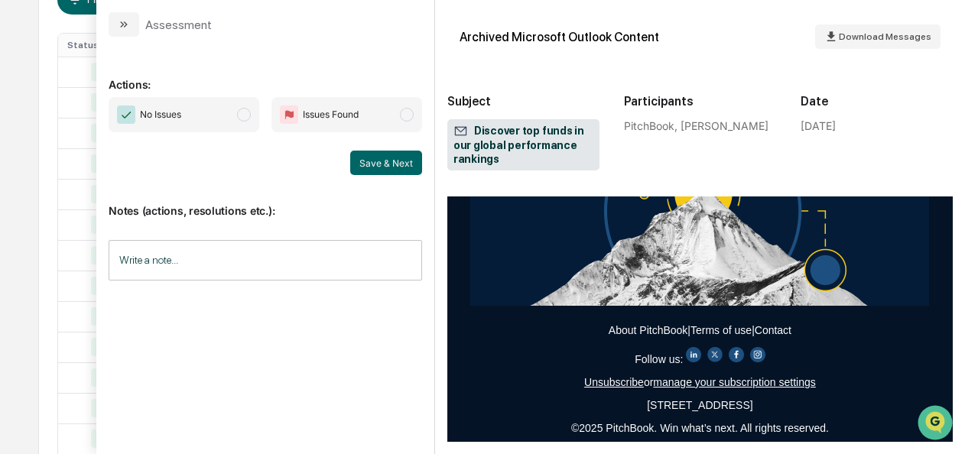
scroll to position [844, 0]
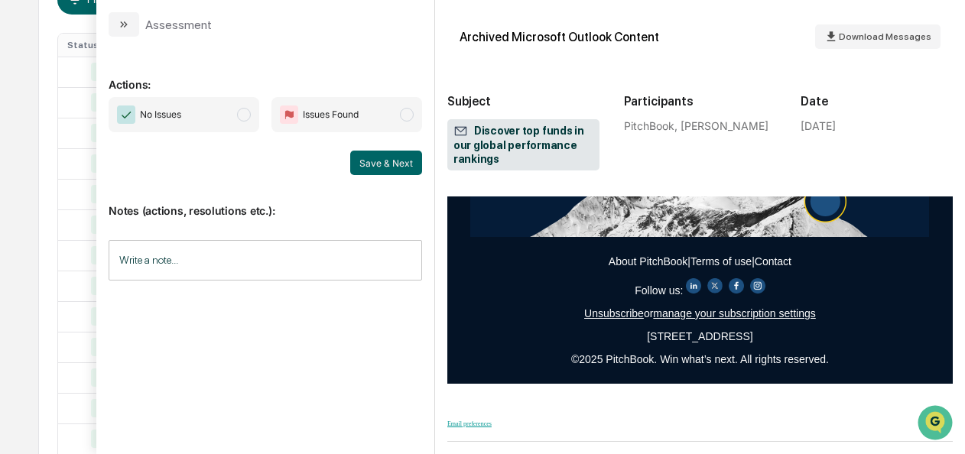
click at [249, 119] on span "modal" at bounding box center [244, 115] width 14 height 14
click at [361, 161] on button "Save & Next" at bounding box center [386, 163] width 72 height 24
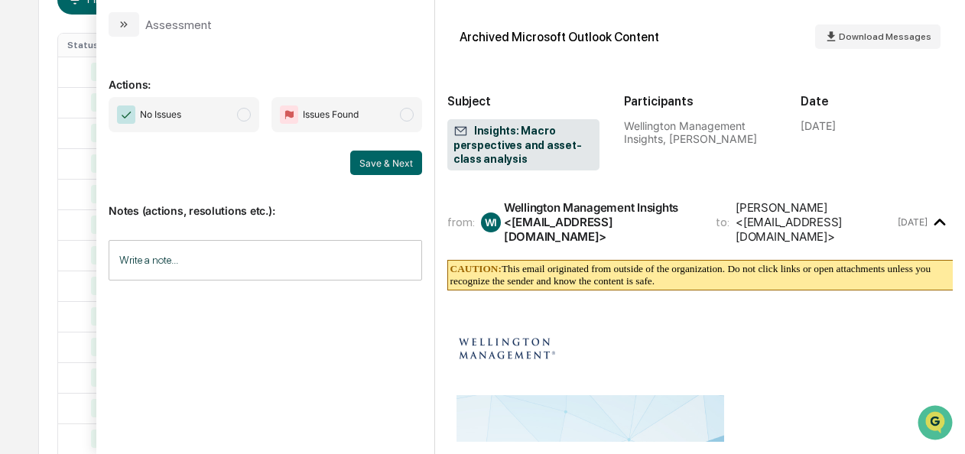
click at [225, 100] on span "No Issues" at bounding box center [184, 114] width 151 height 35
click at [364, 151] on button "Save & Next" at bounding box center [386, 163] width 72 height 24
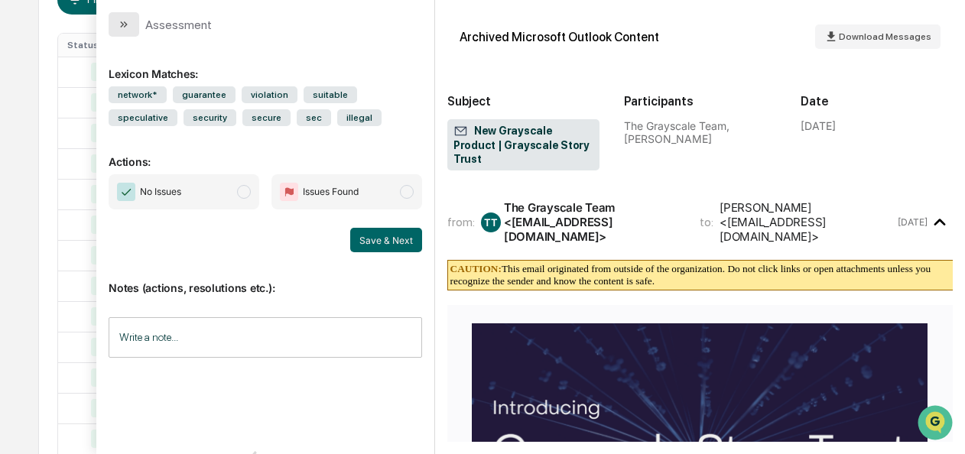
click at [119, 31] on button "modal" at bounding box center [124, 24] width 31 height 24
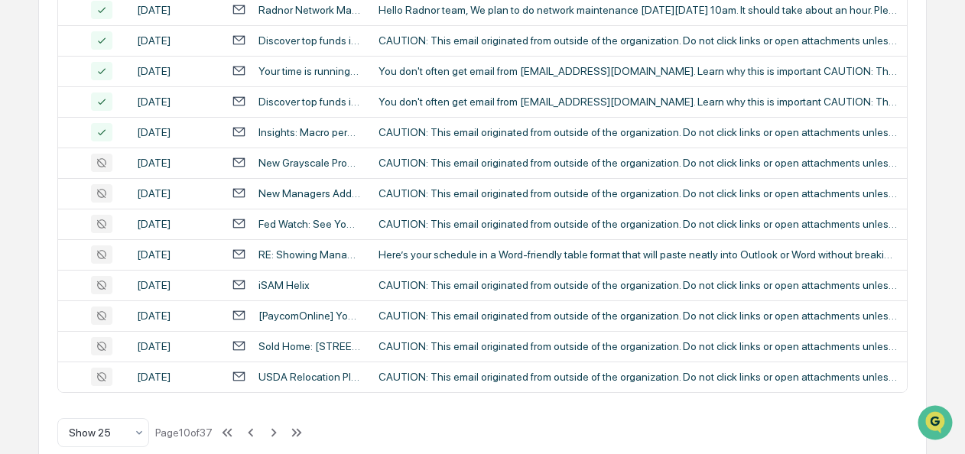
scroll to position [736, 0]
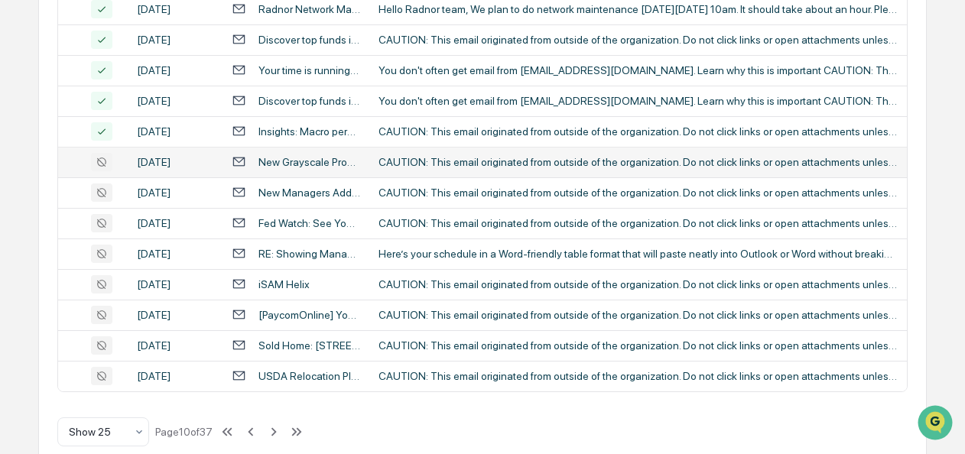
click at [305, 157] on td "New Grayscale Product | Grayscale Story Trust" at bounding box center [296, 162] width 147 height 31
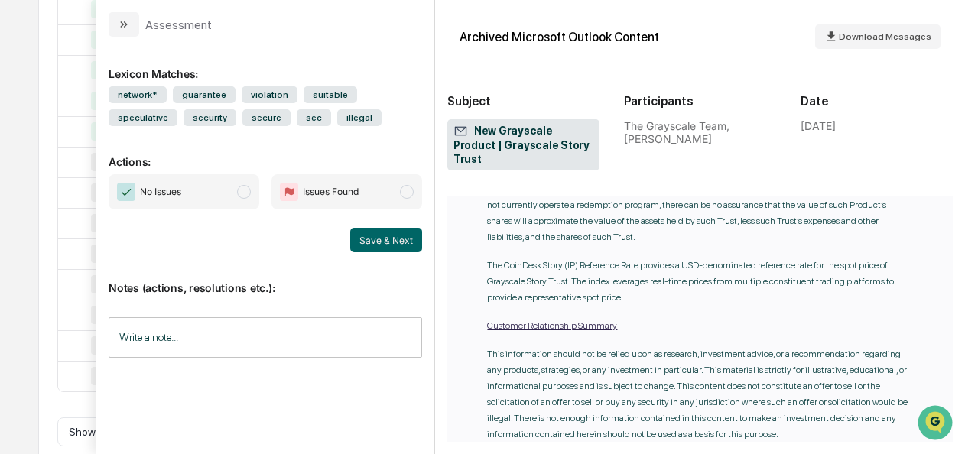
scroll to position [2264, 0]
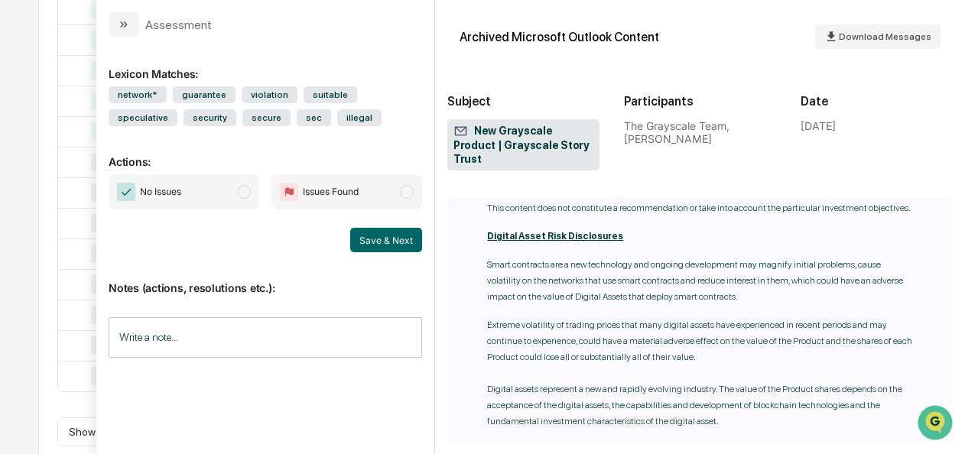
click at [243, 200] on span "No Issues" at bounding box center [184, 191] width 151 height 35
click at [365, 239] on button "Save & Next" at bounding box center [386, 240] width 72 height 24
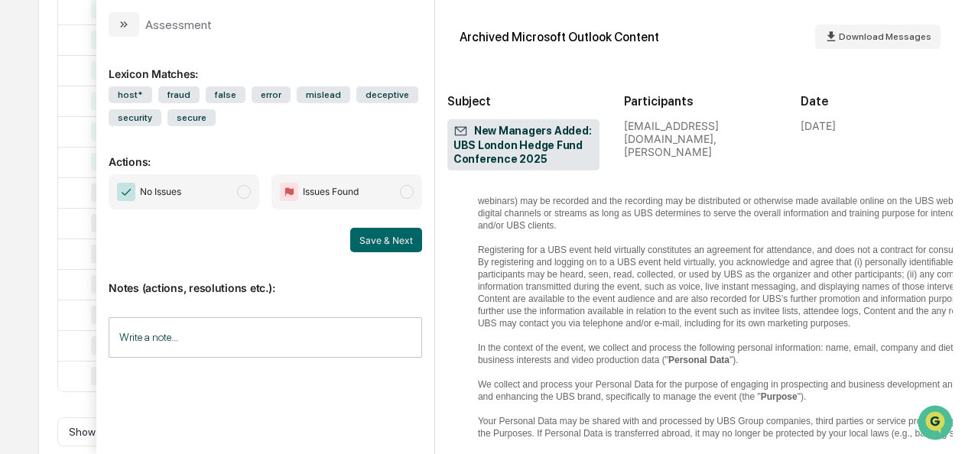
scroll to position [2747, 0]
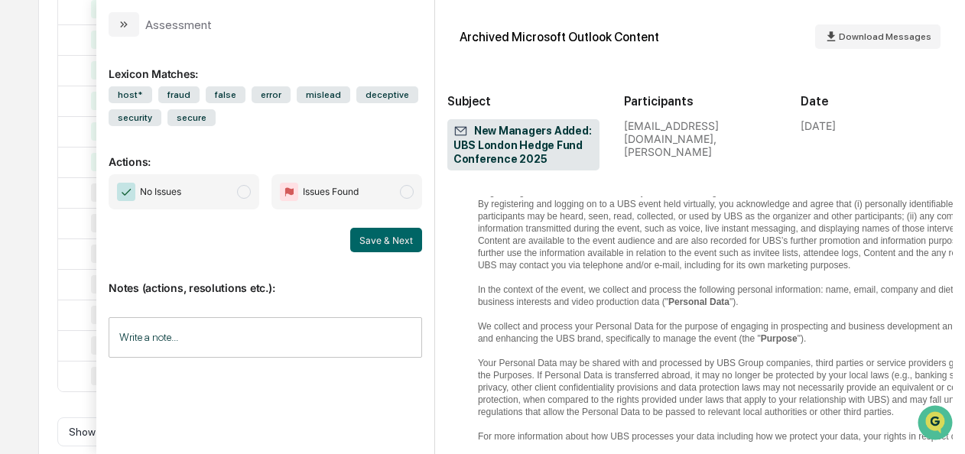
click at [249, 190] on span "modal" at bounding box center [244, 192] width 14 height 14
click at [371, 241] on button "Save & Next" at bounding box center [386, 240] width 72 height 24
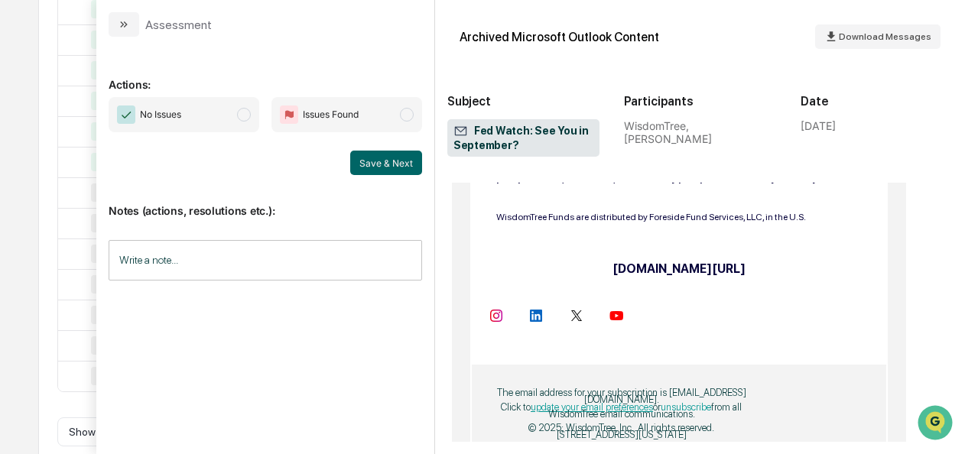
scroll to position [1191, 0]
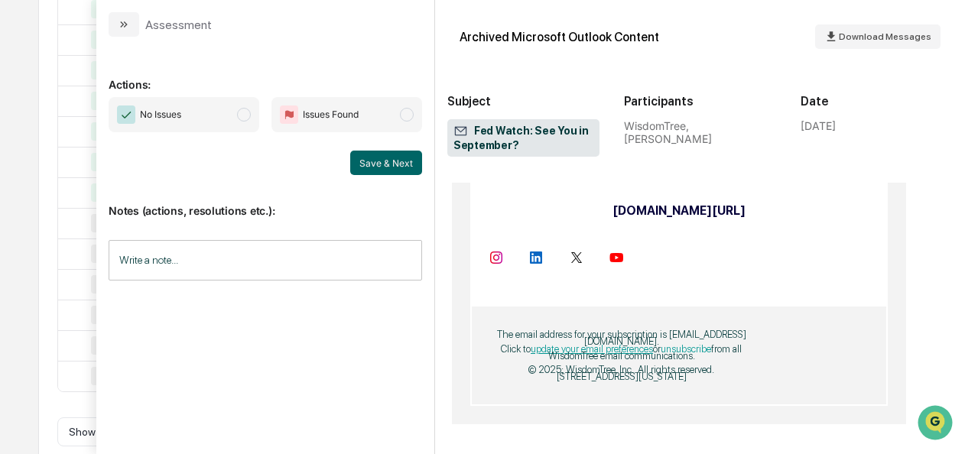
click at [251, 117] on span "modal" at bounding box center [244, 115] width 14 height 14
click at [386, 166] on button "Save & Next" at bounding box center [386, 163] width 72 height 24
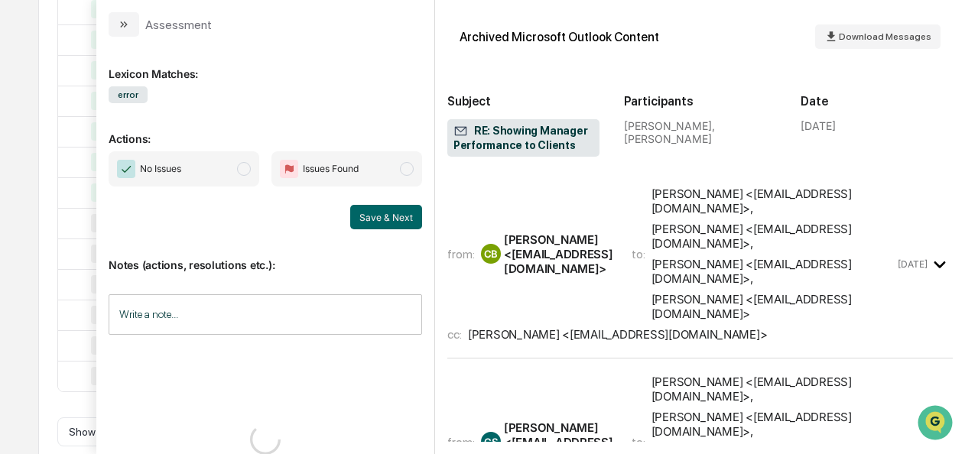
scroll to position [2412, 0]
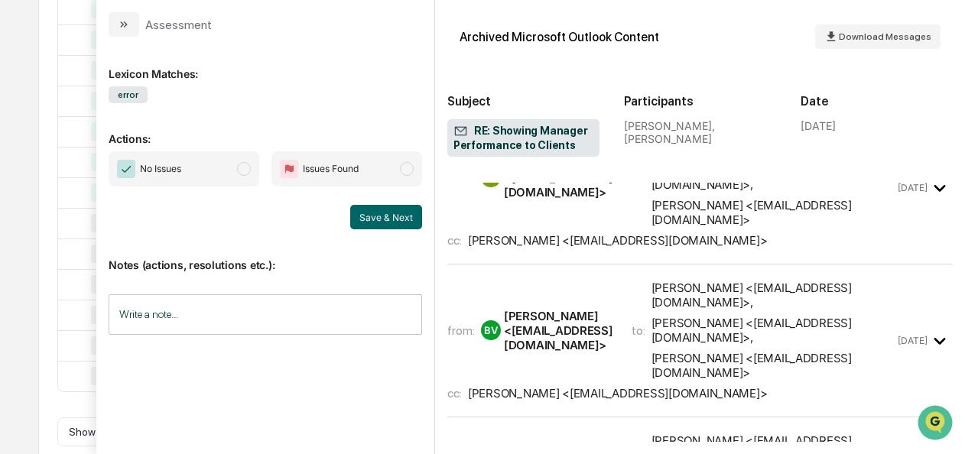
click at [249, 163] on span "modal" at bounding box center [244, 169] width 14 height 14
click at [359, 208] on button "Save & Next" at bounding box center [386, 217] width 72 height 24
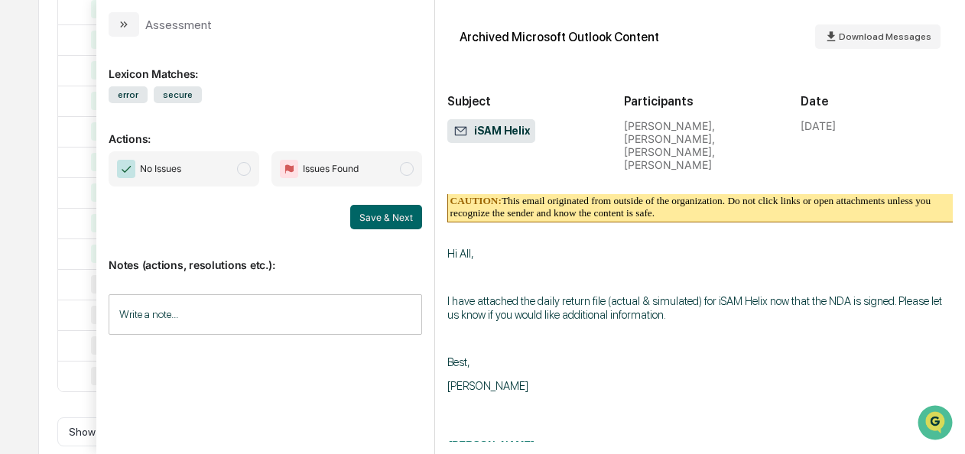
scroll to position [150, 0]
click at [249, 165] on span "modal" at bounding box center [244, 169] width 14 height 14
click at [375, 212] on button "Save & Next" at bounding box center [386, 217] width 72 height 24
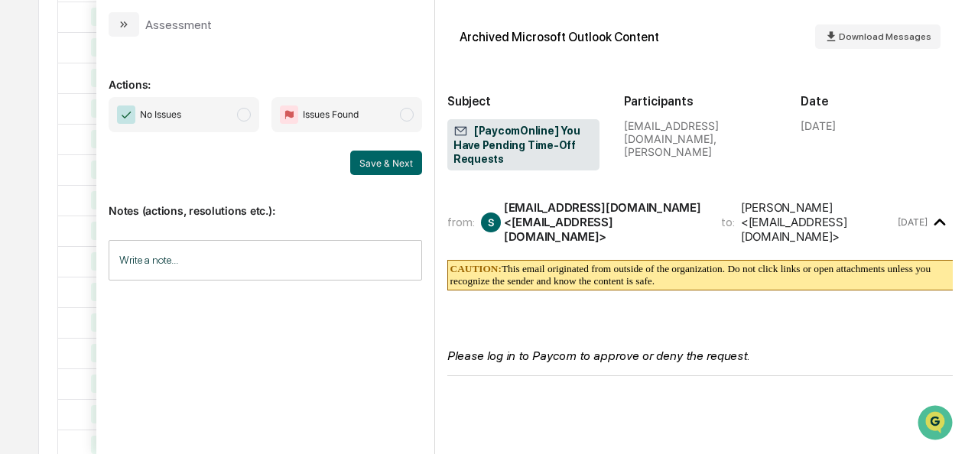
scroll to position [473, 0]
click at [242, 112] on span "modal" at bounding box center [244, 115] width 14 height 14
click at [393, 162] on button "Save & Next" at bounding box center [386, 163] width 72 height 24
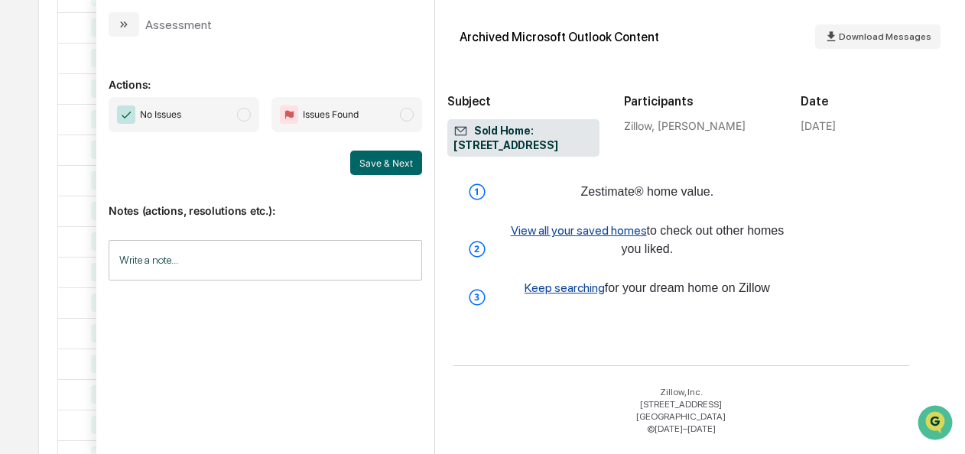
scroll to position [924, 0]
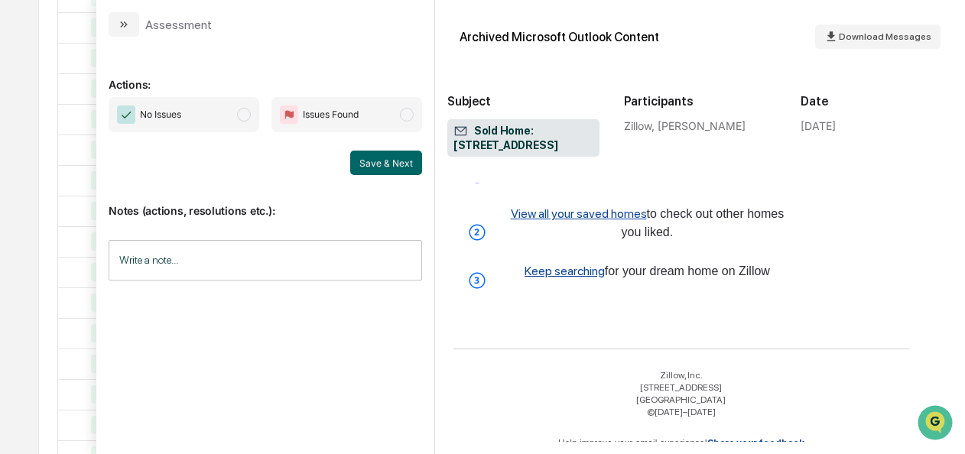
click at [254, 119] on span "No Issues" at bounding box center [184, 114] width 151 height 35
click at [389, 155] on button "Save & Next" at bounding box center [386, 163] width 72 height 24
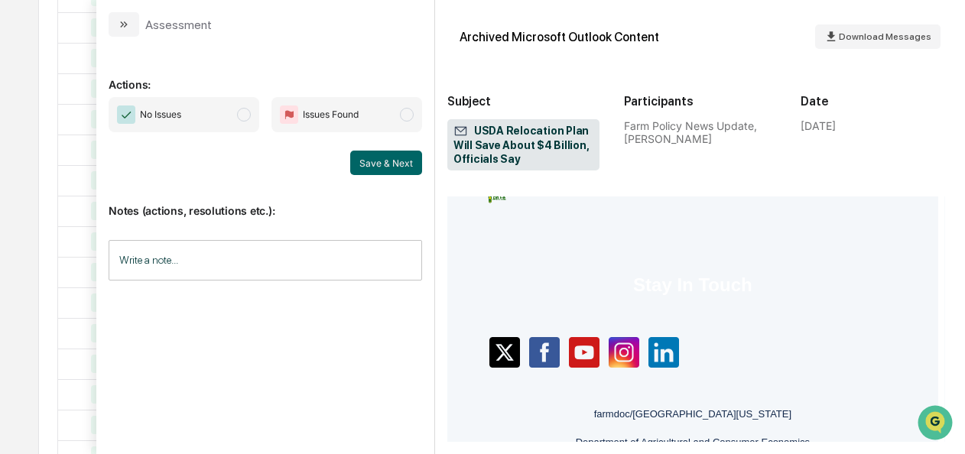
scroll to position [1026, 24]
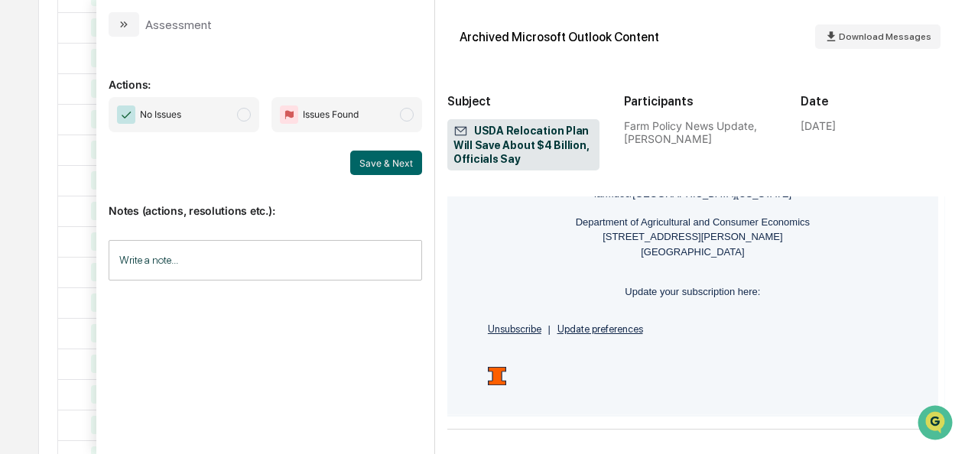
click at [254, 114] on span "No Issues" at bounding box center [184, 114] width 151 height 35
click at [404, 170] on button "Save & Next" at bounding box center [386, 163] width 72 height 24
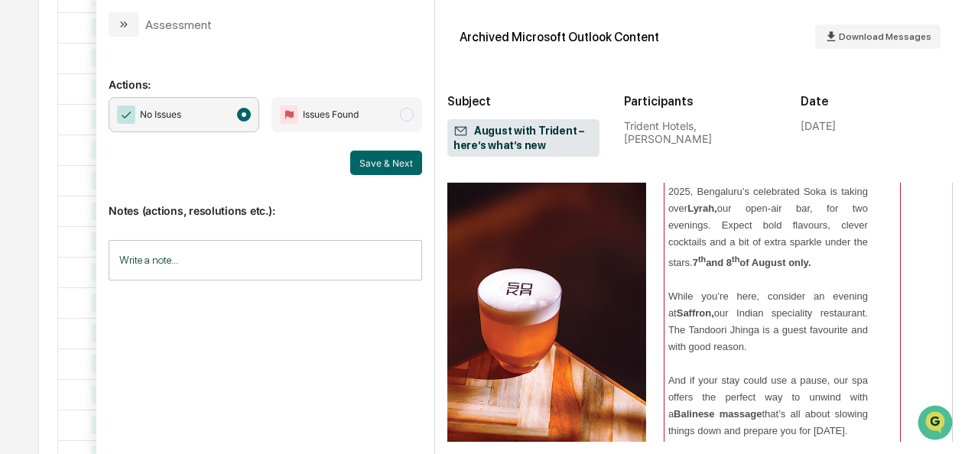
scroll to position [944, 67]
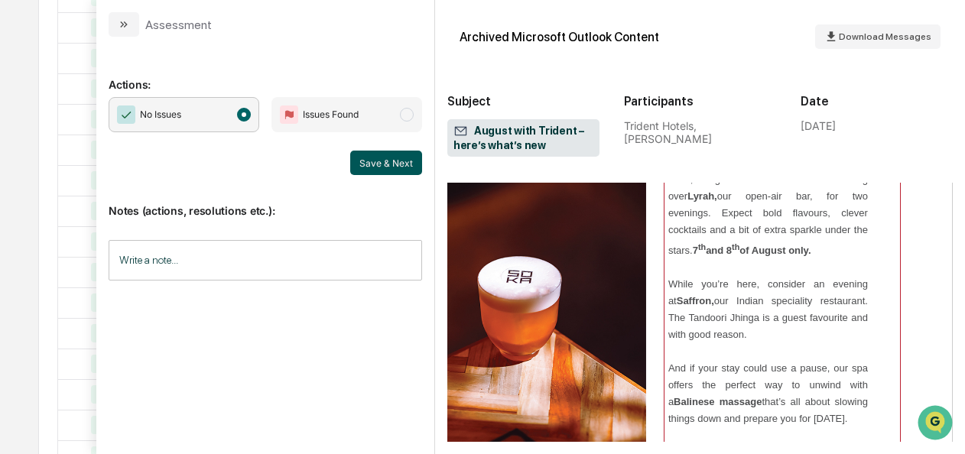
click at [395, 159] on button "Save & Next" at bounding box center [386, 163] width 72 height 24
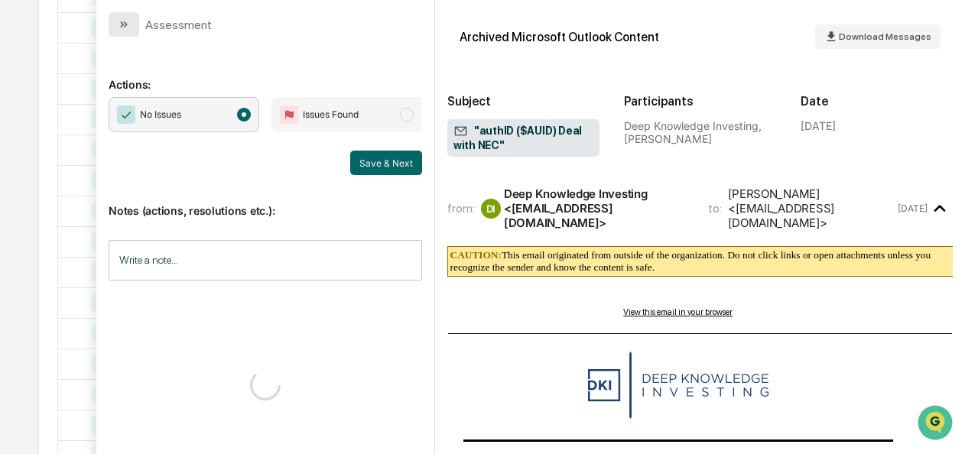
click at [114, 30] on button "modal" at bounding box center [124, 24] width 31 height 24
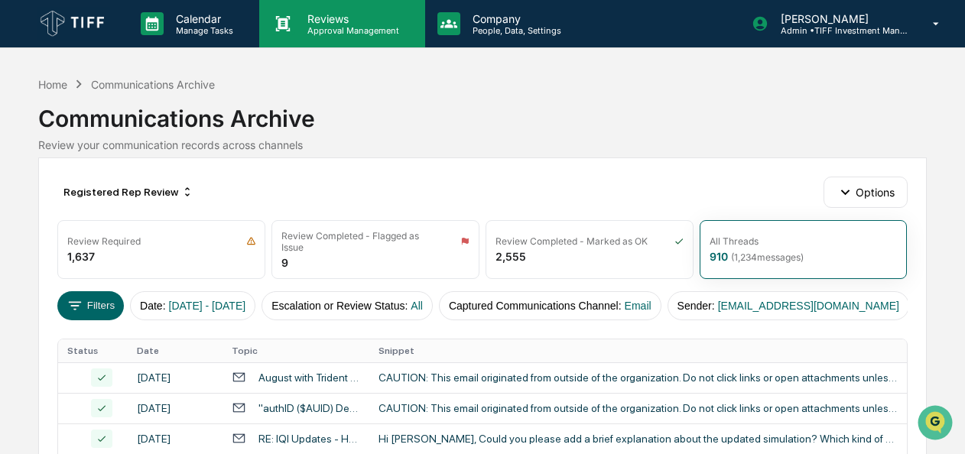
click at [316, 11] on div "Reviews Approval Management" at bounding box center [341, 23] width 165 height 47
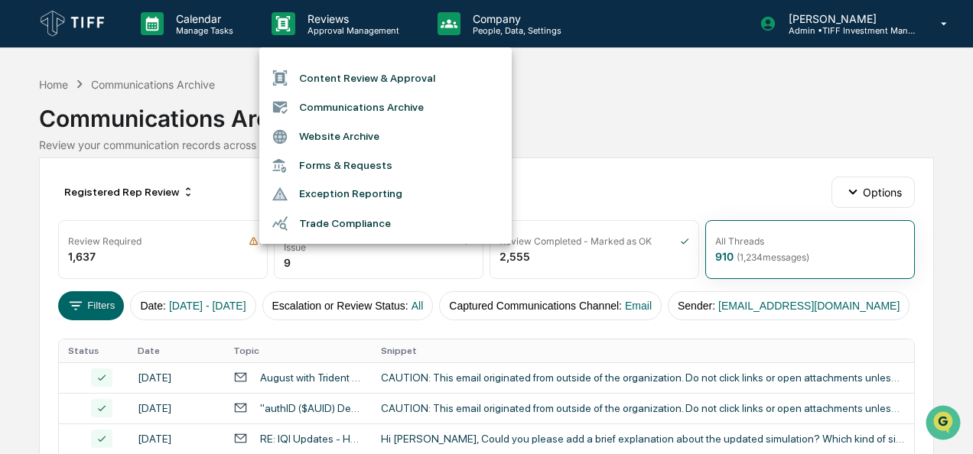
click at [229, 200] on div at bounding box center [486, 227] width 973 height 454
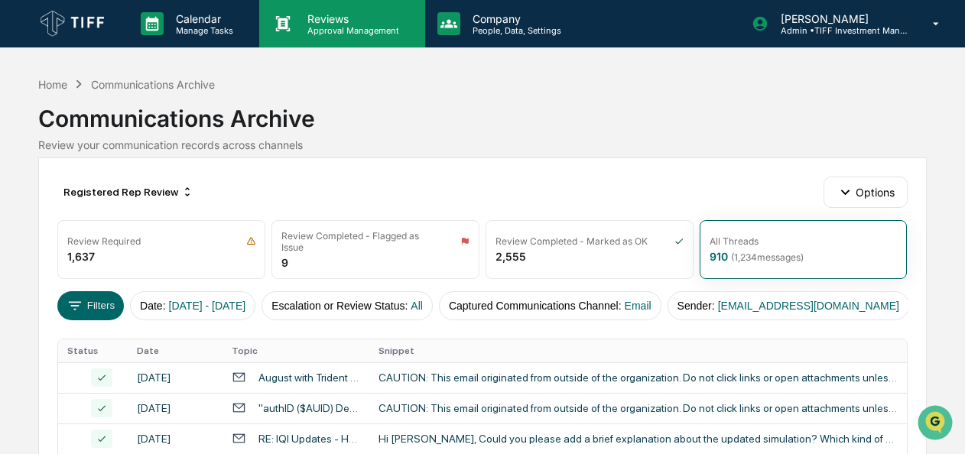
click at [309, 22] on p "Reviews" at bounding box center [351, 18] width 112 height 13
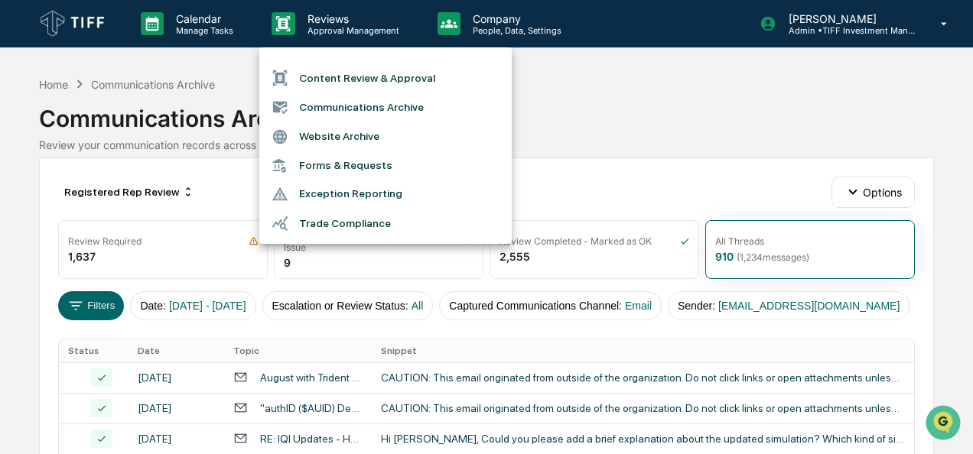
click at [311, 109] on li "Communications Archive" at bounding box center [385, 107] width 252 height 29
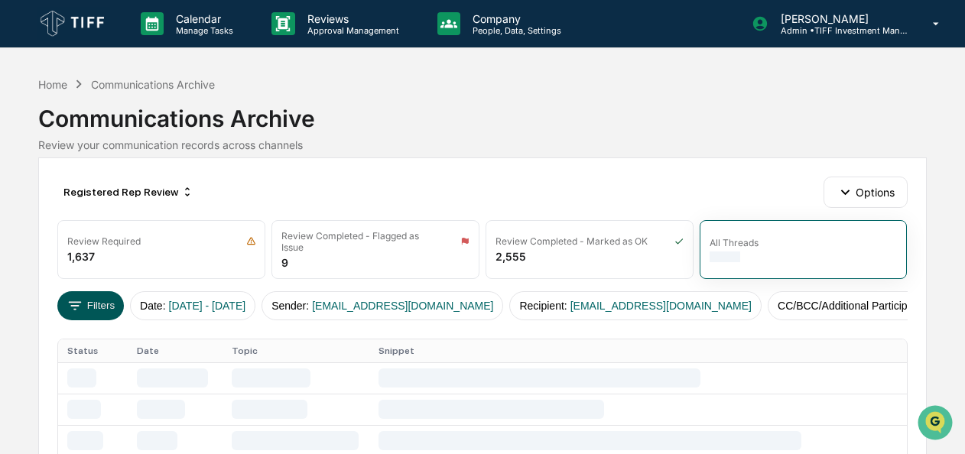
click at [97, 291] on button "Filters" at bounding box center [90, 305] width 67 height 29
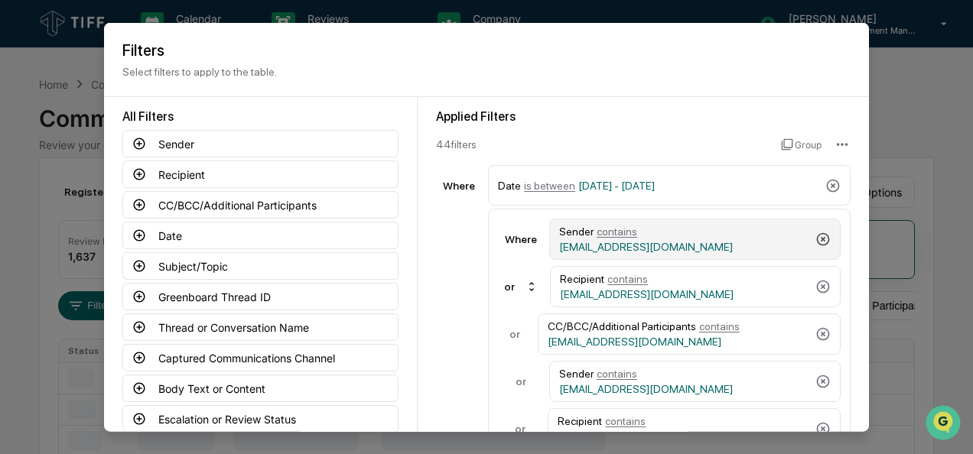
click at [818, 236] on icon at bounding box center [822, 239] width 15 height 15
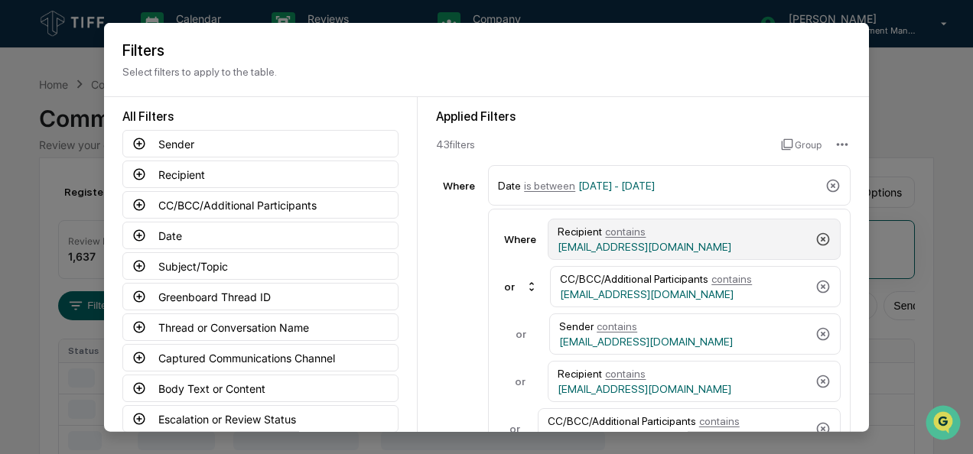
click at [818, 236] on icon at bounding box center [822, 239] width 15 height 15
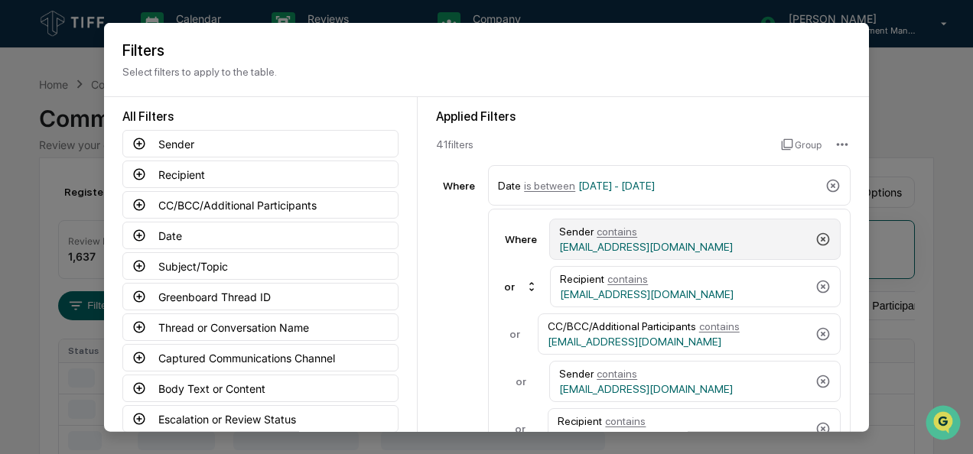
click at [818, 236] on icon at bounding box center [822, 239] width 15 height 15
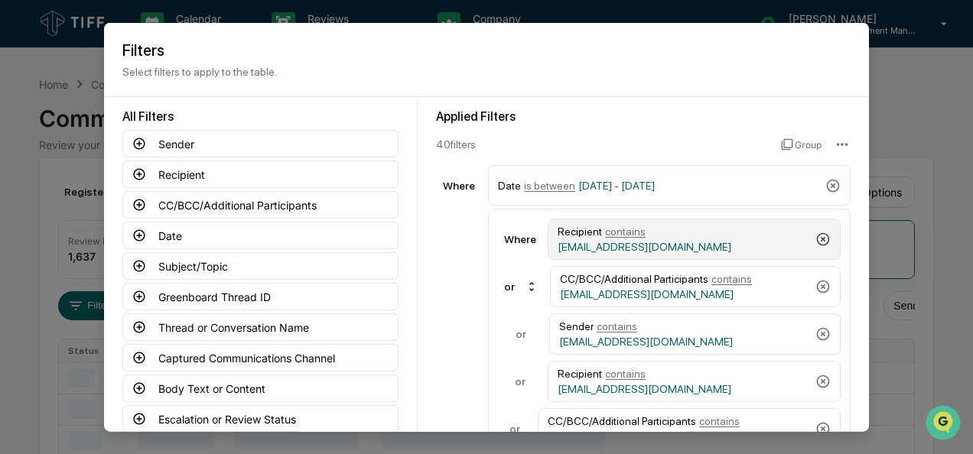
click at [818, 236] on icon at bounding box center [822, 239] width 15 height 15
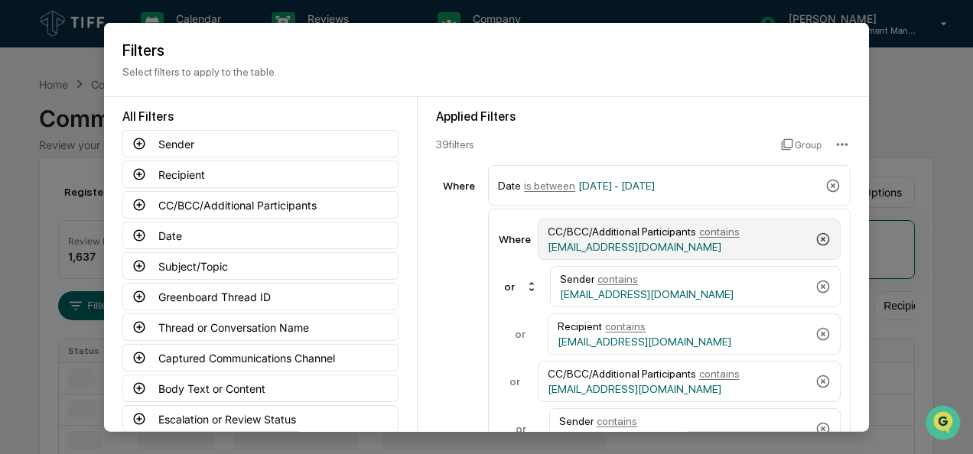
click at [818, 236] on icon at bounding box center [822, 239] width 15 height 15
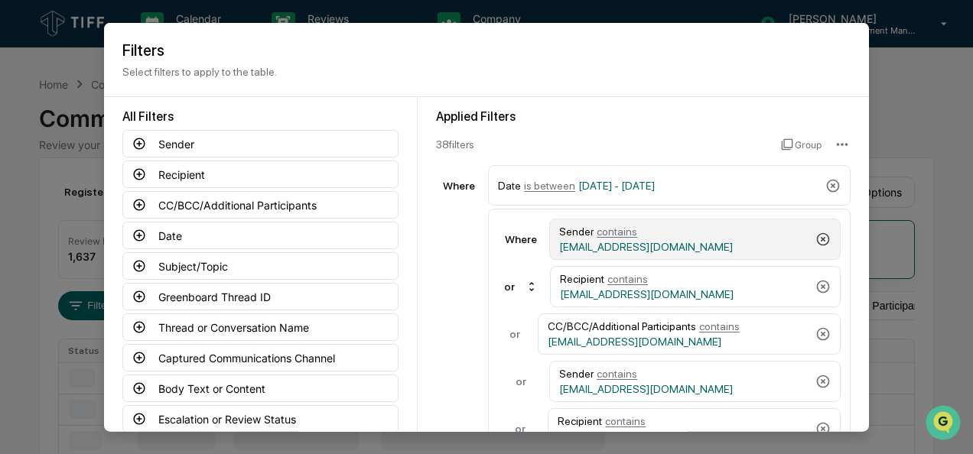
click at [818, 236] on icon at bounding box center [822, 239] width 15 height 15
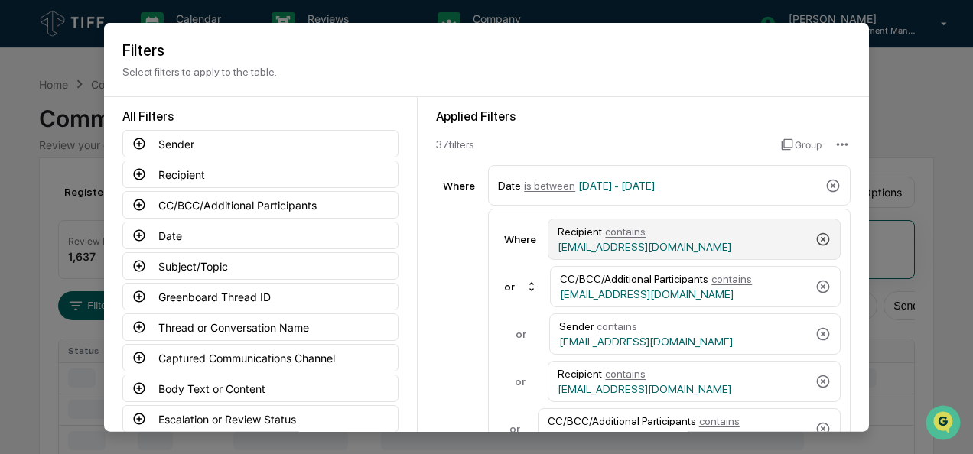
click at [818, 236] on icon at bounding box center [822, 239] width 15 height 15
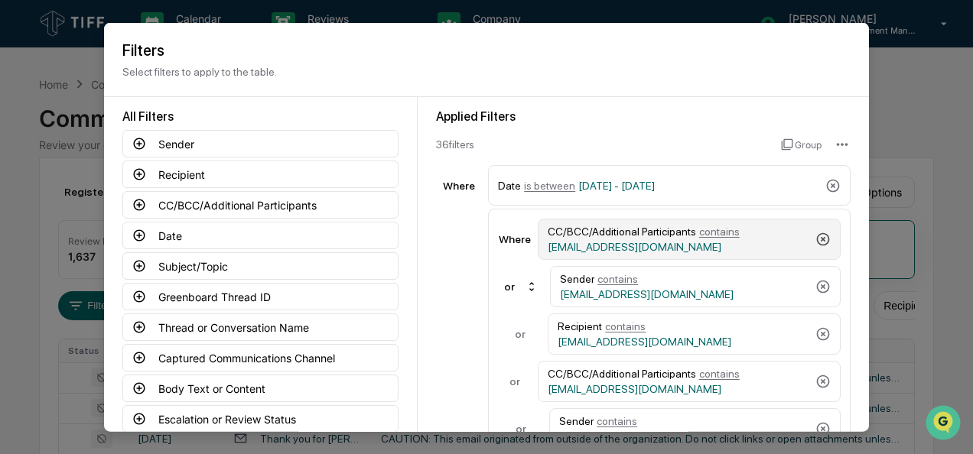
click at [818, 236] on icon at bounding box center [822, 239] width 15 height 15
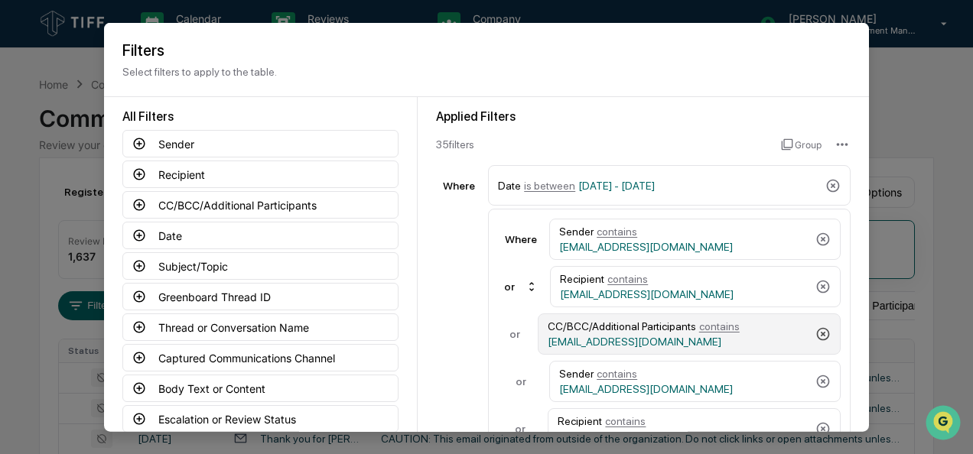
click at [817, 330] on icon at bounding box center [823, 333] width 13 height 13
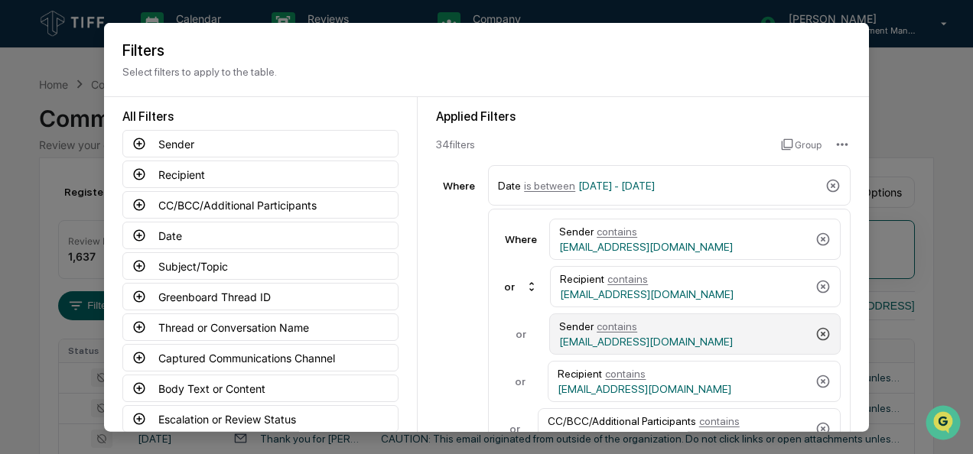
click at [815, 330] on icon at bounding box center [822, 334] width 15 height 15
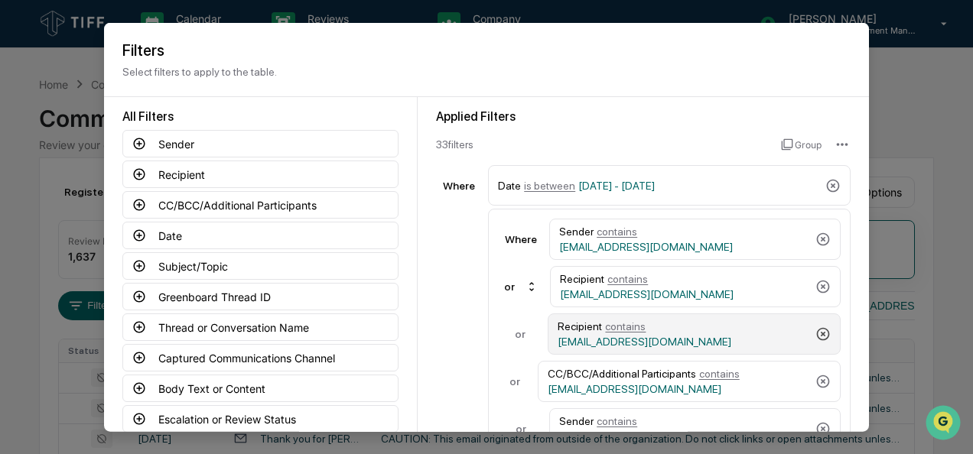
click at [815, 330] on icon at bounding box center [822, 334] width 15 height 15
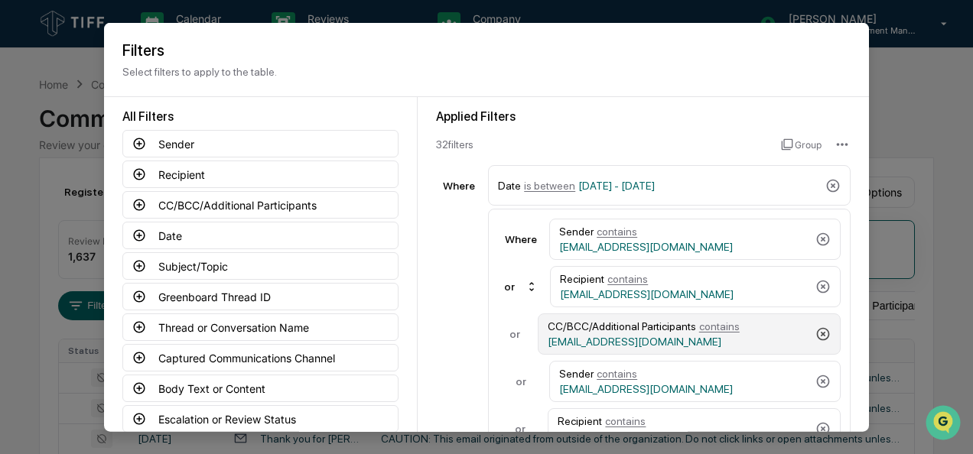
click at [817, 330] on icon at bounding box center [823, 333] width 13 height 13
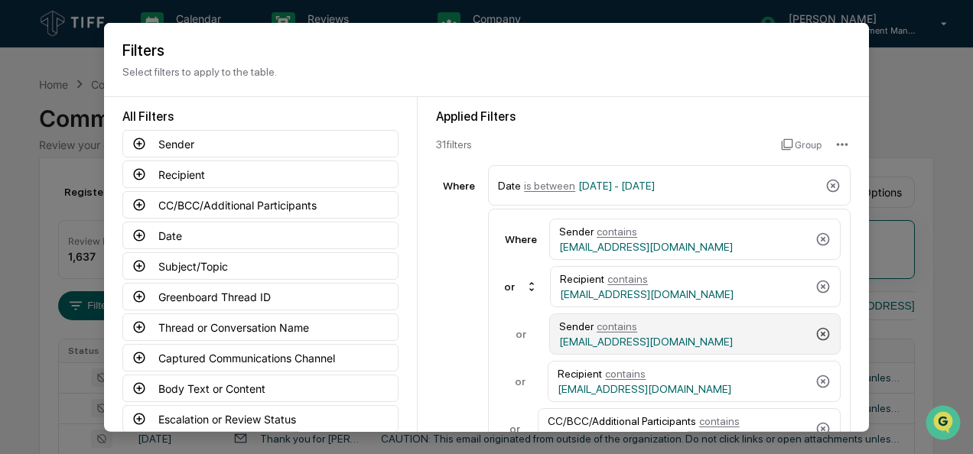
click at [815, 330] on icon at bounding box center [822, 334] width 15 height 15
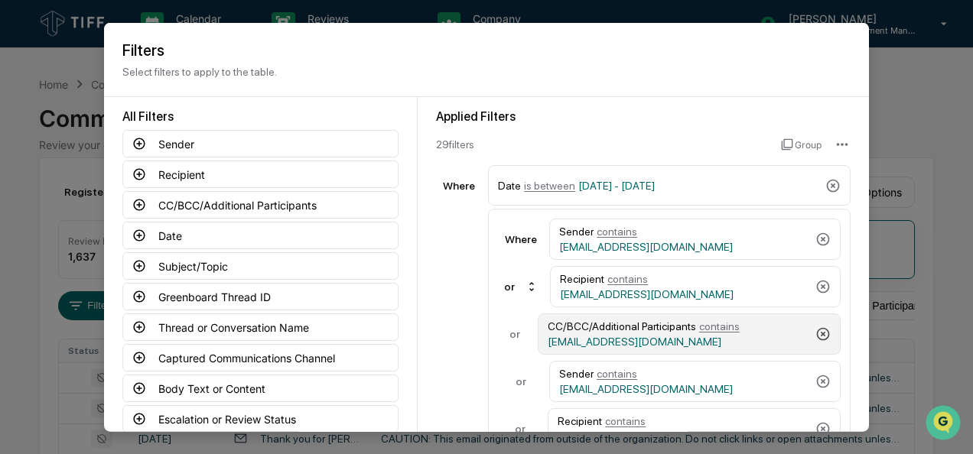
click at [817, 330] on icon at bounding box center [823, 333] width 13 height 13
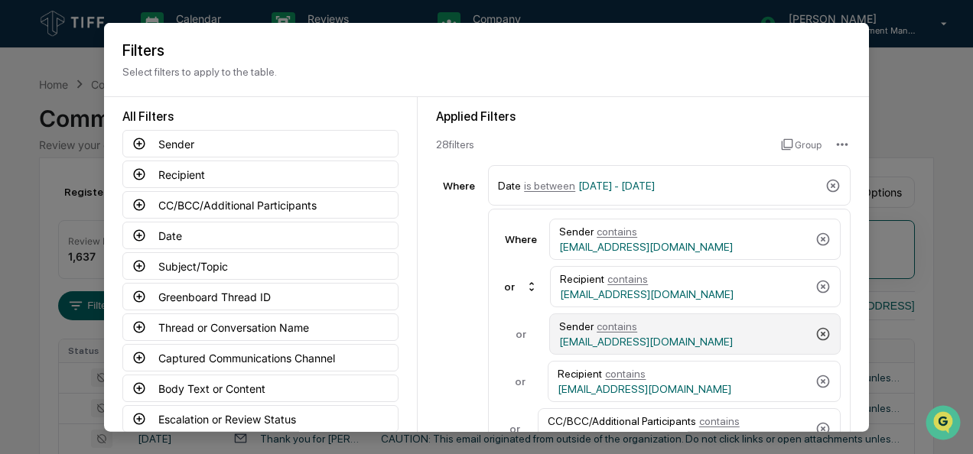
click at [815, 330] on icon at bounding box center [822, 334] width 15 height 15
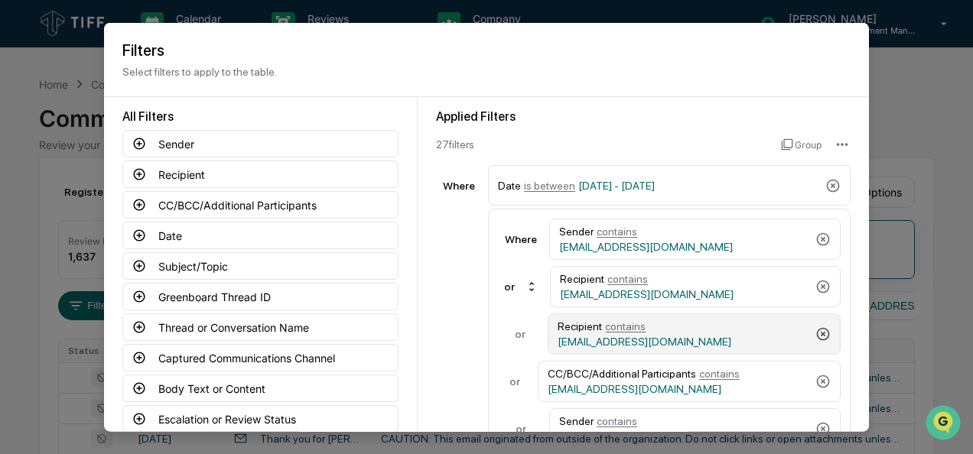
click at [815, 330] on icon at bounding box center [822, 334] width 15 height 15
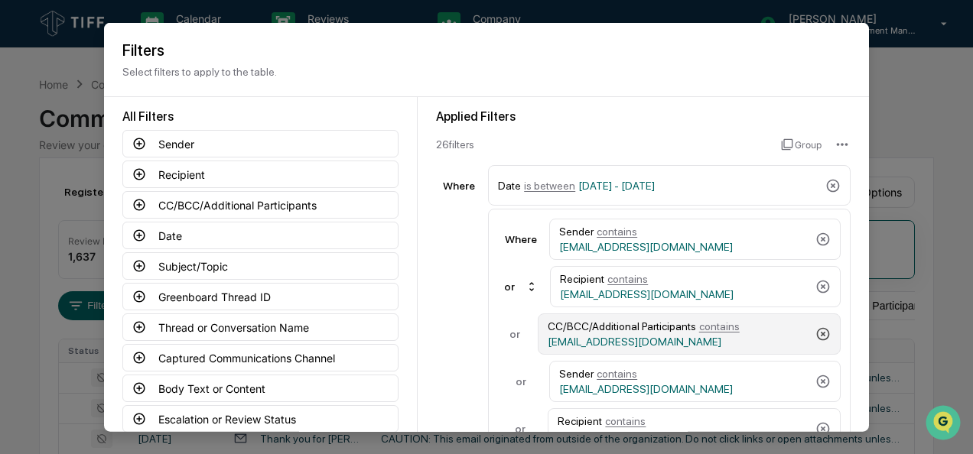
click at [817, 330] on icon at bounding box center [823, 333] width 13 height 13
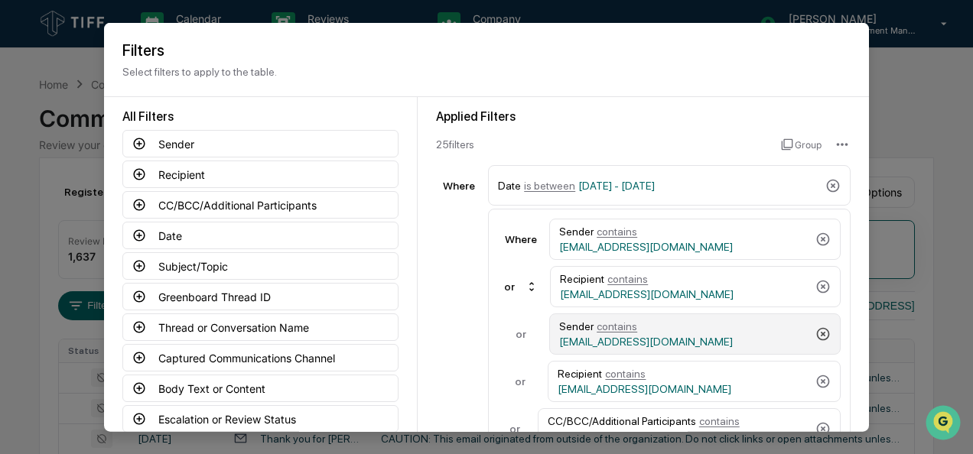
click at [815, 330] on icon at bounding box center [822, 334] width 15 height 15
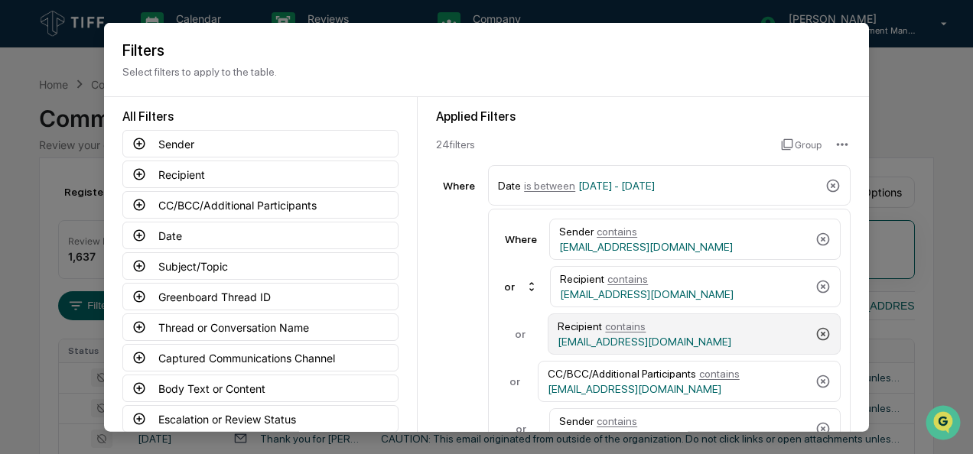
click at [815, 330] on icon at bounding box center [822, 334] width 15 height 15
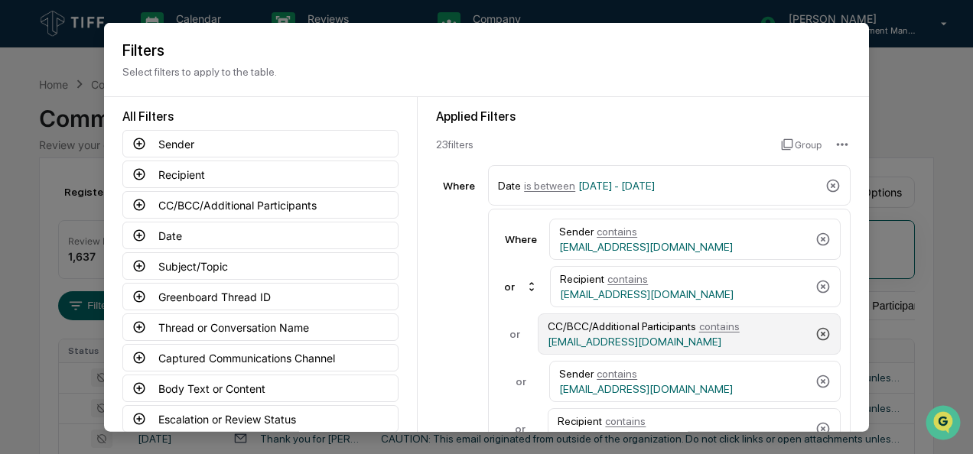
click at [817, 330] on icon at bounding box center [823, 333] width 13 height 13
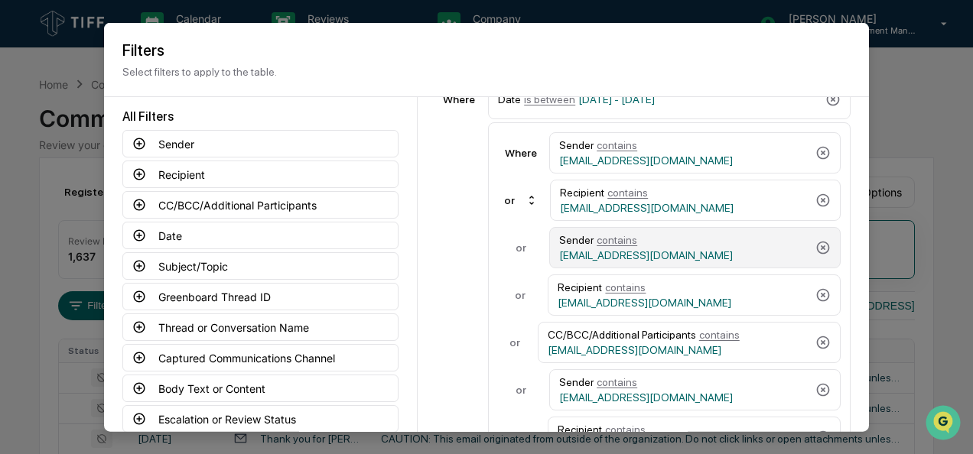
scroll to position [87, 0]
click at [809, 251] on div "Sender contains [EMAIL_ADDRESS][DOMAIN_NAME]" at bounding box center [694, 246] width 291 height 41
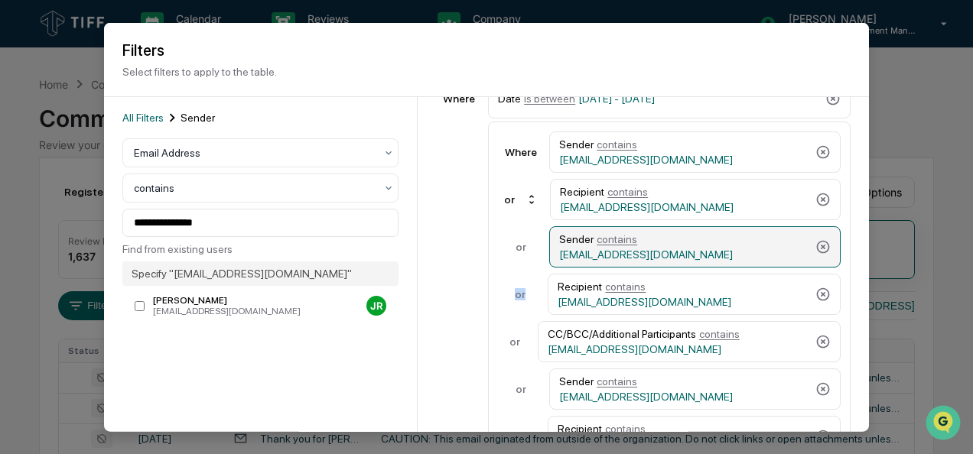
click at [809, 251] on div "Sender contains [EMAIL_ADDRESS][DOMAIN_NAME]" at bounding box center [694, 246] width 291 height 41
drag, startPoint x: 809, startPoint y: 251, endPoint x: 814, endPoint y: 241, distance: 11.0
click at [815, 241] on icon at bounding box center [822, 246] width 15 height 15
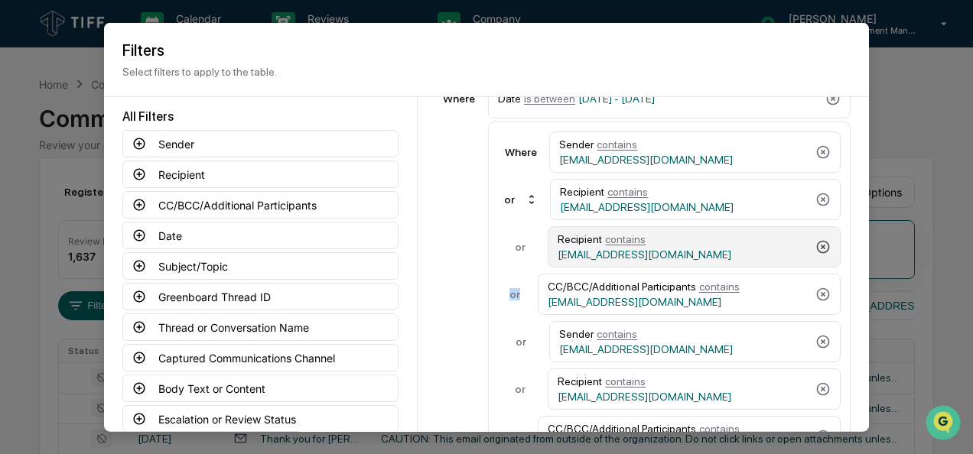
click at [817, 241] on icon at bounding box center [823, 246] width 13 height 13
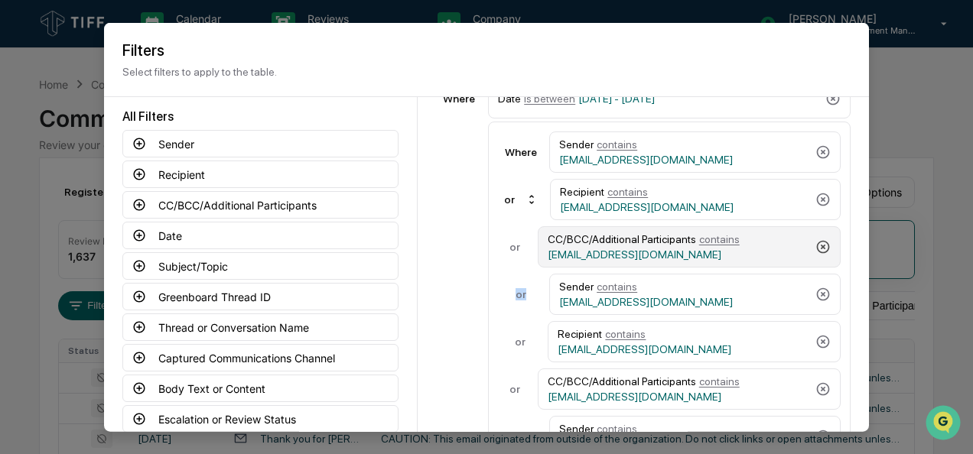
click at [815, 241] on icon at bounding box center [822, 246] width 15 height 15
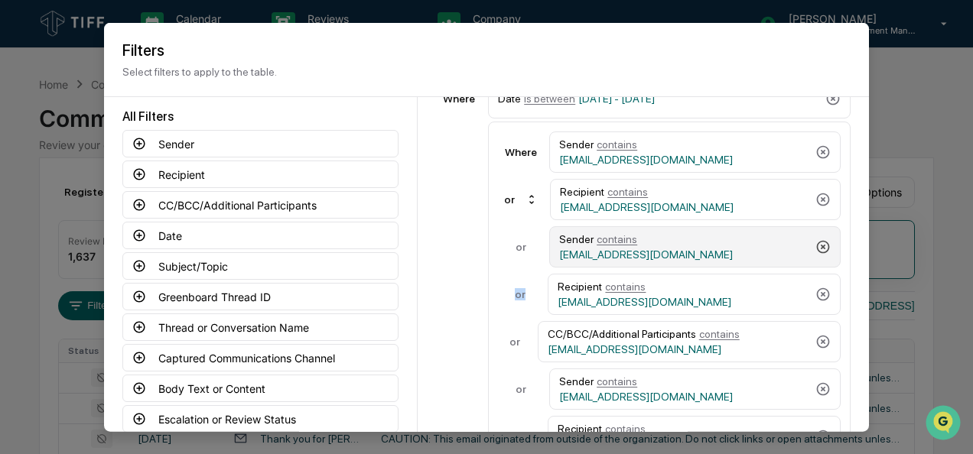
click at [817, 241] on icon at bounding box center [823, 246] width 13 height 13
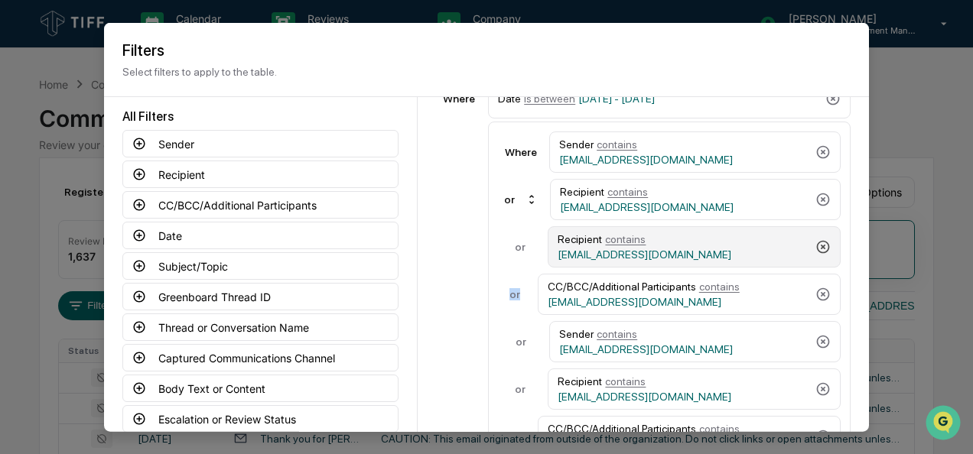
click at [817, 241] on icon at bounding box center [823, 246] width 13 height 13
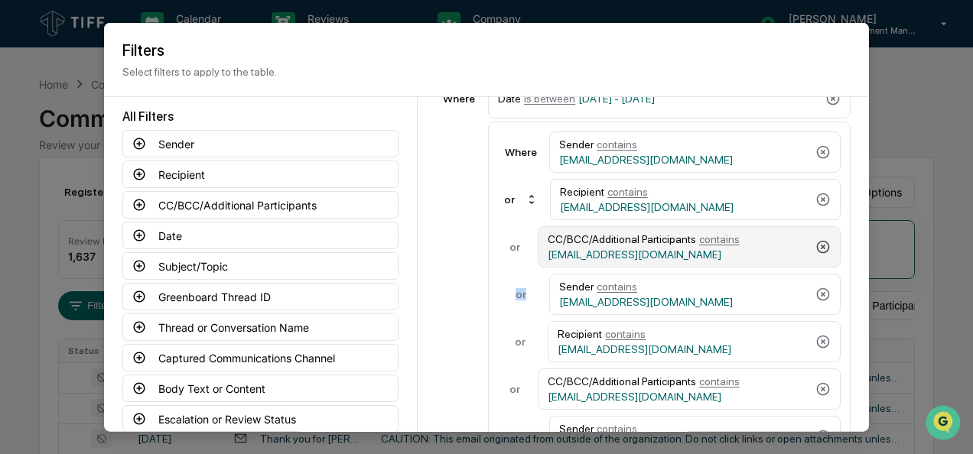
click at [815, 241] on icon at bounding box center [822, 246] width 15 height 15
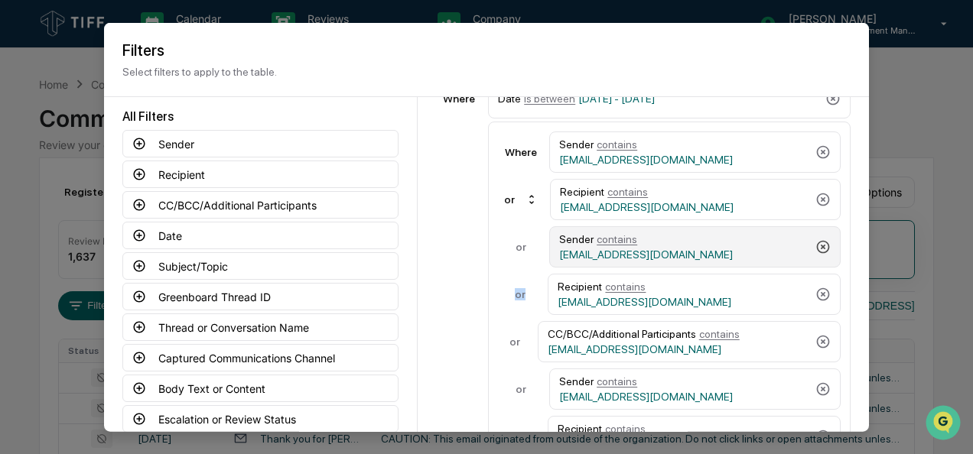
click at [817, 241] on icon at bounding box center [823, 246] width 13 height 13
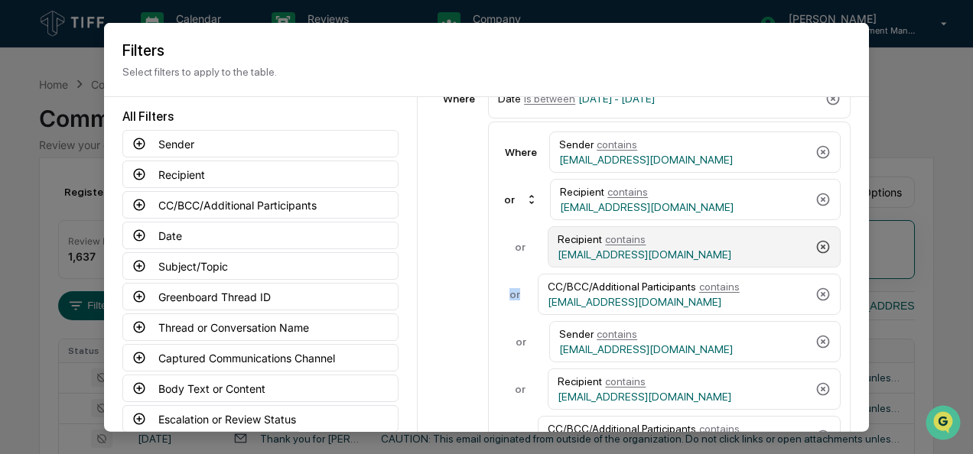
click at [815, 241] on icon at bounding box center [822, 246] width 15 height 15
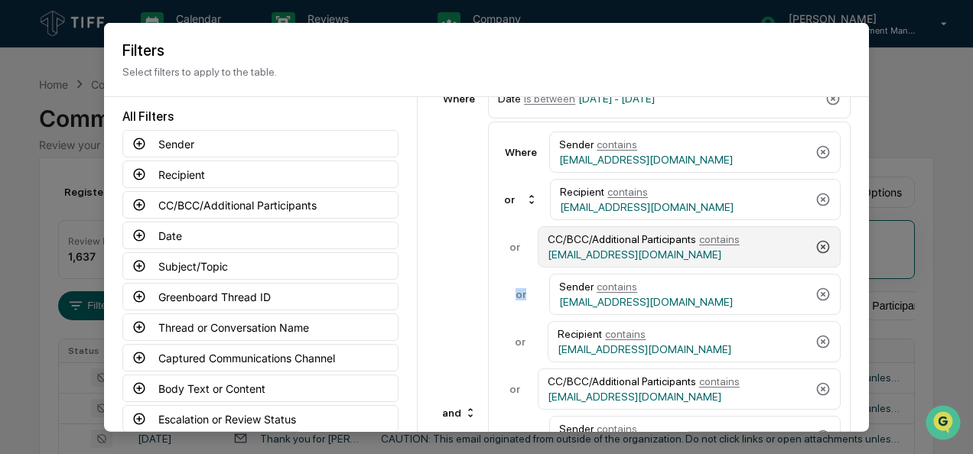
click at [815, 241] on icon at bounding box center [822, 246] width 15 height 15
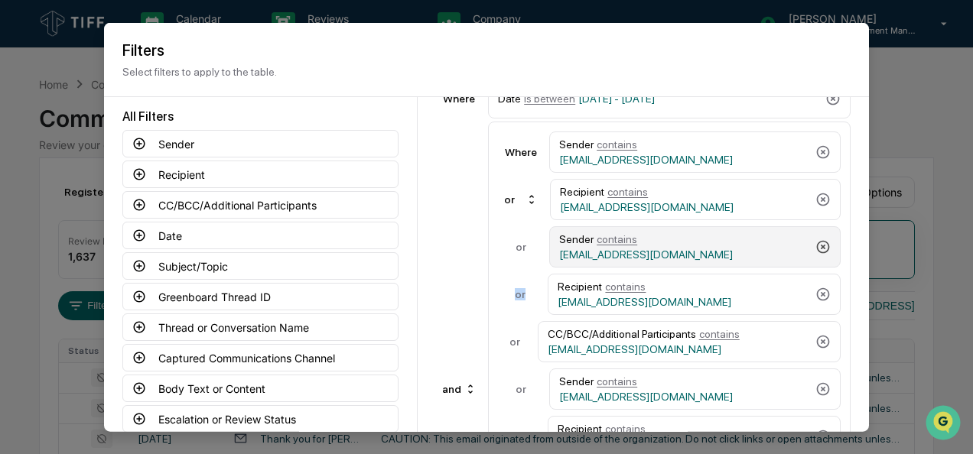
click at [817, 241] on icon at bounding box center [823, 246] width 13 height 13
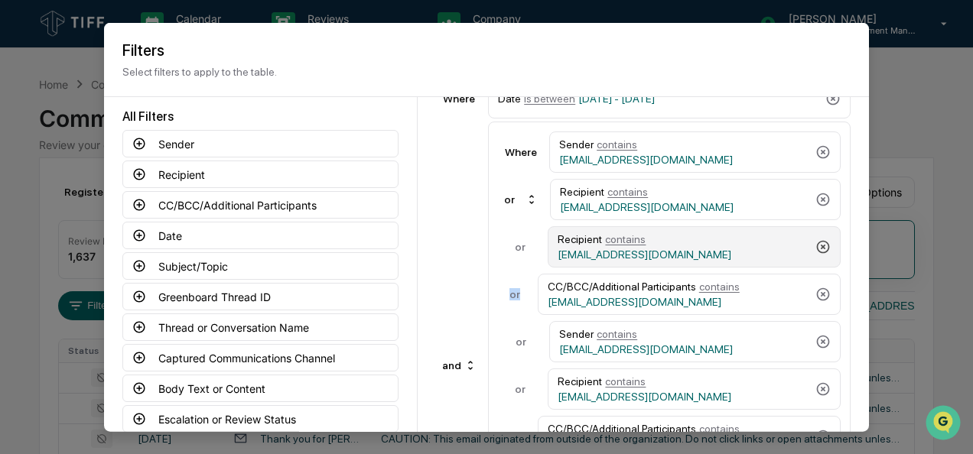
click at [817, 241] on icon at bounding box center [823, 246] width 13 height 13
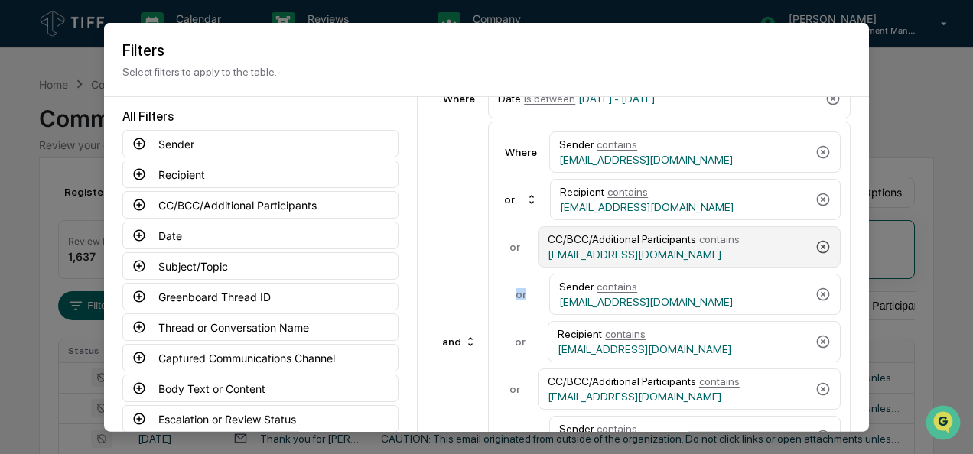
click at [815, 241] on icon at bounding box center [822, 246] width 15 height 15
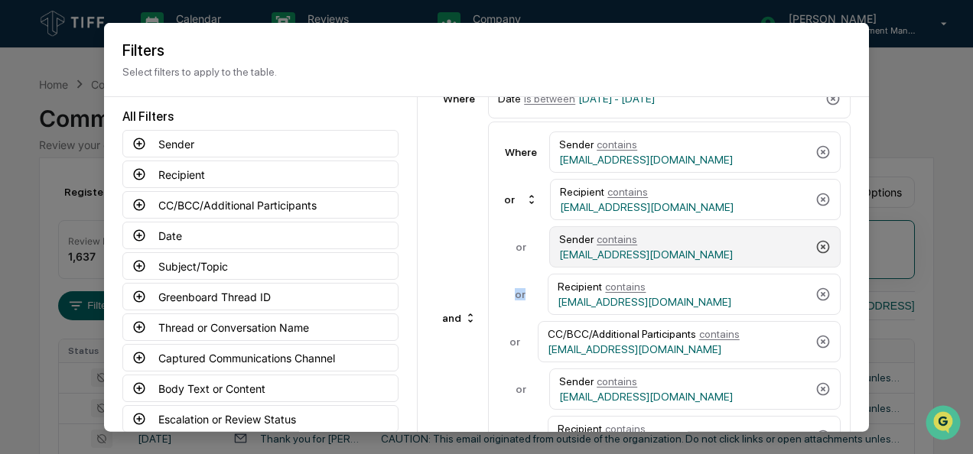
click at [817, 241] on icon at bounding box center [823, 246] width 13 height 13
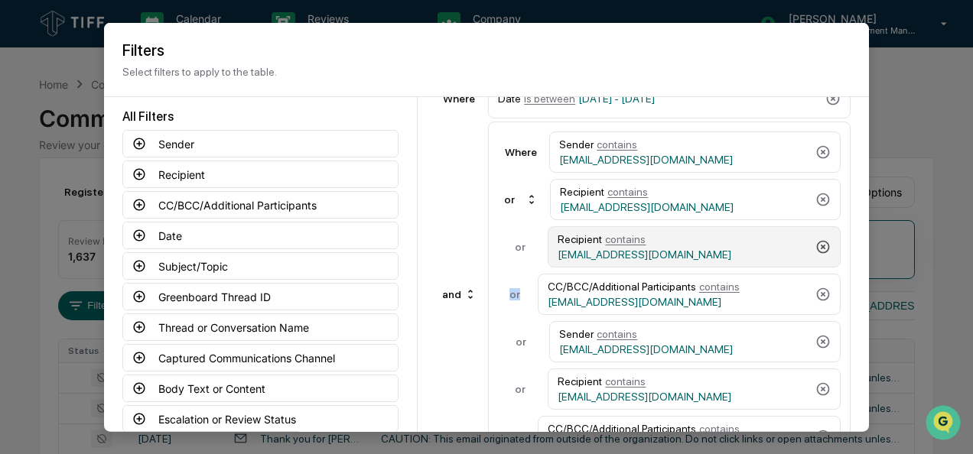
click at [817, 241] on icon at bounding box center [823, 246] width 13 height 13
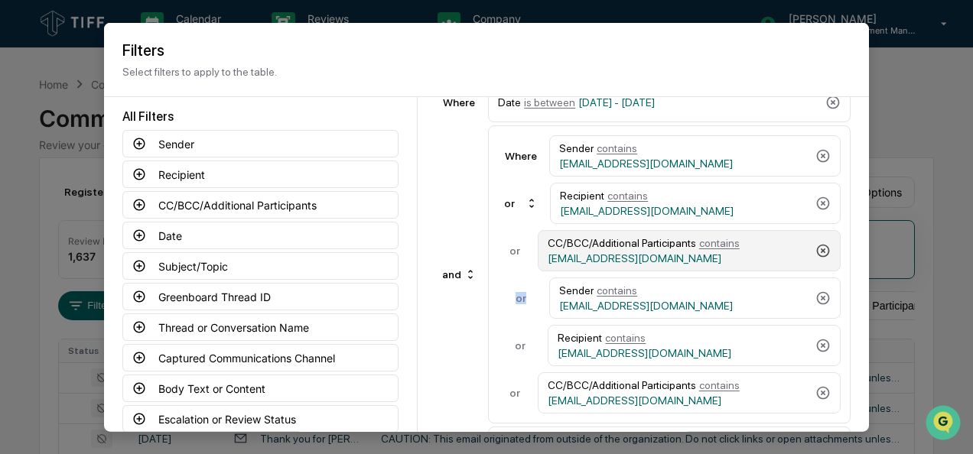
scroll to position [78, 0]
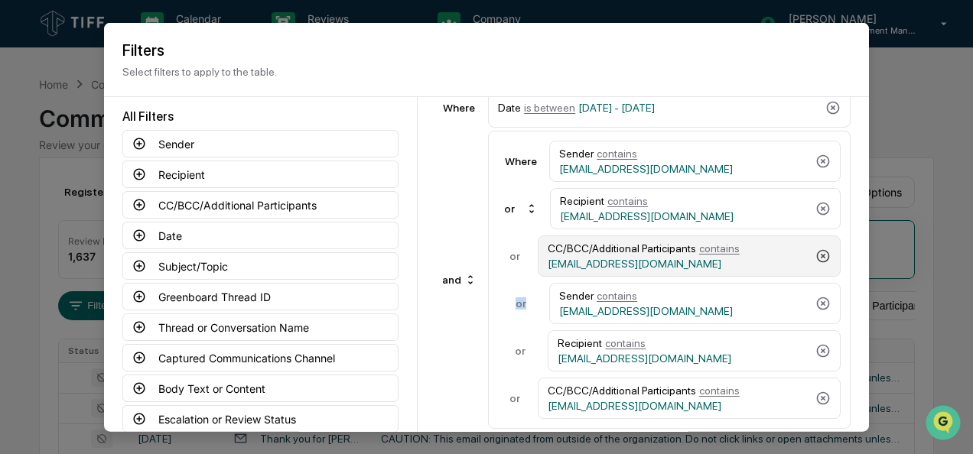
drag, startPoint x: 814, startPoint y: 241, endPoint x: 815, endPoint y: 254, distance: 13.0
click at [815, 254] on icon at bounding box center [822, 256] width 15 height 15
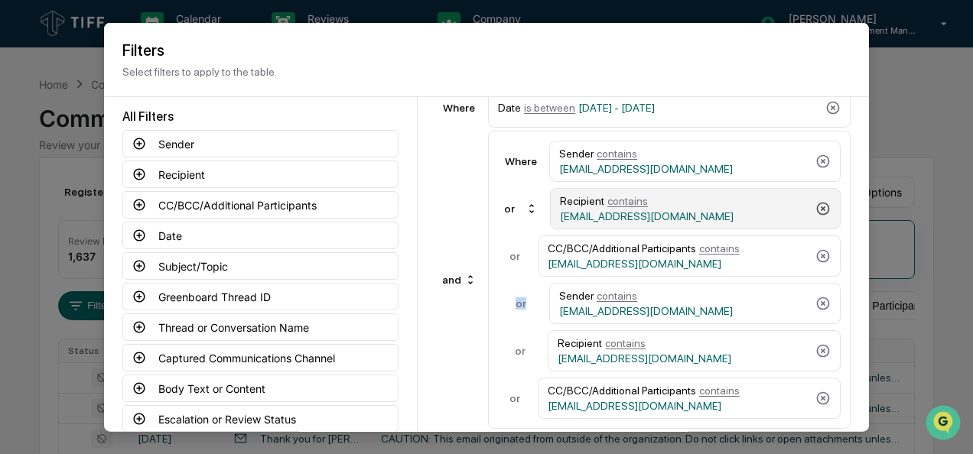
scroll to position [30, 0]
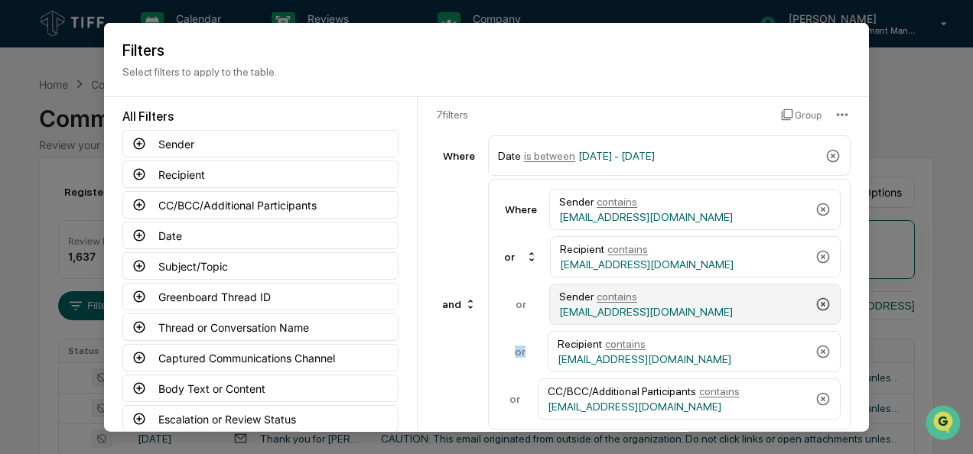
click at [817, 301] on icon at bounding box center [823, 304] width 13 height 13
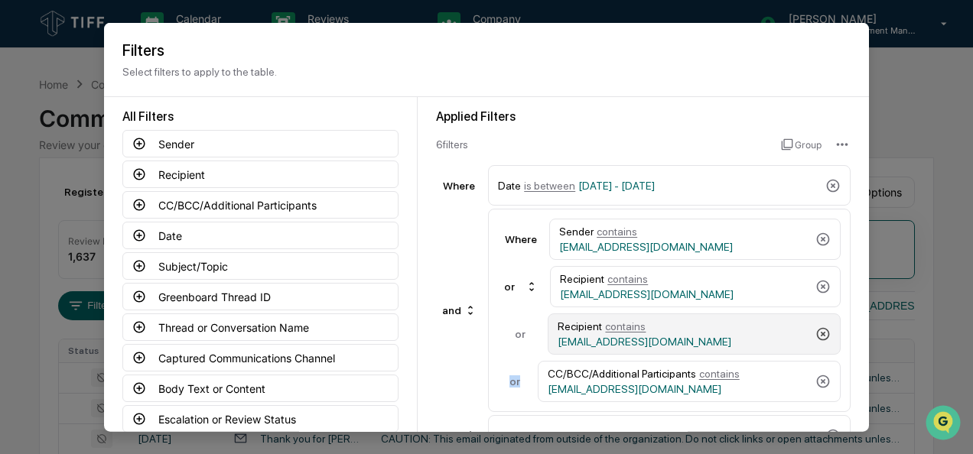
scroll to position [0, 0]
click at [815, 327] on icon at bounding box center [822, 334] width 15 height 15
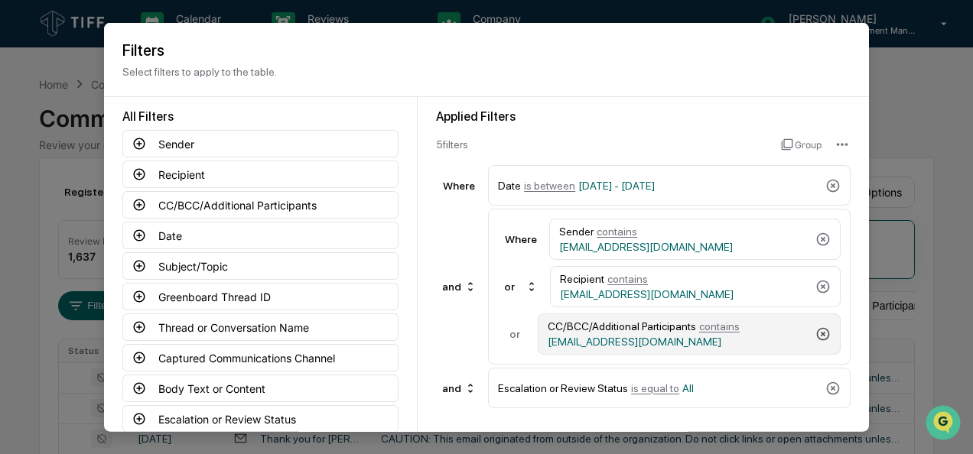
click at [825, 335] on icon at bounding box center [823, 333] width 13 height 13
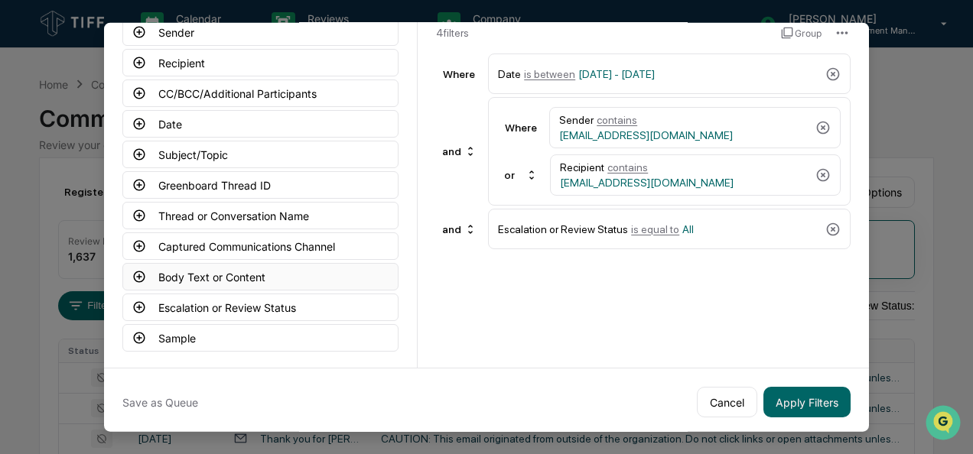
scroll to position [113, 0]
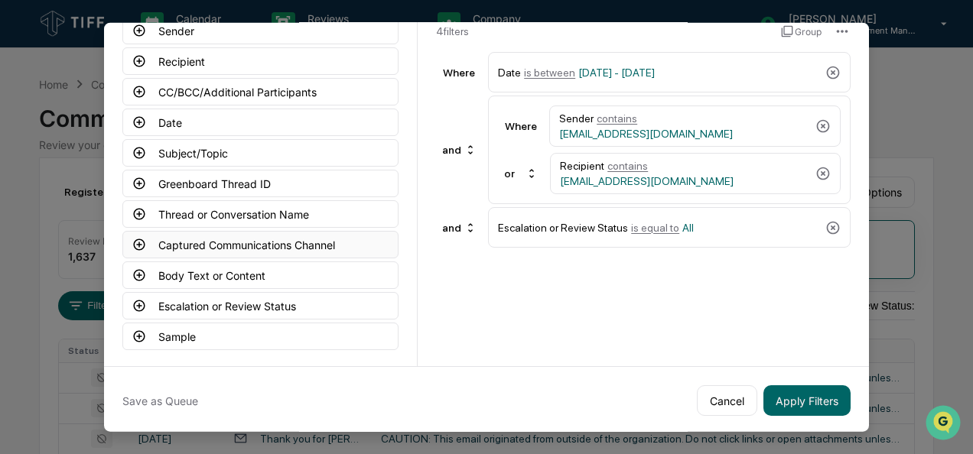
click at [138, 245] on icon at bounding box center [139, 245] width 14 height 14
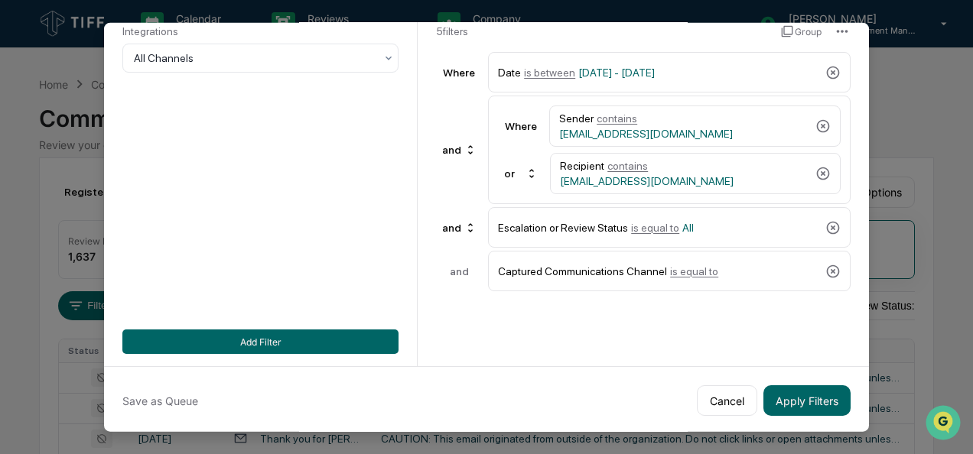
click at [255, 326] on div "All Filters Captured Communications Channel Integrations All Channels Add Filter" at bounding box center [260, 175] width 276 height 358
click at [222, 52] on div at bounding box center [254, 57] width 241 height 15
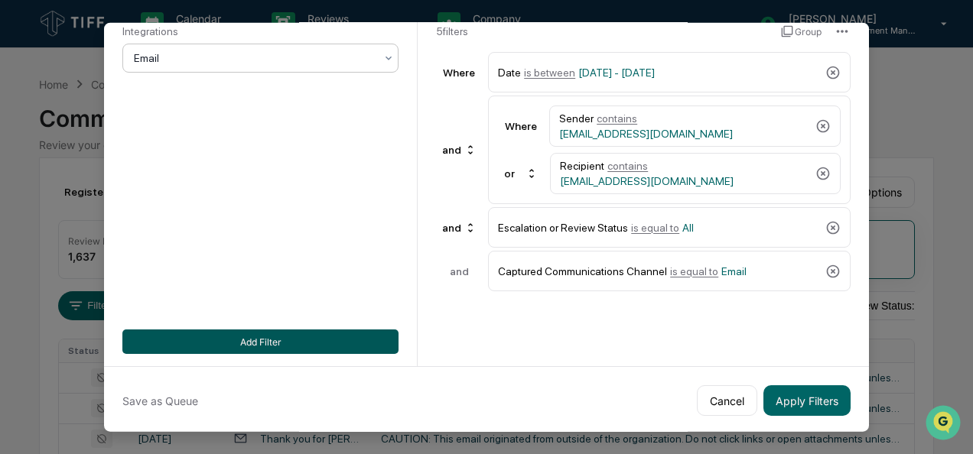
click at [257, 344] on button "Add Filter" at bounding box center [260, 342] width 276 height 24
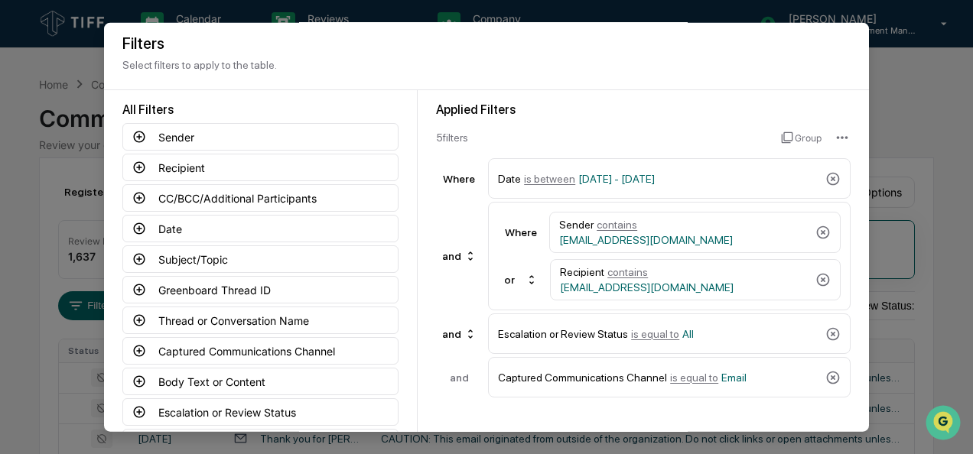
scroll to position [6, 0]
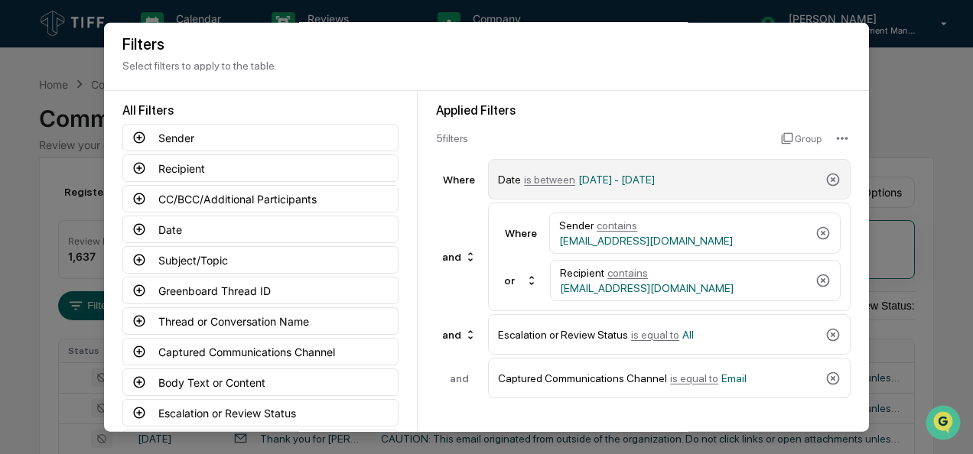
click at [532, 180] on span "is between" at bounding box center [549, 179] width 51 height 12
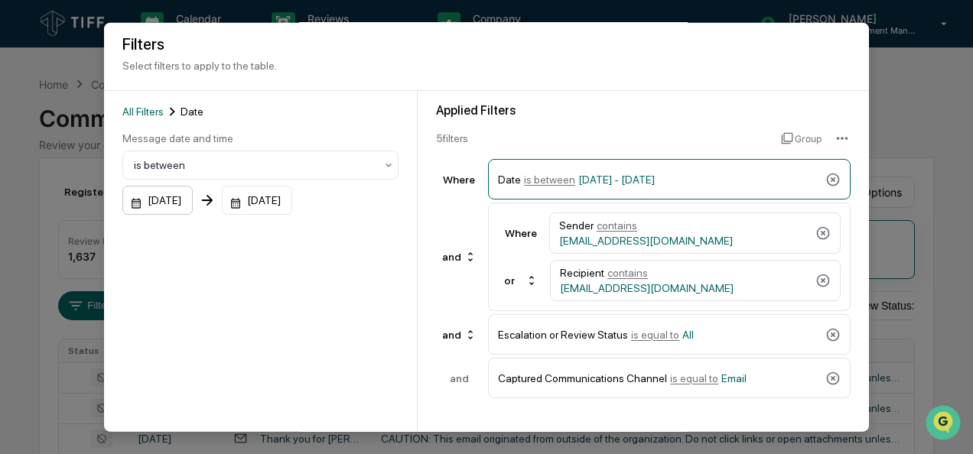
click at [190, 205] on div "[DATE]" at bounding box center [157, 200] width 70 height 29
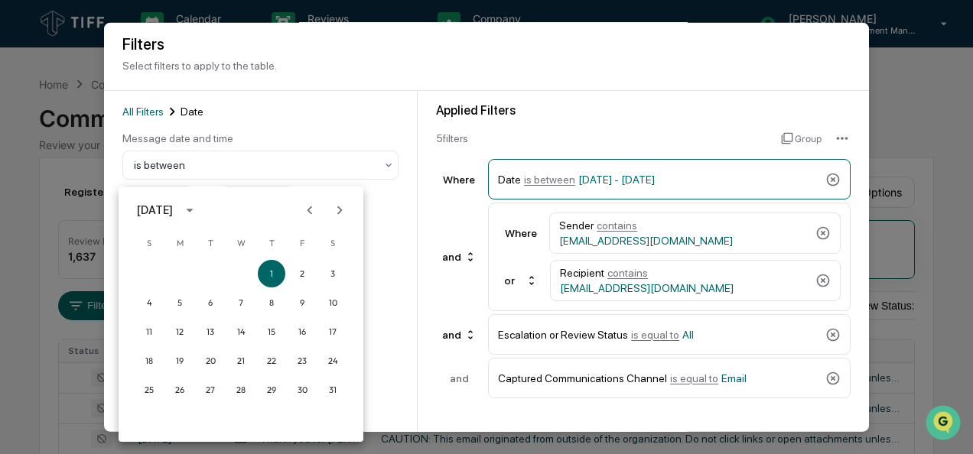
click at [332, 210] on icon "Next month" at bounding box center [339, 210] width 17 height 17
click at [207, 270] on button "1" at bounding box center [211, 274] width 28 height 28
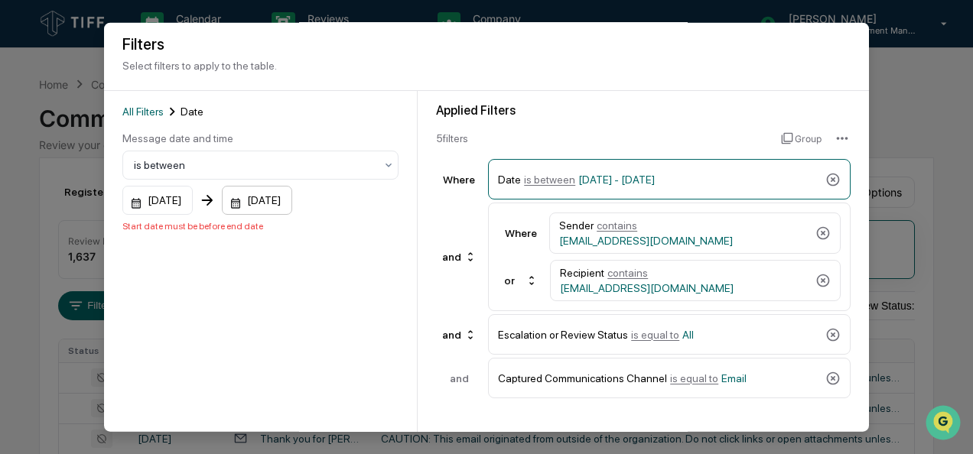
click at [193, 204] on div "[DATE]" at bounding box center [157, 200] width 70 height 29
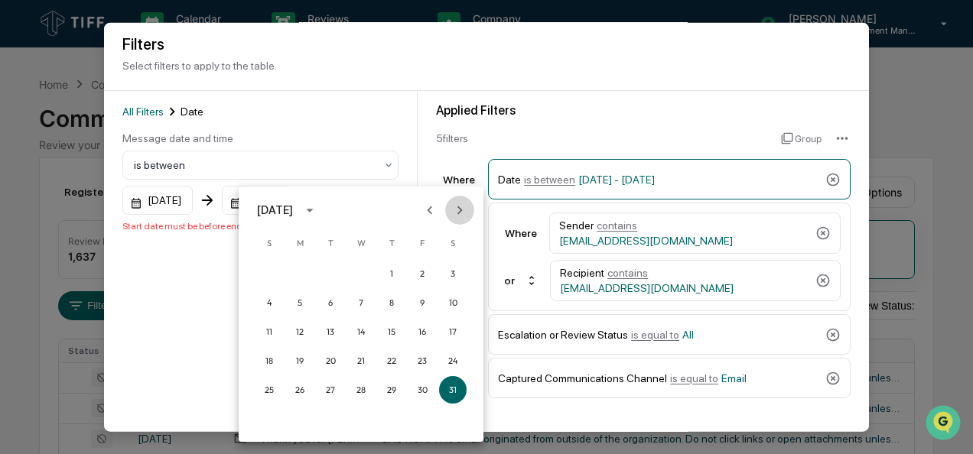
click at [454, 211] on icon "Next month" at bounding box center [459, 210] width 17 height 17
click at [386, 389] on button "31" at bounding box center [392, 390] width 28 height 28
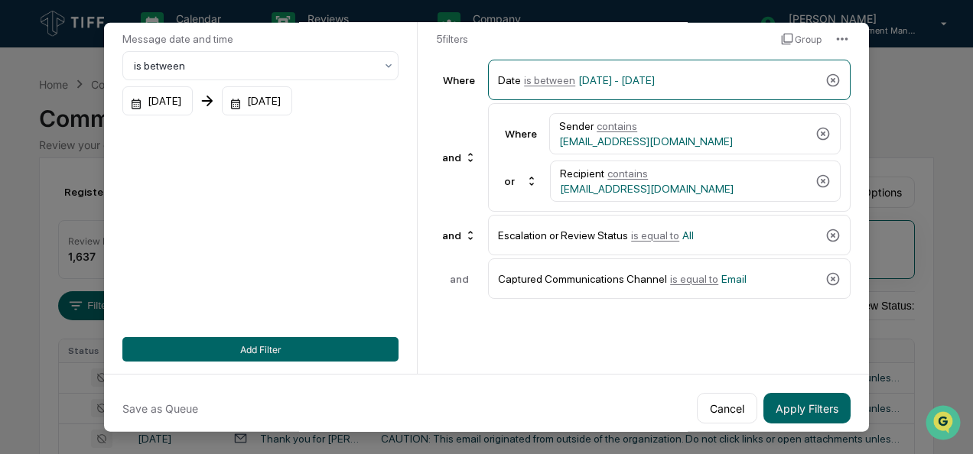
scroll to position [107, 0]
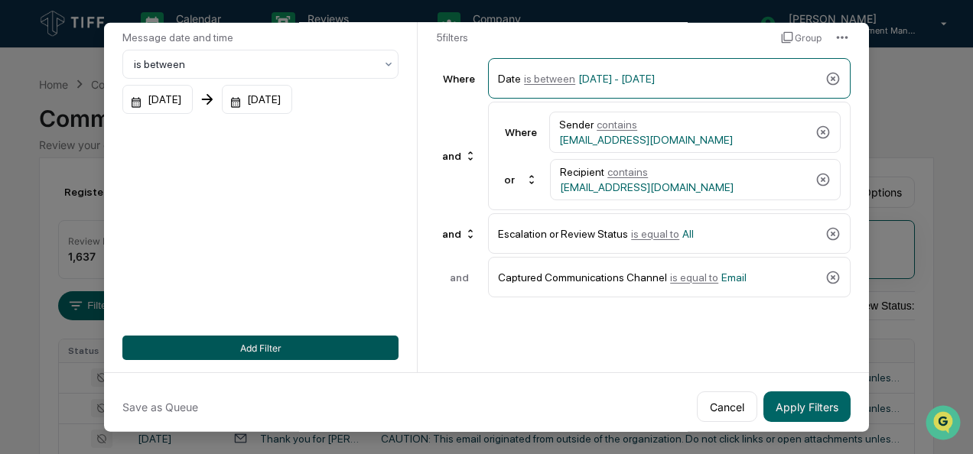
click at [280, 344] on button "Add Filter" at bounding box center [260, 348] width 276 height 24
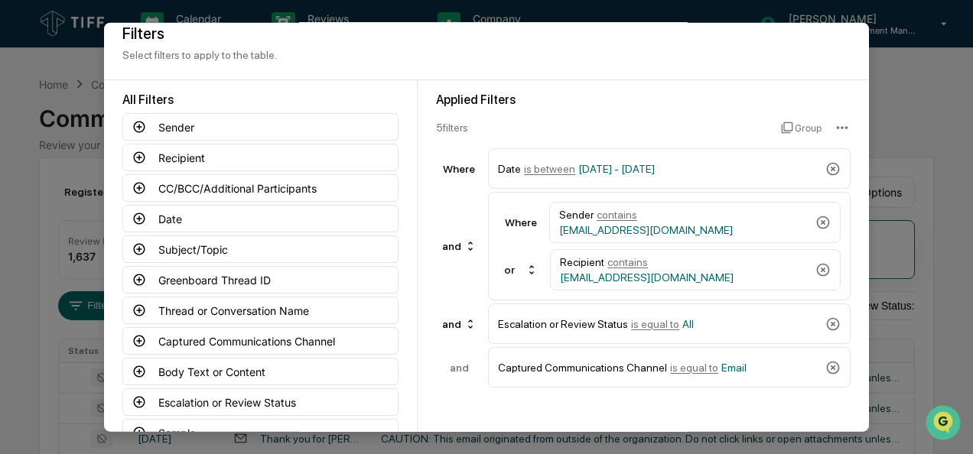
scroll to position [115, 0]
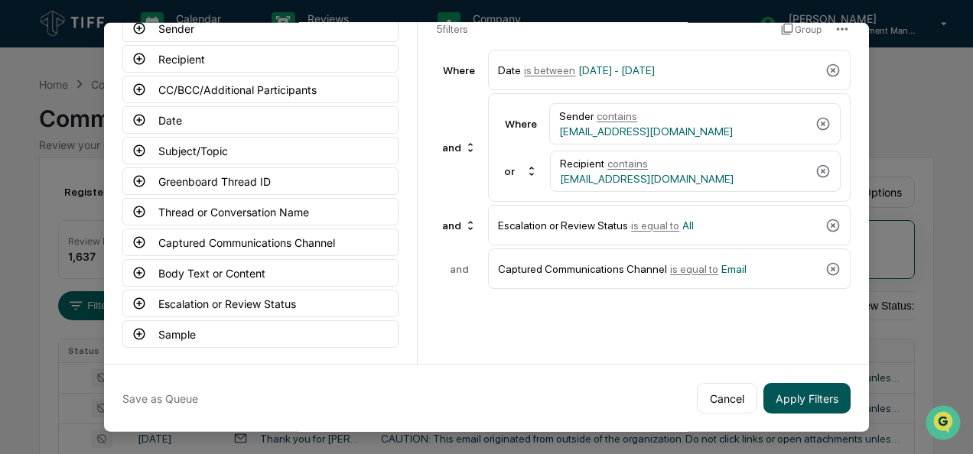
click at [777, 390] on button "Apply Filters" at bounding box center [806, 398] width 87 height 31
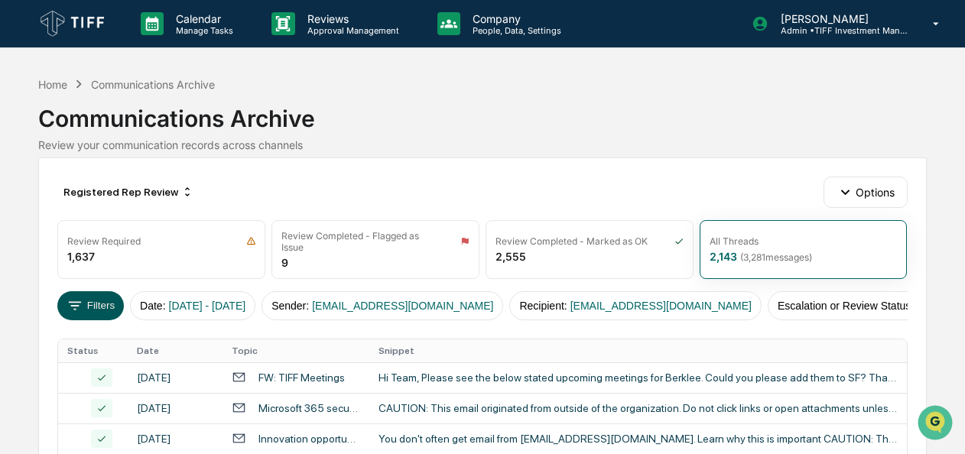
click at [92, 300] on button "Filters" at bounding box center [90, 305] width 67 height 29
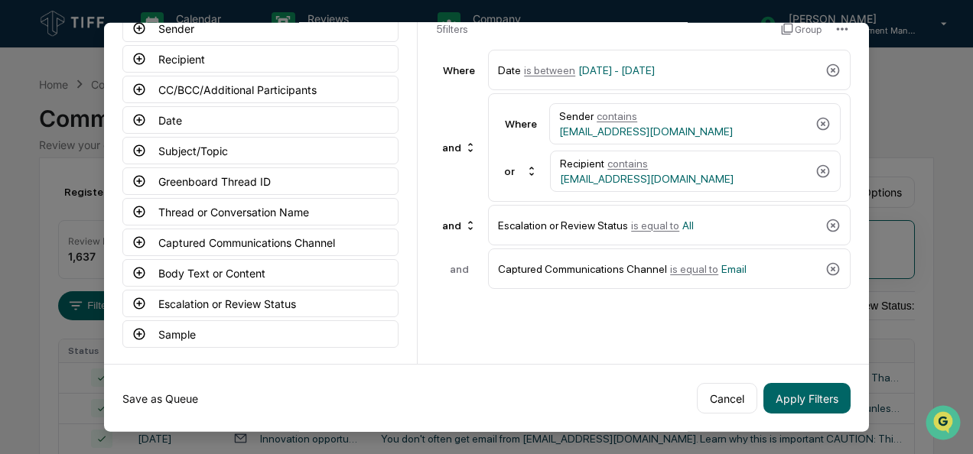
click at [156, 389] on button "Save as Queue" at bounding box center [160, 398] width 76 height 31
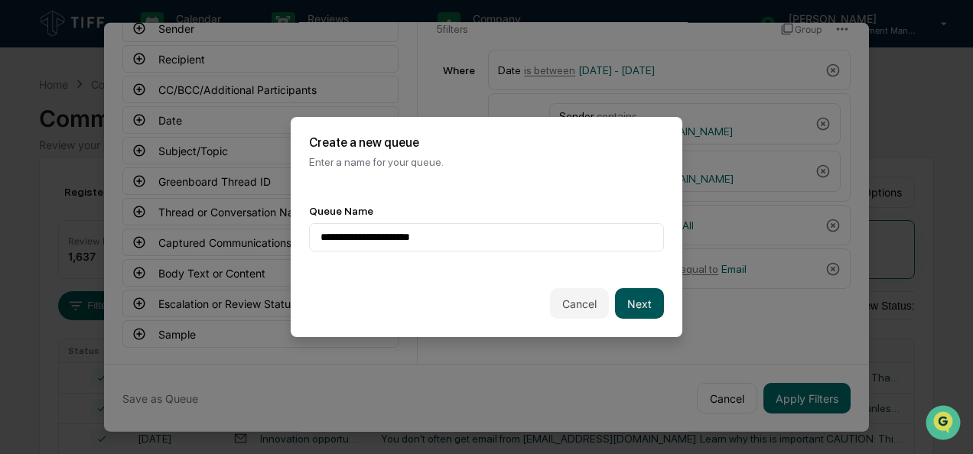
type input "**********"
click at [652, 306] on button "Next" at bounding box center [639, 303] width 49 height 31
click at [517, 251] on div "Select..." at bounding box center [486, 237] width 355 height 29
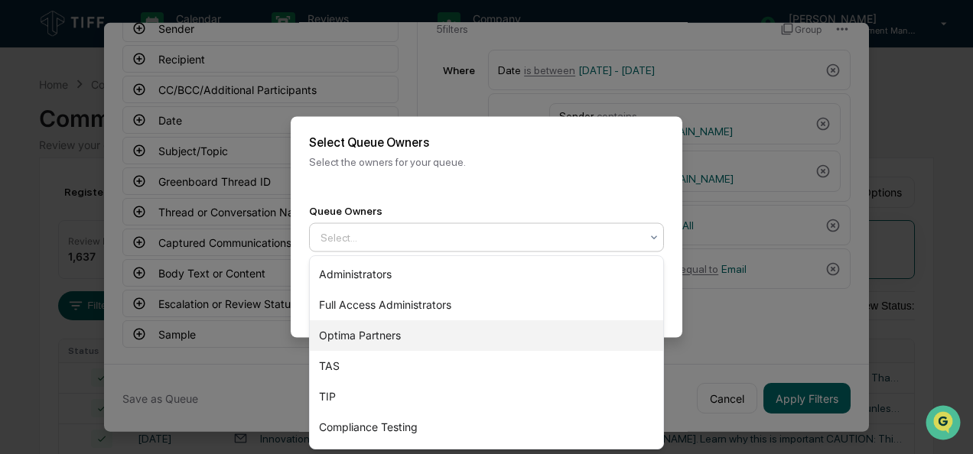
click at [428, 337] on div "Optima Partners" at bounding box center [486, 335] width 353 height 31
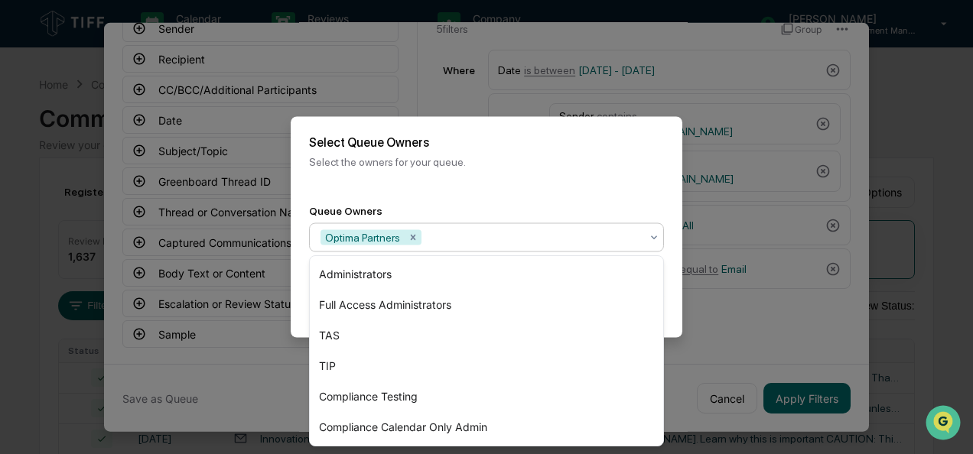
click at [675, 324] on div "Back Create" at bounding box center [487, 304] width 392 height 67
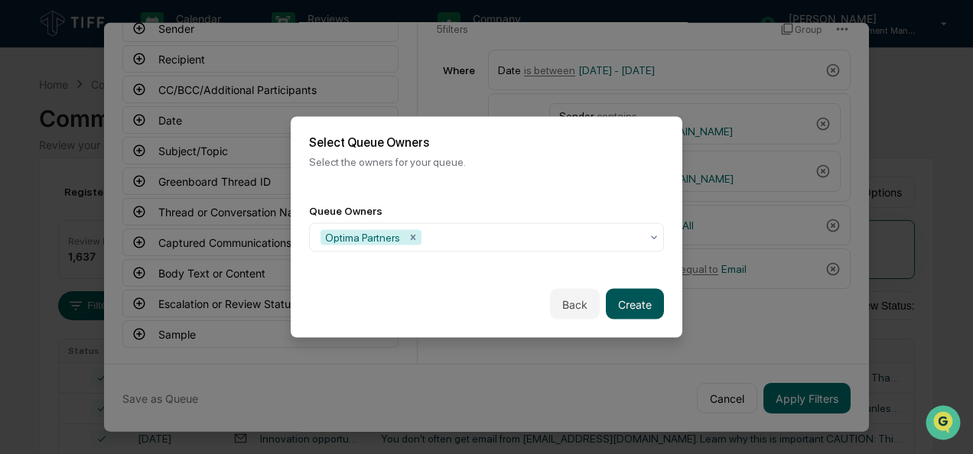
click at [633, 297] on button "Create" at bounding box center [635, 304] width 58 height 31
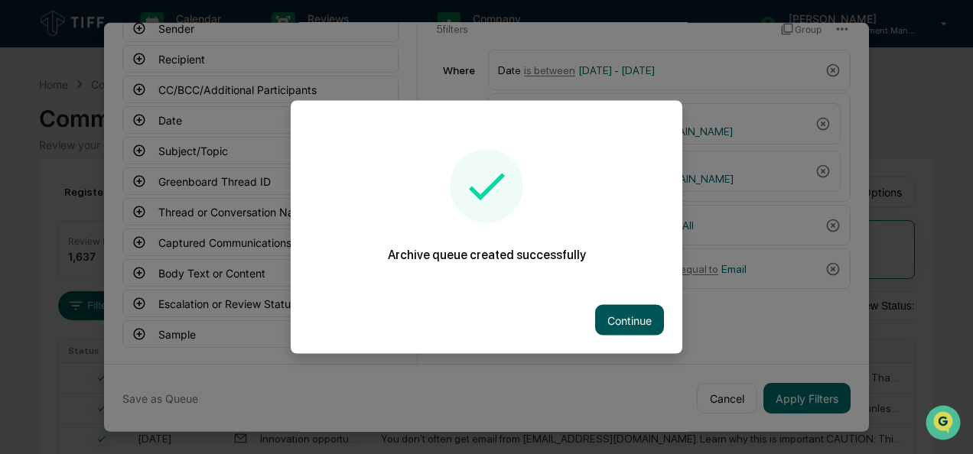
click at [636, 333] on button "Continue" at bounding box center [629, 320] width 69 height 31
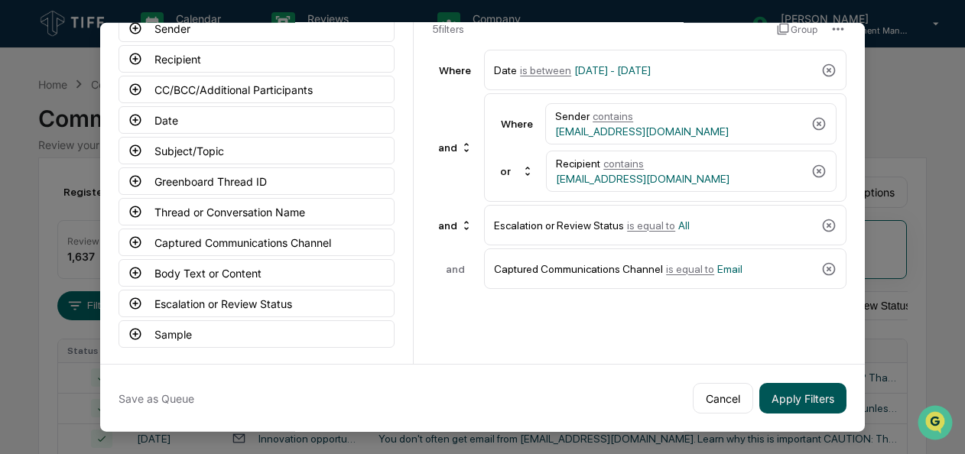
click at [760, 394] on button "Apply Filters" at bounding box center [803, 398] width 87 height 31
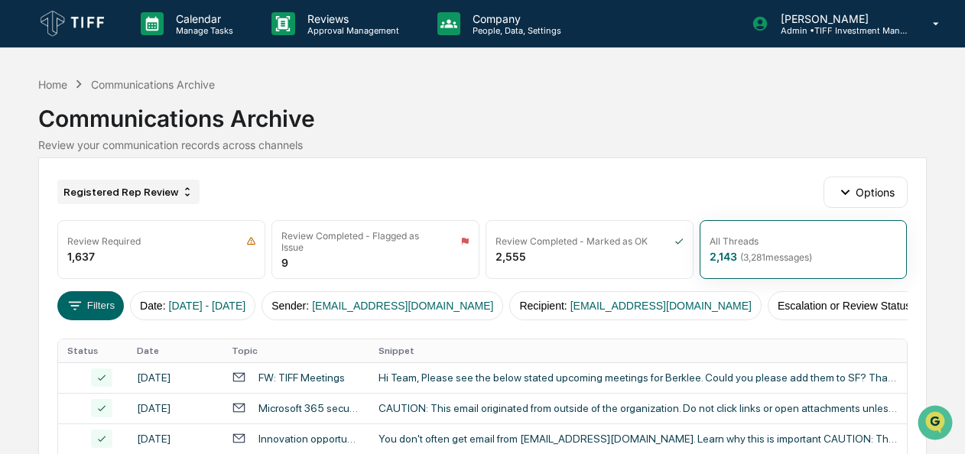
click at [134, 185] on div "Registered Rep Review" at bounding box center [128, 192] width 142 height 24
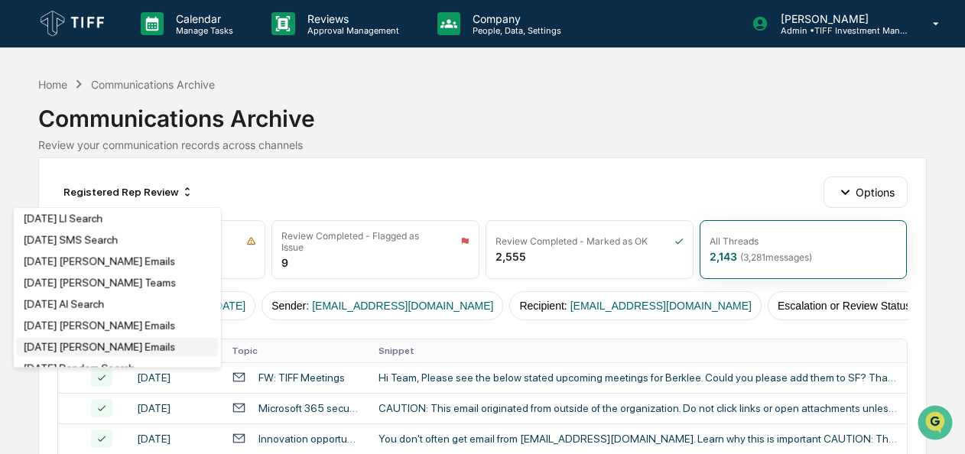
scroll to position [589, 0]
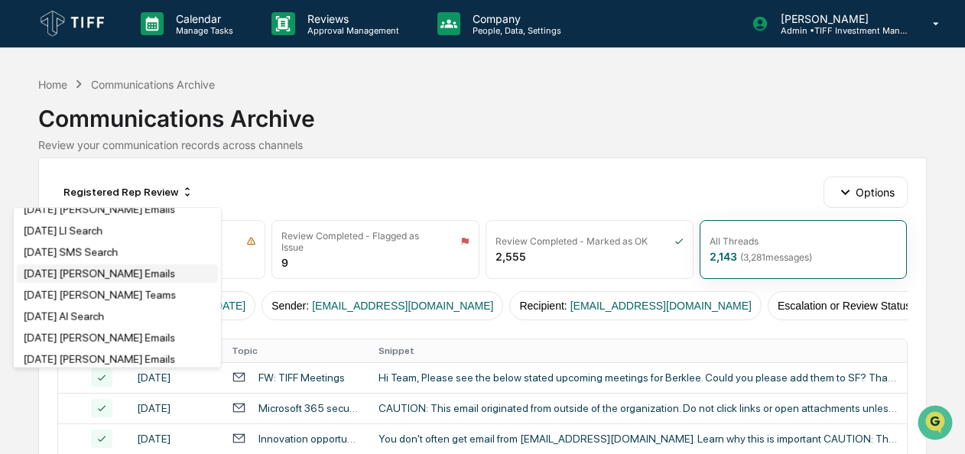
click at [80, 280] on div "[DATE] [PERSON_NAME] Emails" at bounding box center [99, 274] width 152 height 12
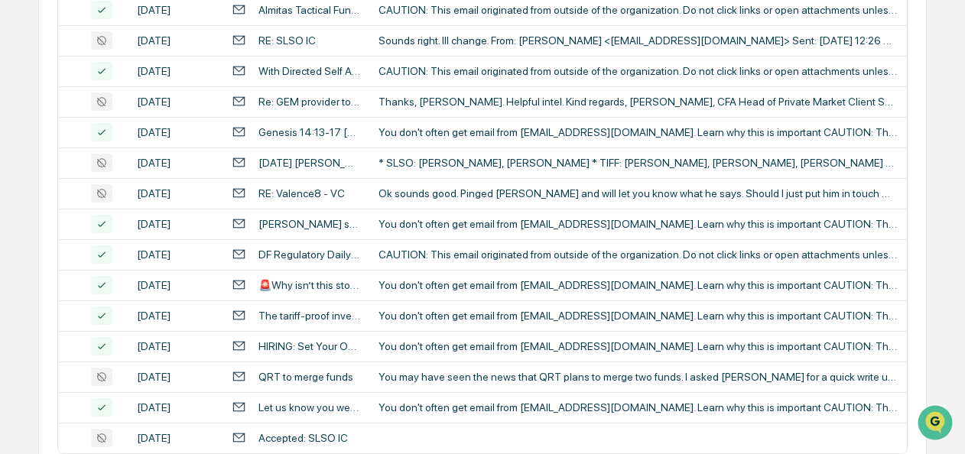
scroll to position [764, 0]
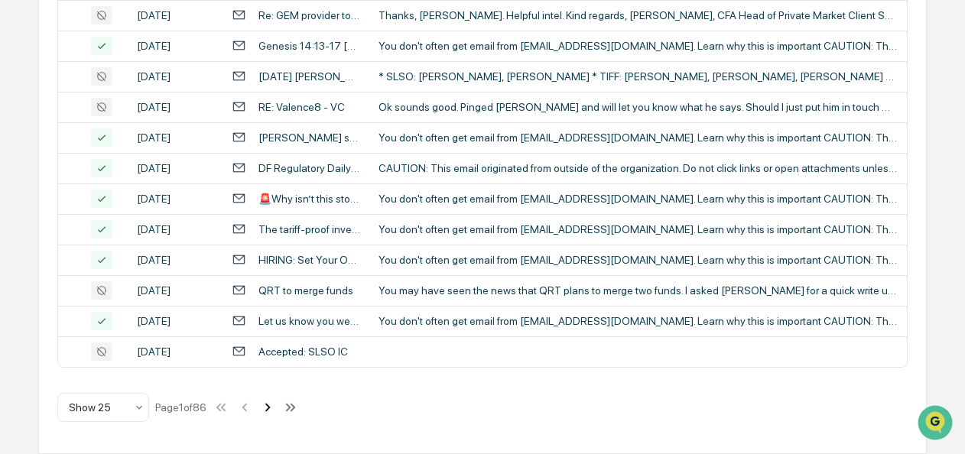
click at [266, 411] on icon at bounding box center [267, 407] width 17 height 17
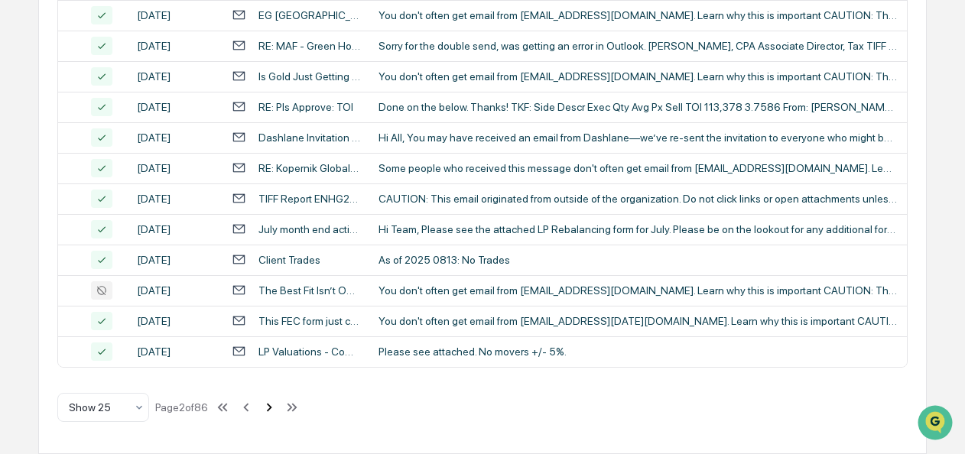
click at [275, 412] on icon at bounding box center [269, 407] width 17 height 17
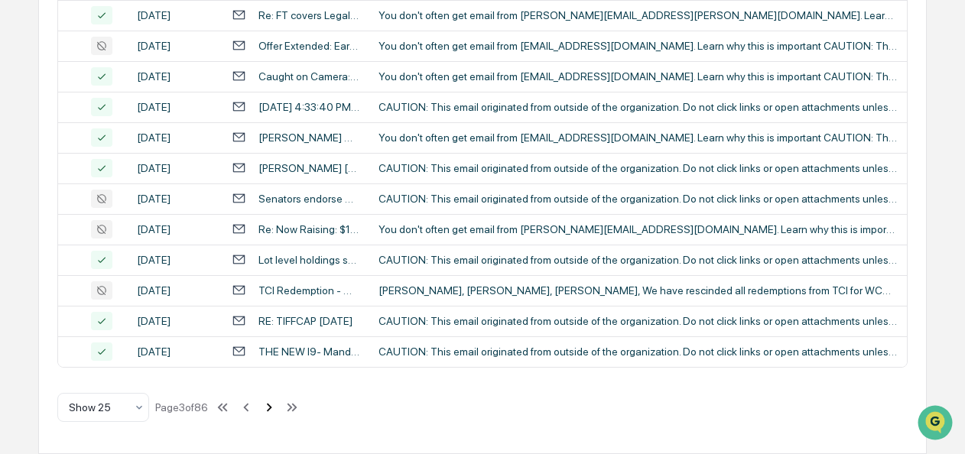
click at [272, 408] on icon at bounding box center [269, 407] width 5 height 8
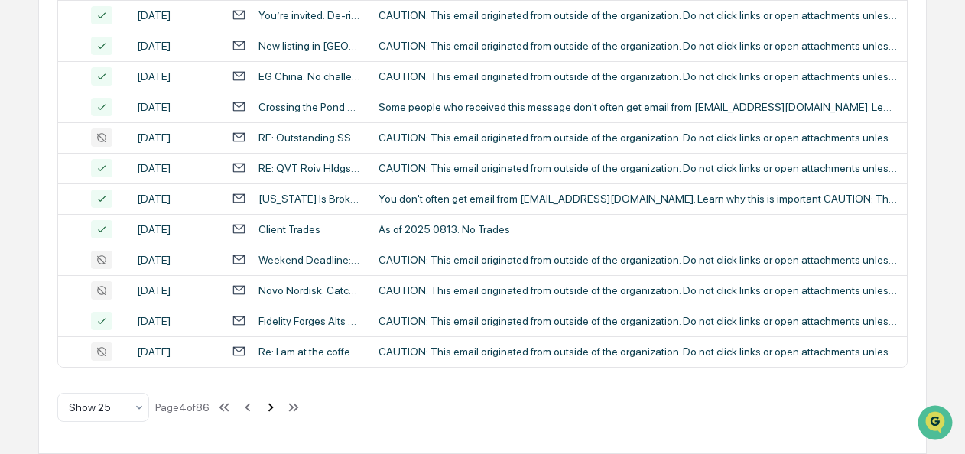
click at [274, 408] on icon at bounding box center [270, 407] width 5 height 8
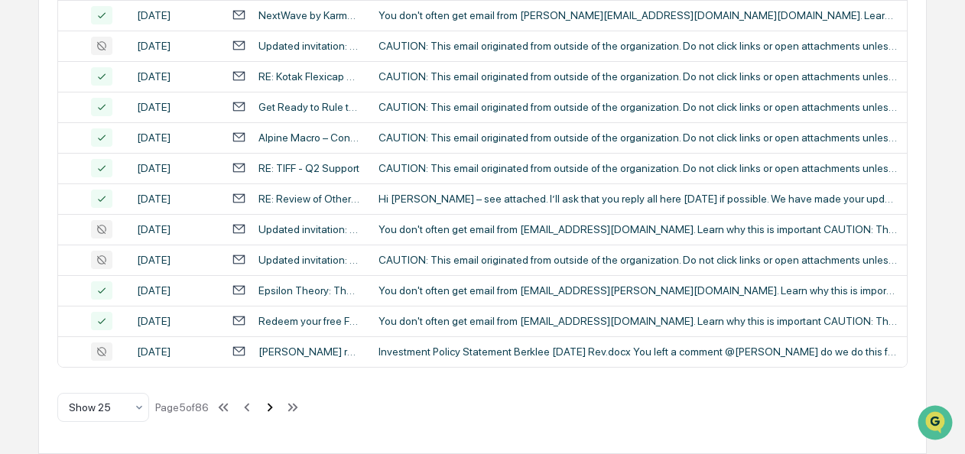
click at [273, 408] on icon at bounding box center [270, 407] width 5 height 8
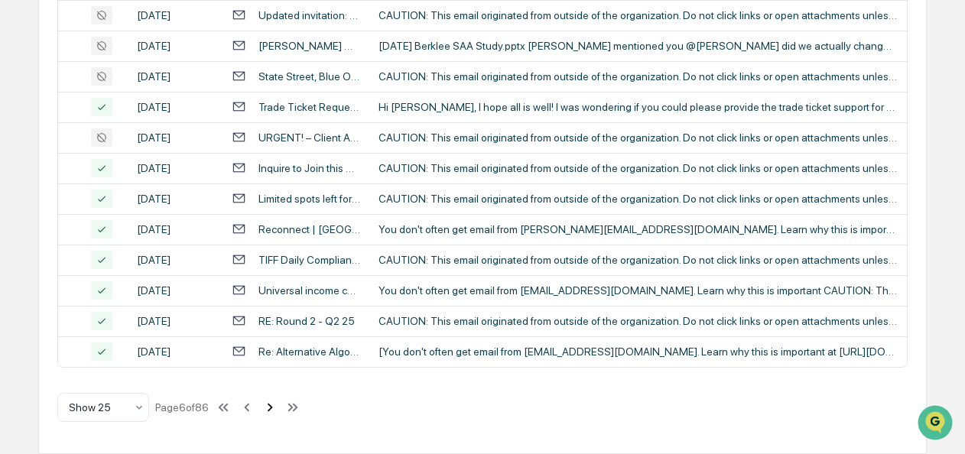
click at [273, 408] on icon at bounding box center [270, 407] width 5 height 8
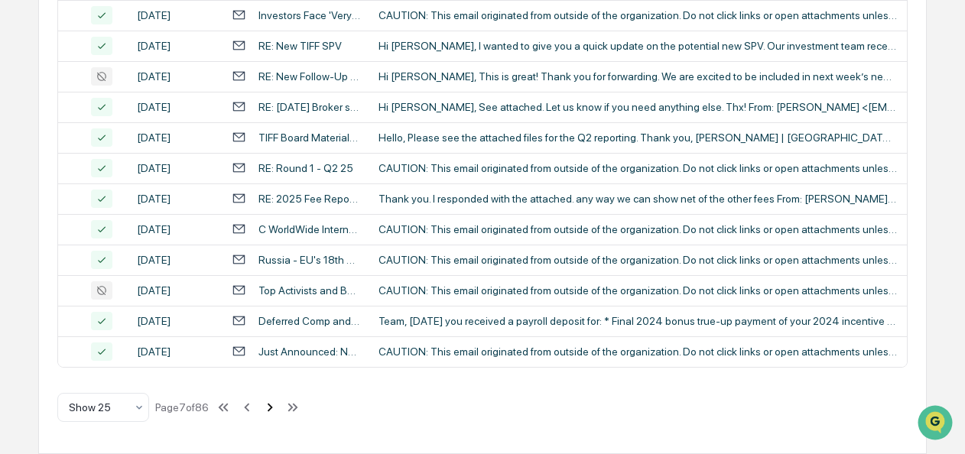
click at [273, 408] on icon at bounding box center [270, 407] width 5 height 8
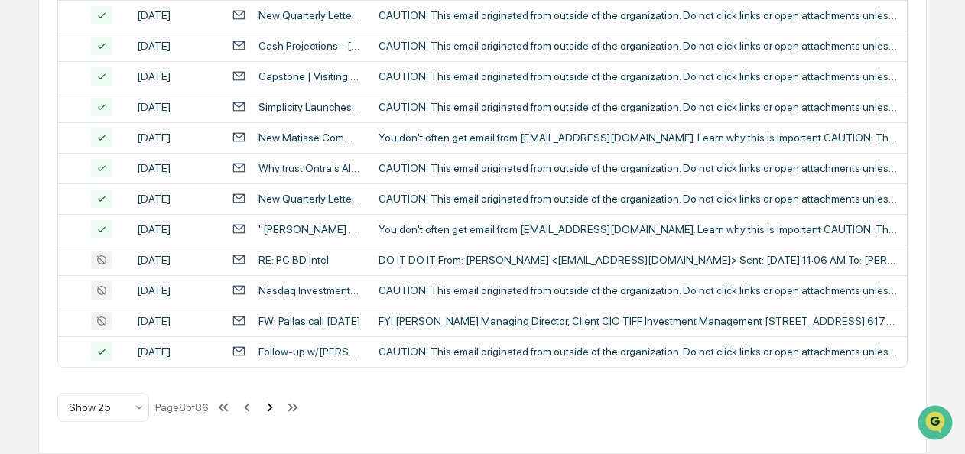
click at [273, 408] on icon at bounding box center [270, 407] width 5 height 8
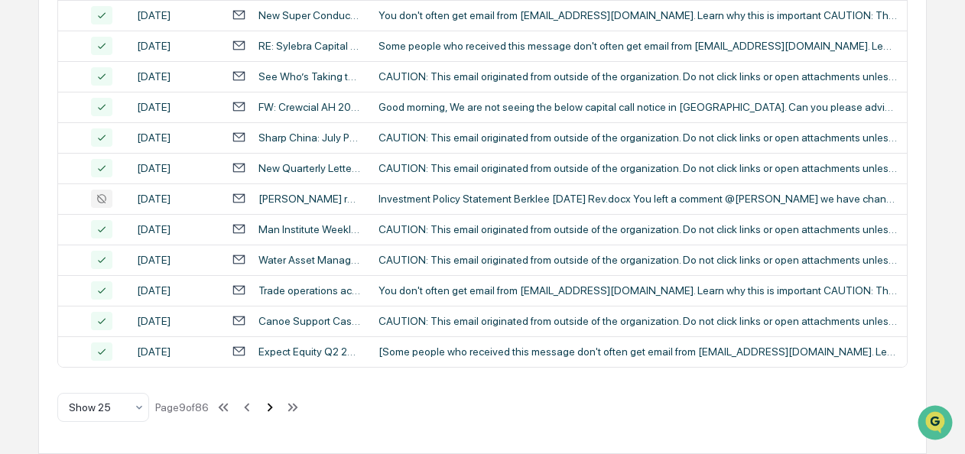
click at [273, 408] on icon at bounding box center [270, 407] width 5 height 8
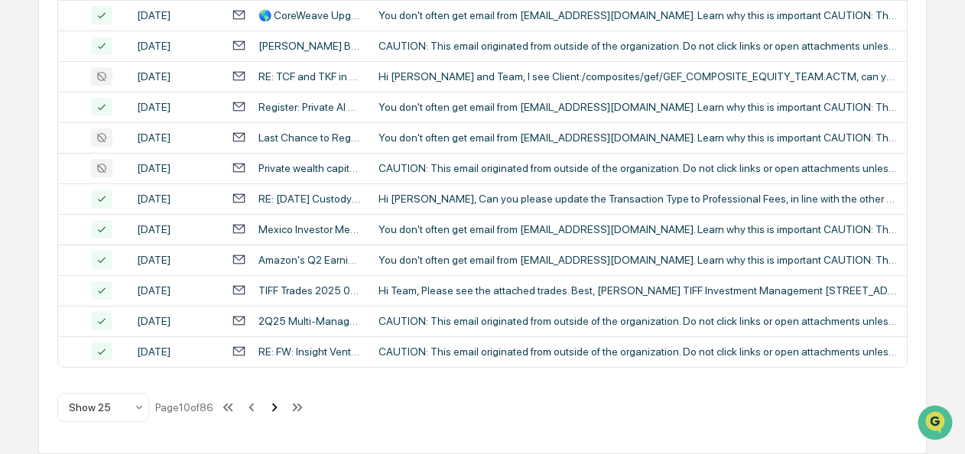
click at [275, 408] on icon at bounding box center [274, 407] width 17 height 17
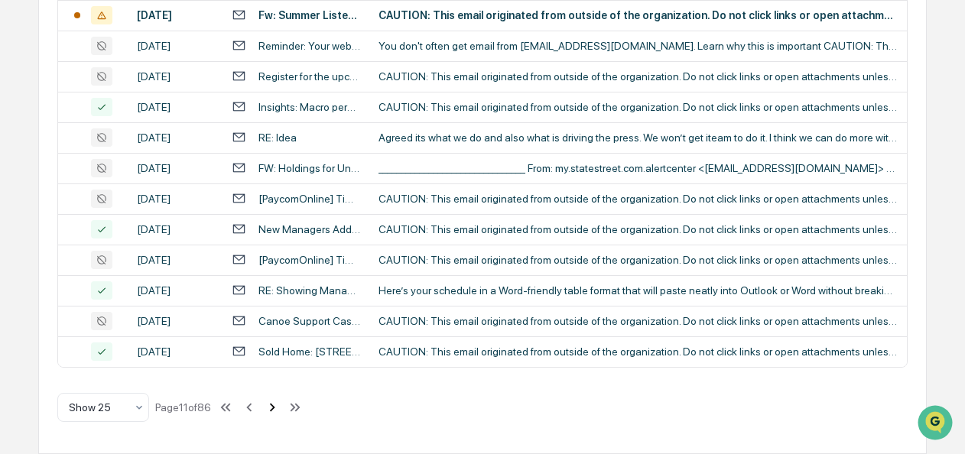
click at [275, 408] on icon at bounding box center [272, 407] width 17 height 17
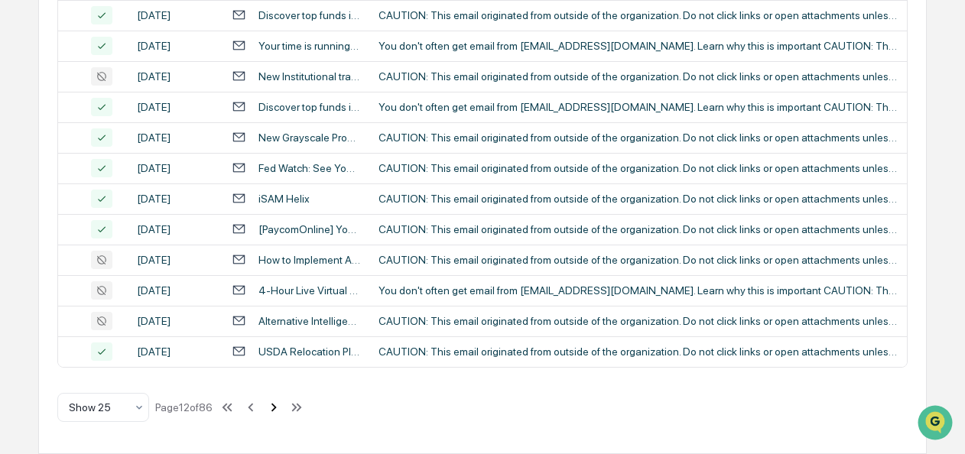
click at [275, 408] on icon at bounding box center [273, 407] width 17 height 17
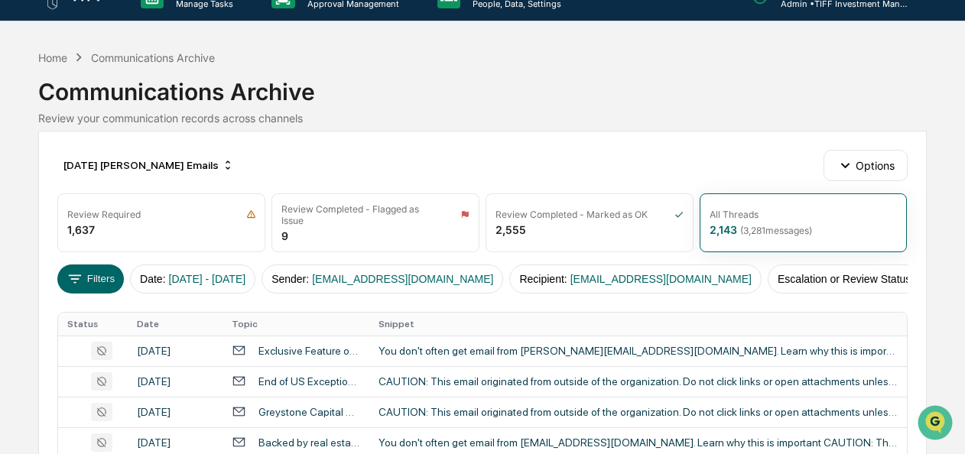
scroll to position [0, 0]
